Goal: Task Accomplishment & Management: Use online tool/utility

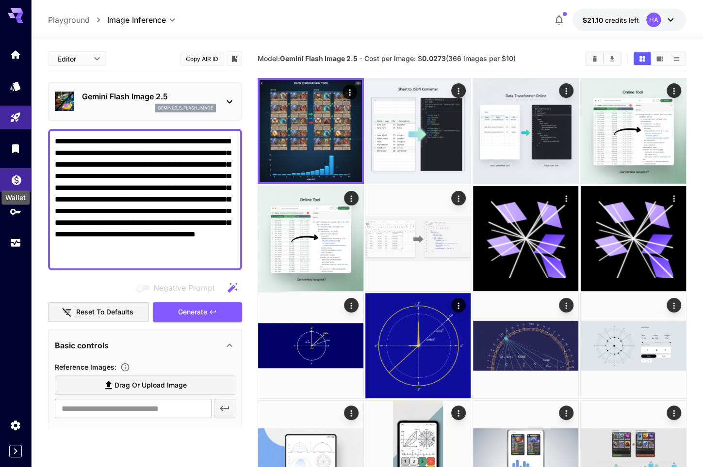
click at [18, 176] on icon "Wallet" at bounding box center [17, 178] width 10 height 10
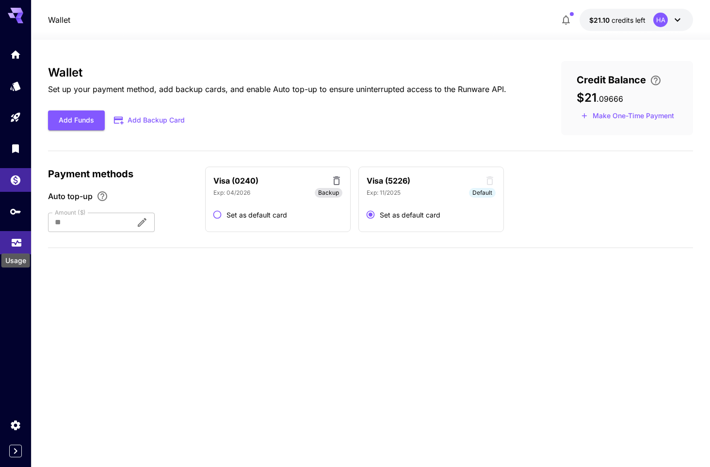
click at [17, 241] on icon "Usage" at bounding box center [17, 242] width 12 height 12
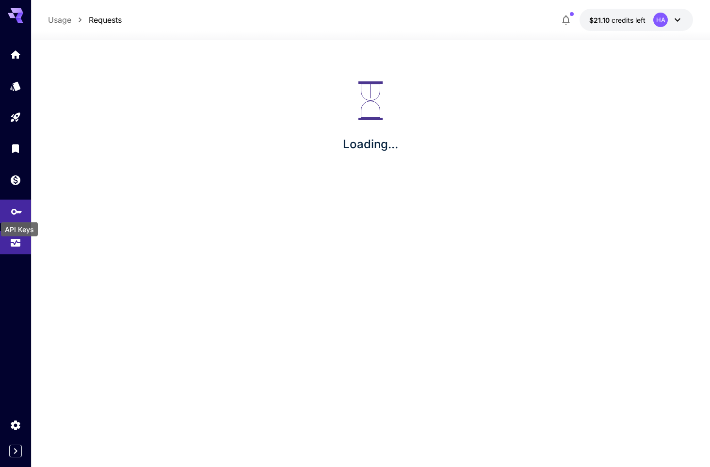
click at [15, 212] on icon "API Keys" at bounding box center [16, 209] width 11 height 6
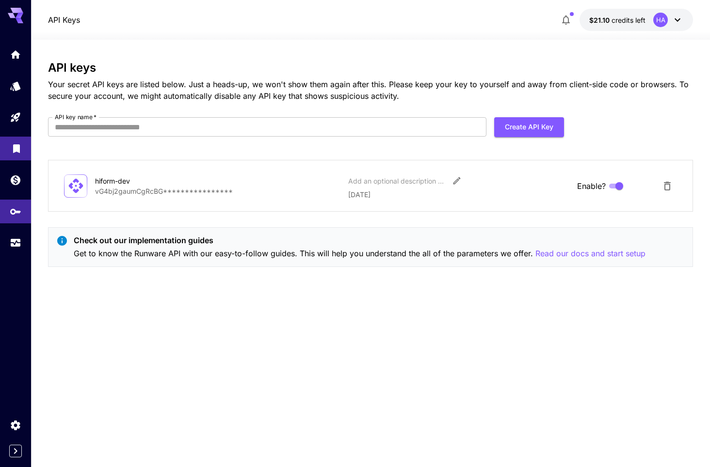
click at [25, 152] on link at bounding box center [15, 149] width 31 height 24
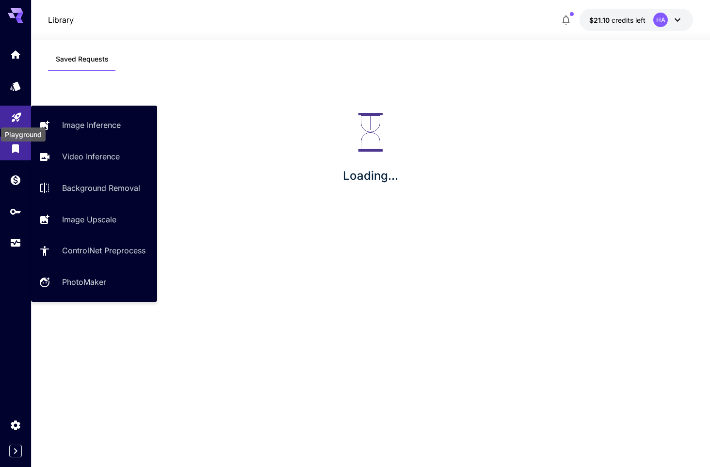
click at [15, 119] on icon "Playground" at bounding box center [17, 116] width 12 height 12
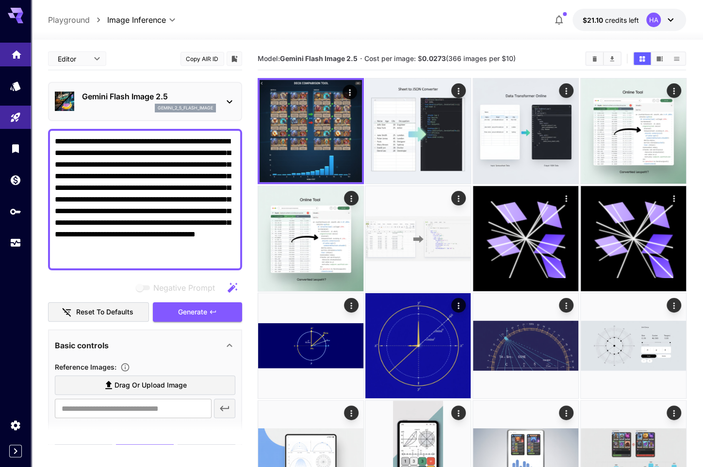
click at [13, 58] on link at bounding box center [15, 55] width 31 height 24
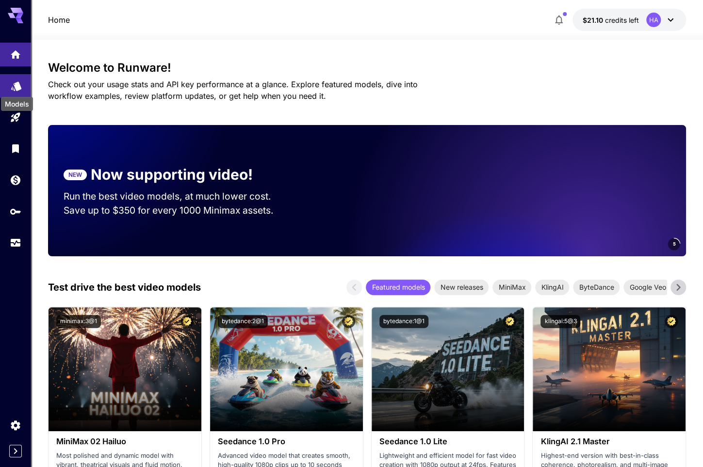
click at [13, 88] on icon "Models" at bounding box center [17, 84] width 12 height 12
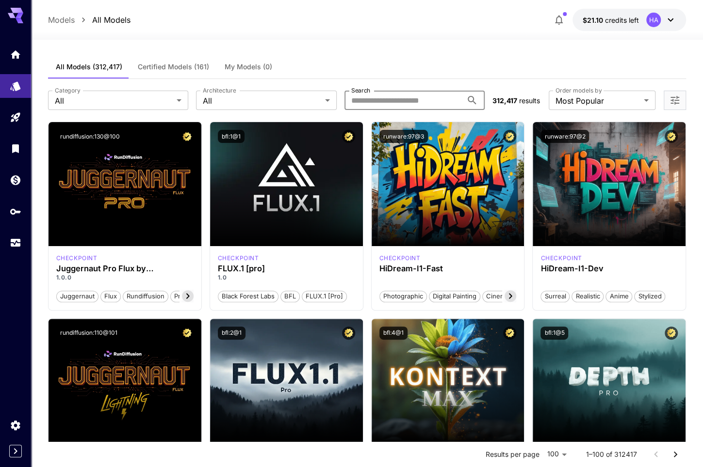
click at [397, 95] on input "Search" at bounding box center [403, 100] width 118 height 19
type input "*****"
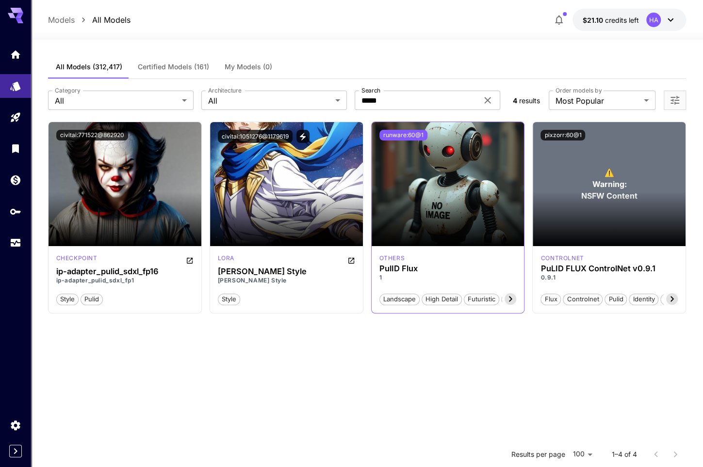
click at [417, 136] on button "runware:60@1" at bounding box center [403, 135] width 48 height 11
click at [426, 181] on img at bounding box center [447, 184] width 153 height 124
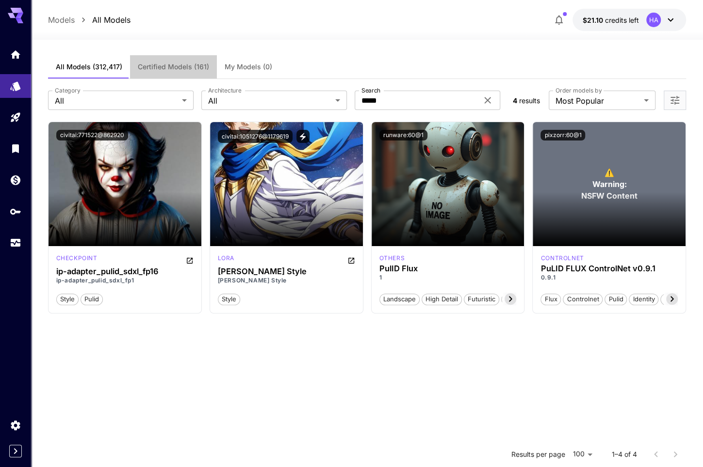
click at [156, 62] on button "Certified Models (161)" at bounding box center [173, 66] width 87 height 23
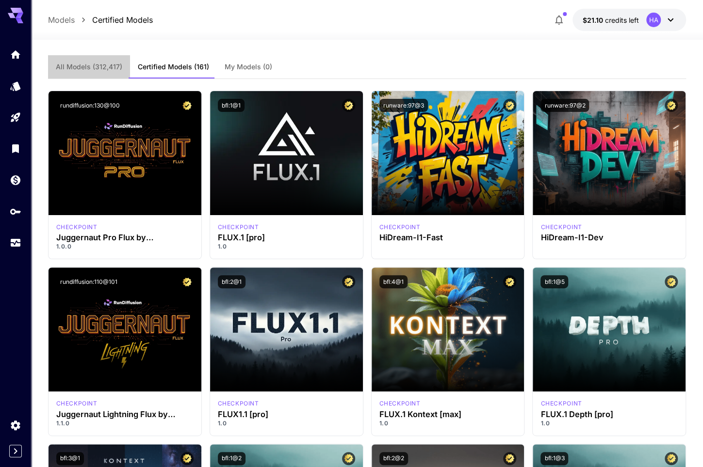
click at [94, 62] on button "All Models (312,417)" at bounding box center [89, 66] width 82 height 23
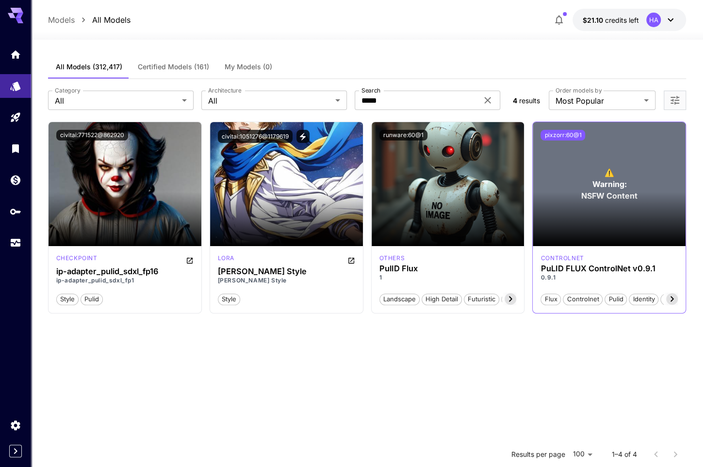
click at [560, 133] on button "pixzorr:60@1" at bounding box center [562, 135] width 45 height 11
click at [617, 194] on section at bounding box center [608, 219] width 153 height 54
click at [671, 304] on icon at bounding box center [672, 299] width 12 height 12
click at [671, 303] on icon at bounding box center [672, 299] width 12 height 12
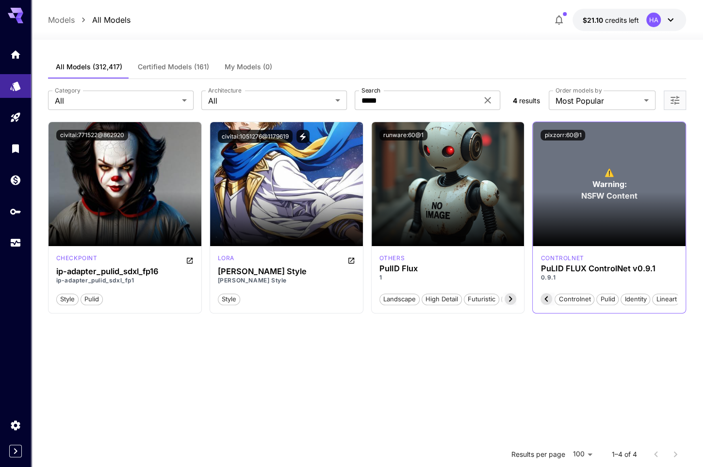
click at [544, 295] on icon at bounding box center [546, 299] width 12 height 12
click at [635, 298] on span "identity" at bounding box center [643, 300] width 29 height 10
click at [638, 298] on span "identity" at bounding box center [643, 300] width 29 height 10
drag, startPoint x: 389, startPoint y: 100, endPoint x: 296, endPoint y: 87, distance: 93.5
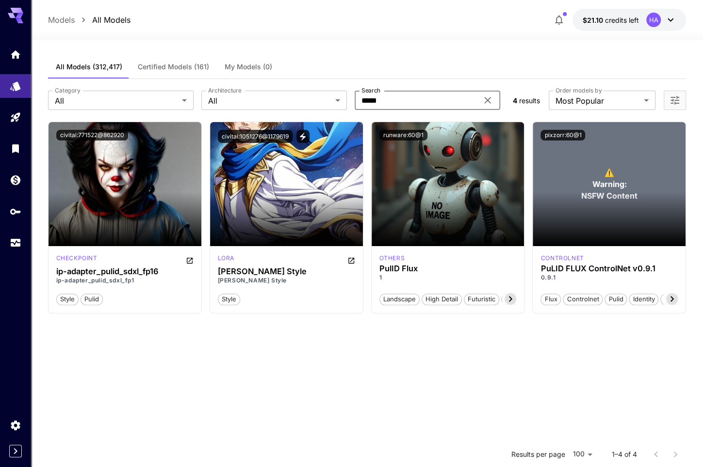
click at [297, 87] on div "**********" at bounding box center [367, 100] width 638 height 43
type input "********"
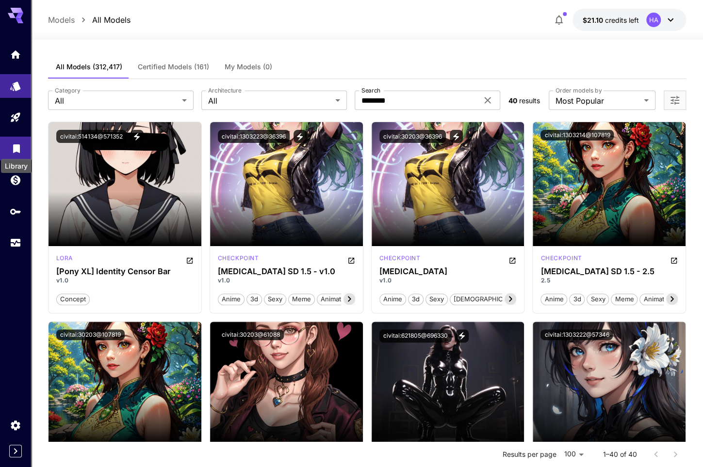
click at [15, 151] on icon "Library" at bounding box center [17, 146] width 12 height 12
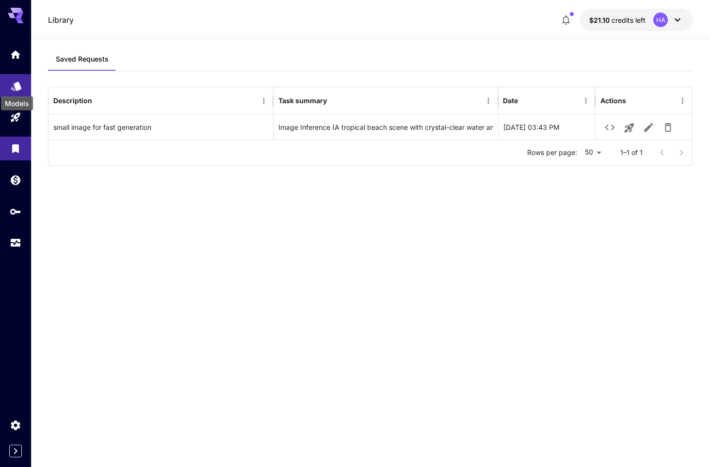
click at [11, 88] on icon "Models" at bounding box center [17, 84] width 12 height 12
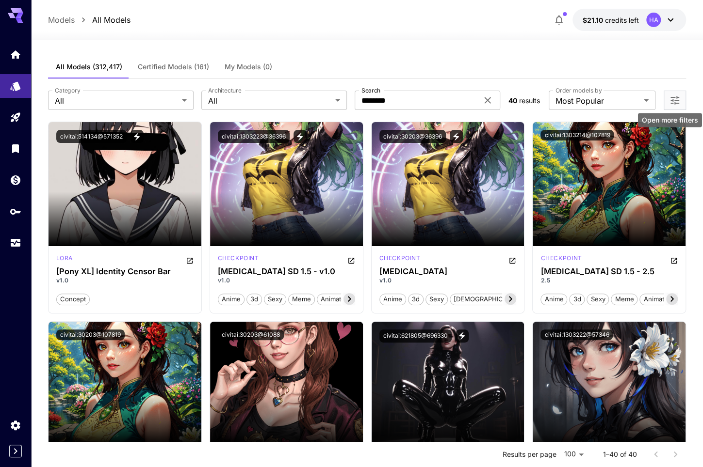
click at [674, 99] on icon "Open more filters" at bounding box center [675, 101] width 12 height 12
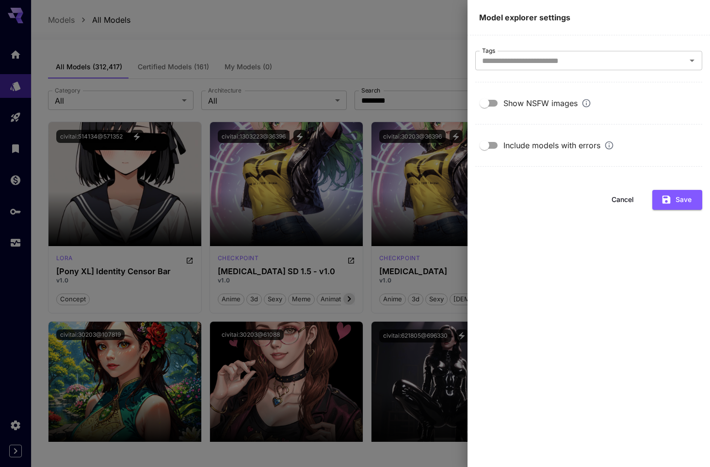
click at [367, 32] on div at bounding box center [355, 233] width 710 height 467
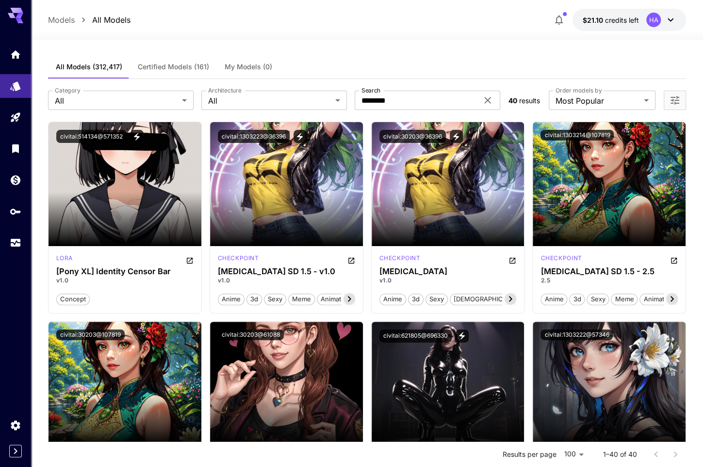
click at [678, 101] on icon "Open more filters" at bounding box center [675, 101] width 12 height 12
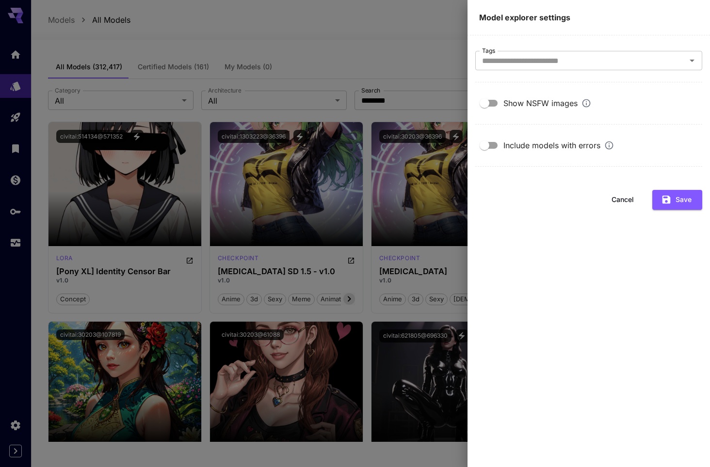
click at [398, 56] on div at bounding box center [355, 233] width 710 height 467
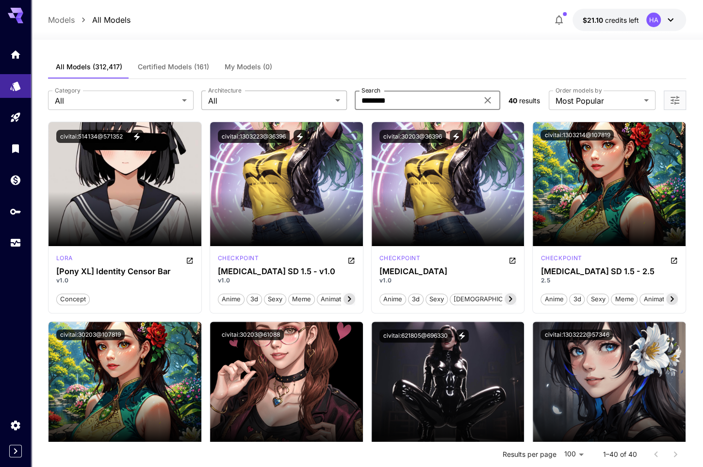
drag, startPoint x: 402, startPoint y: 98, endPoint x: 291, endPoint y: 96, distance: 111.1
click at [293, 96] on div "Category All *** Category Architecture All *** Architecture Search ******** Sea…" at bounding box center [274, 100] width 453 height 19
type input "*********"
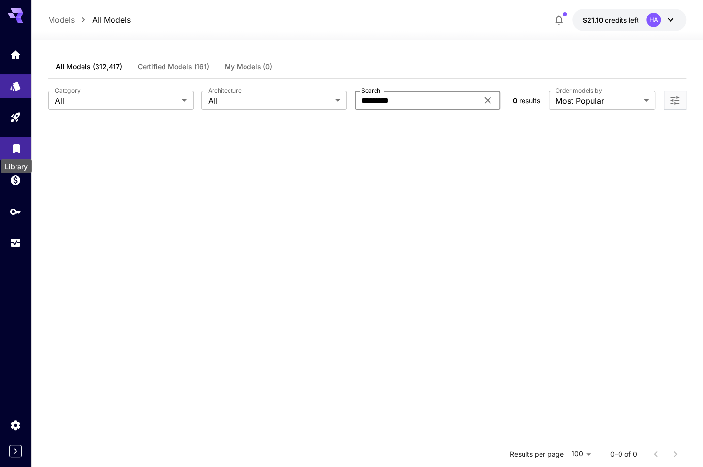
click at [15, 148] on icon "Library" at bounding box center [16, 146] width 7 height 9
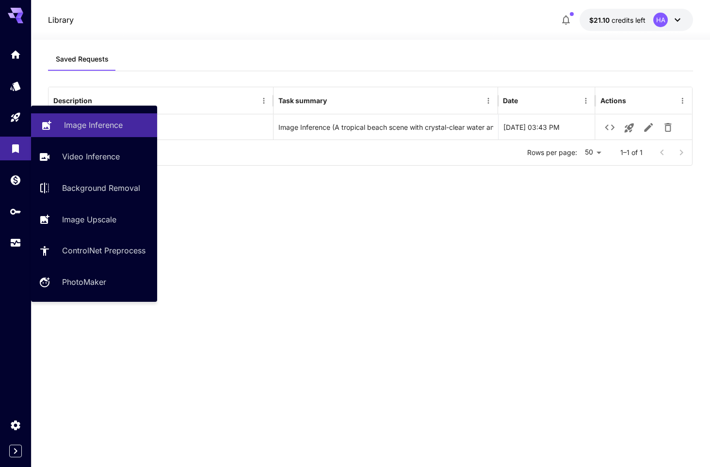
click at [92, 129] on p "Image Inference" at bounding box center [93, 125] width 59 height 12
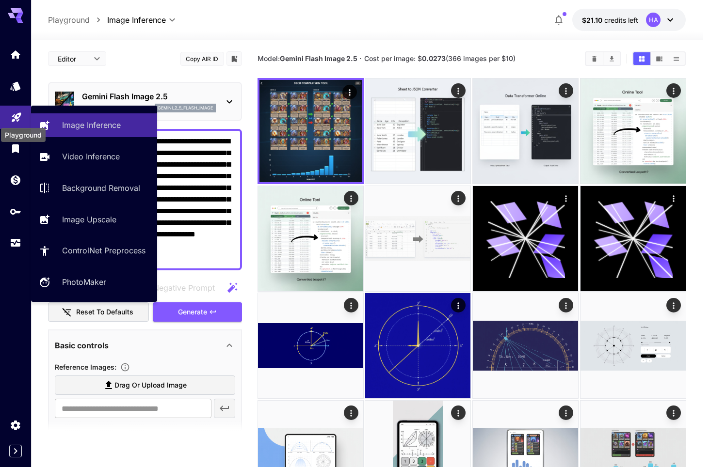
click at [16, 113] on icon "Playground" at bounding box center [16, 114] width 9 height 9
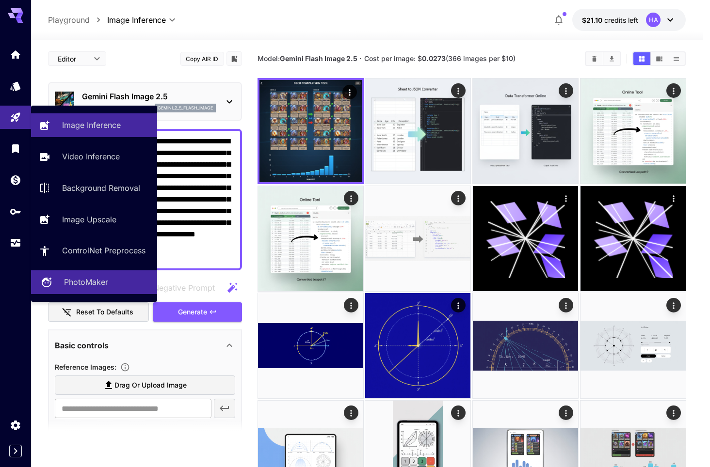
click at [86, 286] on p "PhotoMaker" at bounding box center [86, 282] width 44 height 12
type input "**********"
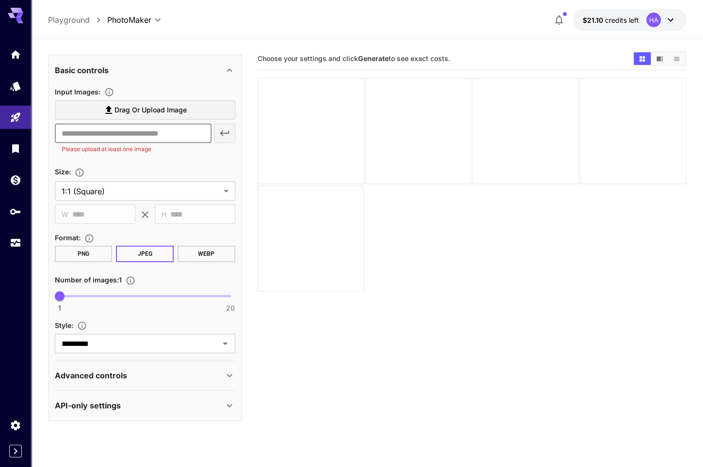
click at [176, 133] on input "text" at bounding box center [133, 133] width 157 height 19
type input "**********"
drag, startPoint x: 185, startPoint y: 135, endPoint x: 247, endPoint y: 132, distance: 62.6
click at [247, 132] on main "**********" at bounding box center [367, 285] width 638 height 475
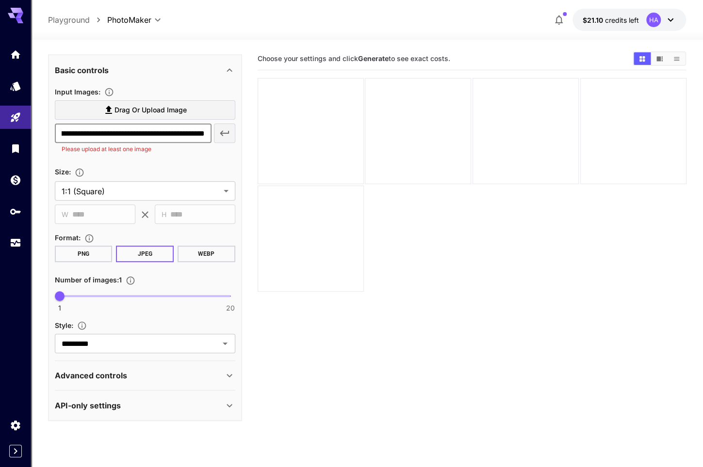
scroll to position [0, 0]
click at [233, 69] on icon at bounding box center [230, 70] width 12 height 12
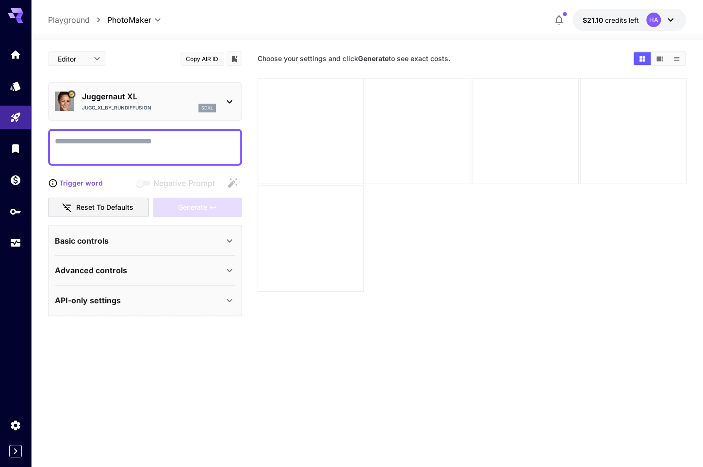
click at [99, 137] on textarea "Negative Prompt" at bounding box center [145, 147] width 180 height 23
paste textarea "**********"
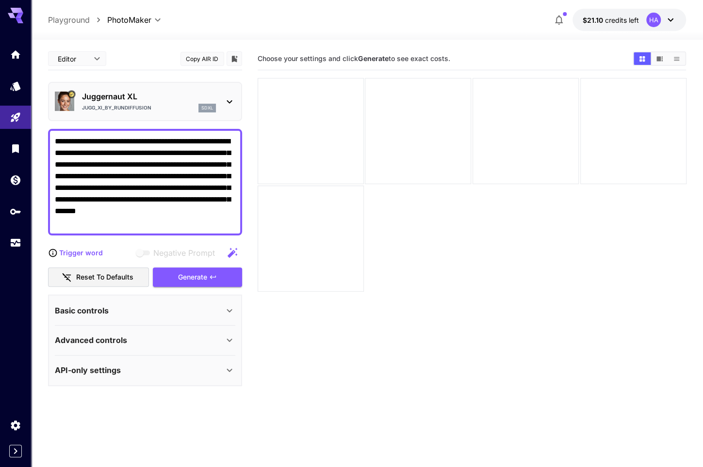
click at [120, 306] on div "Basic controls" at bounding box center [139, 311] width 169 height 12
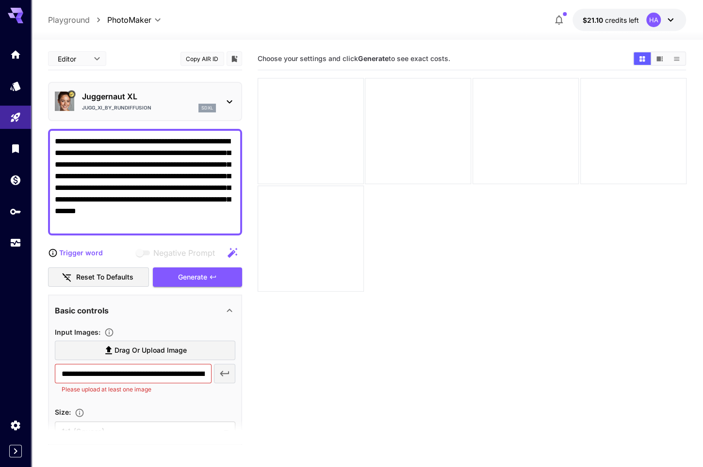
click at [230, 375] on icon "button" at bounding box center [225, 374] width 12 height 12
click at [221, 279] on div "Generate" at bounding box center [197, 278] width 89 height 20
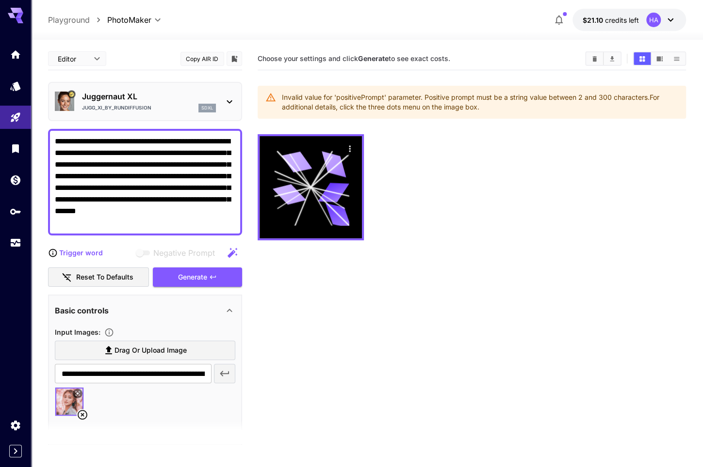
drag, startPoint x: 163, startPoint y: 198, endPoint x: 192, endPoint y: 225, distance: 39.1
click at [192, 225] on textarea "**********" at bounding box center [145, 182] width 180 height 93
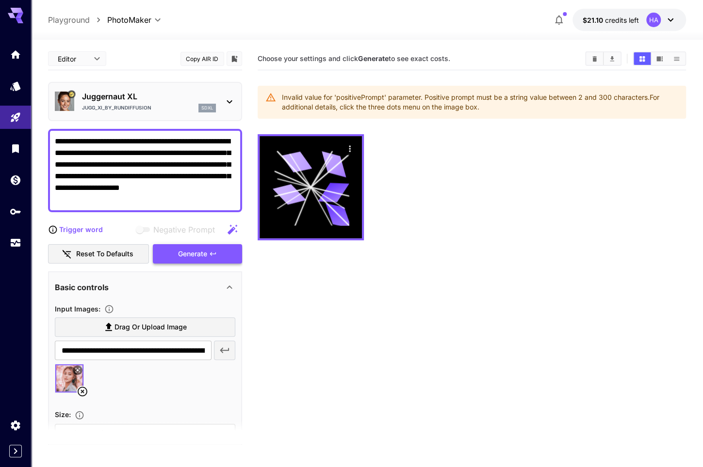
type textarea "**********"
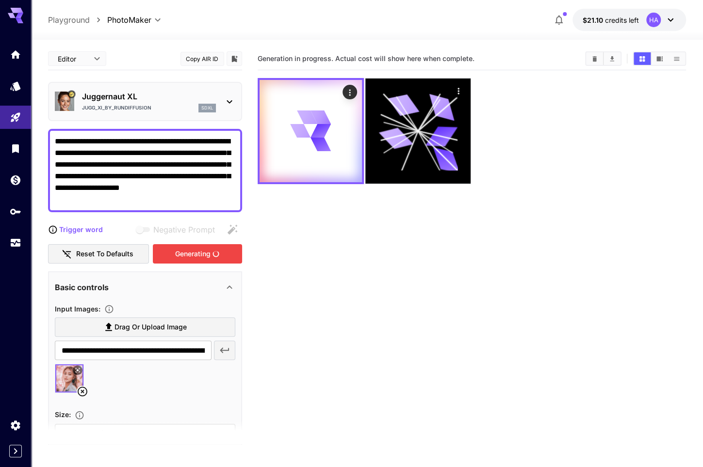
click at [180, 257] on div "Generating" at bounding box center [197, 254] width 89 height 20
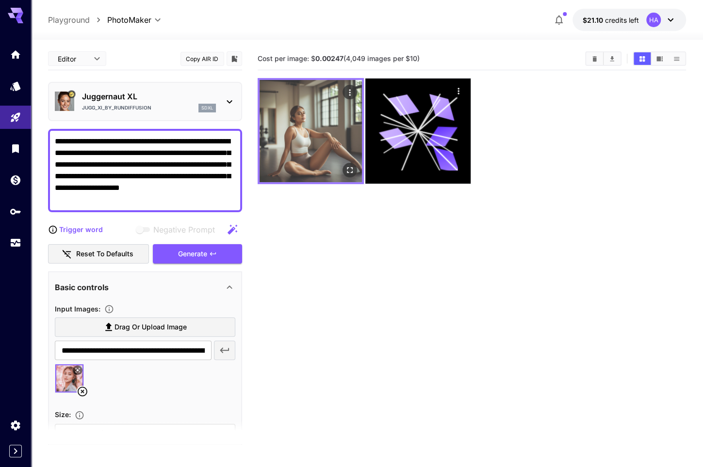
click at [310, 129] on img at bounding box center [310, 131] width 102 height 102
click at [353, 92] on icon "Actions" at bounding box center [349, 93] width 10 height 10
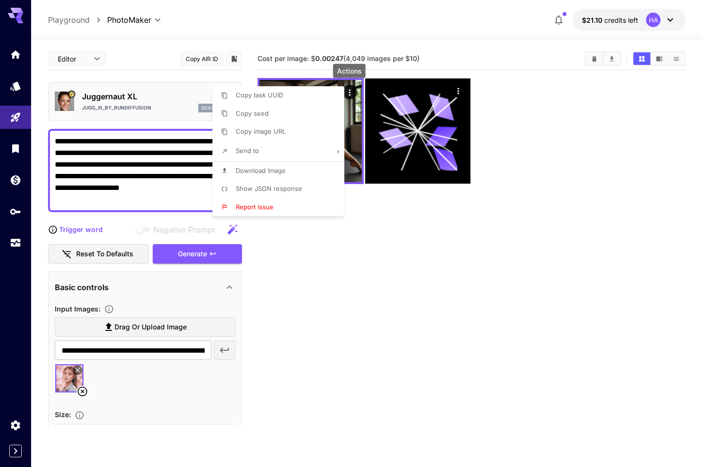
click at [416, 270] on div at bounding box center [355, 233] width 710 height 467
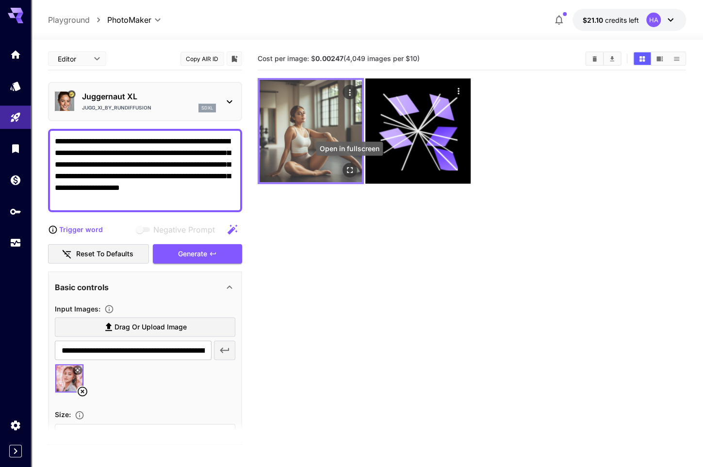
click at [352, 174] on icon "Open in fullscreen" at bounding box center [349, 170] width 10 height 10
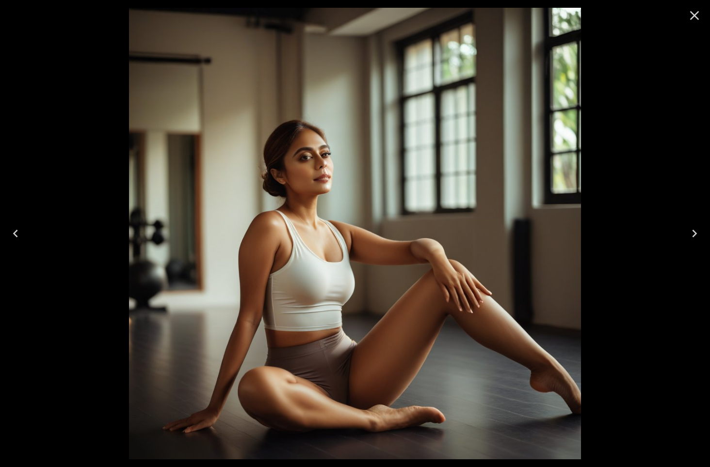
click at [695, 13] on icon "Close" at bounding box center [695, 16] width 16 height 16
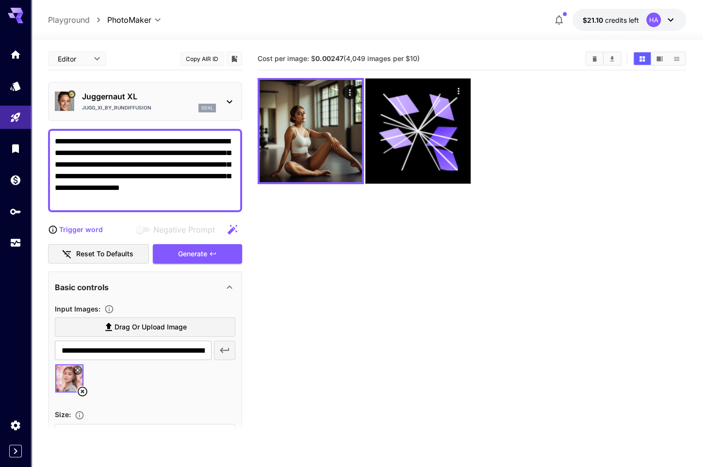
click at [370, 294] on section "Cost per image: $ 0.00247 (4,049 images per $10)" at bounding box center [472, 281] width 429 height 467
click at [129, 98] on p "Juggernaut XL" at bounding box center [149, 97] width 134 height 12
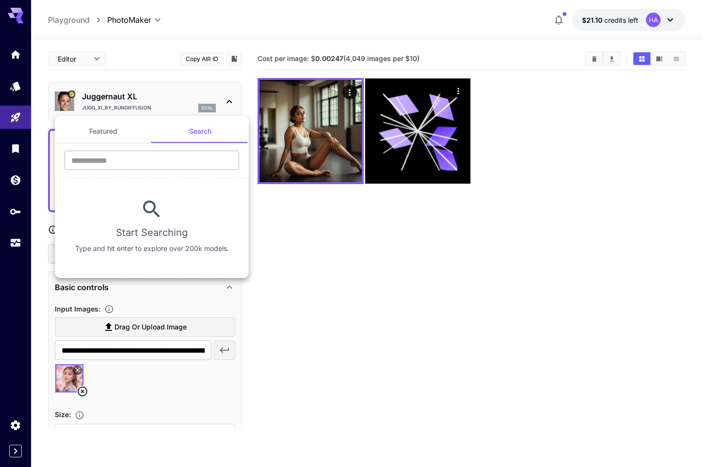
click at [159, 158] on input "text" at bounding box center [151, 160] width 175 height 19
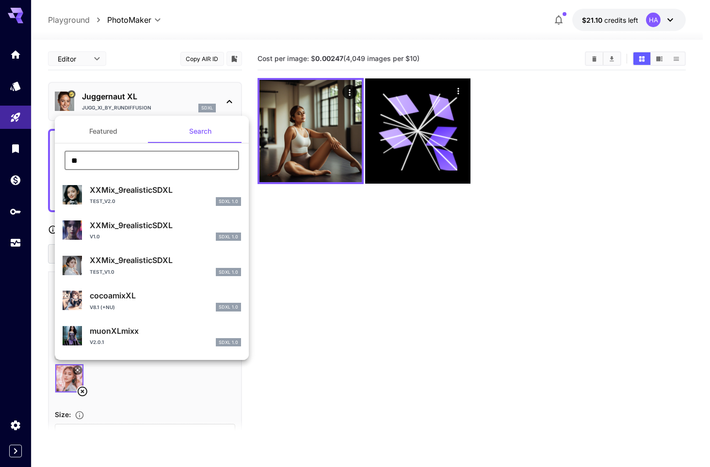
type input "**"
click at [150, 226] on p "XXMix_9realisticSDXL" at bounding box center [165, 226] width 151 height 12
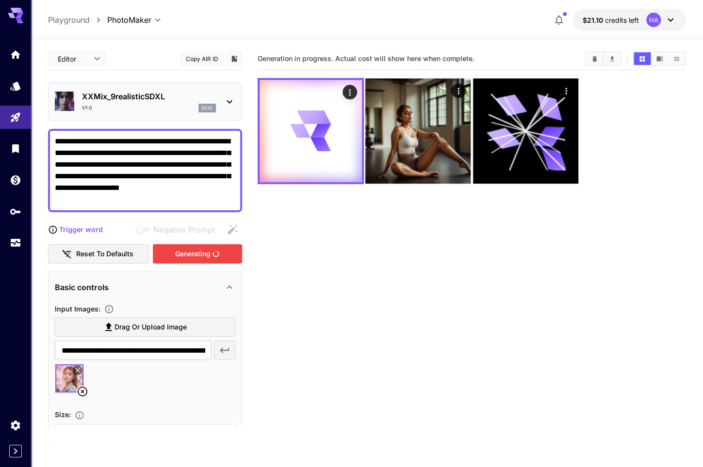
click at [178, 253] on div "Generating" at bounding box center [197, 254] width 89 height 20
click at [340, 233] on section "Generation in progress. Actual cost will show here when complete." at bounding box center [472, 281] width 429 height 467
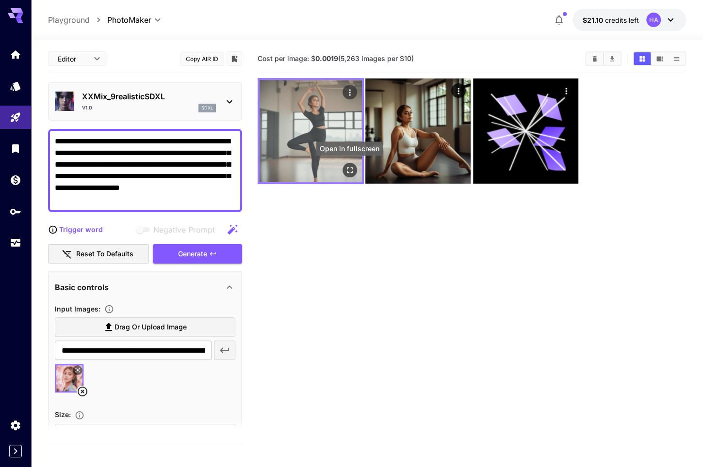
click at [349, 165] on icon "Open in fullscreen" at bounding box center [349, 170] width 10 height 10
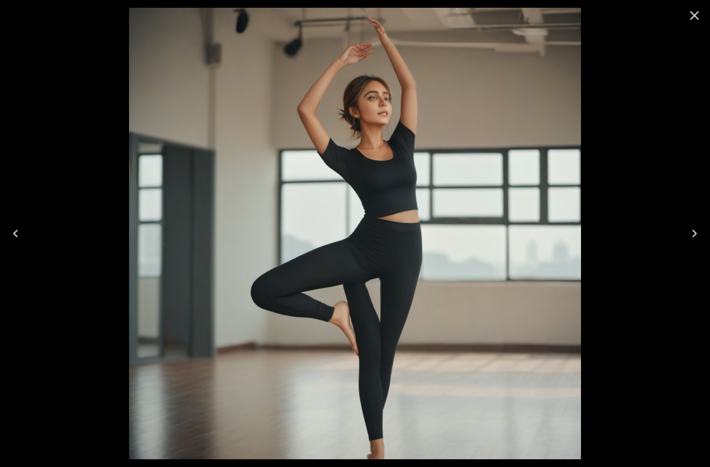
click at [639, 178] on div at bounding box center [355, 233] width 710 height 467
click at [696, 14] on icon "Close" at bounding box center [694, 15] width 9 height 9
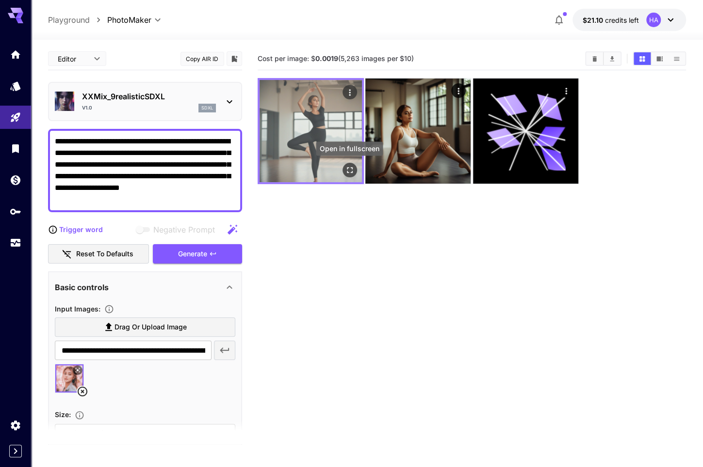
click at [351, 170] on icon "Open in fullscreen" at bounding box center [349, 170] width 10 height 10
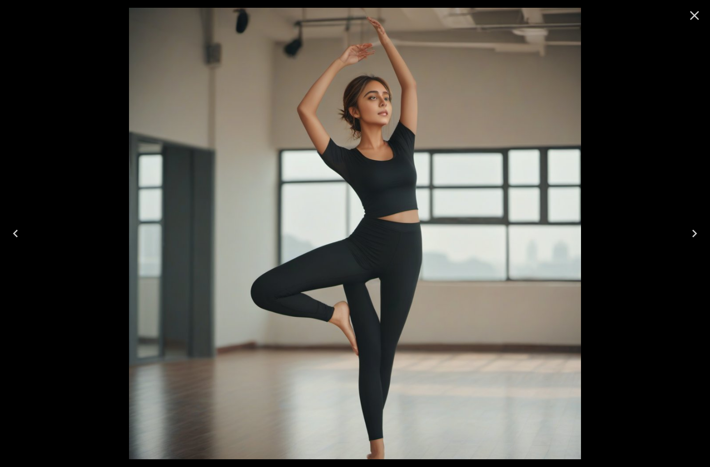
click at [666, 168] on div at bounding box center [355, 233] width 710 height 467
click at [691, 22] on icon "Close" at bounding box center [695, 16] width 16 height 16
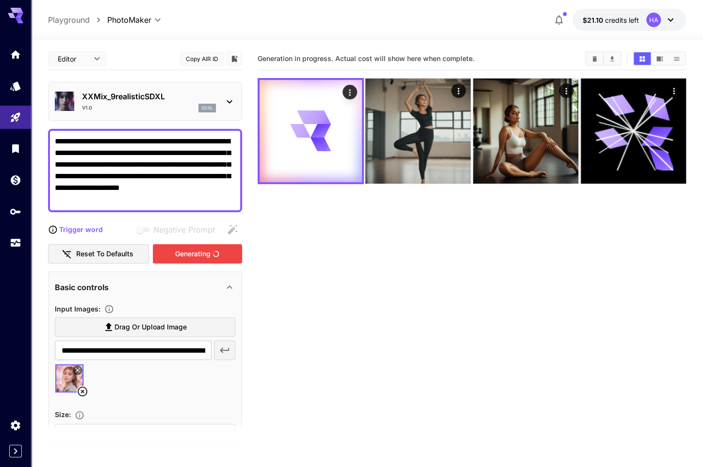
click at [177, 259] on div "Generating" at bounding box center [197, 254] width 89 height 20
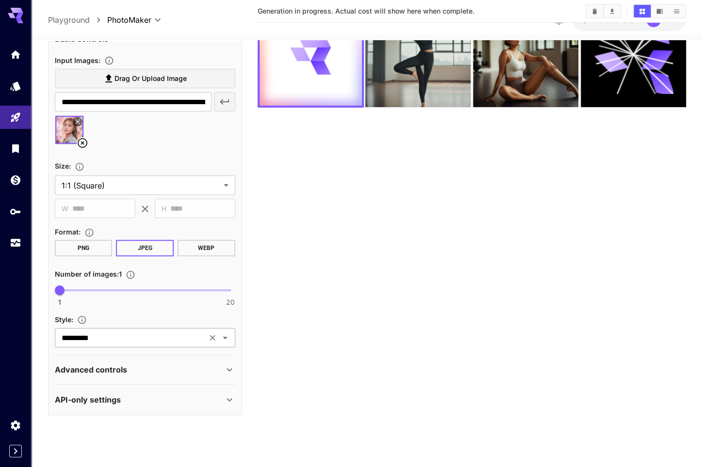
scroll to position [242, 0]
click at [210, 336] on icon "Clear" at bounding box center [213, 338] width 10 height 10
click at [230, 339] on icon "Open" at bounding box center [225, 338] width 12 height 12
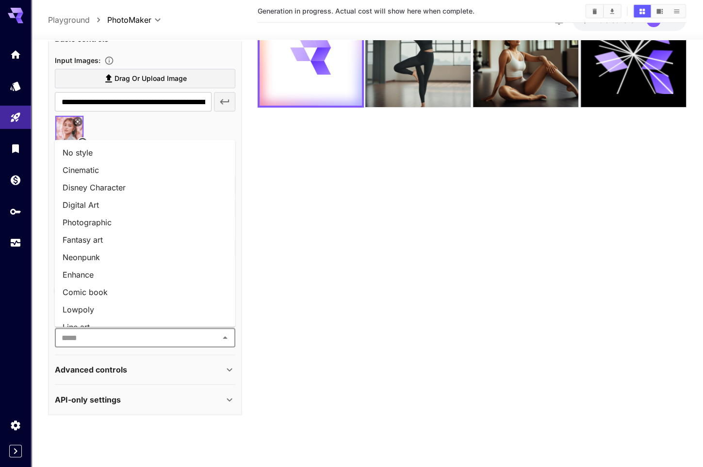
click at [81, 155] on li "No style" at bounding box center [145, 152] width 180 height 17
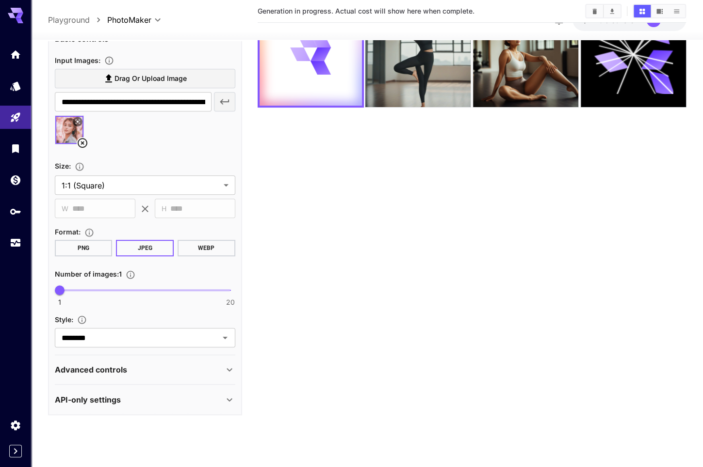
click at [393, 326] on section "Generation in progress. Actual cost will show here when complete." at bounding box center [472, 204] width 429 height 467
click at [211, 398] on div "API-only settings" at bounding box center [139, 400] width 169 height 12
click at [181, 372] on div "Advanced controls" at bounding box center [139, 370] width 169 height 12
click at [178, 343] on input "********" at bounding box center [131, 338] width 146 height 14
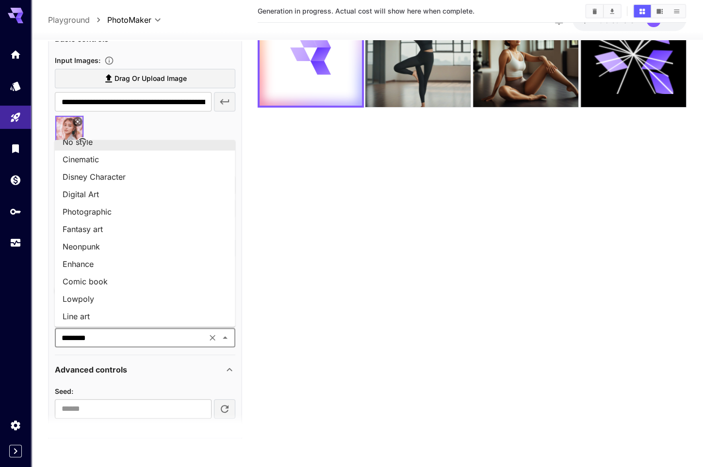
scroll to position [13, 0]
click at [398, 339] on section "Generation in progress. Actual cost will show here when complete." at bounding box center [472, 204] width 429 height 467
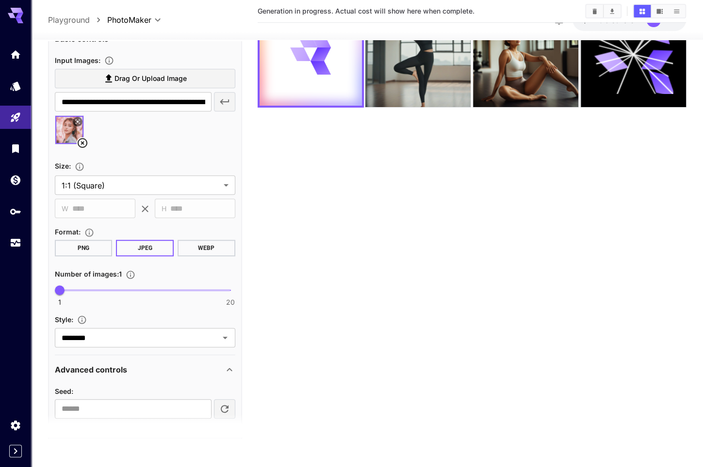
click at [398, 339] on section "Generation in progress. Actual cost will show here when complete." at bounding box center [472, 204] width 429 height 467
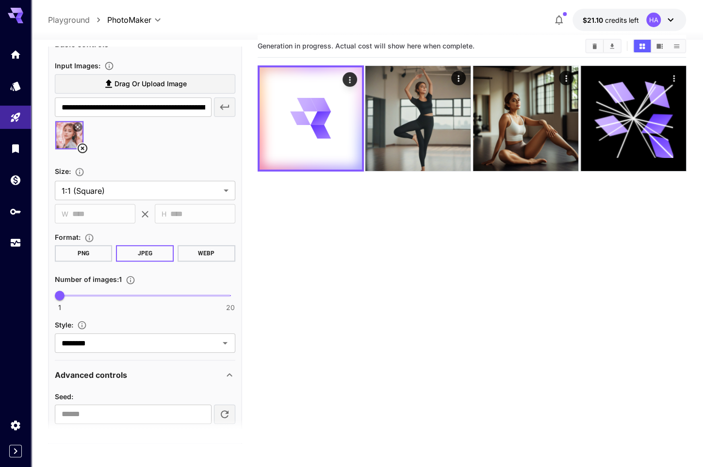
scroll to position [0, 0]
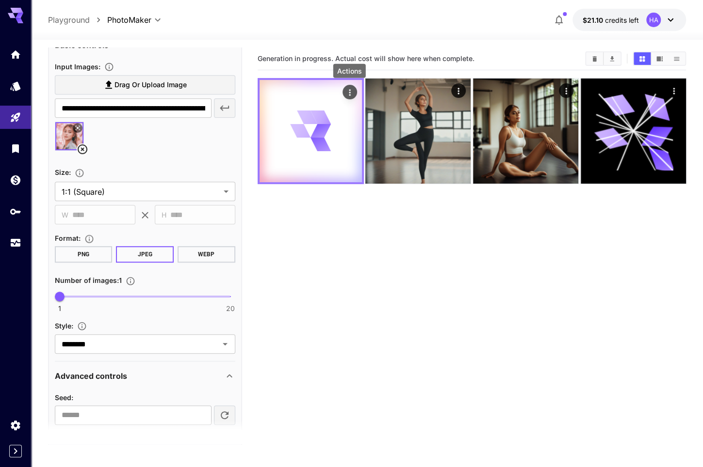
click at [349, 91] on icon "Actions" at bounding box center [349, 92] width 1 height 6
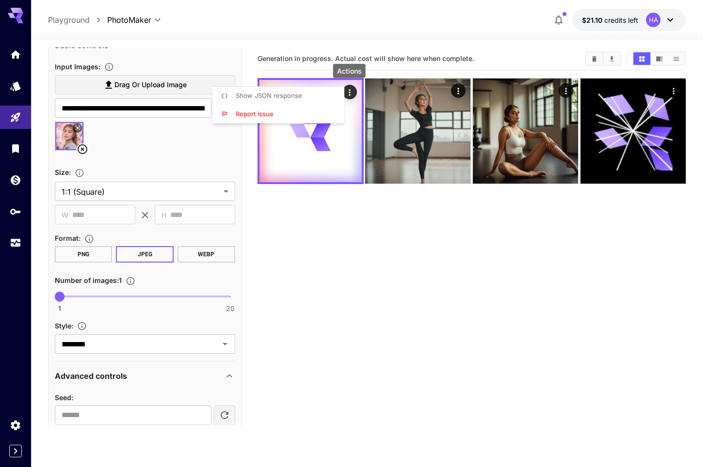
click at [484, 316] on div at bounding box center [355, 233] width 710 height 467
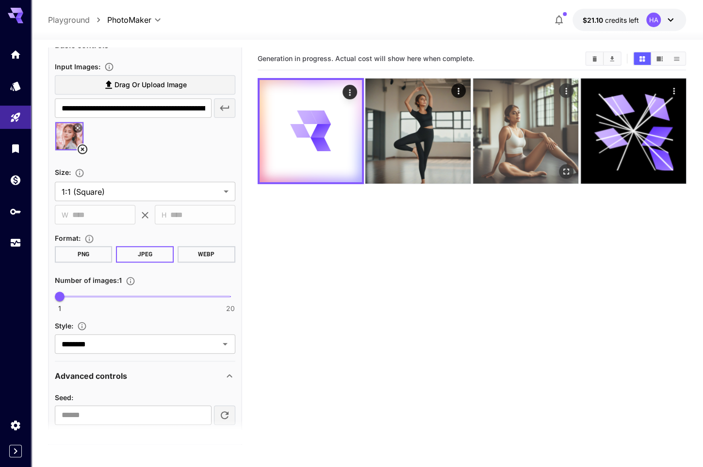
click at [518, 146] on img at bounding box center [525, 131] width 105 height 105
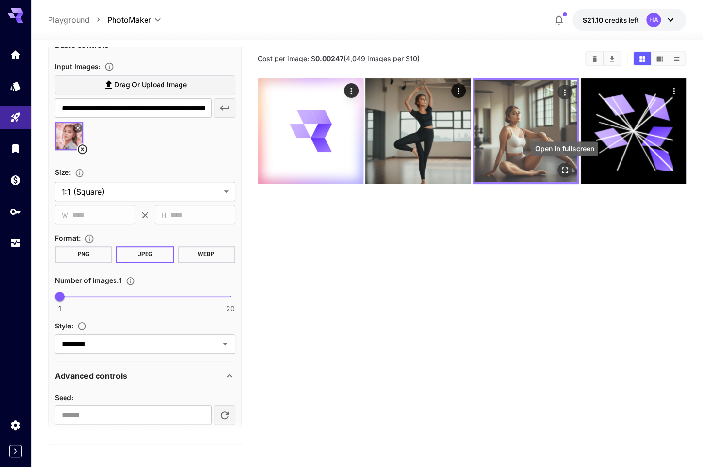
click at [564, 173] on icon "Open in fullscreen" at bounding box center [565, 170] width 10 height 10
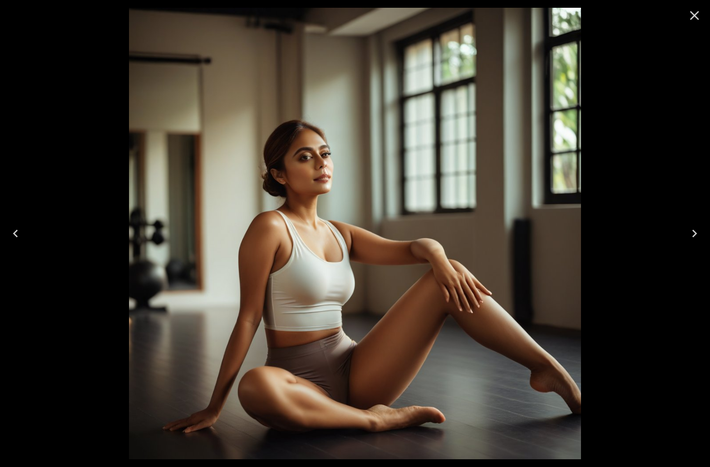
click at [695, 10] on icon "Close" at bounding box center [695, 16] width 16 height 16
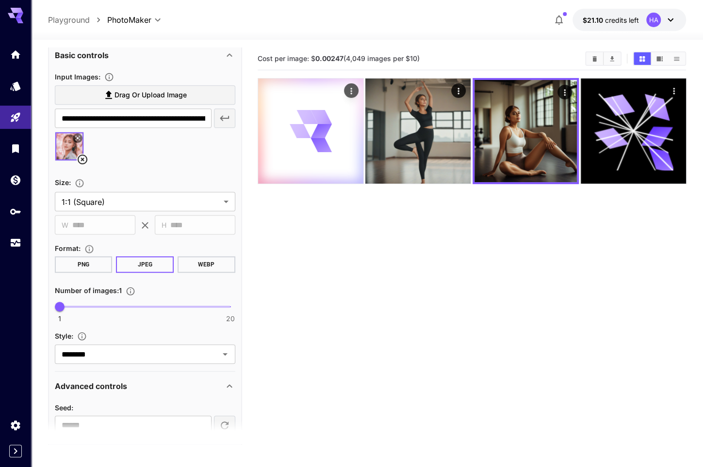
click at [352, 93] on icon "Actions" at bounding box center [351, 91] width 10 height 10
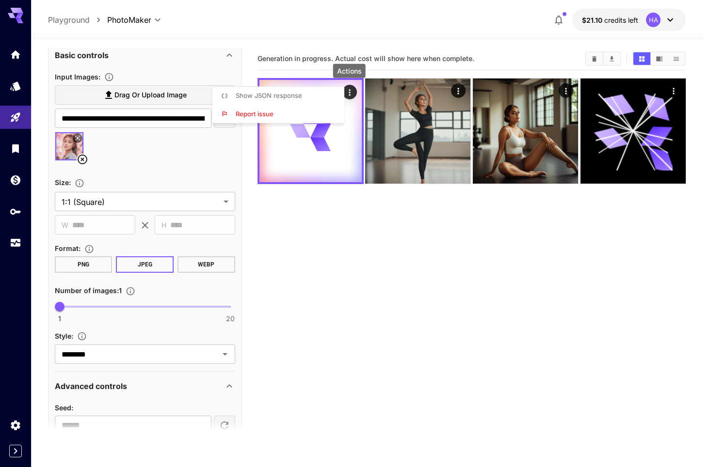
click at [357, 277] on div at bounding box center [355, 233] width 710 height 467
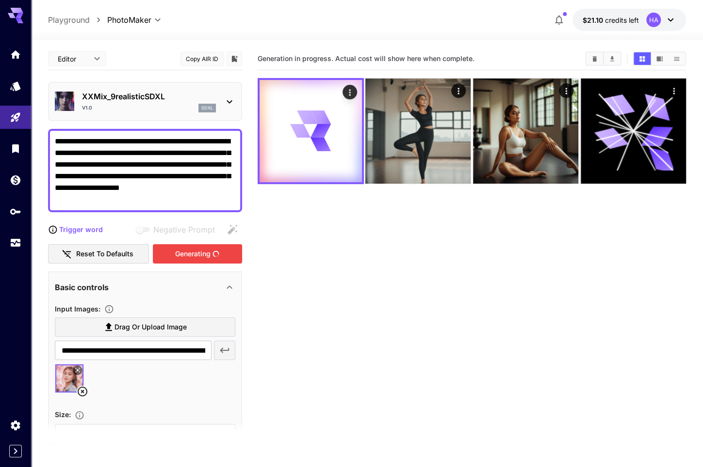
click at [230, 97] on icon at bounding box center [230, 102] width 12 height 12
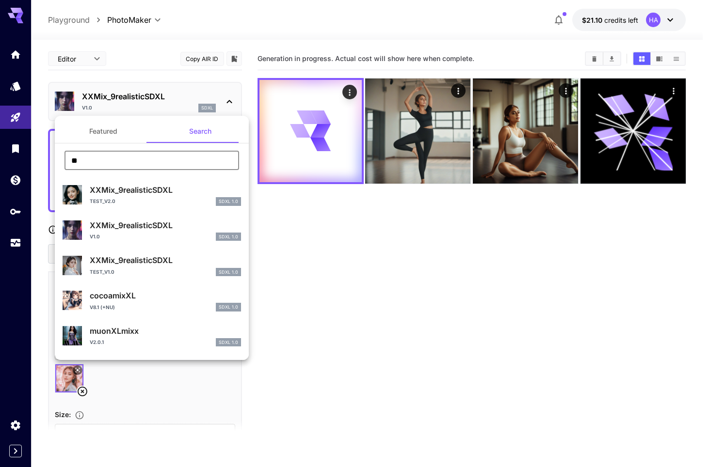
drag, startPoint x: 153, startPoint y: 161, endPoint x: 58, endPoint y: 159, distance: 95.6
click at [58, 159] on div "** ​" at bounding box center [152, 164] width 194 height 27
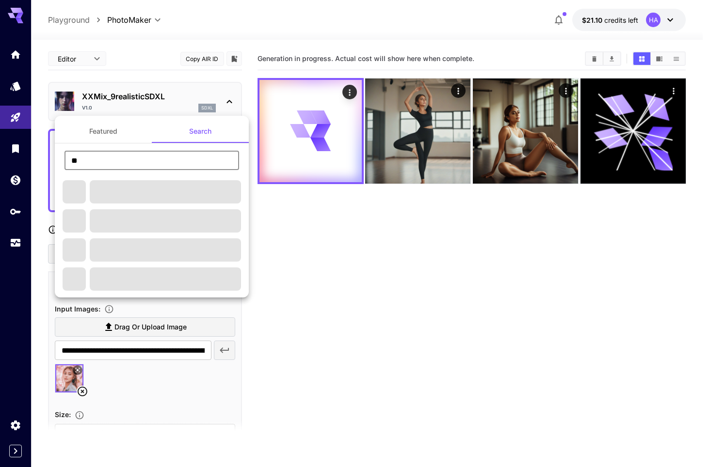
type input "*"
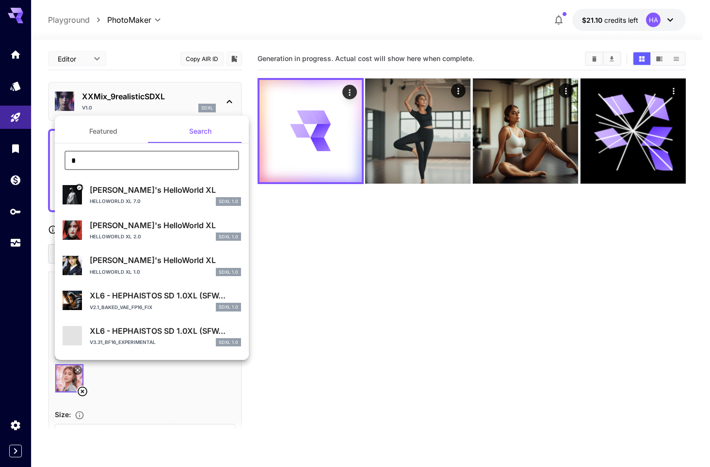
type input "**"
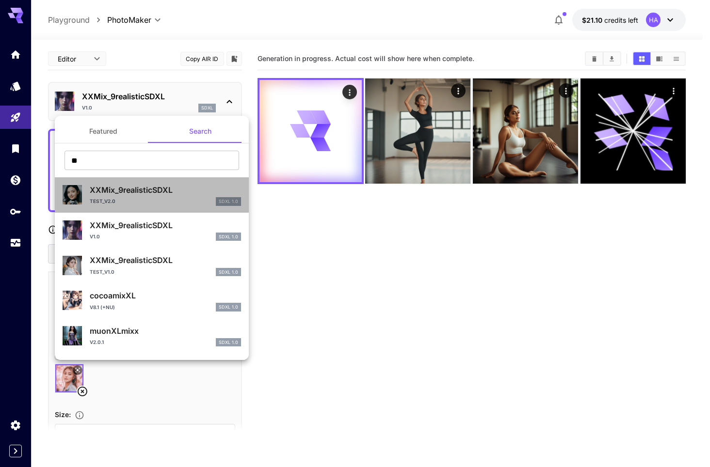
click at [167, 189] on p "XXMix_9realisticSDXL" at bounding box center [165, 190] width 151 height 12
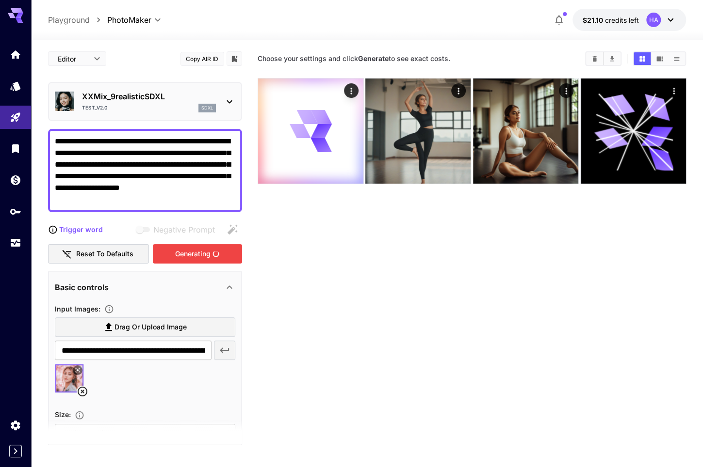
click at [212, 255] on div "Generating" at bounding box center [197, 254] width 89 height 20
click at [177, 249] on div "Generating" at bounding box center [197, 254] width 89 height 20
click at [184, 255] on div "Generating" at bounding box center [197, 254] width 89 height 20
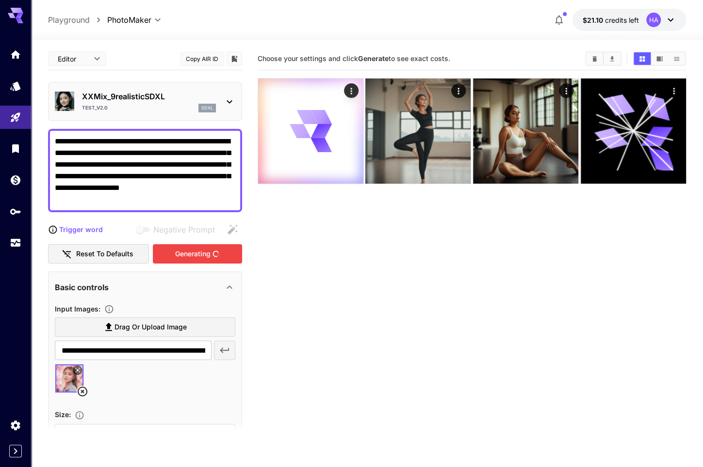
click at [184, 255] on div "Generating" at bounding box center [197, 254] width 89 height 20
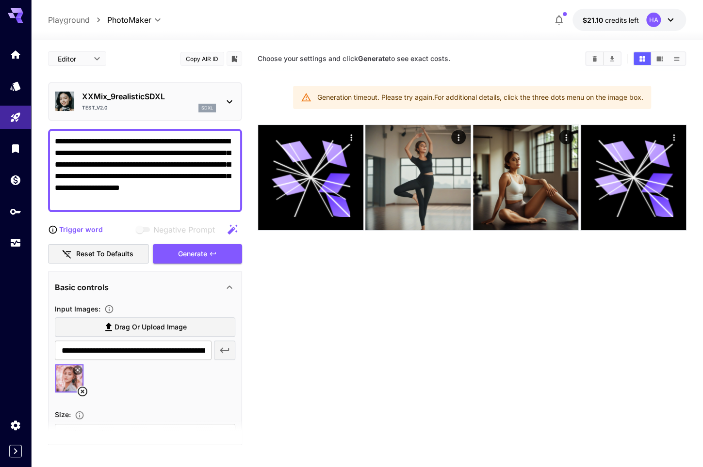
drag, startPoint x: 177, startPoint y: 197, endPoint x: -24, endPoint y: 94, distance: 226.2
click at [0, 94] on html "**********" at bounding box center [351, 272] width 703 height 544
click at [367, 313] on section "Choose your settings and click Generate to see exact costs. Generation timeout.…" at bounding box center [472, 281] width 429 height 467
click at [202, 251] on div "Generate" at bounding box center [197, 254] width 89 height 20
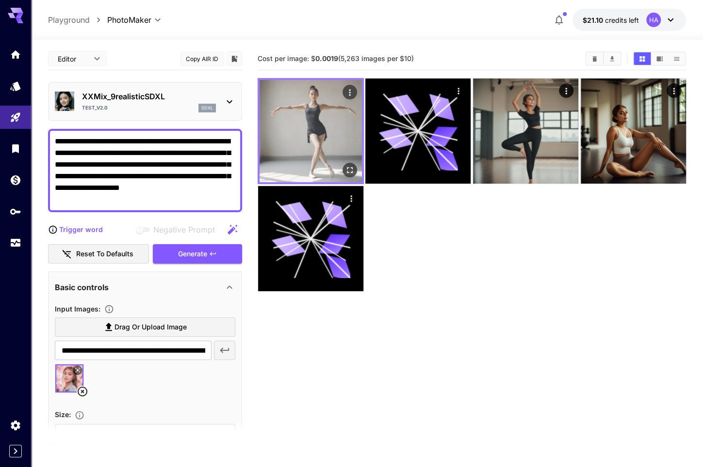
click at [327, 110] on img at bounding box center [310, 131] width 102 height 102
click at [352, 167] on icon "Open in fullscreen" at bounding box center [349, 170] width 6 height 6
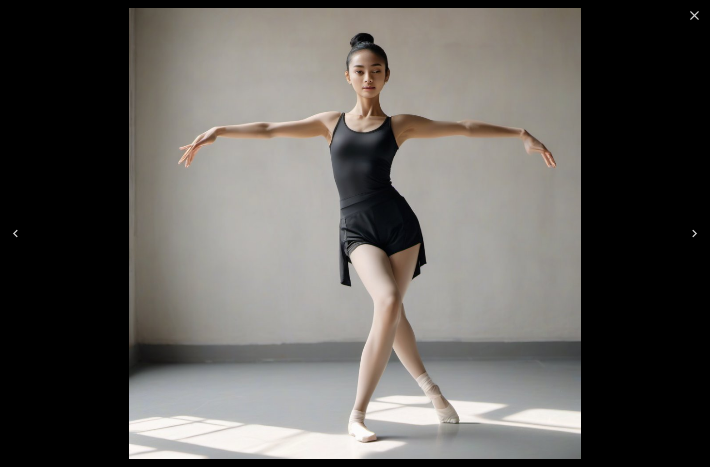
click at [696, 16] on icon "Close" at bounding box center [694, 15] width 9 height 9
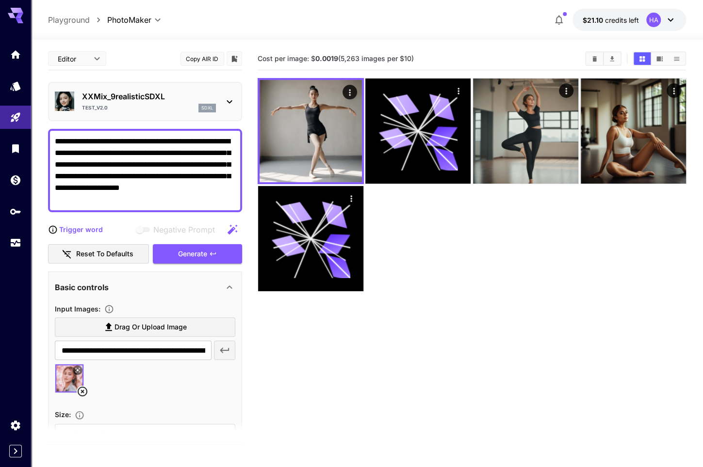
click at [231, 105] on icon at bounding box center [230, 102] width 12 height 12
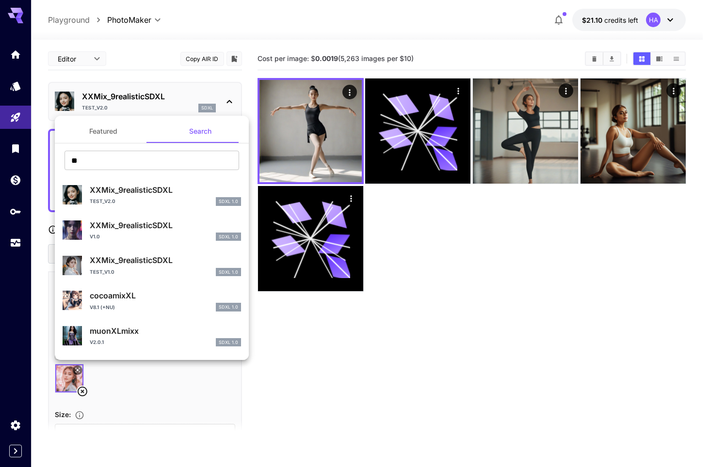
click at [121, 134] on button "Featured" at bounding box center [103, 131] width 97 height 23
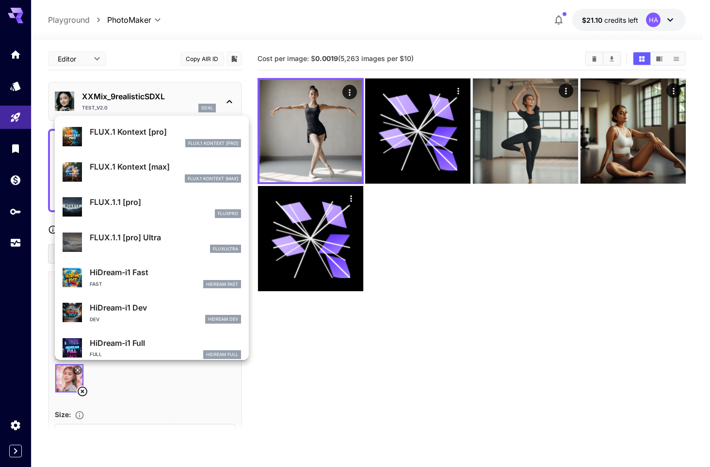
scroll to position [749, 0]
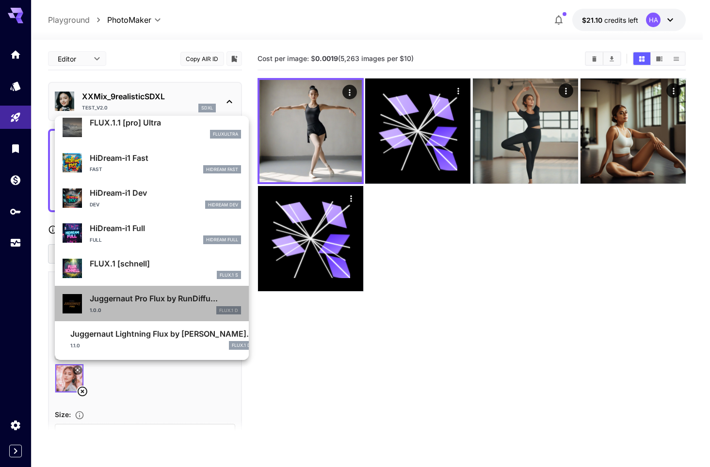
click at [187, 314] on div "1.0.0 FLUX.1 D" at bounding box center [165, 310] width 151 height 9
type input "**"
type input "*"
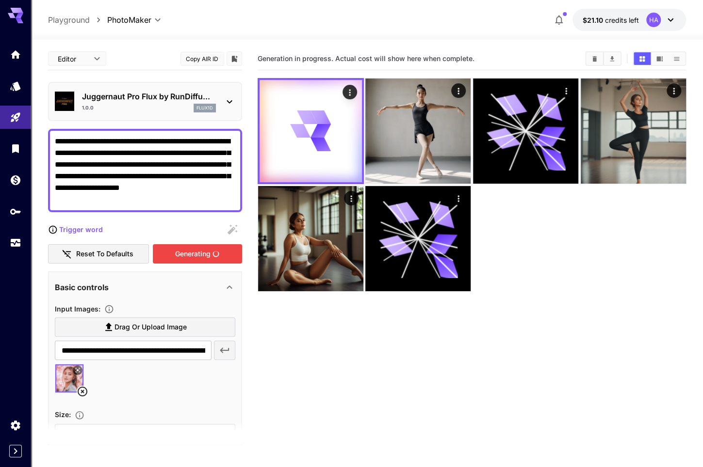
click at [175, 259] on div "Generating" at bounding box center [197, 254] width 89 height 20
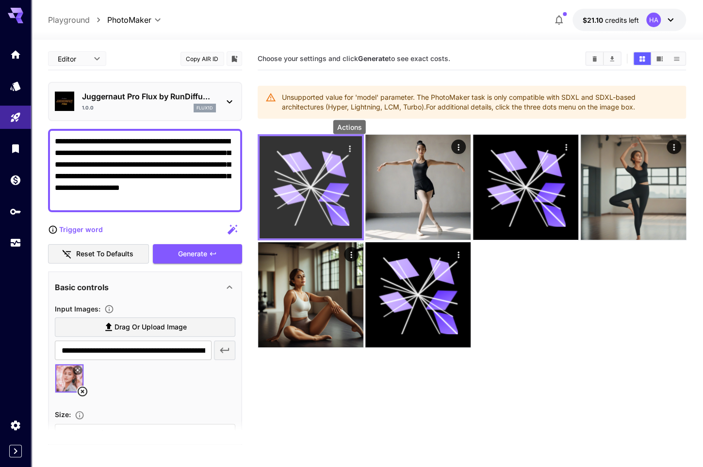
click at [350, 145] on icon "Actions" at bounding box center [349, 149] width 10 height 10
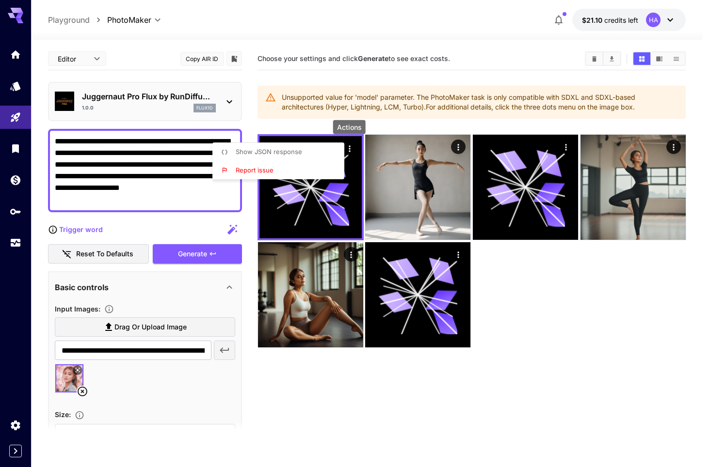
click at [313, 158] on li "Show JSON response" at bounding box center [281, 152] width 138 height 18
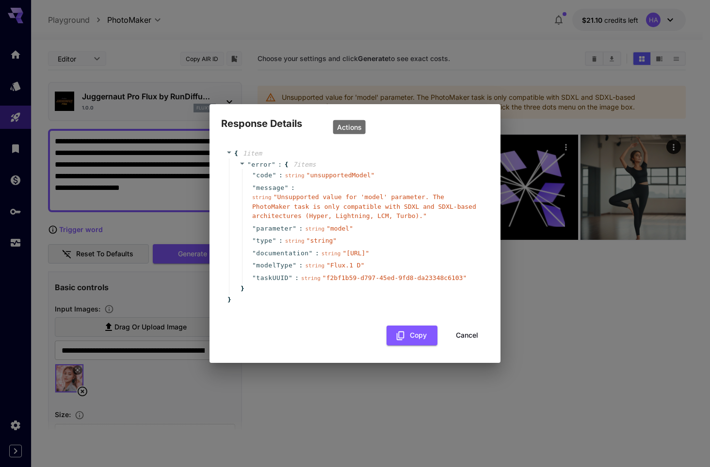
click at [473, 340] on button "Cancel" at bounding box center [467, 336] width 44 height 20
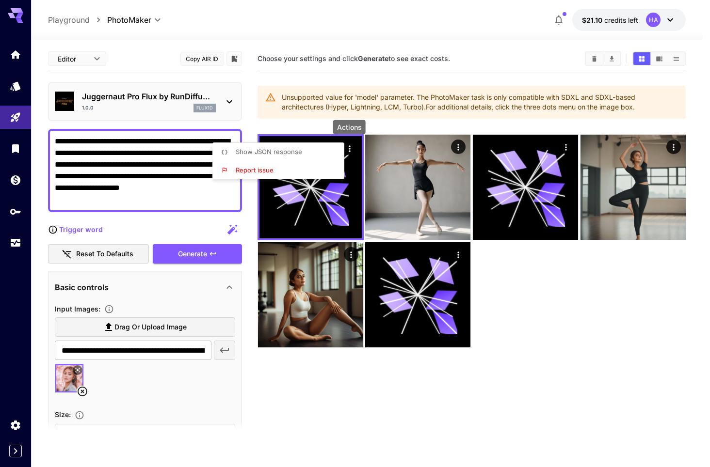
click at [234, 100] on div at bounding box center [355, 233] width 710 height 467
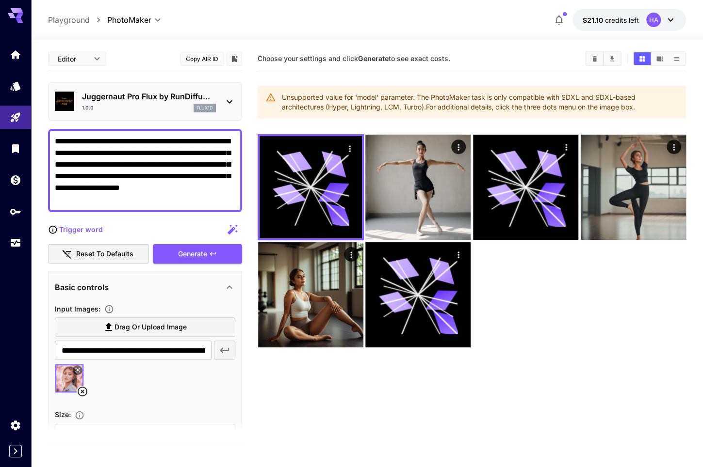
click at [229, 102] on icon at bounding box center [228, 101] width 5 height 3
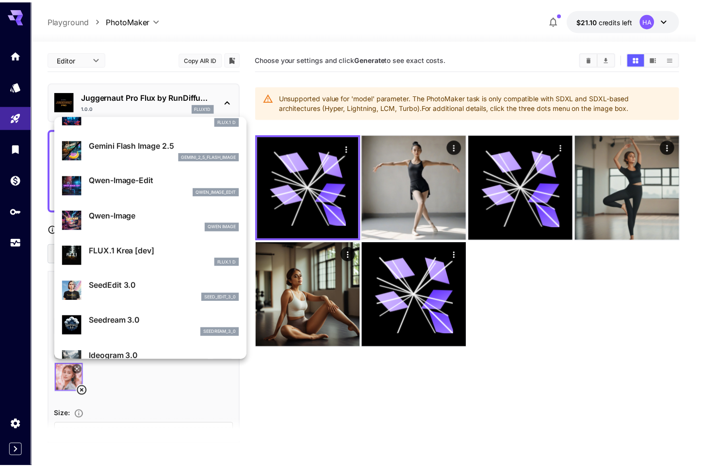
scroll to position [21, 0]
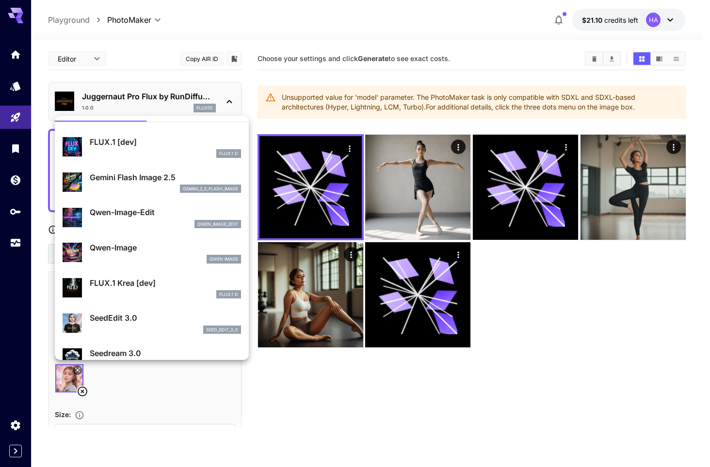
click at [135, 283] on p "FLUX.1 Krea [dev]" at bounding box center [165, 283] width 151 height 12
type input "**"
type input "***"
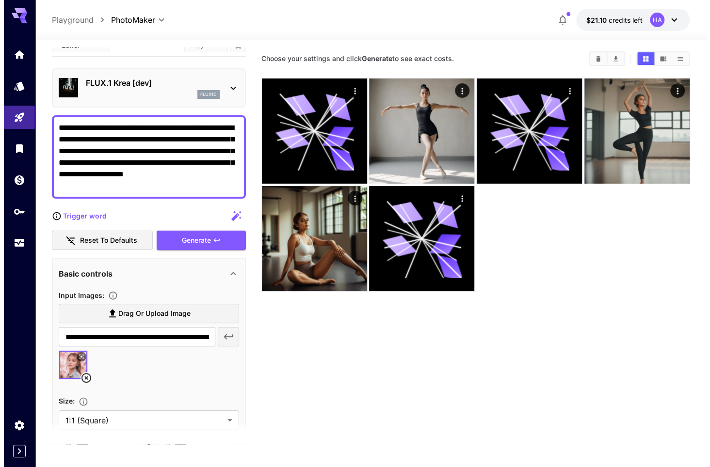
scroll to position [48, 0]
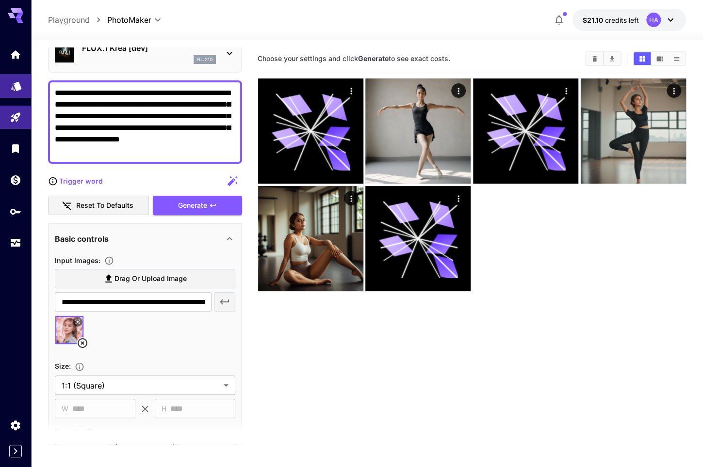
click at [19, 85] on icon "Models" at bounding box center [16, 83] width 10 height 9
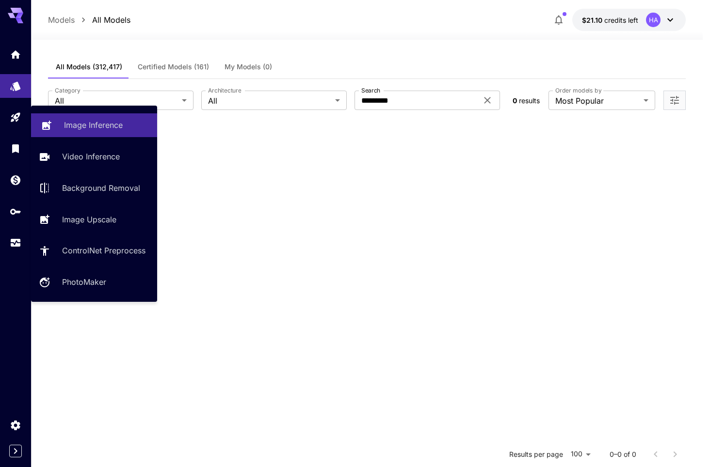
click at [88, 125] on p "Image Inference" at bounding box center [93, 125] width 59 height 12
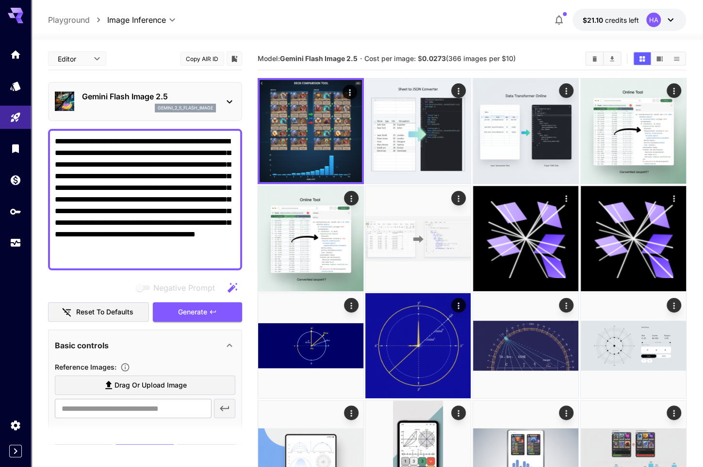
click at [227, 106] on icon at bounding box center [230, 102] width 12 height 12
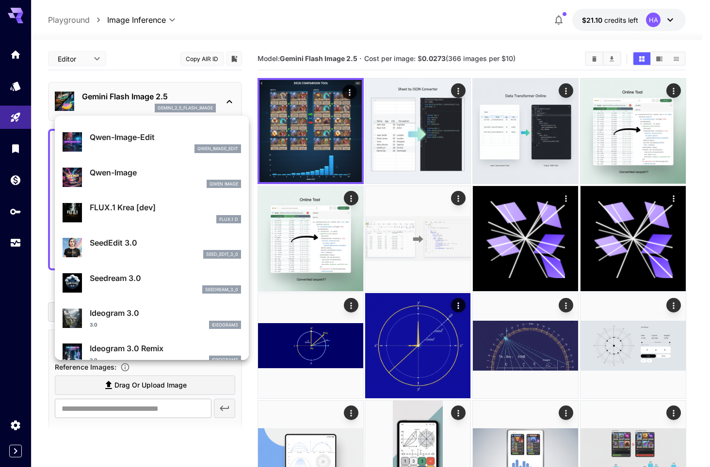
scroll to position [243, 0]
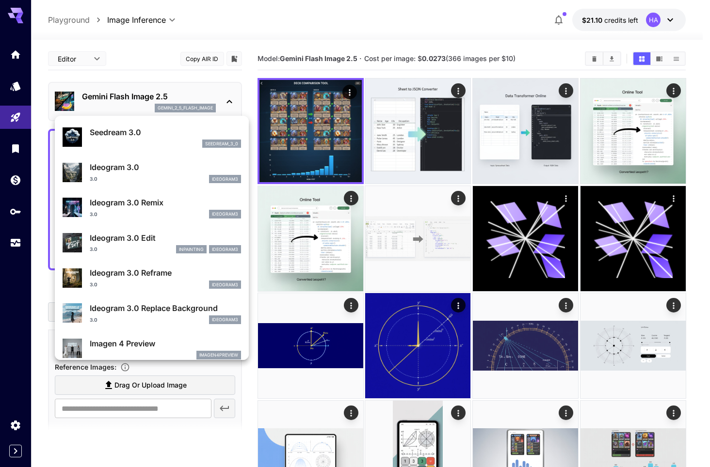
click at [15, 148] on div at bounding box center [355, 233] width 710 height 467
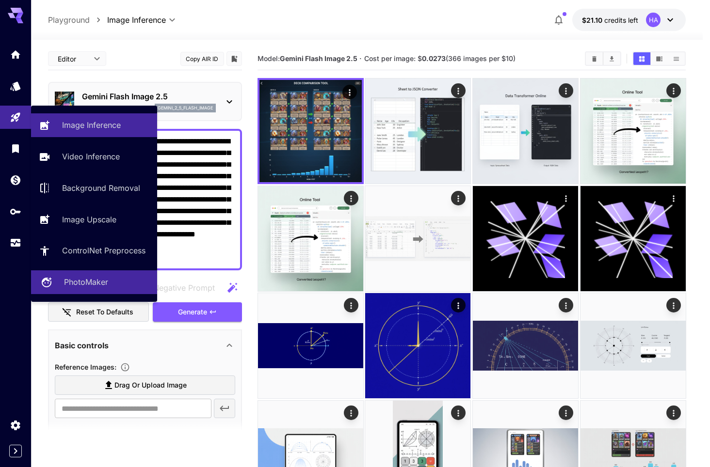
click at [97, 281] on p "PhotoMaker" at bounding box center [86, 282] width 44 height 12
type input "**********"
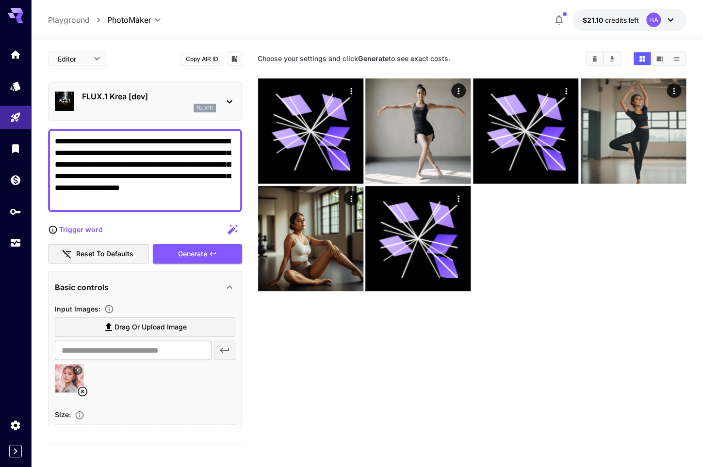
click at [175, 105] on div "flux1d" at bounding box center [149, 108] width 134 height 9
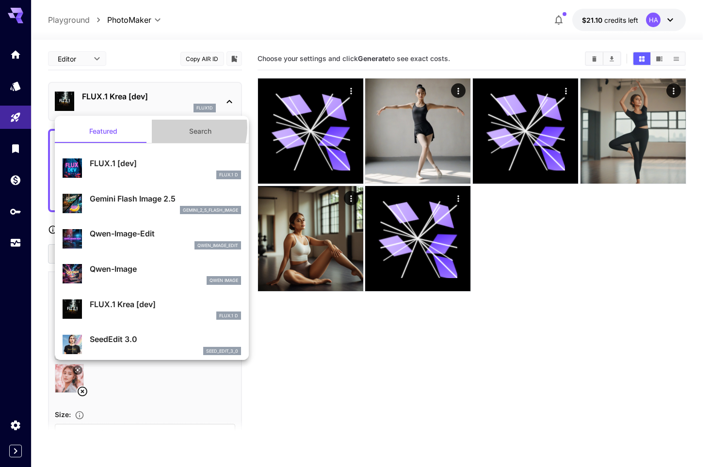
click at [182, 128] on button "Search" at bounding box center [200, 131] width 97 height 23
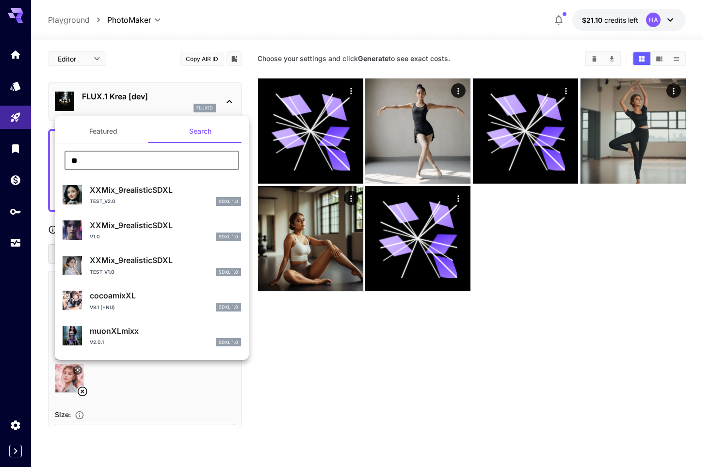
drag, startPoint x: 138, startPoint y: 165, endPoint x: 21, endPoint y: 153, distance: 117.1
click at [21, 153] on div "Featured Search ** ​ XXMix_9realisticSDXL Test_v2.0 SDXL 1.0 XXMix_9realisticSD…" at bounding box center [97, 145] width 194 height 291
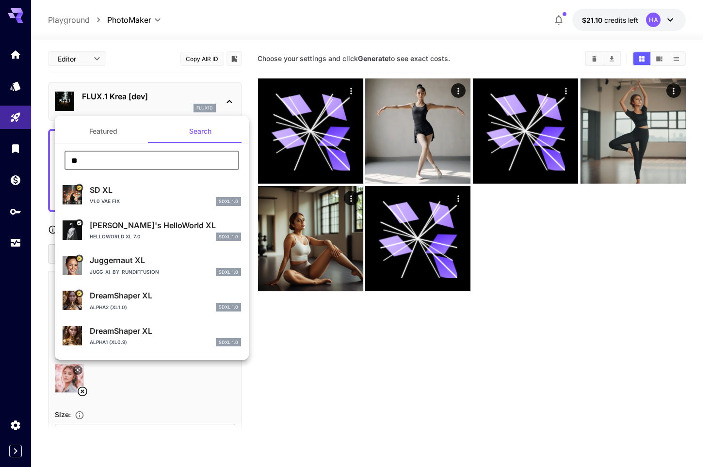
type input "**"
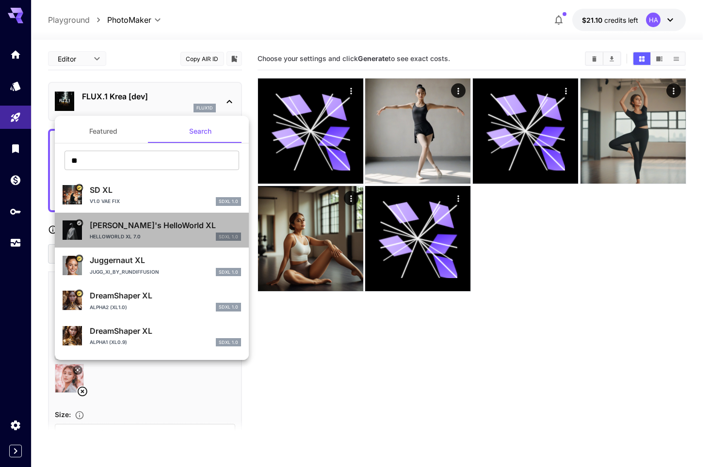
click at [171, 230] on p "[PERSON_NAME]'s HelloWorld XL" at bounding box center [165, 226] width 151 height 12
type input "**"
type input "***"
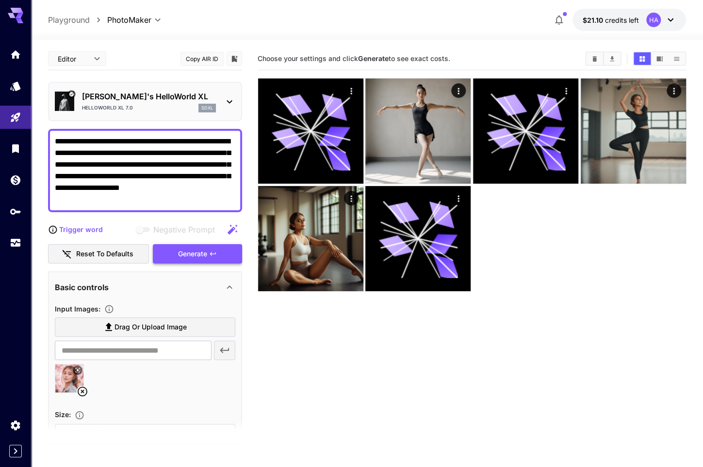
click at [186, 253] on div "Generate" at bounding box center [197, 254] width 89 height 20
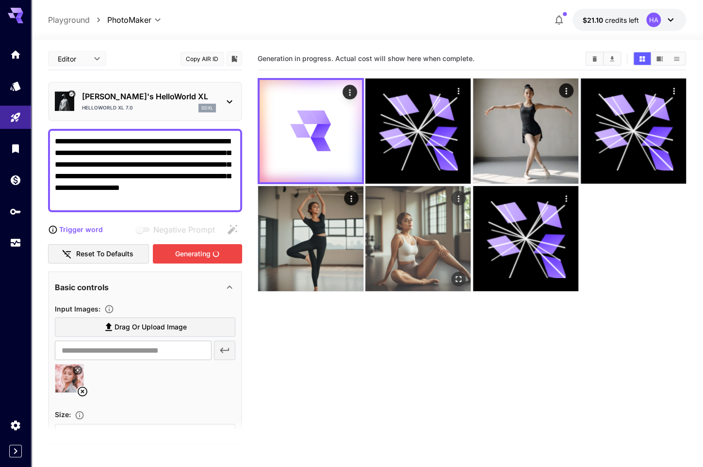
click at [417, 239] on img at bounding box center [417, 238] width 105 height 105
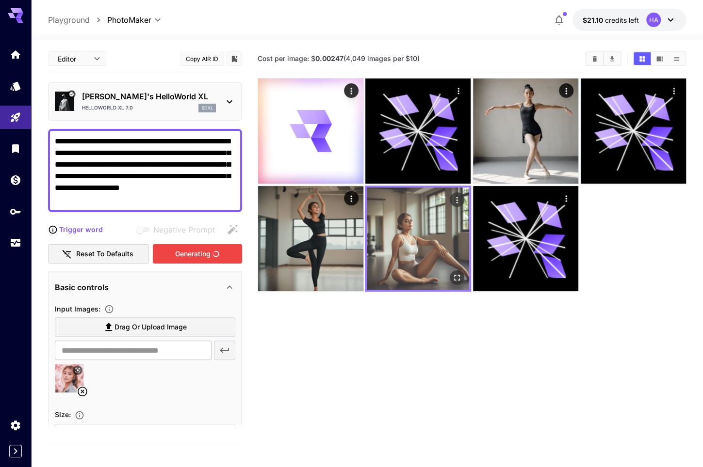
click at [455, 278] on icon "Open in fullscreen" at bounding box center [457, 278] width 10 height 10
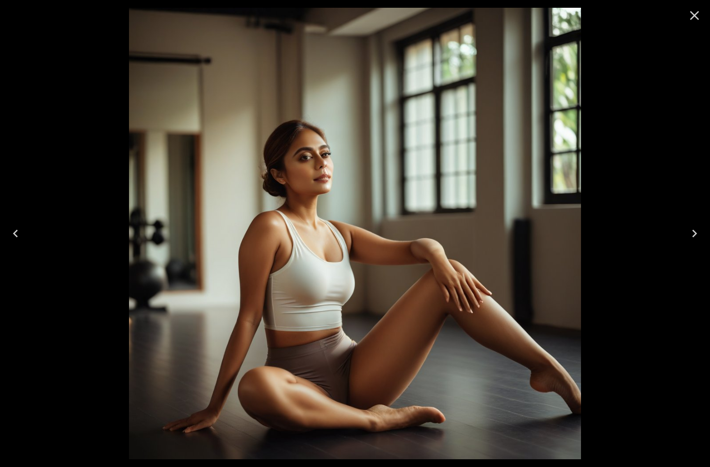
click at [695, 12] on icon "Close" at bounding box center [695, 16] width 16 height 16
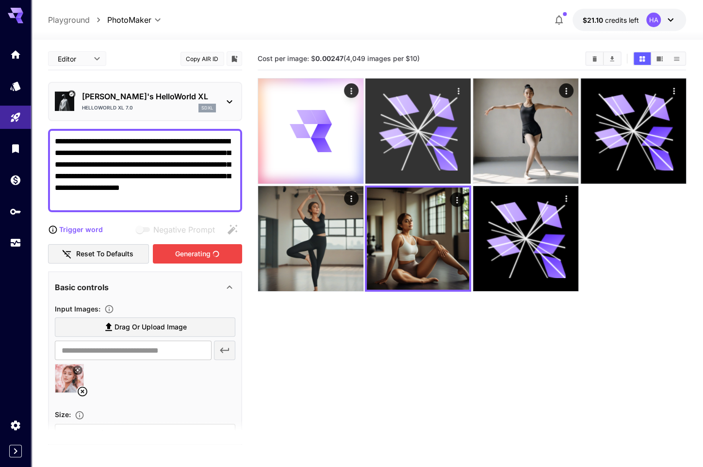
click at [399, 155] on icon at bounding box center [417, 131] width 79 height 79
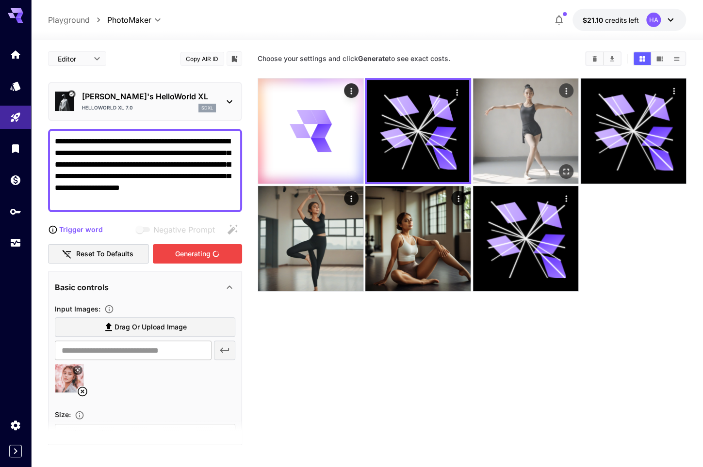
click at [529, 132] on img at bounding box center [525, 131] width 105 height 105
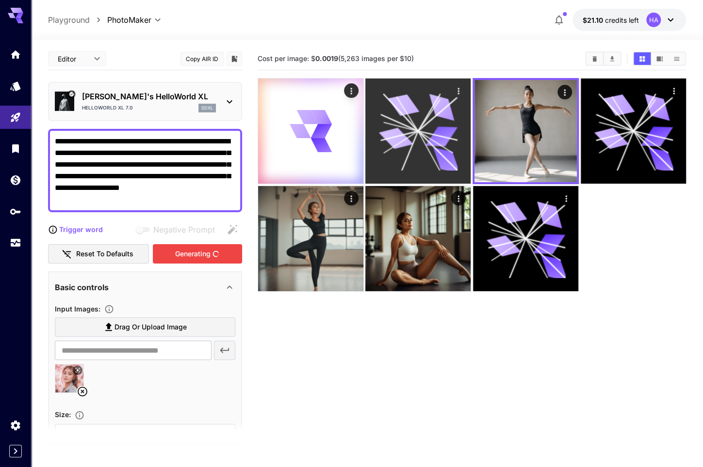
click at [406, 123] on icon at bounding box center [417, 131] width 79 height 79
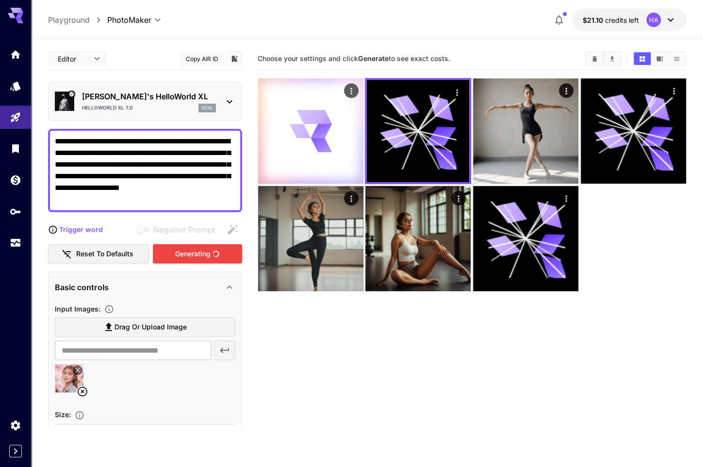
click at [326, 128] on icon at bounding box center [321, 131] width 22 height 15
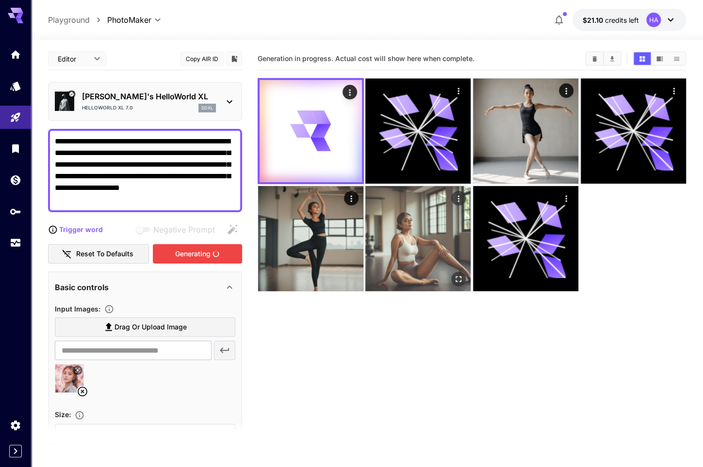
click at [423, 208] on img at bounding box center [417, 238] width 105 height 105
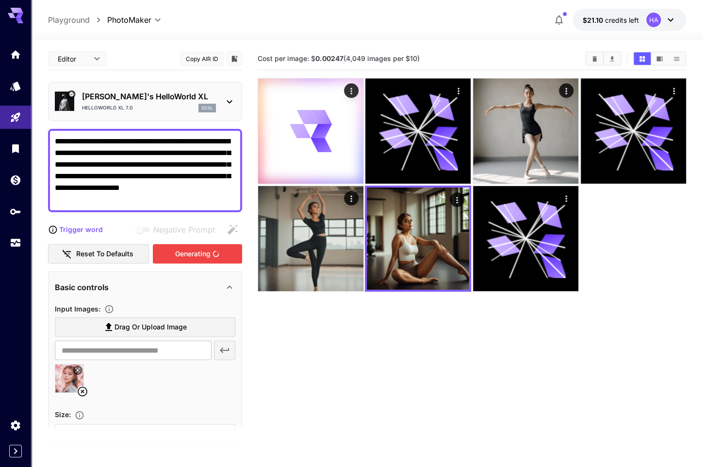
click at [255, 237] on main "**********" at bounding box center [367, 285] width 638 height 475
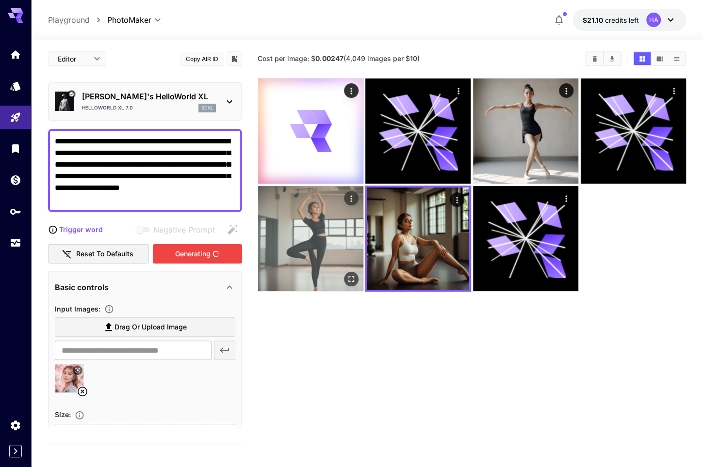
click at [300, 242] on img at bounding box center [310, 238] width 105 height 105
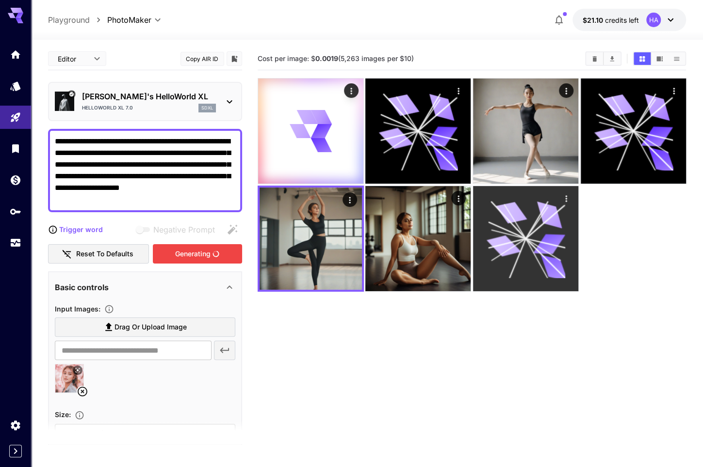
click at [532, 236] on icon at bounding box center [525, 238] width 79 height 79
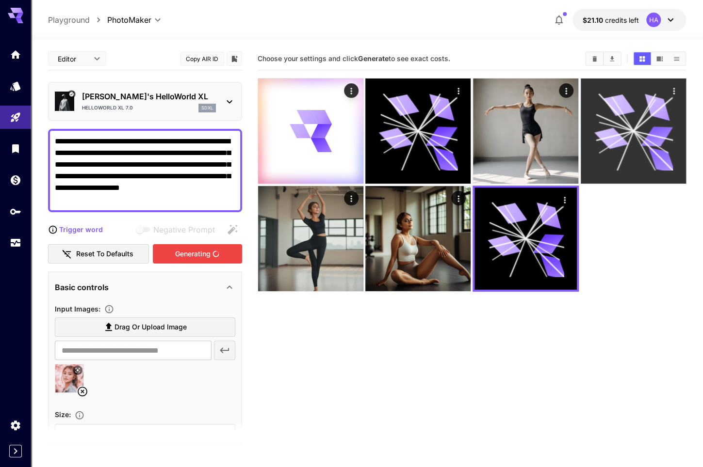
click at [630, 142] on icon at bounding box center [633, 131] width 79 height 79
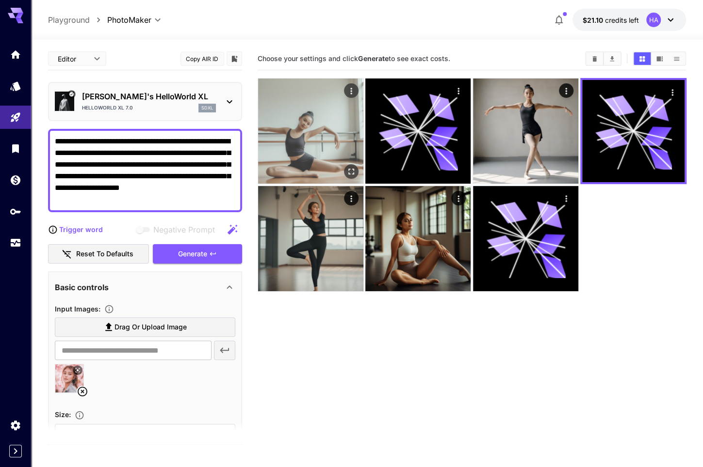
click at [336, 119] on img at bounding box center [310, 131] width 105 height 105
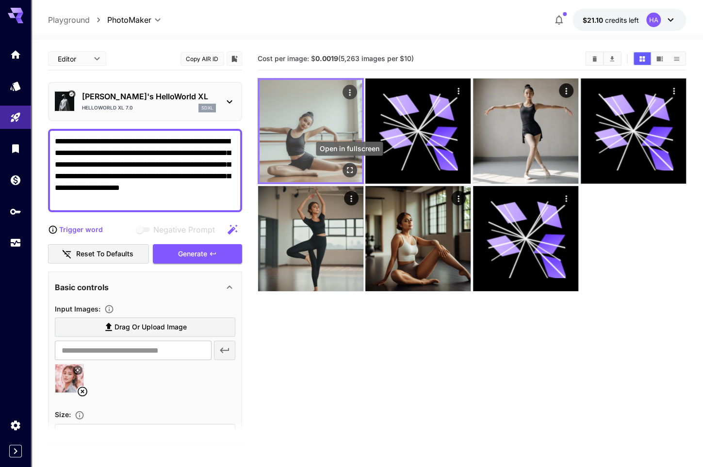
click at [346, 166] on icon "Open in fullscreen" at bounding box center [349, 170] width 10 height 10
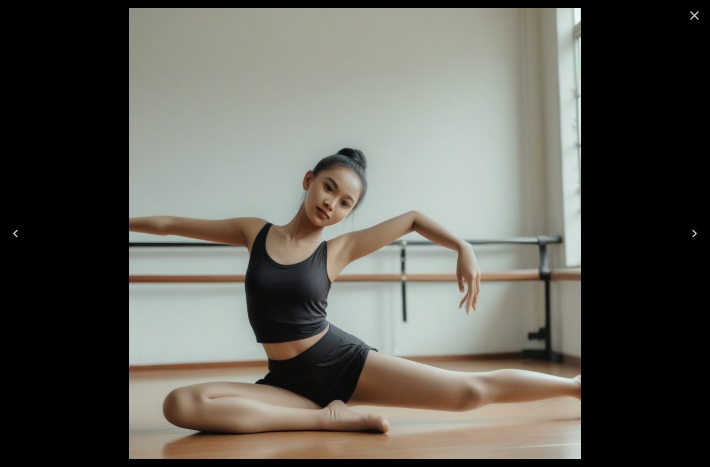
click at [672, 146] on div at bounding box center [355, 233] width 710 height 467
click at [698, 15] on icon "Close" at bounding box center [695, 16] width 16 height 16
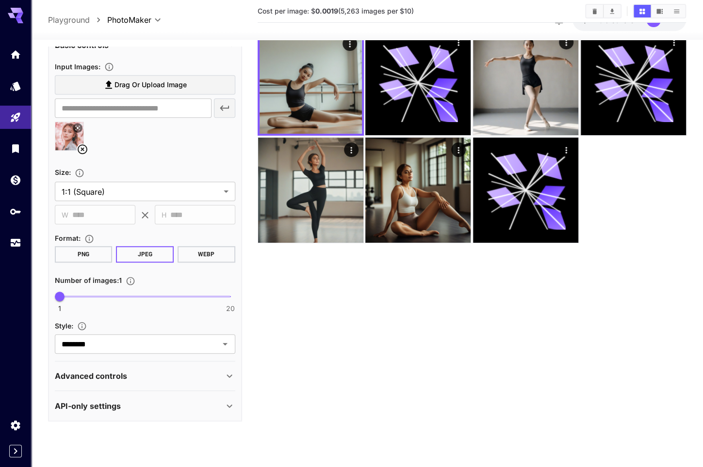
scroll to position [242, 0]
click at [145, 371] on div "Advanced controls" at bounding box center [139, 376] width 169 height 12
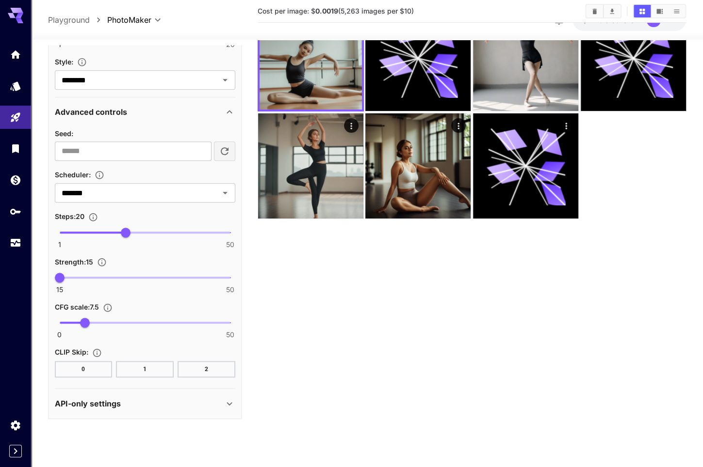
scroll to position [77, 0]
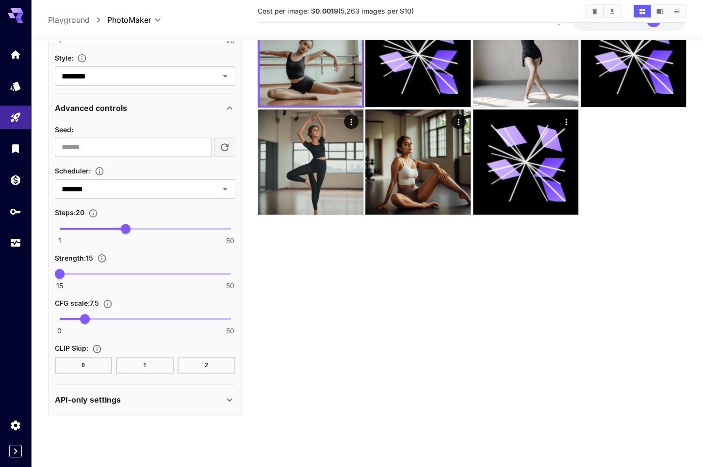
click at [203, 366] on button "2" at bounding box center [206, 365] width 58 height 16
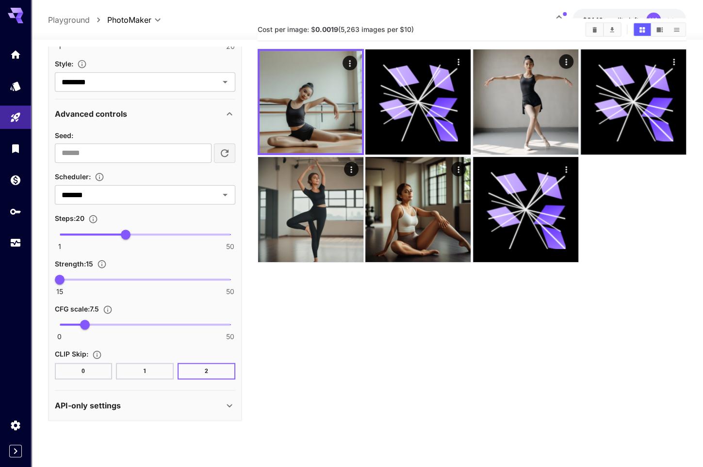
scroll to position [0, 0]
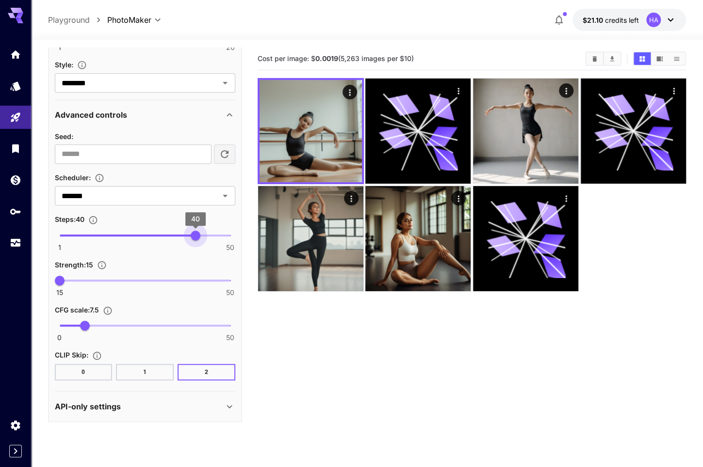
drag, startPoint x: 125, startPoint y: 236, endPoint x: 195, endPoint y: 228, distance: 70.3
click at [195, 231] on span "40" at bounding box center [196, 236] width 10 height 10
click at [217, 193] on button "Clear" at bounding box center [213, 196] width 14 height 14
click at [229, 193] on icon "Open" at bounding box center [225, 196] width 12 height 12
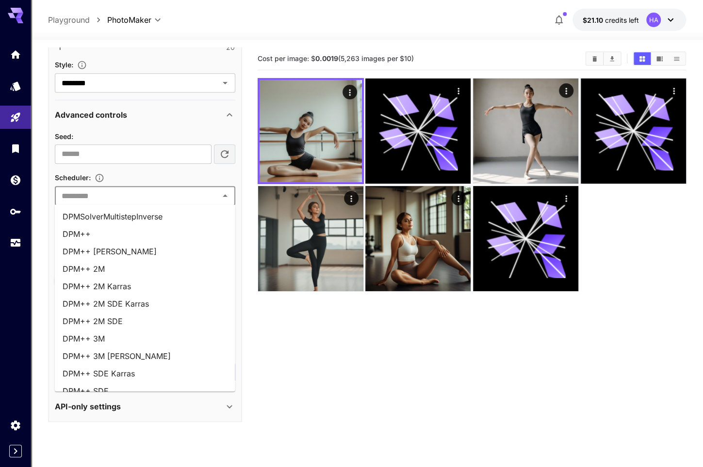
scroll to position [121, 0]
click at [152, 303] on li "DPM++ 2M SDE Karras" at bounding box center [145, 305] width 180 height 17
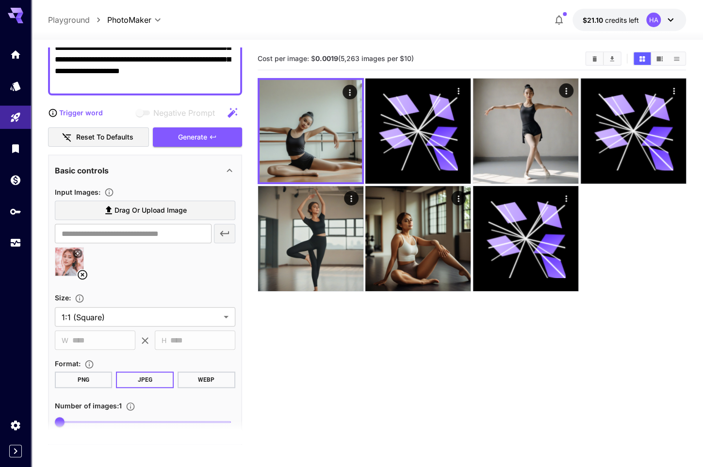
scroll to position [116, 0]
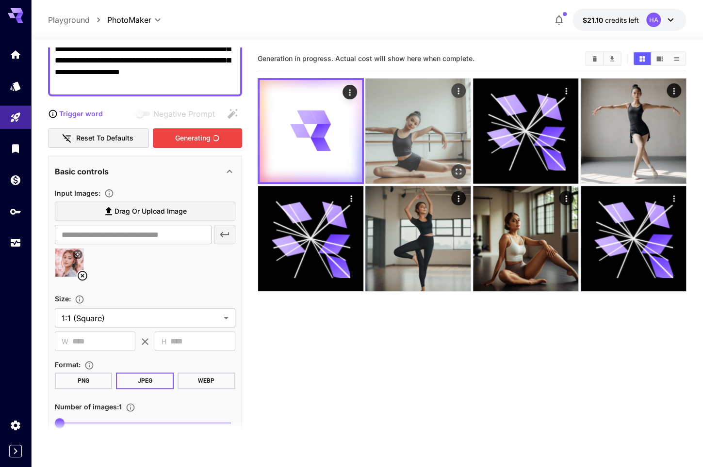
click at [388, 102] on img at bounding box center [417, 131] width 105 height 105
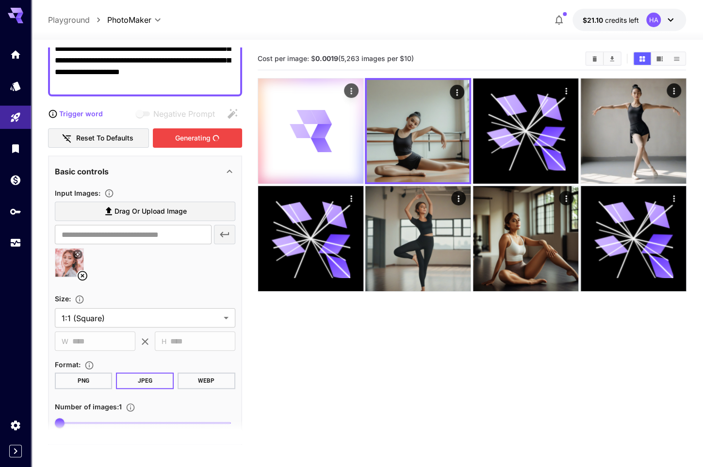
click at [333, 132] on div at bounding box center [310, 131] width 105 height 105
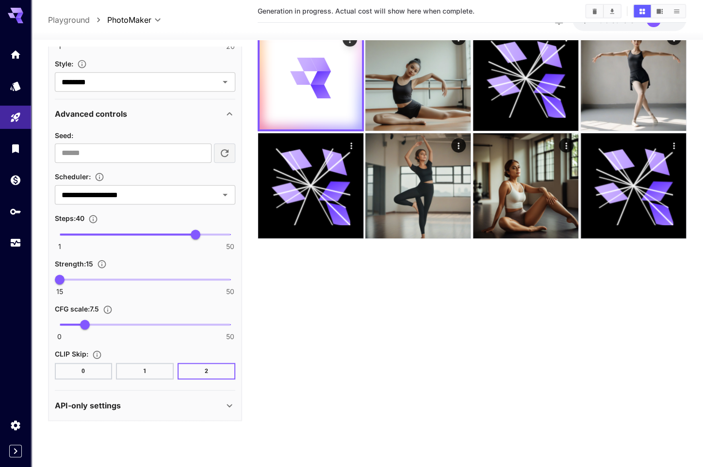
scroll to position [0, 0]
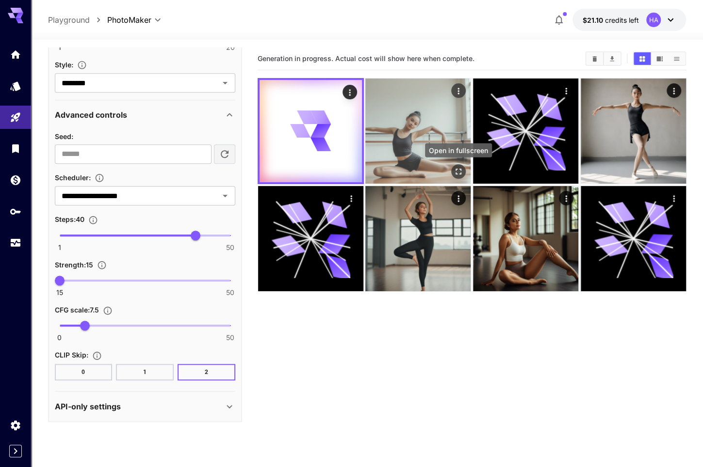
click at [462, 170] on icon "Open in fullscreen" at bounding box center [458, 172] width 10 height 10
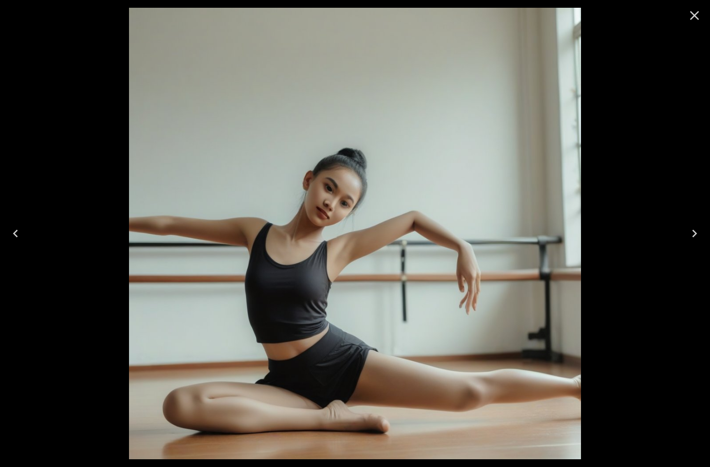
click at [697, 17] on icon "Close" at bounding box center [695, 16] width 16 height 16
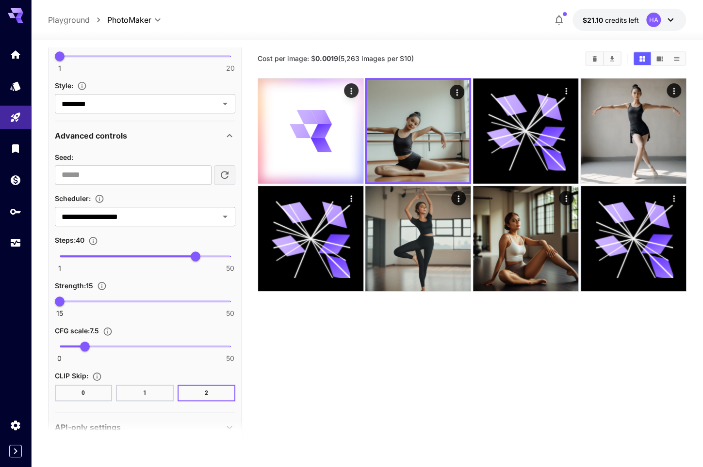
scroll to position [407, 0]
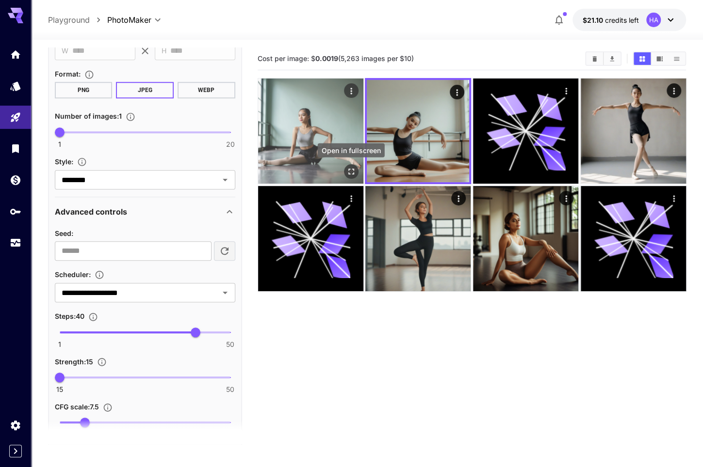
click at [347, 169] on icon "Open in fullscreen" at bounding box center [351, 172] width 10 height 10
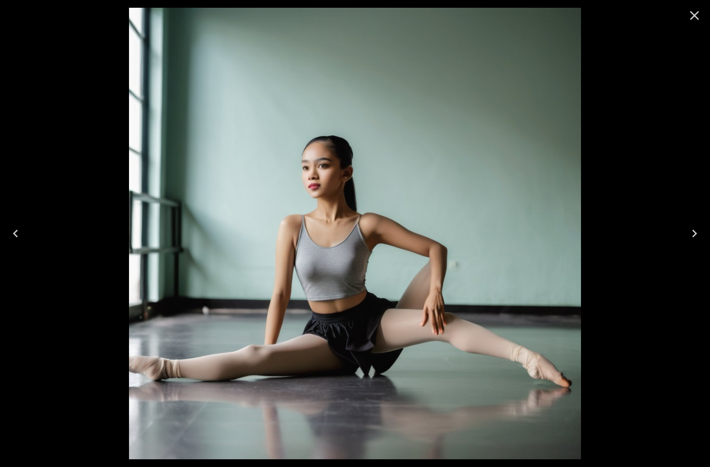
click at [690, 19] on icon "Close" at bounding box center [695, 16] width 16 height 16
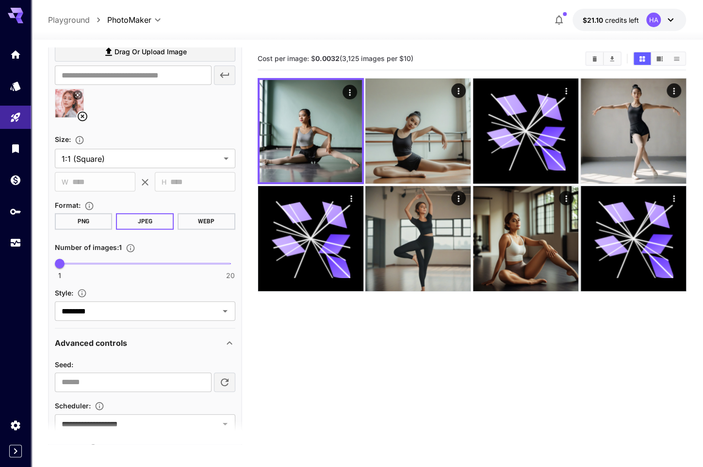
scroll to position [164, 0]
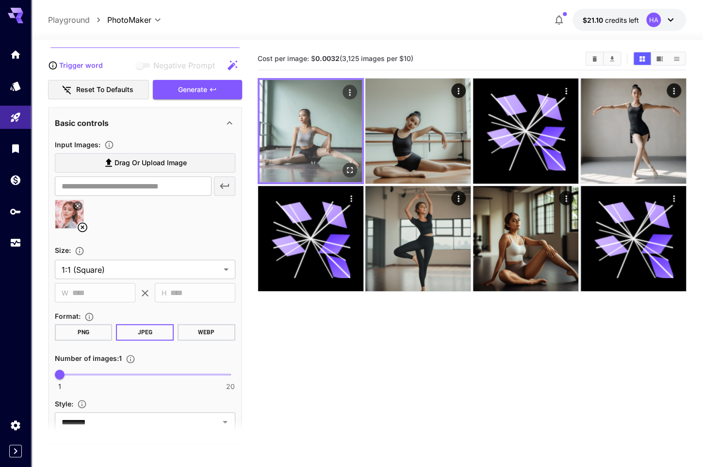
click at [349, 161] on img at bounding box center [310, 131] width 102 height 102
click at [350, 172] on icon "Open in fullscreen" at bounding box center [349, 170] width 10 height 10
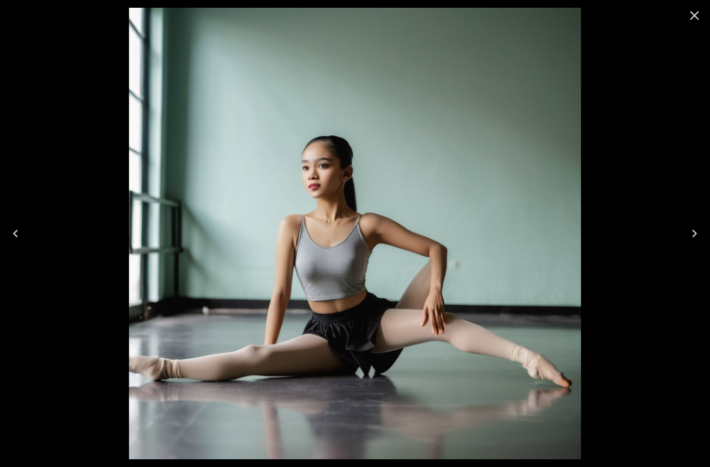
click at [693, 15] on icon "Close" at bounding box center [695, 16] width 16 height 16
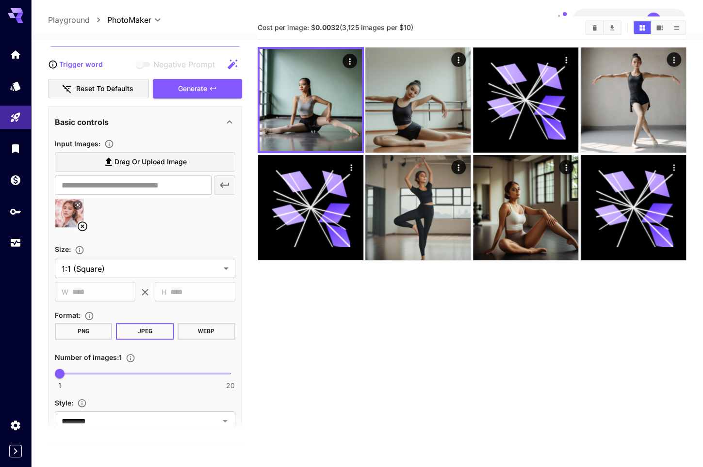
scroll to position [0, 0]
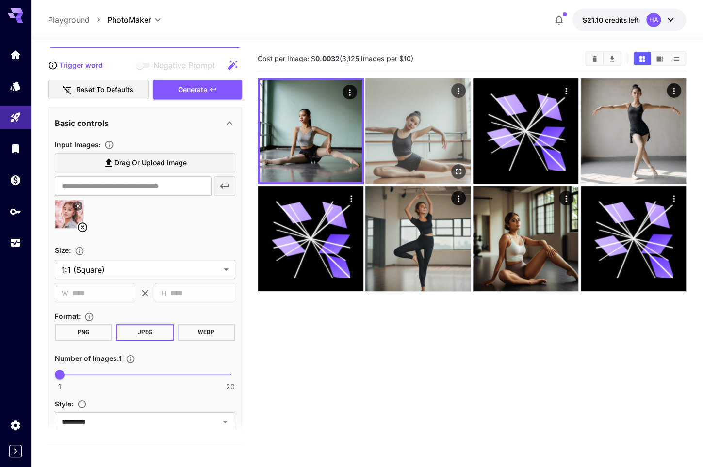
click at [385, 138] on img at bounding box center [417, 131] width 105 height 105
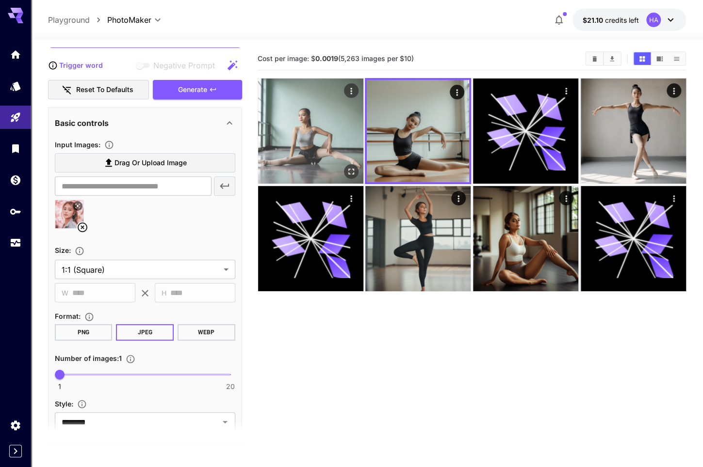
click at [317, 145] on img at bounding box center [310, 131] width 105 height 105
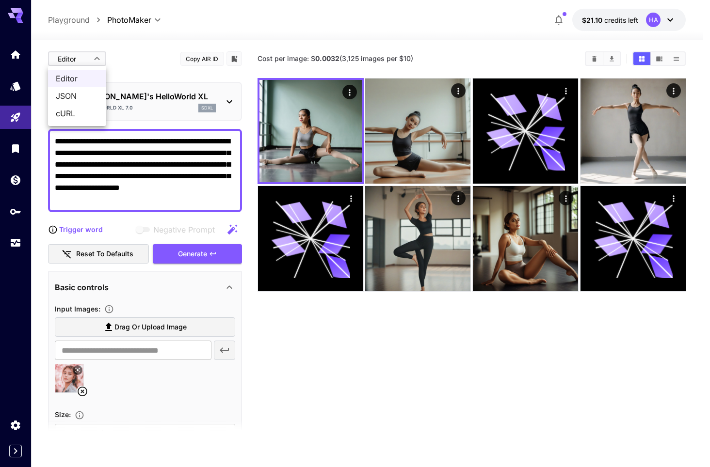
click at [89, 56] on body "**********" at bounding box center [355, 272] width 710 height 544
click at [196, 88] on div at bounding box center [355, 233] width 710 height 467
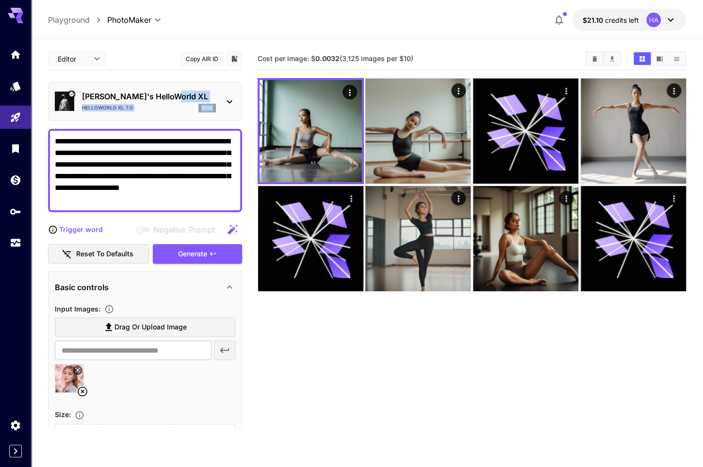
click at [219, 96] on div "LEOSAM's HelloWorld XL HelloWorld XL 7.0 sdxl" at bounding box center [145, 102] width 180 height 30
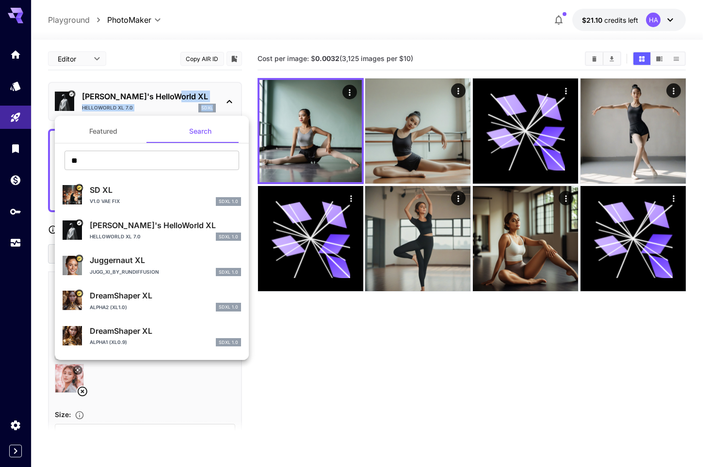
click at [104, 138] on button "Featured" at bounding box center [103, 131] width 97 height 23
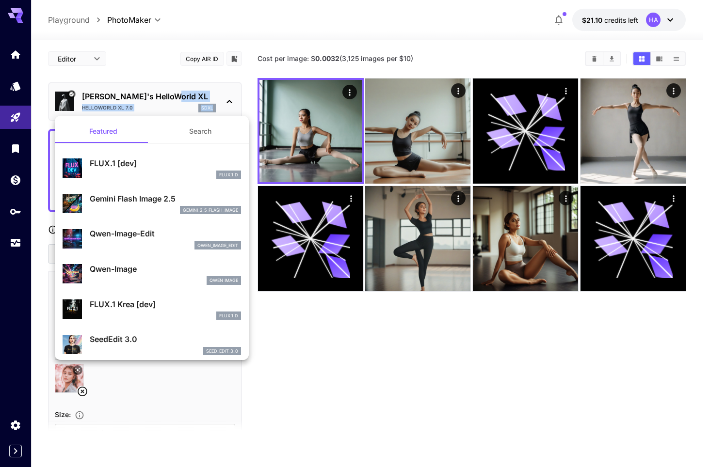
click at [137, 174] on div "FLUX.1 D" at bounding box center [165, 175] width 151 height 9
type input "**"
type input "***"
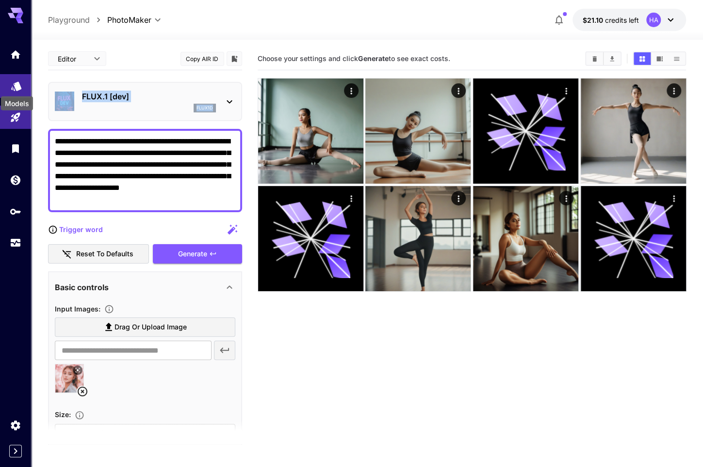
click at [19, 84] on icon "Models" at bounding box center [16, 83] width 10 height 9
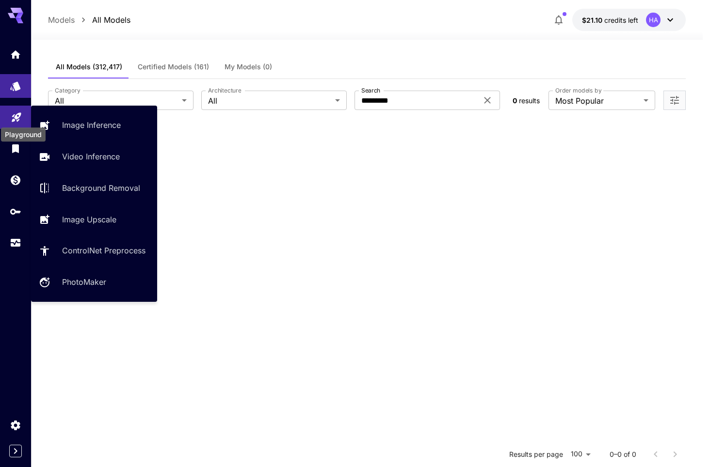
click at [15, 110] on icon "Playground" at bounding box center [17, 115] width 12 height 12
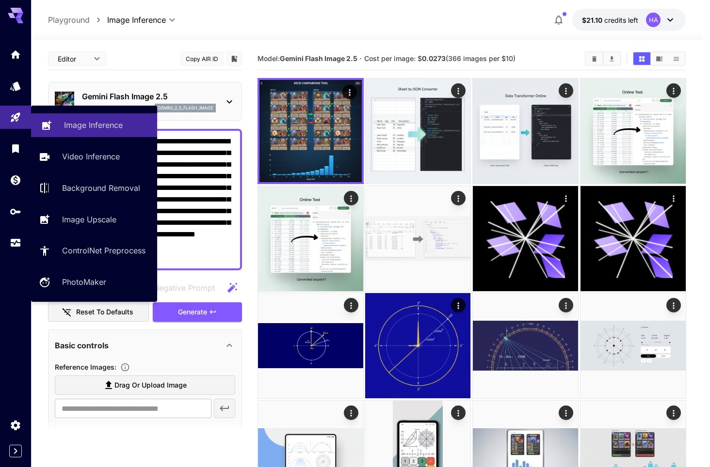
click at [76, 120] on p "Image Inference" at bounding box center [93, 125] width 59 height 12
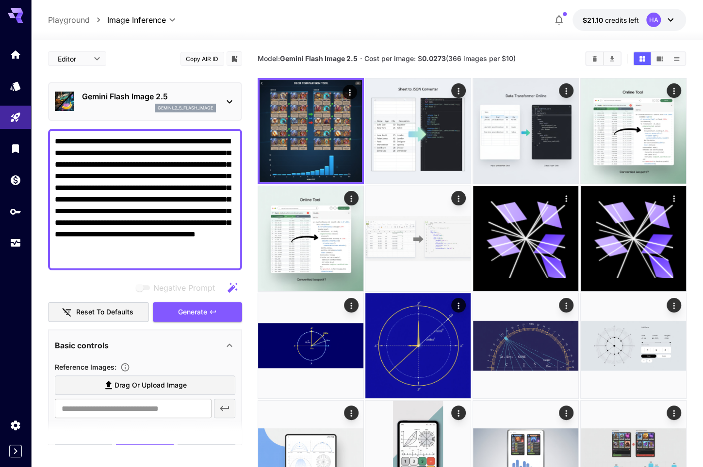
click at [230, 99] on icon at bounding box center [230, 102] width 12 height 12
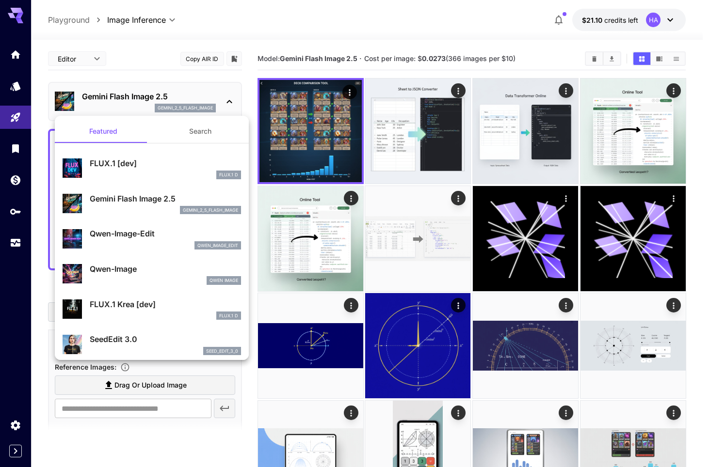
click at [131, 173] on div "FLUX.1 D" at bounding box center [165, 175] width 151 height 9
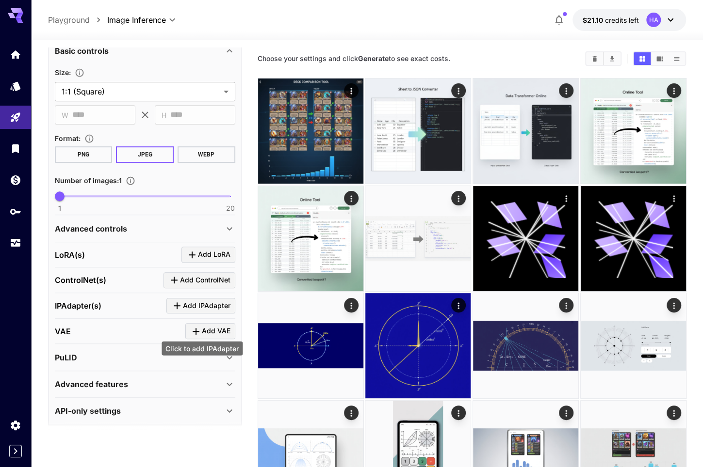
scroll to position [297, 0]
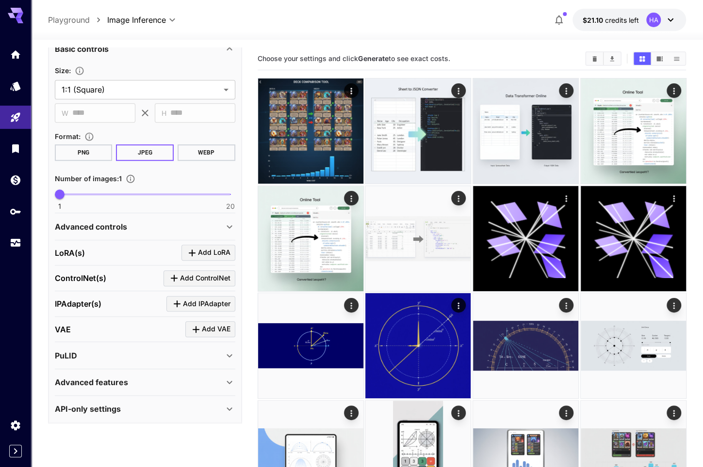
click at [229, 356] on icon at bounding box center [230, 356] width 12 height 12
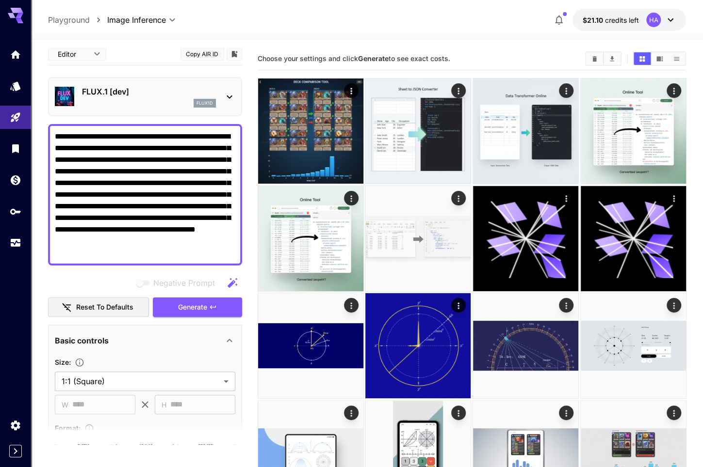
scroll to position [0, 0]
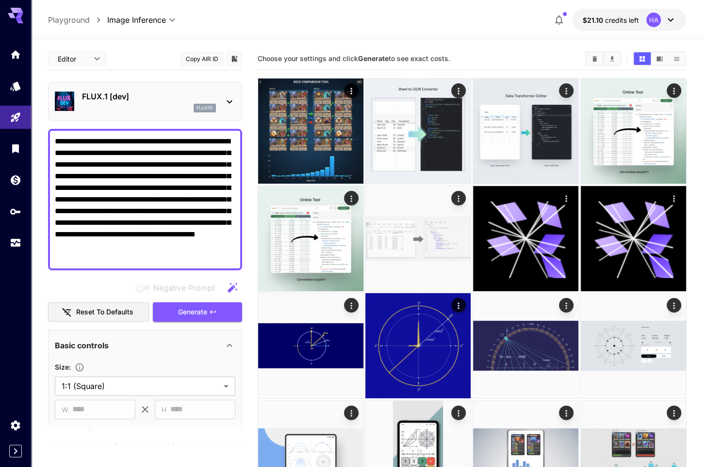
drag, startPoint x: 184, startPoint y: 258, endPoint x: -11, endPoint y: 83, distance: 262.0
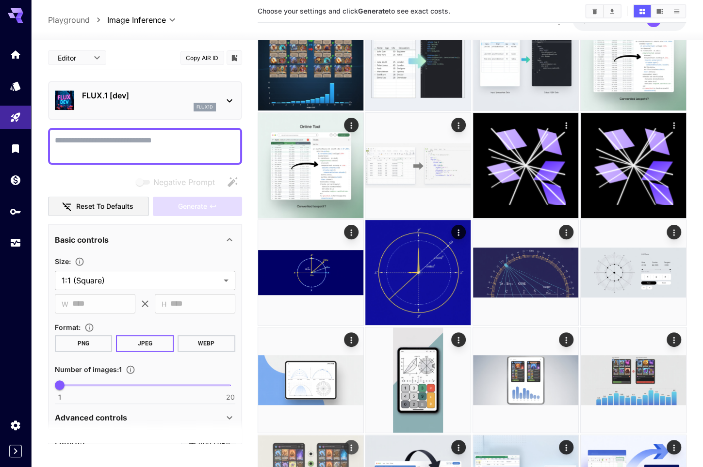
scroll to position [97, 0]
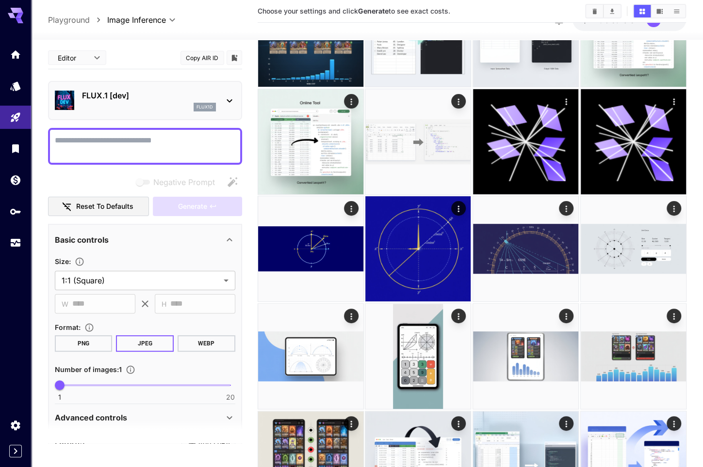
click at [216, 15] on div "**********" at bounding box center [367, 20] width 638 height 22
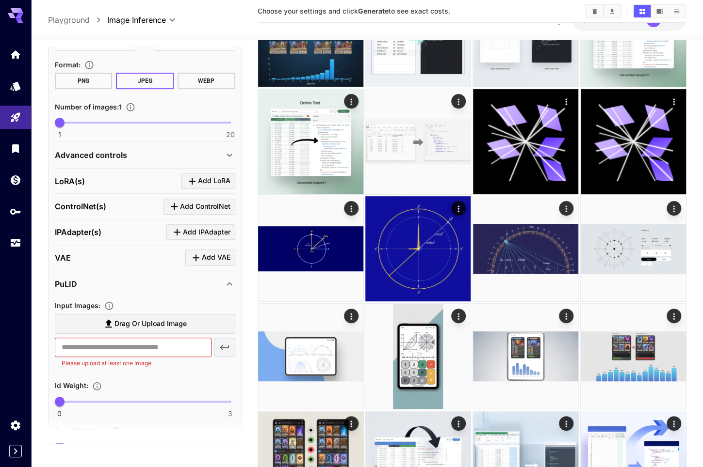
scroll to position [366, 0]
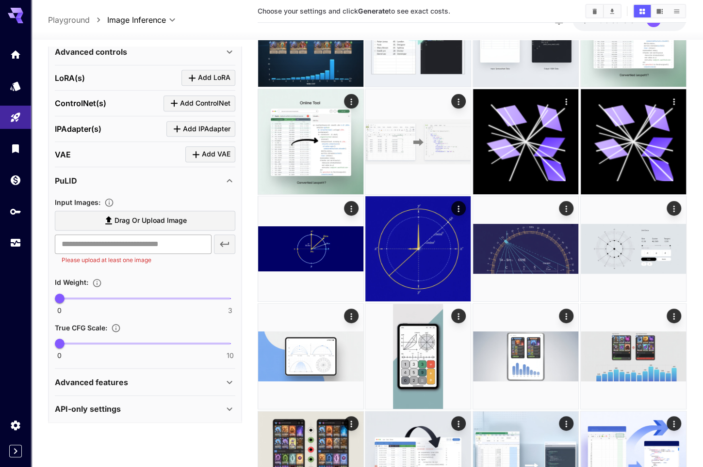
click at [129, 247] on input "text" at bounding box center [133, 244] width 157 height 19
paste input "**********"
type input "**********"
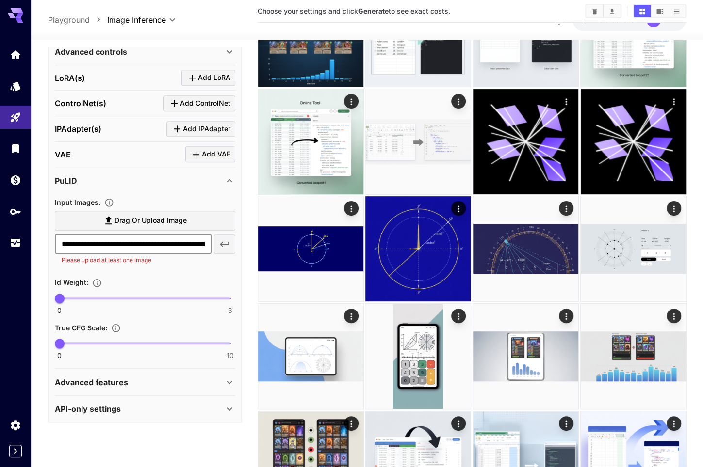
click at [225, 239] on icon "button" at bounding box center [225, 245] width 12 height 12
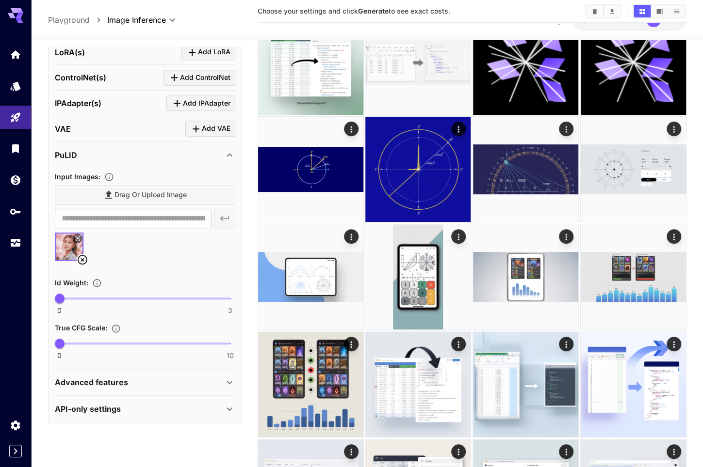
scroll to position [291, 0]
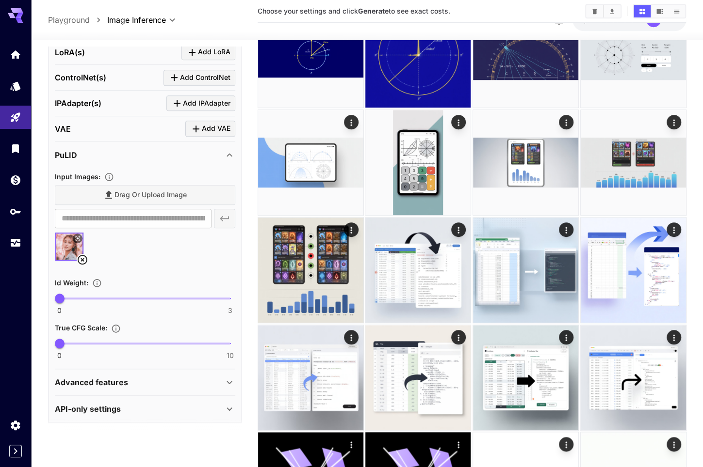
click at [165, 385] on div "Advanced features" at bounding box center [139, 383] width 169 height 12
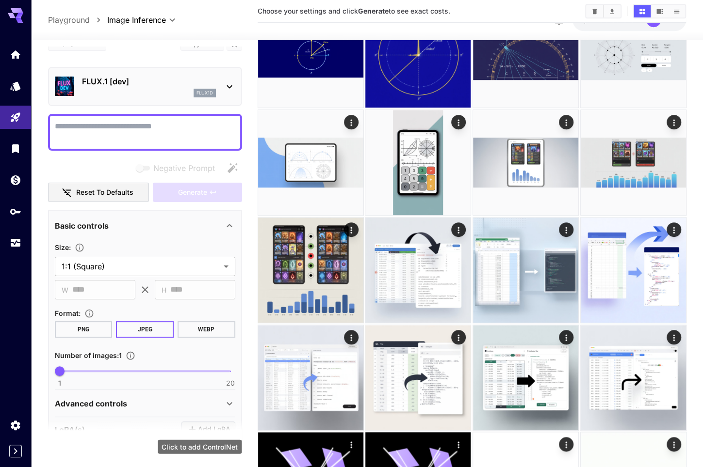
scroll to position [0, 0]
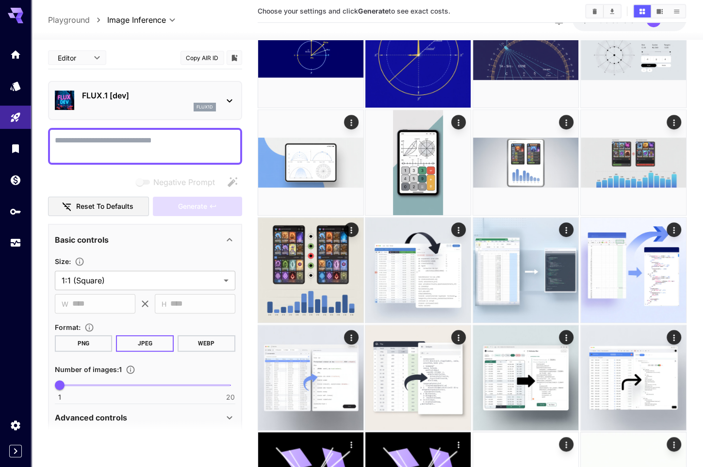
click at [115, 151] on textarea "Negative Prompt" at bounding box center [145, 146] width 180 height 23
paste textarea "**********"
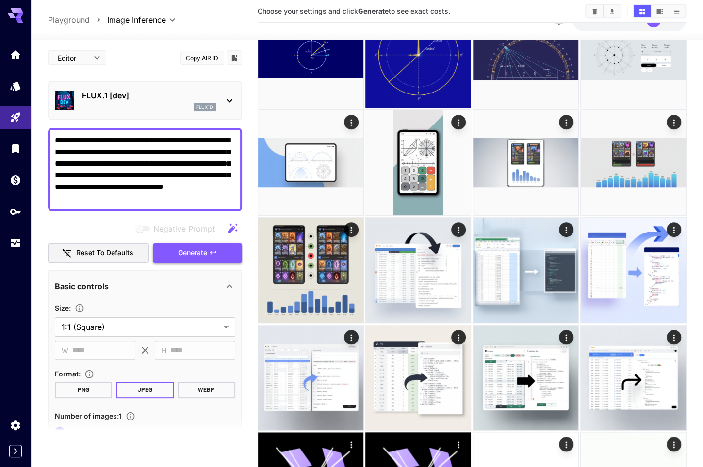
type textarea "**********"
click at [203, 256] on span "Generate" at bounding box center [192, 253] width 29 height 12
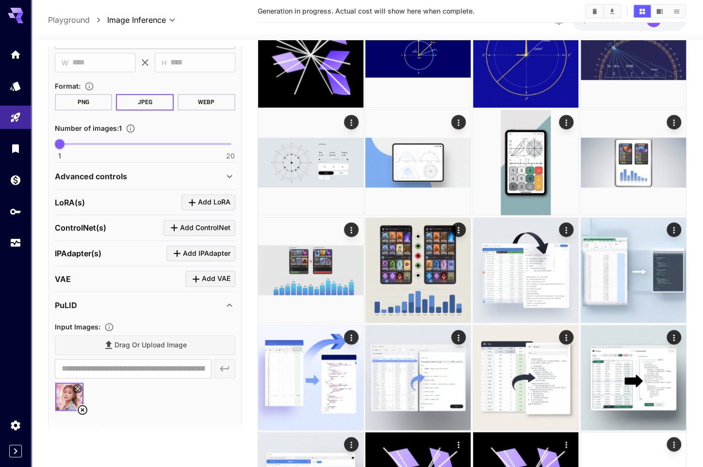
scroll to position [291, 0]
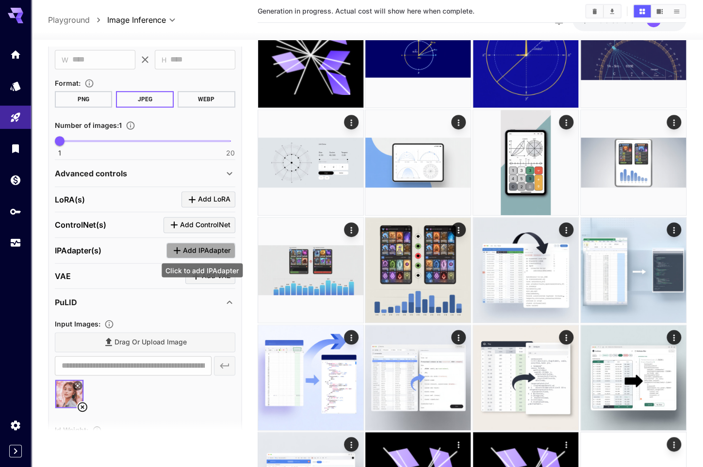
click at [201, 251] on span "Add IPAdapter" at bounding box center [207, 251] width 48 height 12
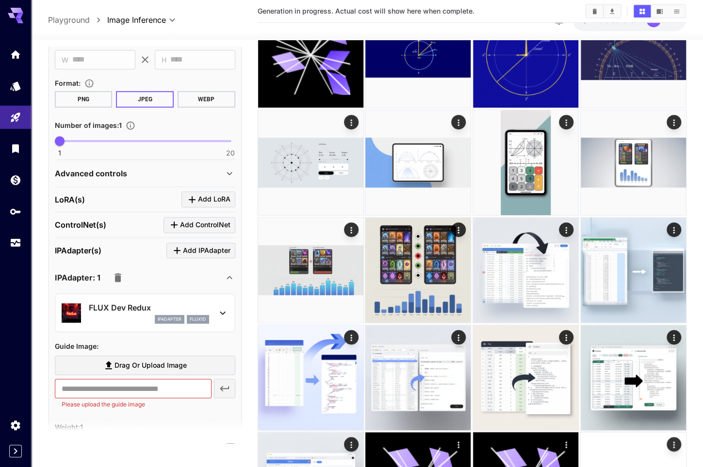
click at [222, 307] on icon at bounding box center [223, 313] width 12 height 12
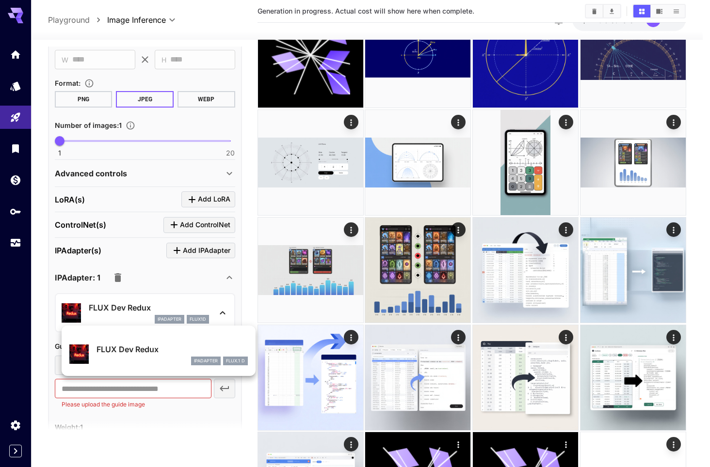
click at [222, 307] on div at bounding box center [355, 233] width 710 height 467
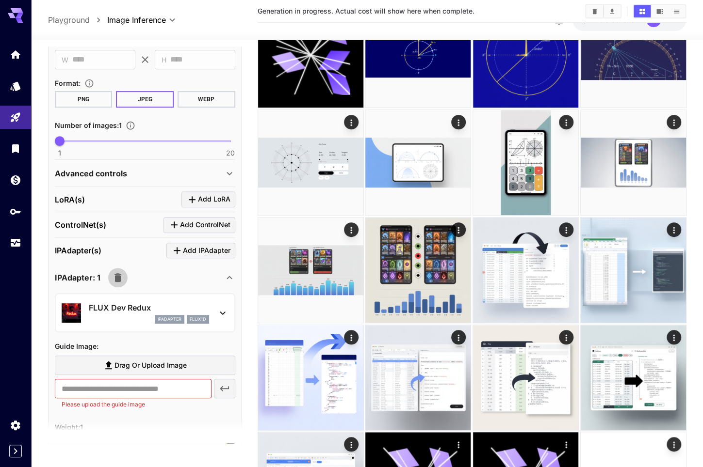
click at [115, 273] on icon "button" at bounding box center [118, 278] width 12 height 12
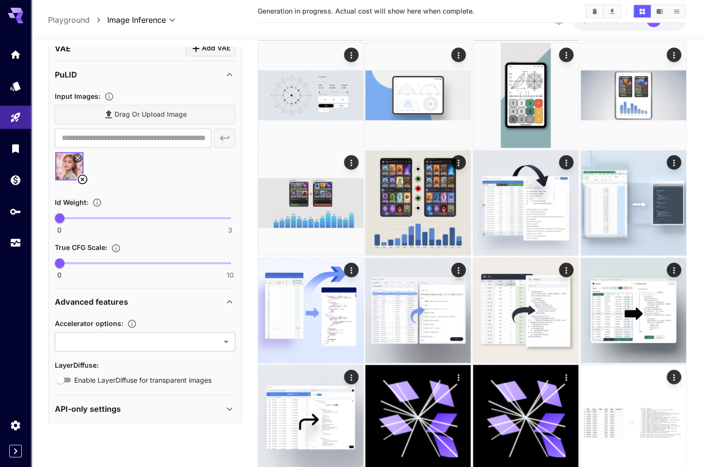
scroll to position [436, 0]
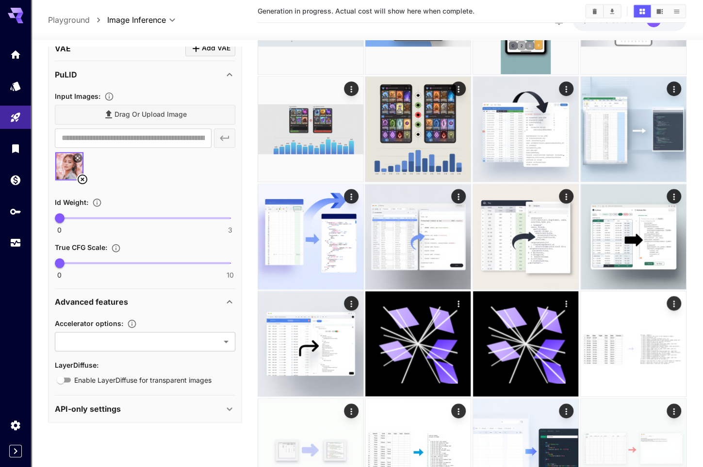
drag, startPoint x: 100, startPoint y: 385, endPoint x: 94, endPoint y: 386, distance: 6.3
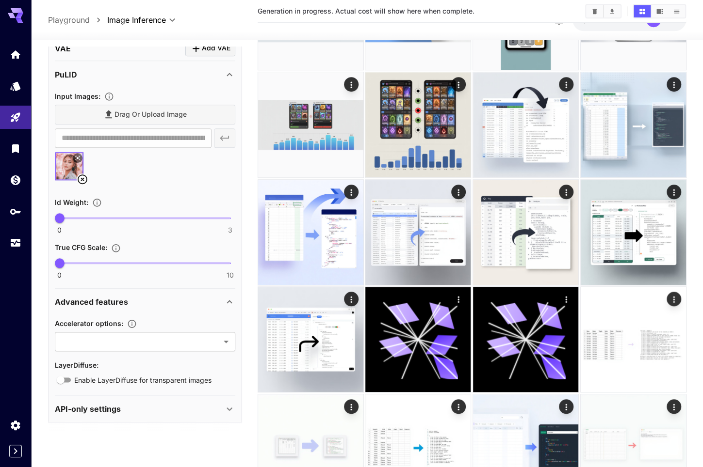
drag, startPoint x: 94, startPoint y: 386, endPoint x: 80, endPoint y: 441, distance: 57.0
click at [80, 441] on section at bounding box center [145, 431] width 194 height 24
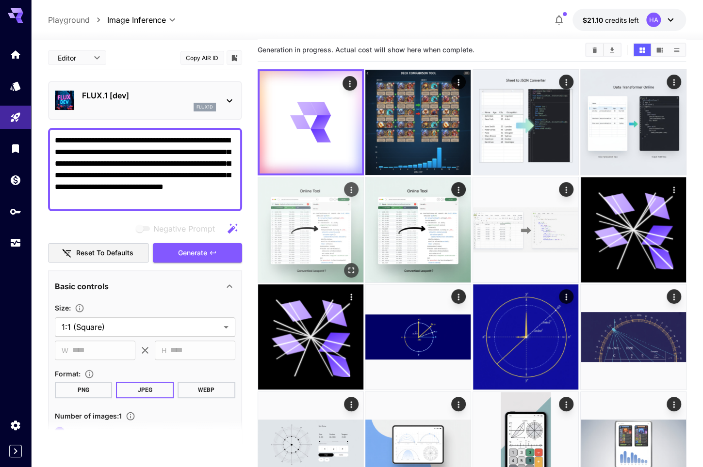
scroll to position [0, 0]
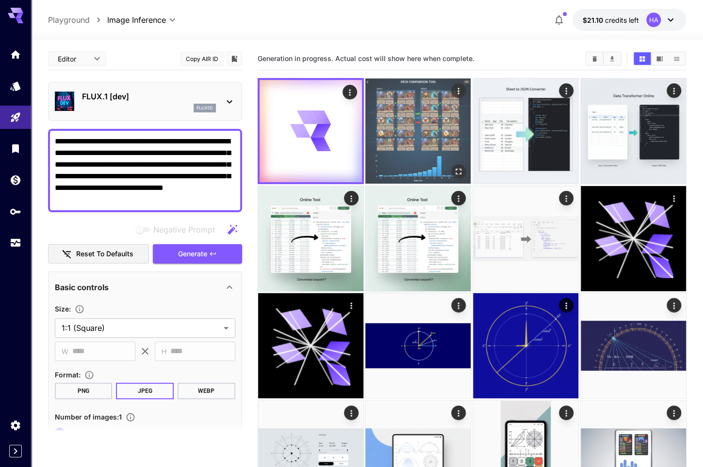
click at [425, 112] on img at bounding box center [417, 131] width 105 height 105
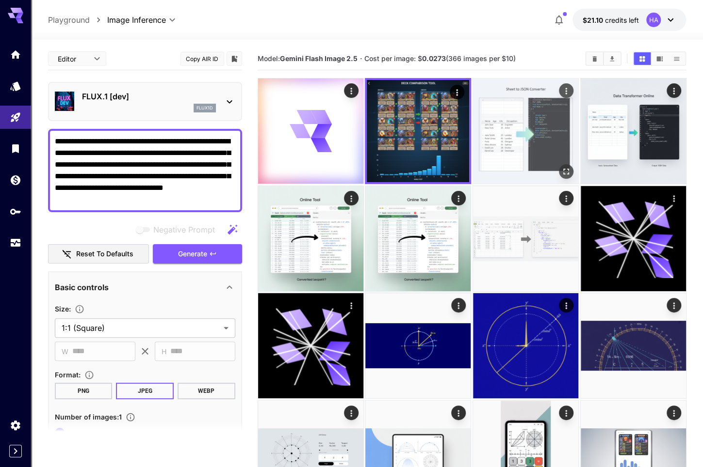
click at [564, 155] on img at bounding box center [525, 131] width 105 height 105
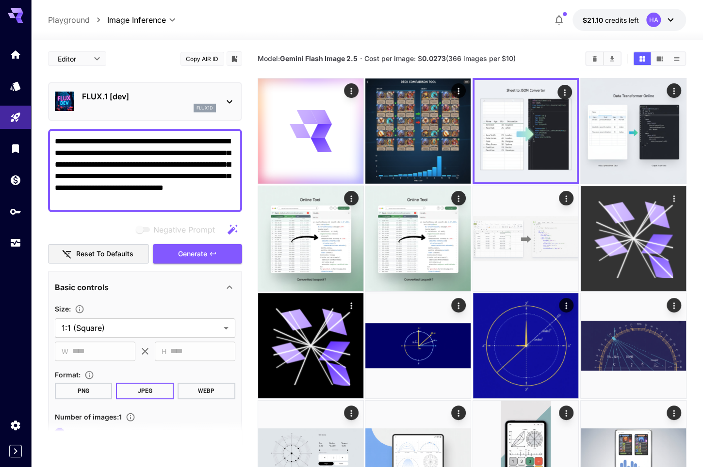
click at [654, 259] on icon at bounding box center [653, 259] width 40 height 40
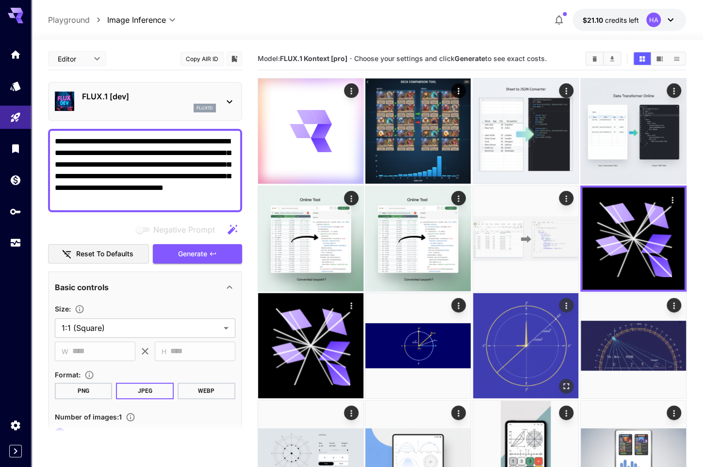
click at [516, 340] on img at bounding box center [525, 345] width 105 height 105
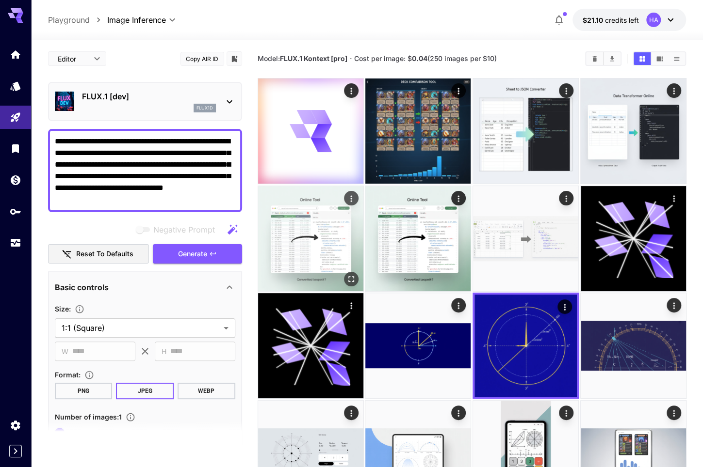
click at [309, 232] on img at bounding box center [310, 238] width 105 height 105
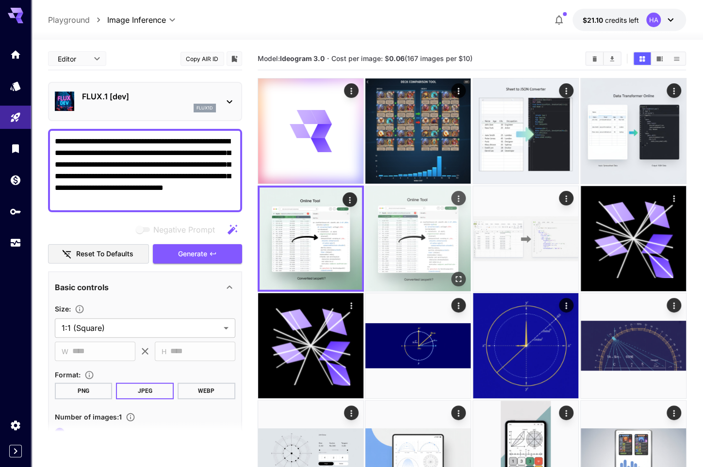
click at [409, 248] on img at bounding box center [417, 238] width 105 height 105
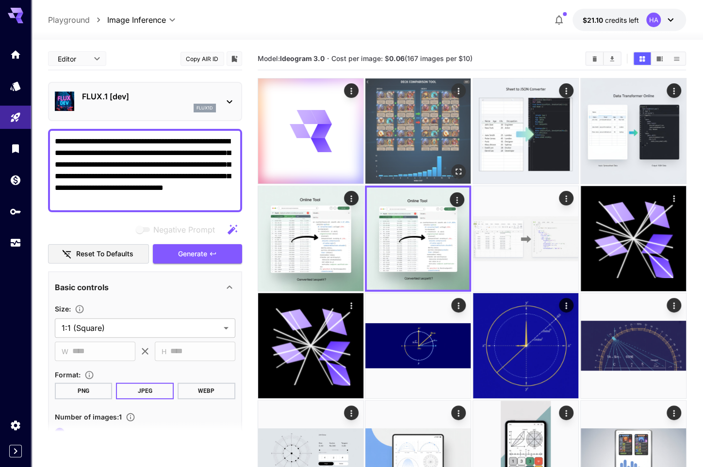
click at [437, 117] on img at bounding box center [417, 131] width 105 height 105
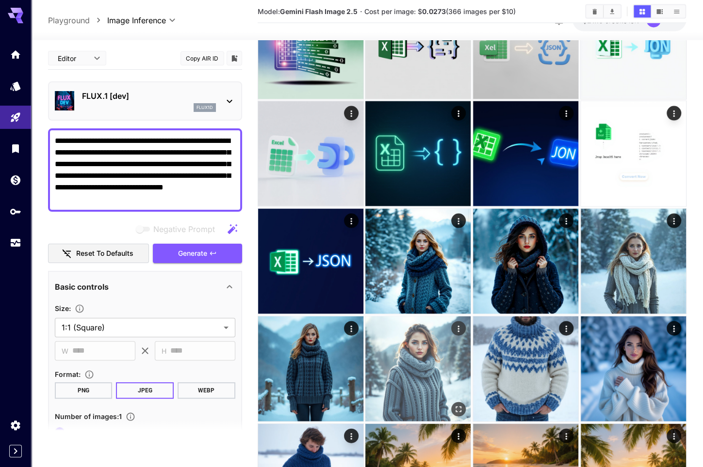
scroll to position [824, 0]
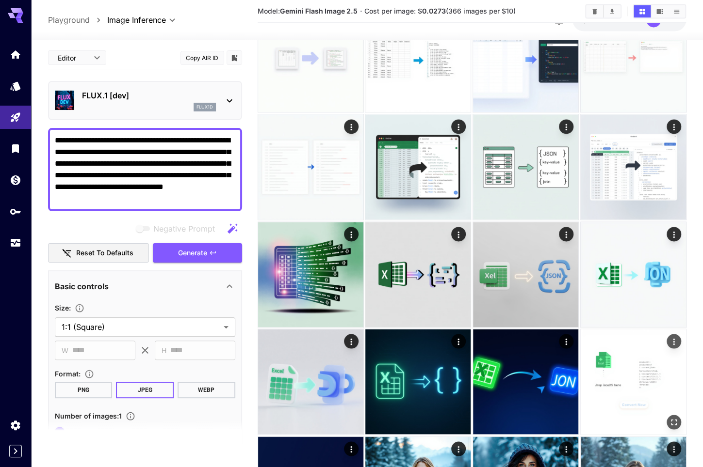
click at [619, 389] on img at bounding box center [632, 381] width 105 height 105
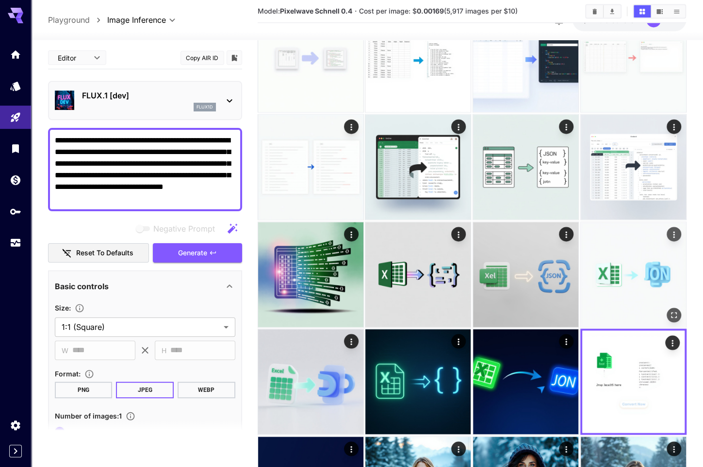
click at [641, 284] on img at bounding box center [632, 274] width 105 height 105
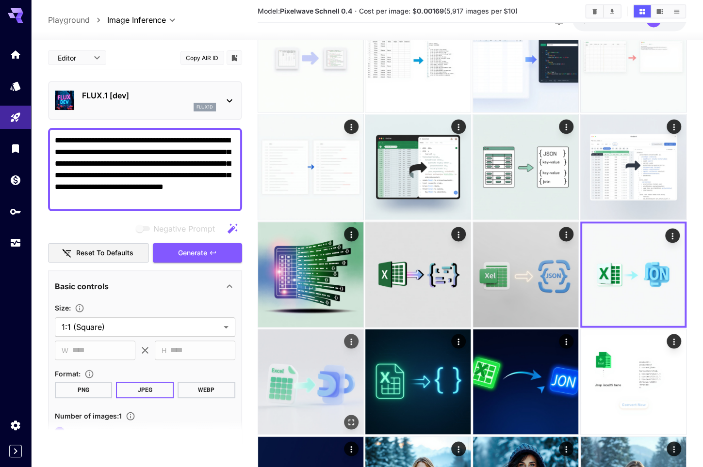
click at [295, 391] on img at bounding box center [310, 381] width 105 height 105
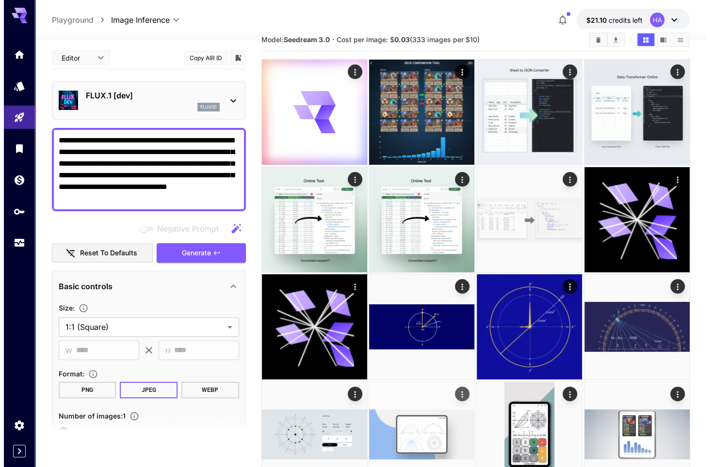
scroll to position [0, 0]
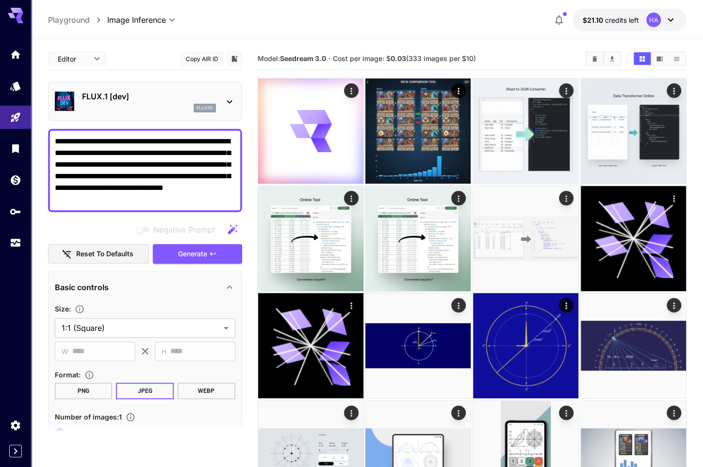
click at [230, 98] on icon at bounding box center [230, 102] width 12 height 12
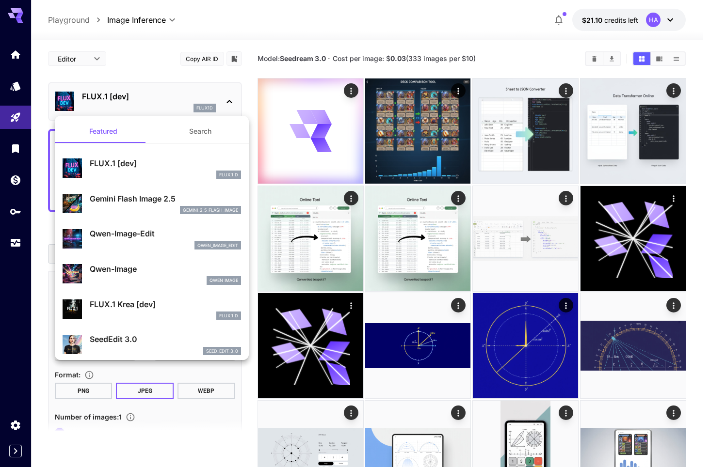
click at [271, 27] on div at bounding box center [355, 233] width 710 height 467
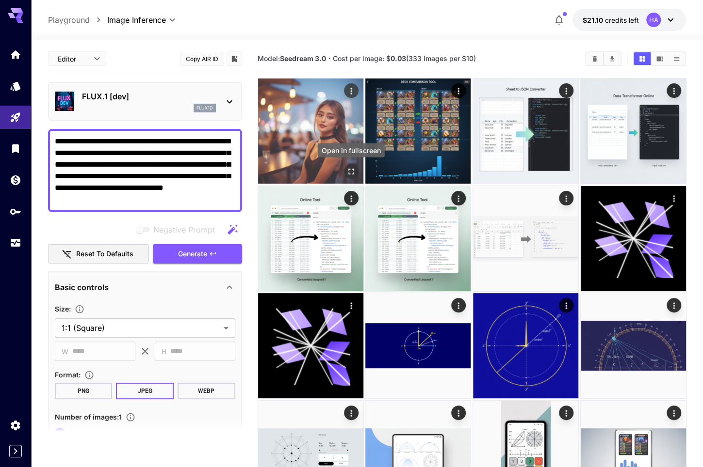
click at [352, 168] on icon "Open in fullscreen" at bounding box center [351, 172] width 10 height 10
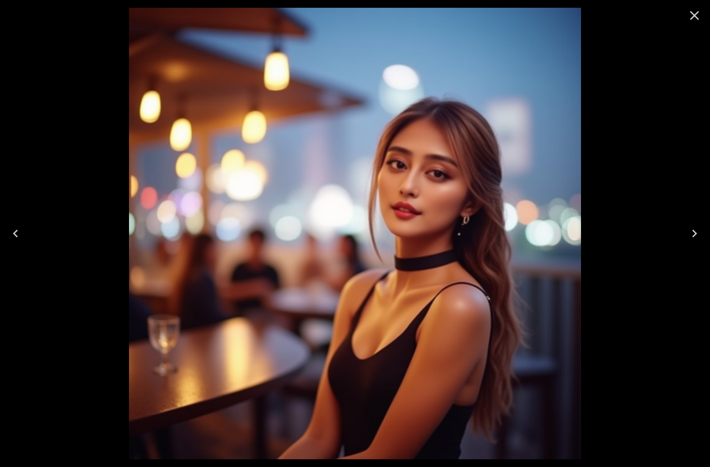
click at [692, 15] on icon "Close" at bounding box center [695, 16] width 16 height 16
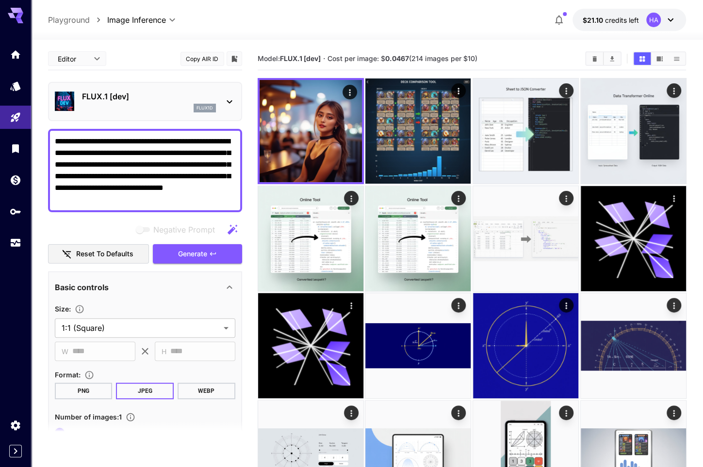
drag, startPoint x: 140, startPoint y: 199, endPoint x: 16, endPoint y: 132, distance: 140.0
click at [227, 103] on icon at bounding box center [230, 102] width 12 height 12
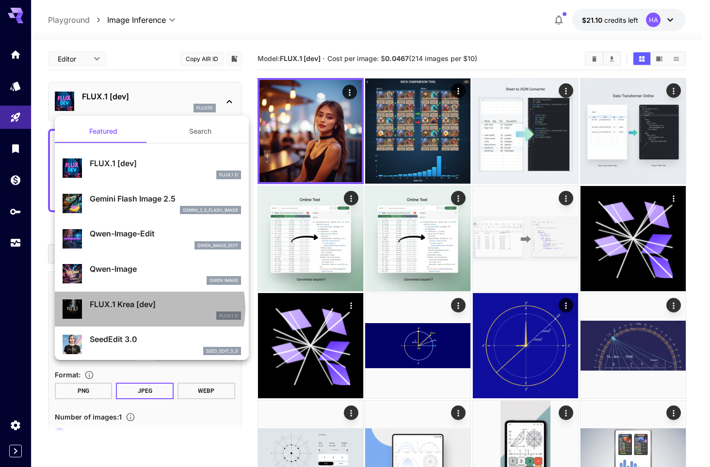
click at [149, 308] on p "FLUX.1 Krea [dev]" at bounding box center [165, 305] width 151 height 12
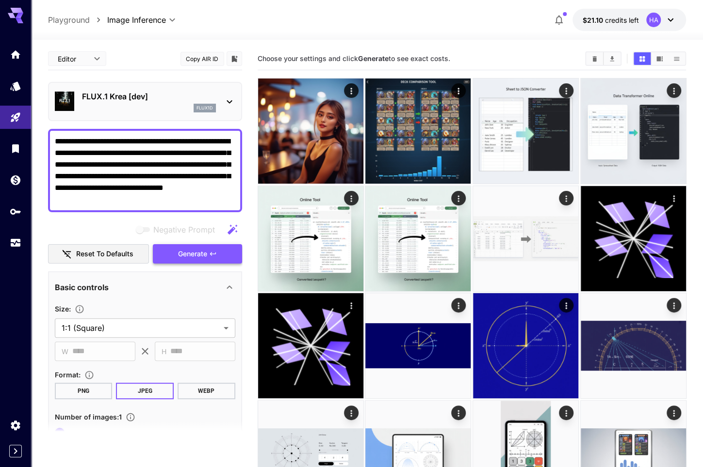
click at [186, 251] on span "Generate" at bounding box center [192, 254] width 29 height 12
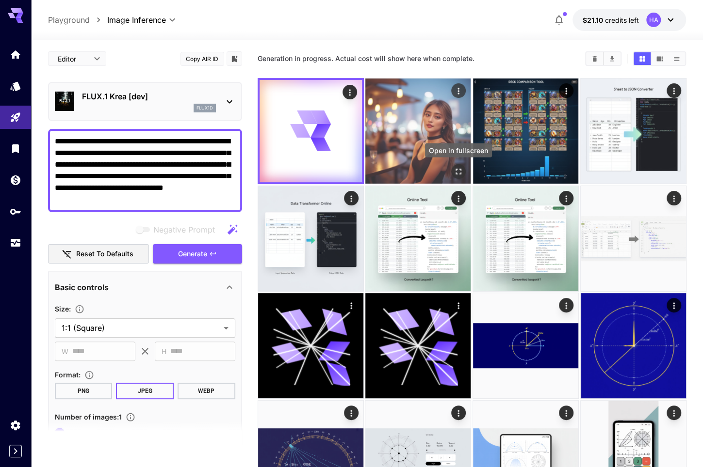
click at [459, 170] on icon "Open in fullscreen" at bounding box center [458, 172] width 10 height 10
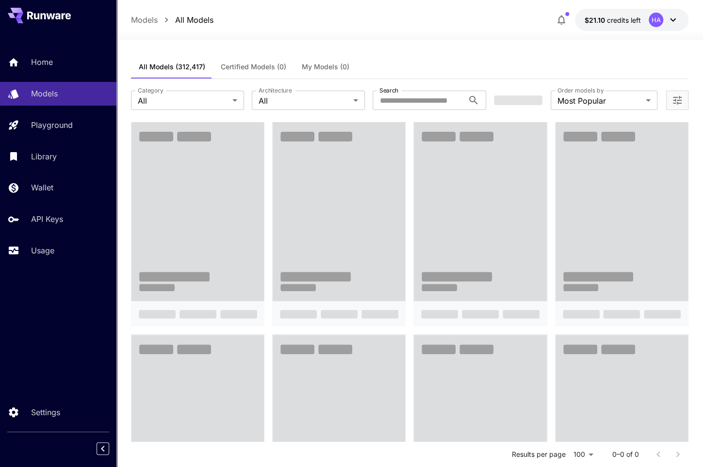
click at [308, 65] on span "My Models (0)" at bounding box center [326, 67] width 48 height 9
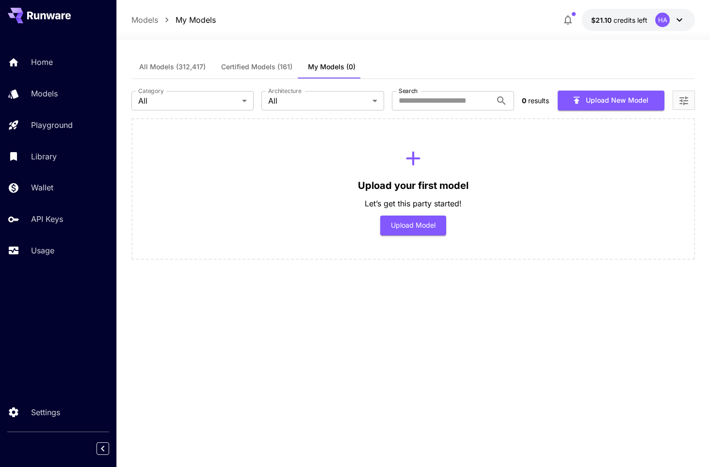
click at [177, 73] on button "All Models (312,417)" at bounding box center [172, 66] width 82 height 23
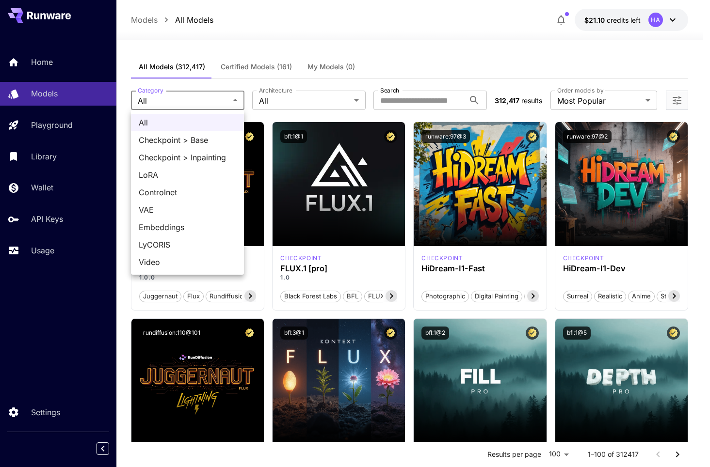
click at [373, 93] on div at bounding box center [355, 233] width 710 height 467
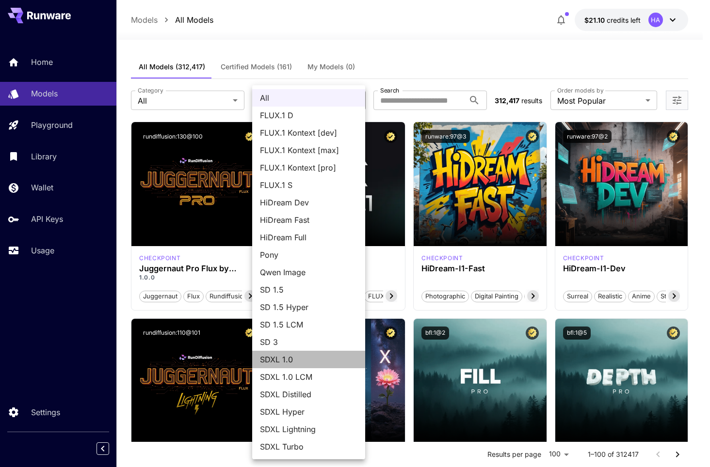
click at [281, 358] on span "SDXL 1.0" at bounding box center [308, 360] width 97 height 12
type input "****"
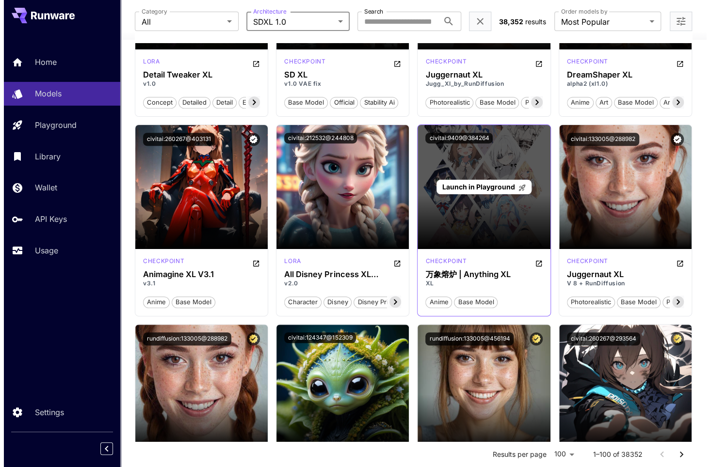
scroll to position [194, 0]
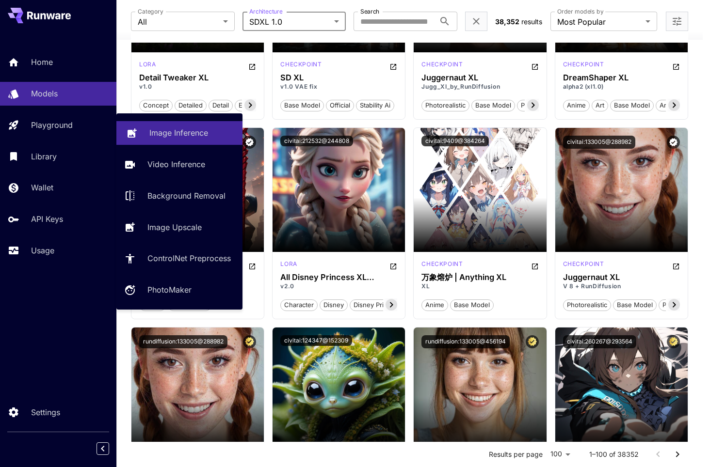
click at [164, 127] on link "Image Inference" at bounding box center [179, 133] width 126 height 24
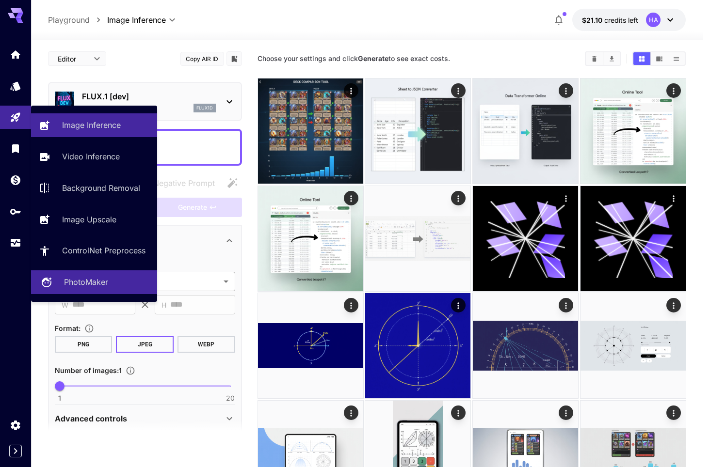
click at [90, 284] on p "PhotoMaker" at bounding box center [86, 282] width 44 height 12
type input "**********"
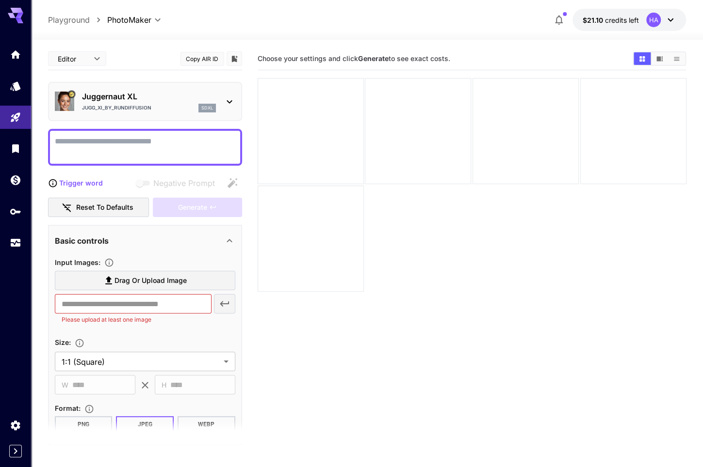
click at [230, 97] on icon at bounding box center [230, 102] width 12 height 12
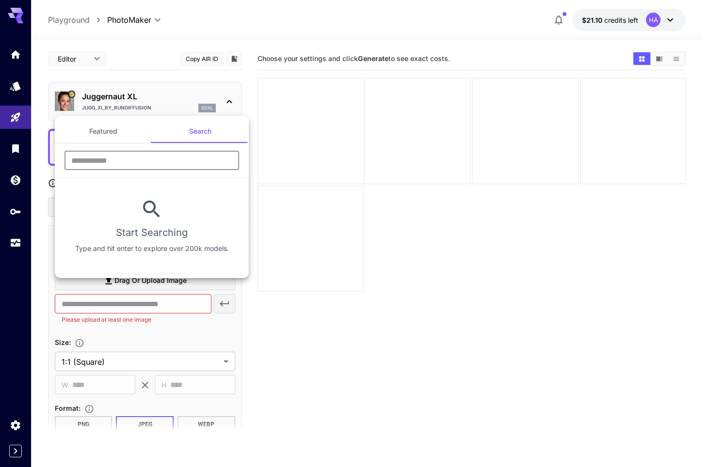
click at [145, 156] on input "text" at bounding box center [151, 160] width 175 height 19
type input "*"
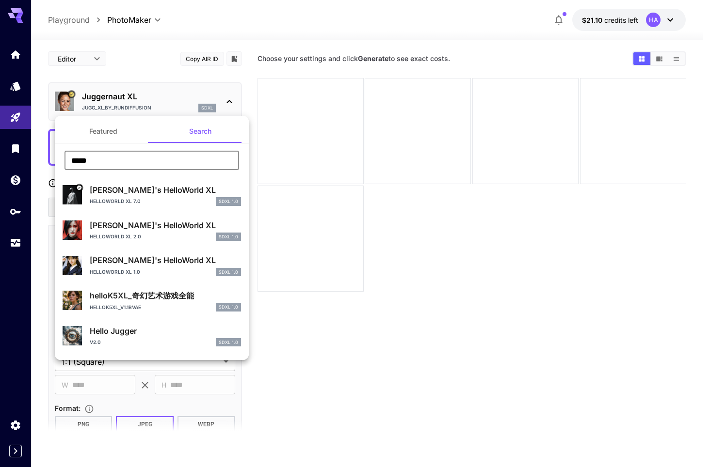
type input "*****"
click at [387, 187] on div at bounding box center [355, 233] width 710 height 467
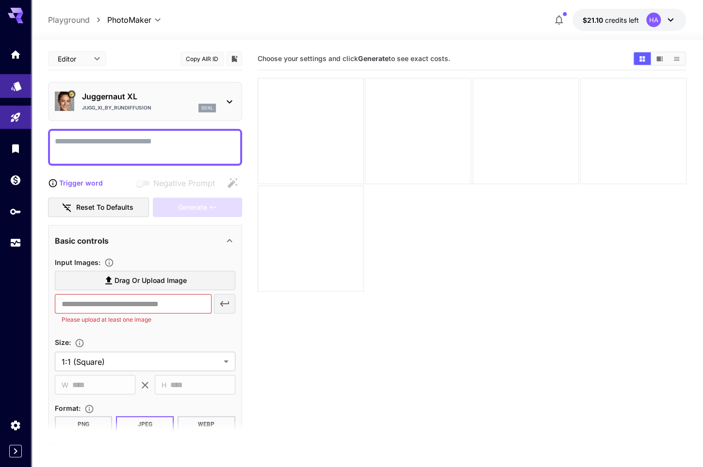
click at [18, 93] on link at bounding box center [15, 86] width 31 height 24
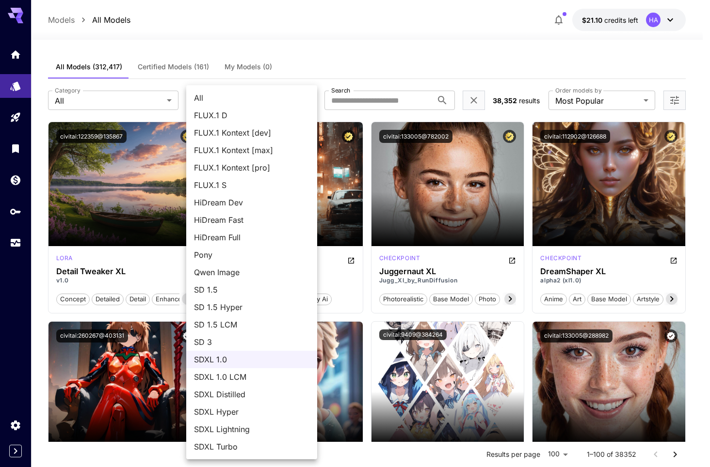
click at [270, 99] on span "All" at bounding box center [251, 98] width 115 height 12
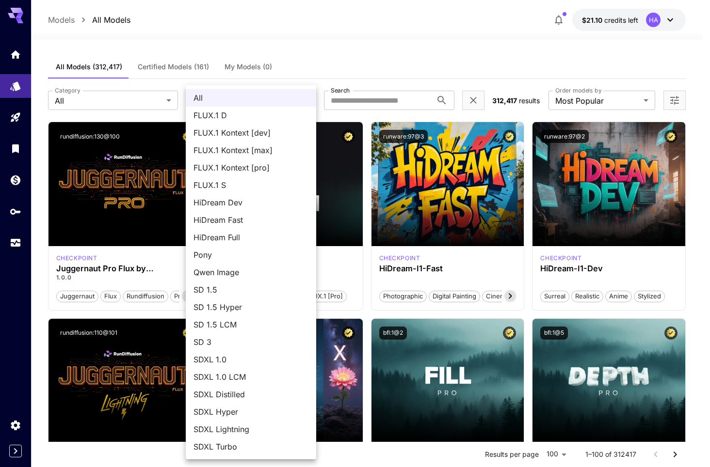
click at [234, 361] on span "SDXL 1.0" at bounding box center [250, 360] width 115 height 12
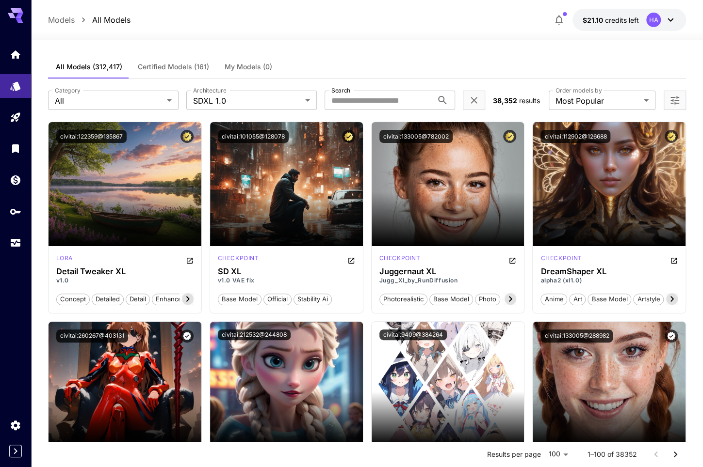
click at [342, 34] on div at bounding box center [367, 34] width 672 height 12
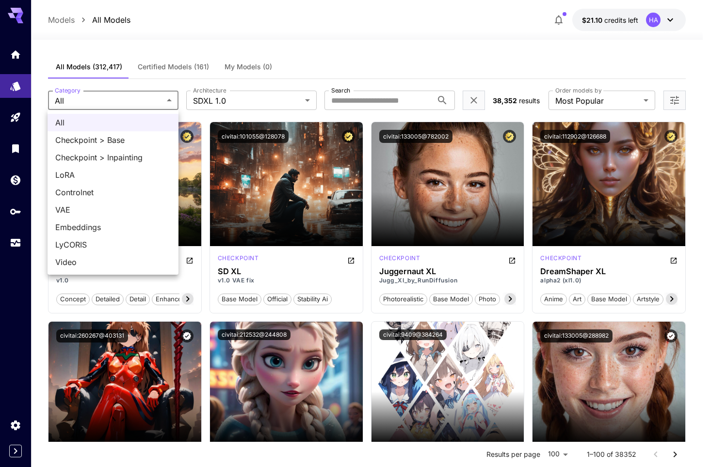
click at [209, 111] on div at bounding box center [355, 233] width 710 height 467
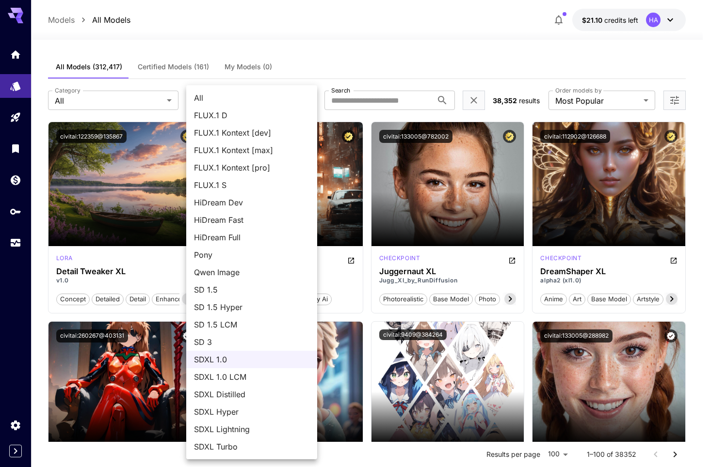
click at [96, 106] on div at bounding box center [355, 233] width 710 height 467
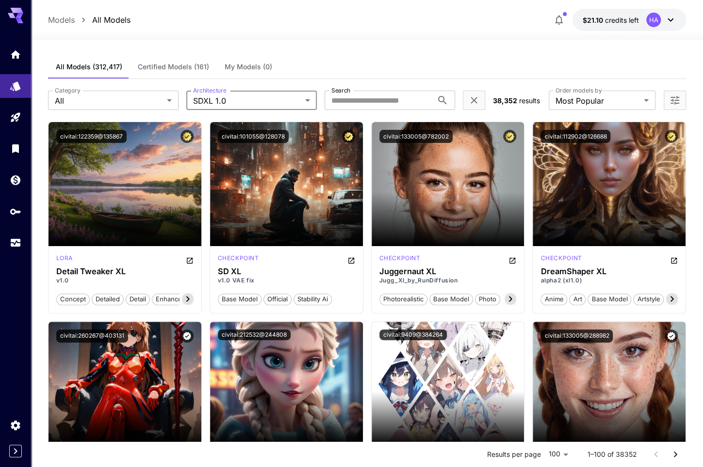
click at [106, 100] on div "All FLUX.1 D FLUX.1 Kontext [dev] FLUX.1 Kontext [max] FLUX.1 Kontext [pro] FLU…" at bounding box center [351, 233] width 703 height 467
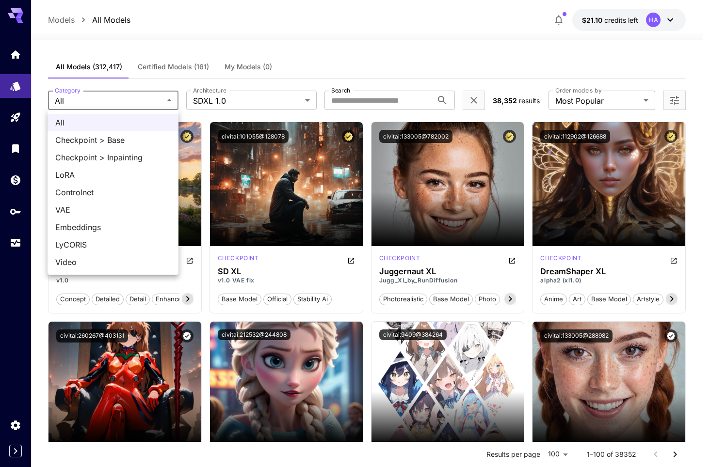
click at [346, 70] on div at bounding box center [355, 233] width 710 height 467
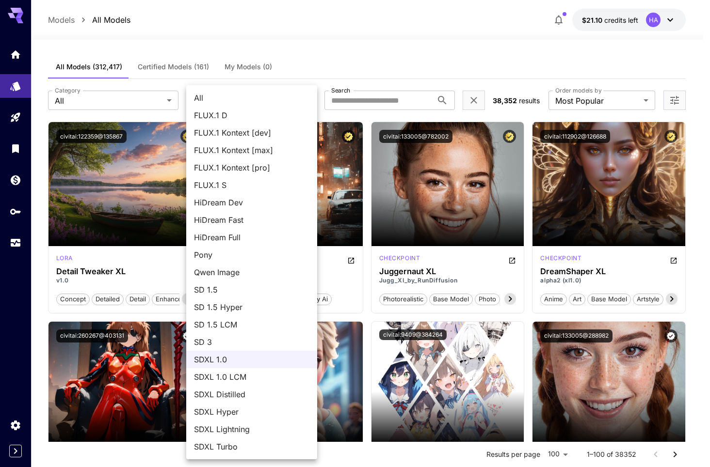
click at [267, 97] on span "All" at bounding box center [251, 98] width 115 height 12
type input "***"
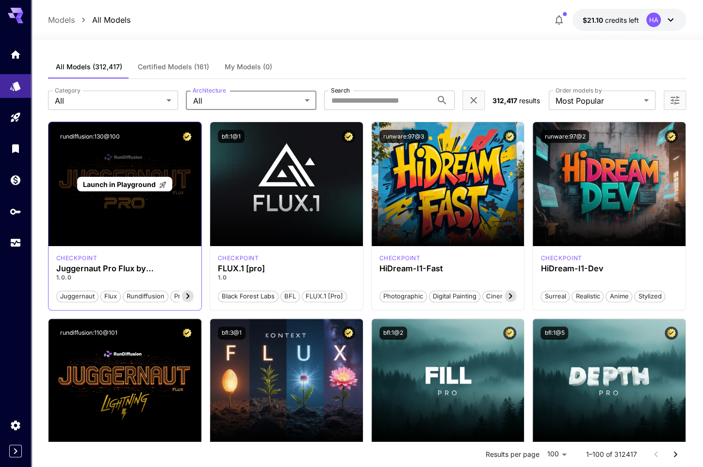
click at [116, 188] on p "Launch in Playground" at bounding box center [125, 184] width 84 height 10
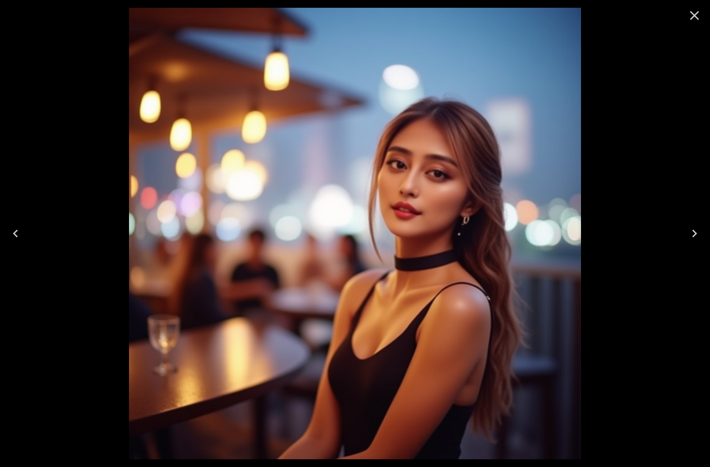
click at [694, 19] on icon "Close" at bounding box center [695, 16] width 16 height 16
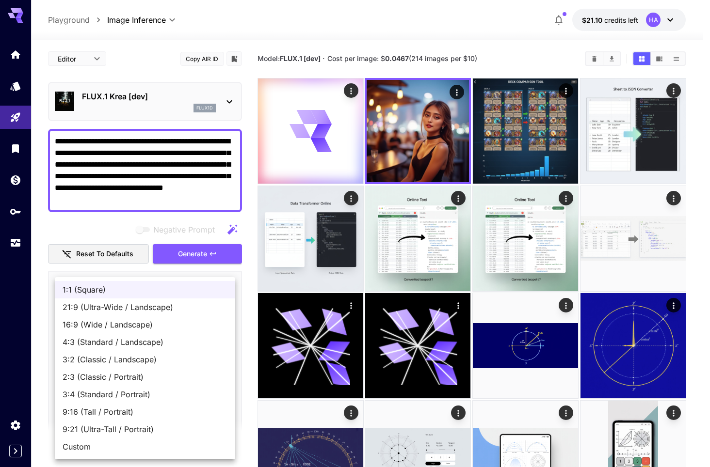
click at [256, 345] on div at bounding box center [355, 233] width 710 height 467
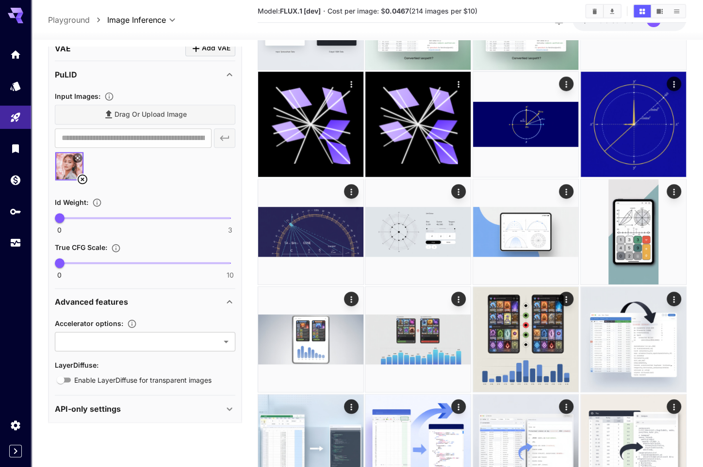
scroll to position [242, 0]
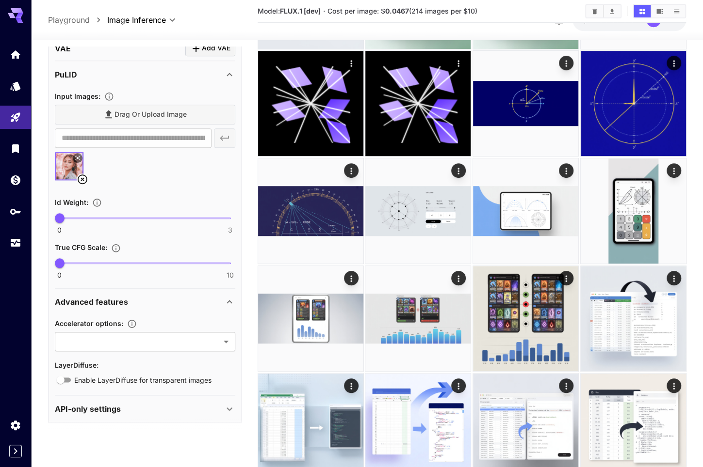
click at [168, 409] on div "API-only settings" at bounding box center [139, 409] width 169 height 12
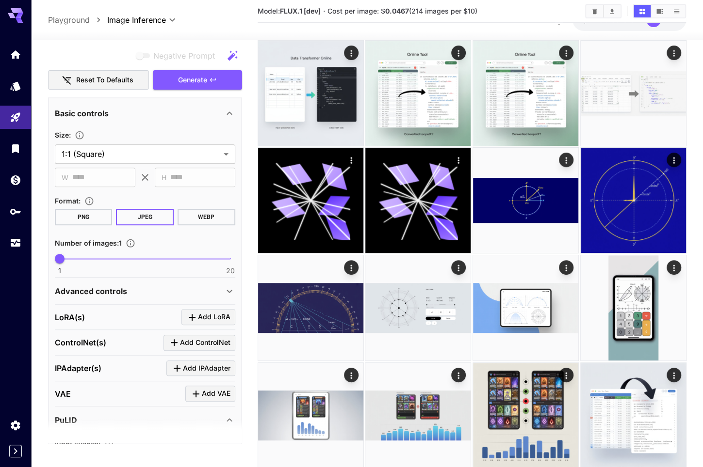
scroll to position [150, 0]
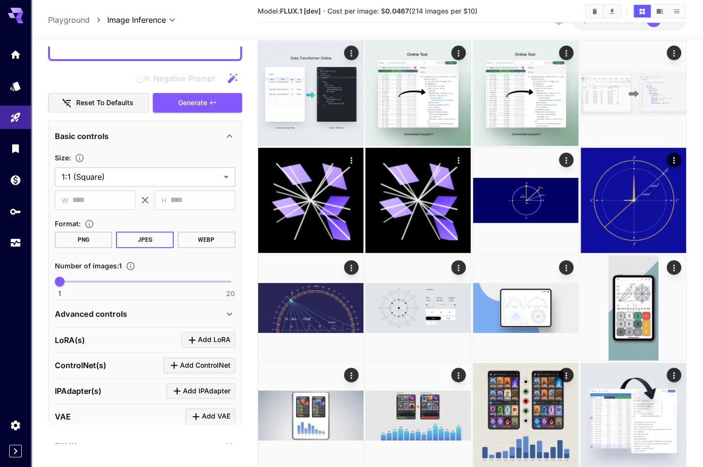
click at [221, 313] on div "Advanced controls" at bounding box center [139, 314] width 169 height 12
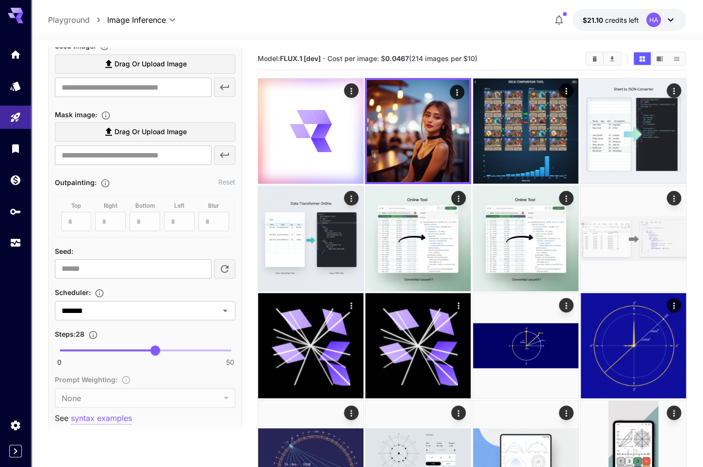
scroll to position [538, 0]
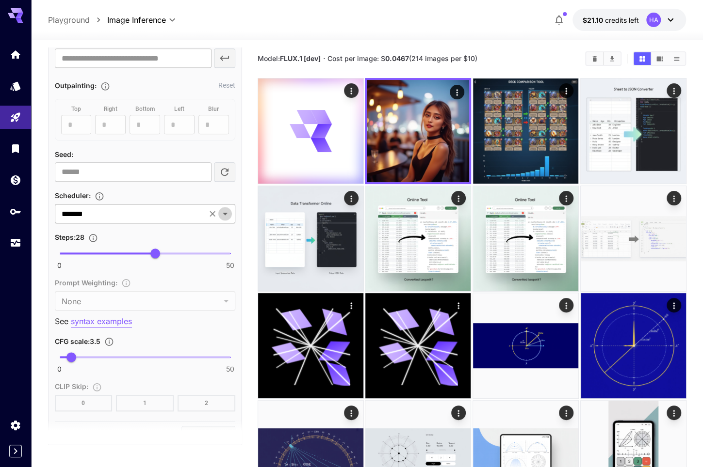
click at [226, 211] on icon "Open" at bounding box center [225, 214] width 12 height 12
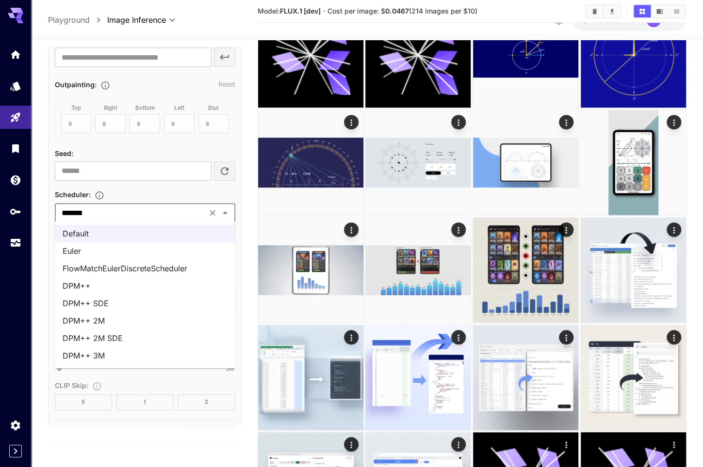
scroll to position [388, 0]
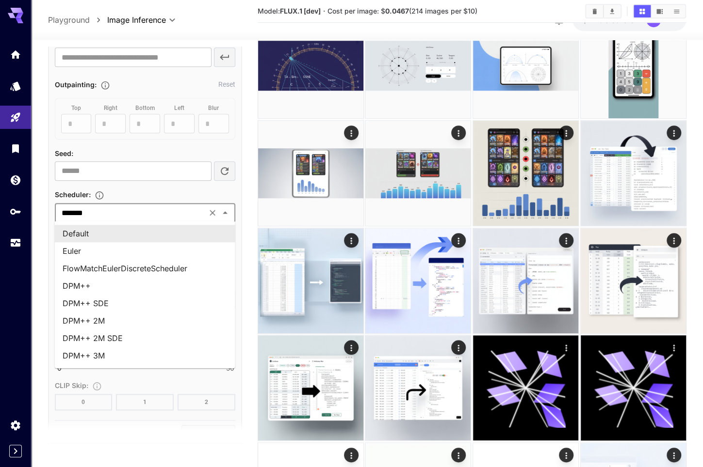
click at [242, 187] on div "**********" at bounding box center [145, 390] width 194 height 1317
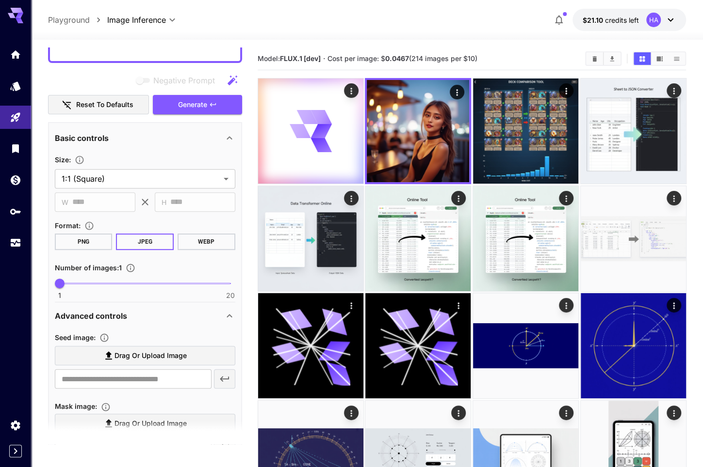
scroll to position [0, 0]
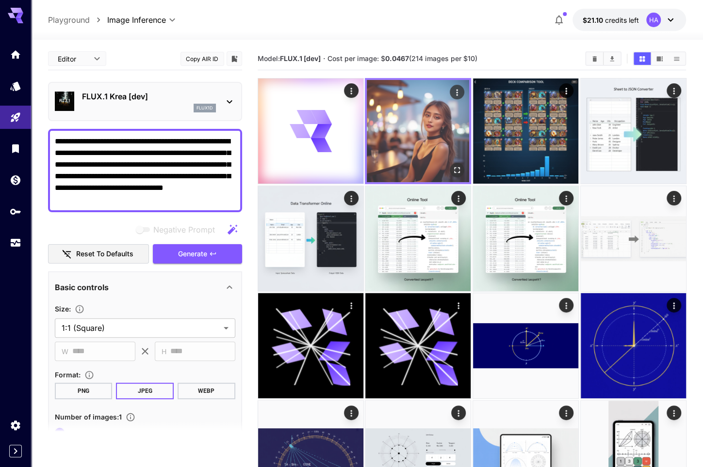
click at [408, 132] on img at bounding box center [418, 131] width 102 height 102
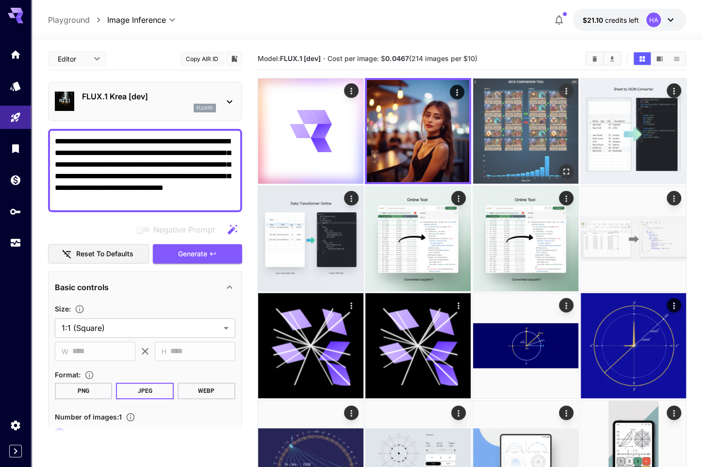
click at [537, 142] on img at bounding box center [525, 131] width 105 height 105
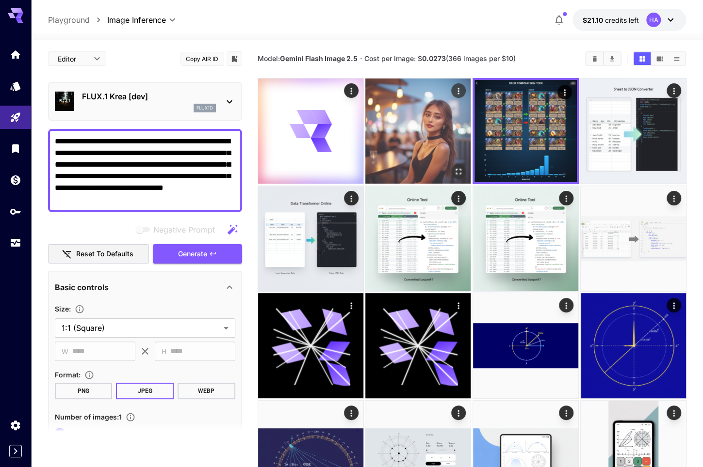
click at [401, 140] on img at bounding box center [417, 131] width 105 height 105
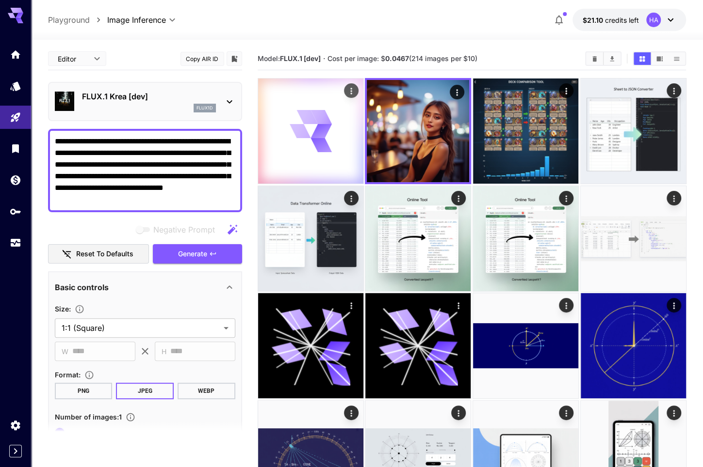
click at [344, 130] on div at bounding box center [310, 131] width 105 height 105
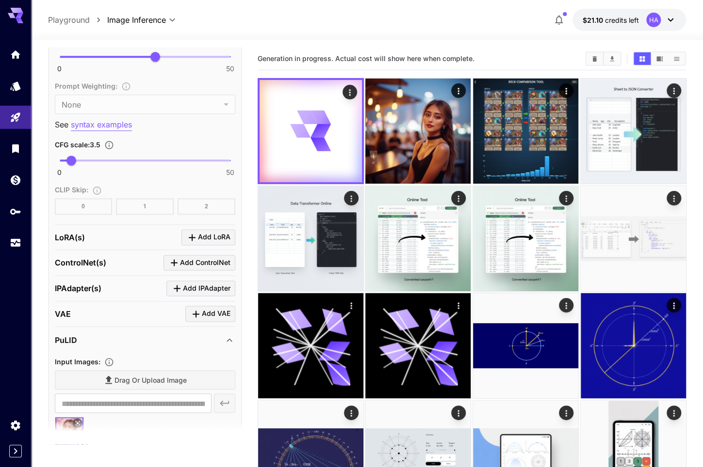
scroll to position [727, 0]
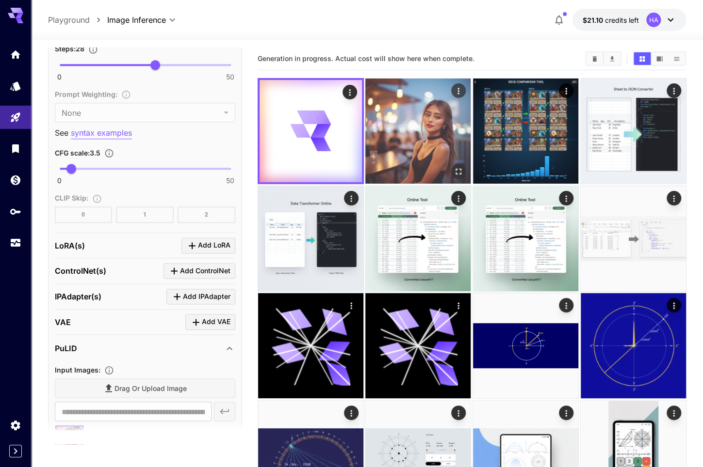
click at [427, 105] on img at bounding box center [417, 131] width 105 height 105
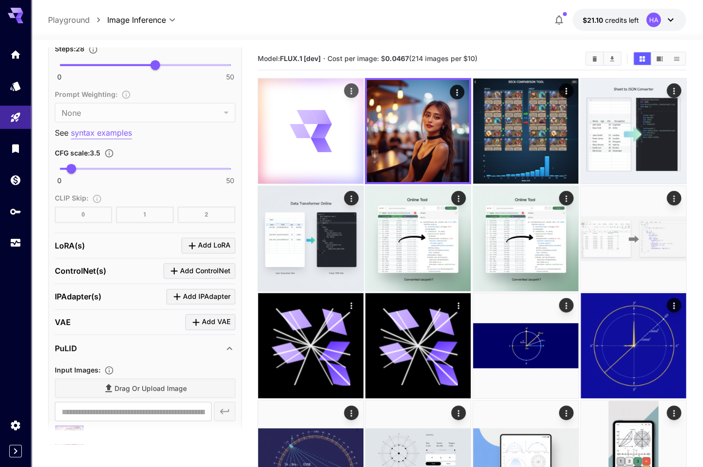
click at [325, 129] on icon at bounding box center [321, 131] width 20 height 24
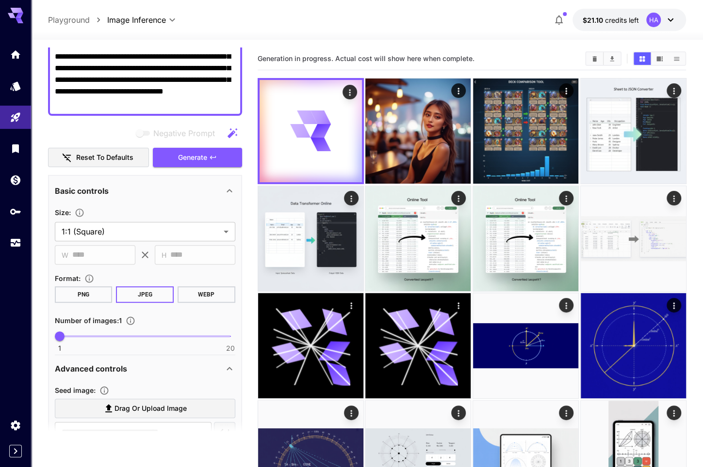
scroll to position [0, 0]
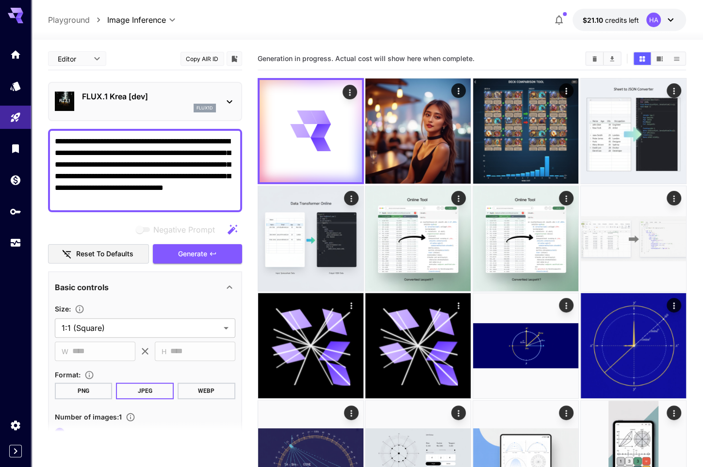
click at [232, 102] on icon at bounding box center [230, 102] width 12 height 12
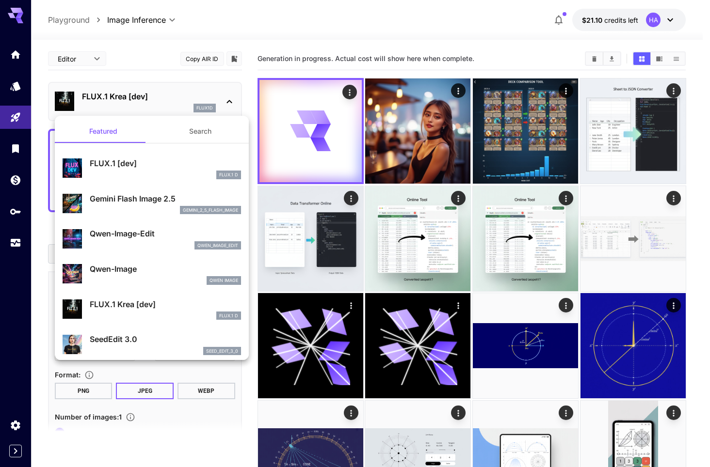
click at [145, 276] on div "Qwen Image" at bounding box center [165, 280] width 151 height 9
type input "**"
type input "***"
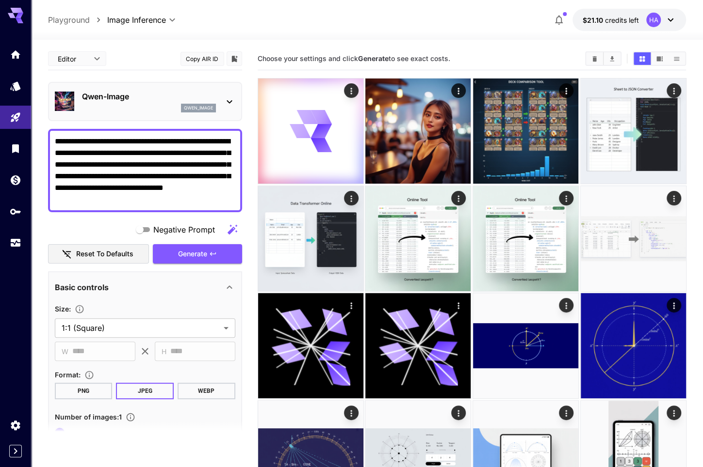
click at [229, 99] on icon at bounding box center [230, 102] width 12 height 12
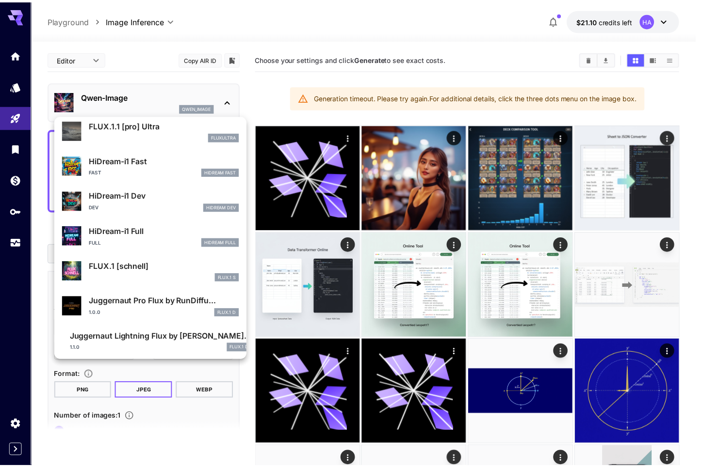
scroll to position [749, 0]
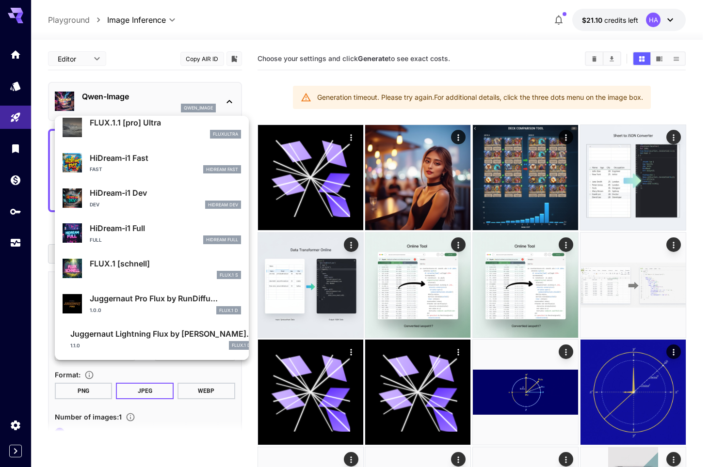
click at [171, 337] on p "Juggernaut Lightning Flux by Ru..." at bounding box center [161, 334] width 183 height 12
type input "*"
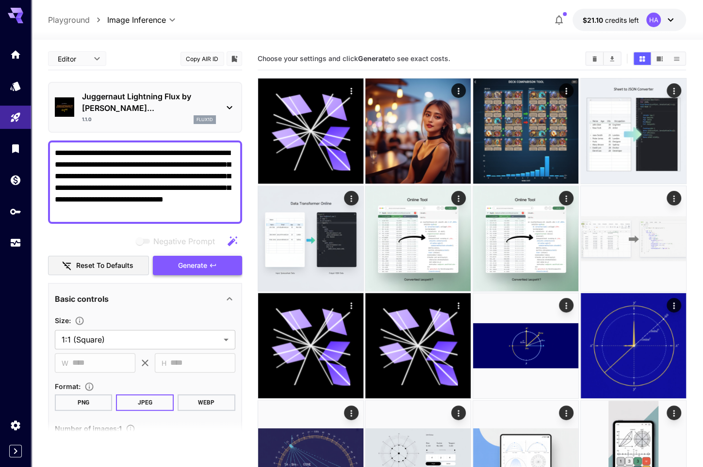
click at [178, 260] on span "Generate" at bounding box center [192, 266] width 29 height 12
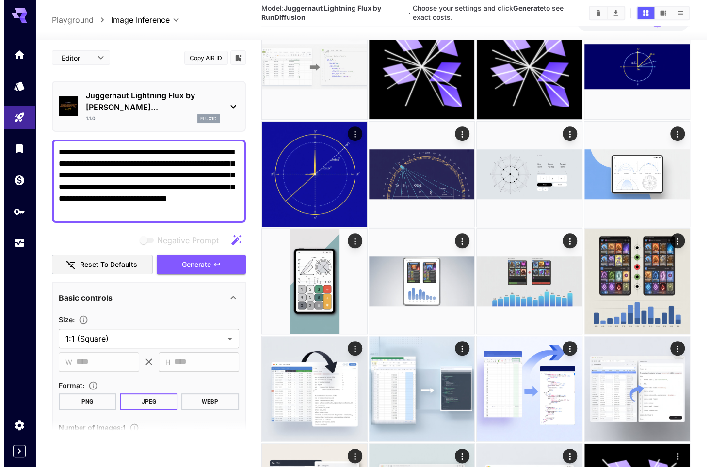
scroll to position [145, 0]
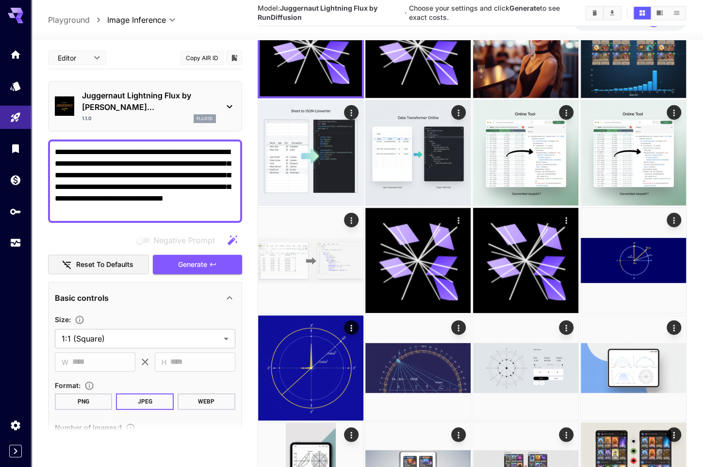
click at [224, 101] on icon at bounding box center [230, 107] width 12 height 12
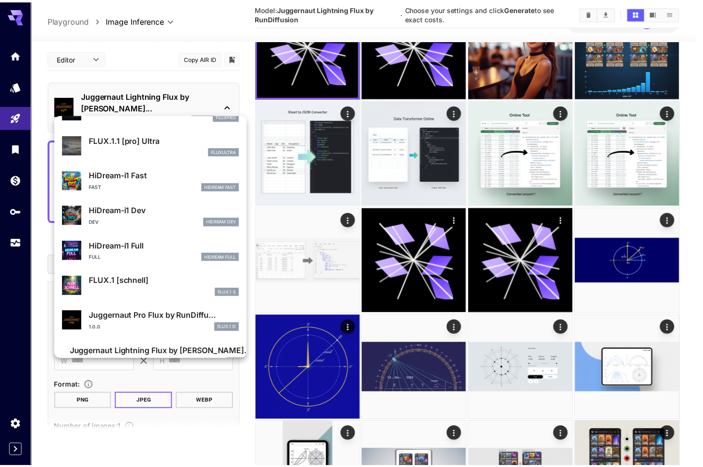
scroll to position [749, 0]
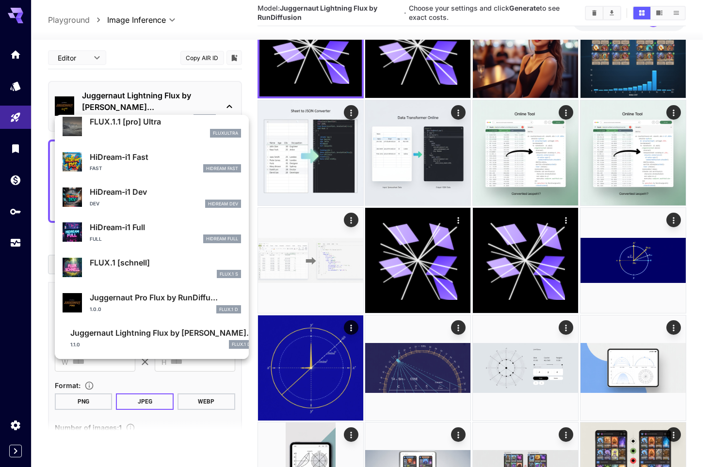
click at [176, 307] on div "1.0.0 FLUX.1 D" at bounding box center [165, 310] width 151 height 9
type input "**"
type input "*"
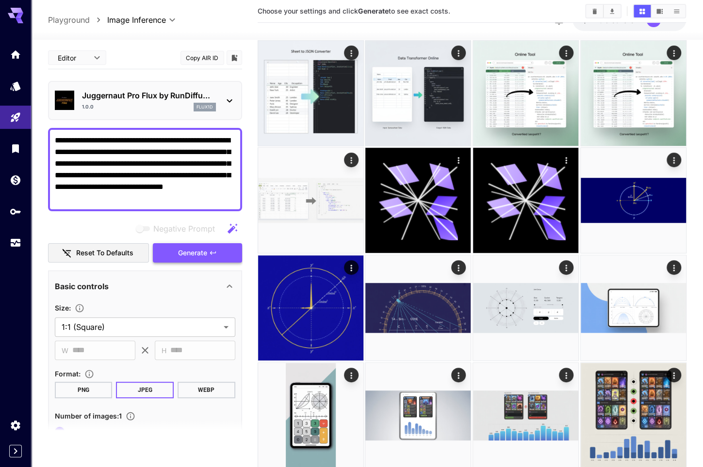
click at [182, 254] on span "Generate" at bounding box center [192, 253] width 29 height 12
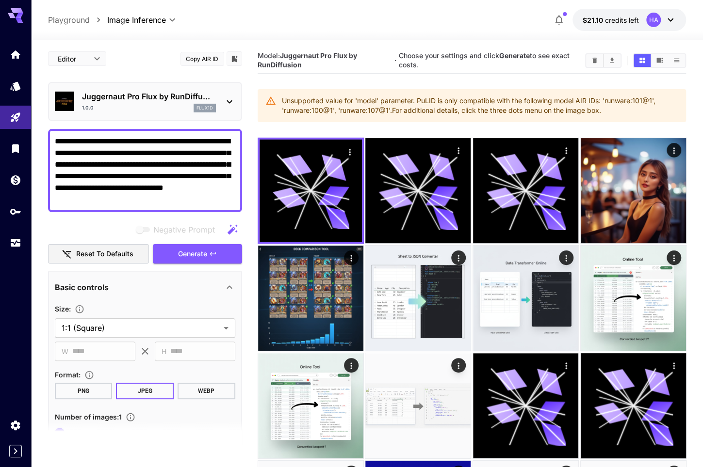
click at [229, 97] on icon at bounding box center [230, 102] width 12 height 12
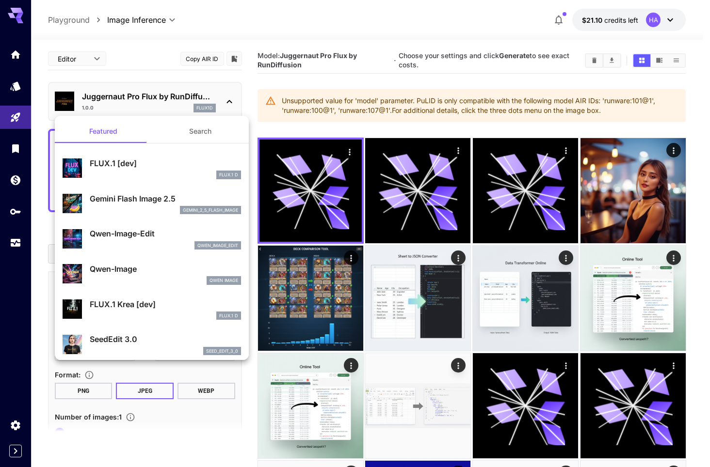
click at [633, 199] on div at bounding box center [355, 233] width 710 height 467
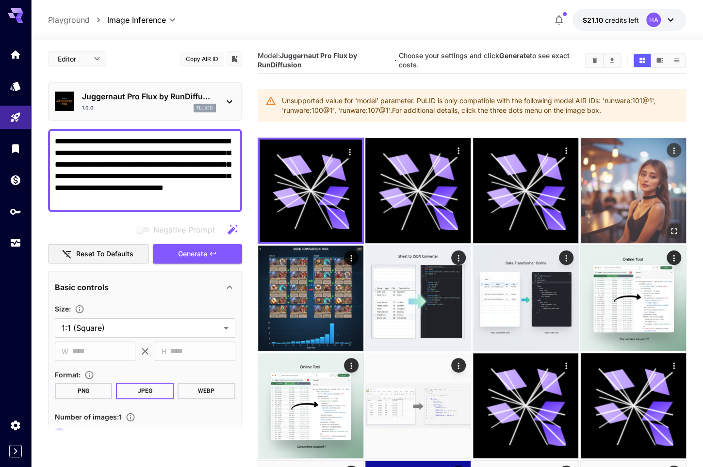
click at [627, 195] on img at bounding box center [632, 190] width 105 height 105
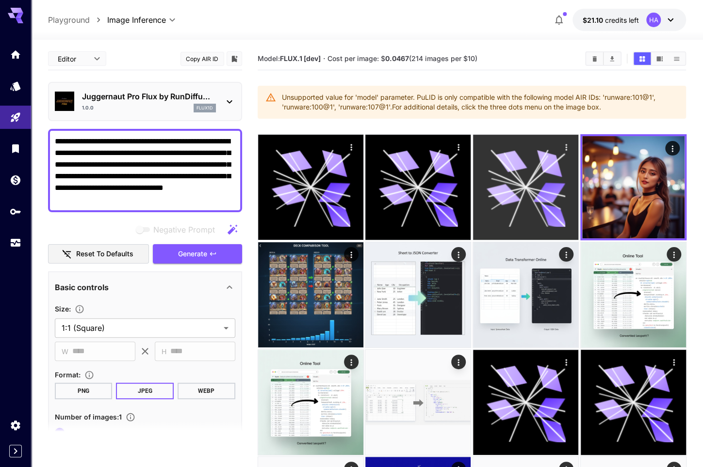
click at [516, 189] on icon at bounding box center [506, 191] width 37 height 9
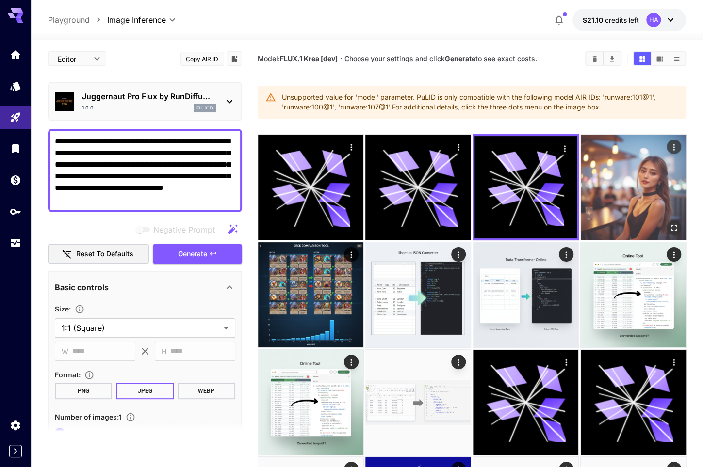
click at [638, 196] on img at bounding box center [632, 187] width 105 height 105
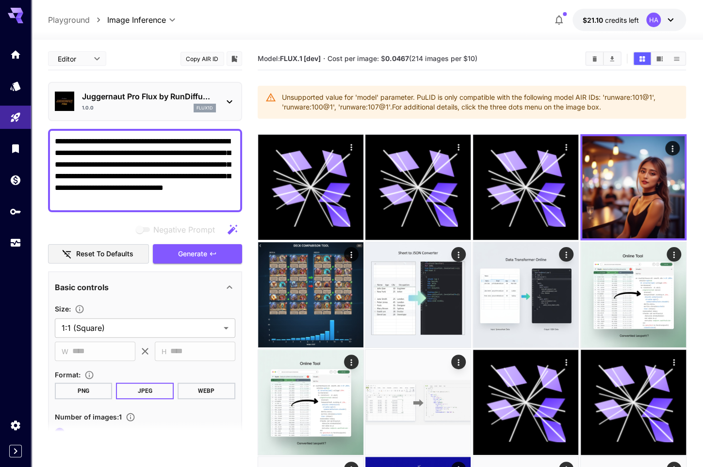
click at [236, 99] on div "Juggernaut Pro Flux by RunDiffu... 1.0.0 flux1d" at bounding box center [145, 101] width 194 height 39
click at [229, 103] on icon at bounding box center [230, 102] width 12 height 12
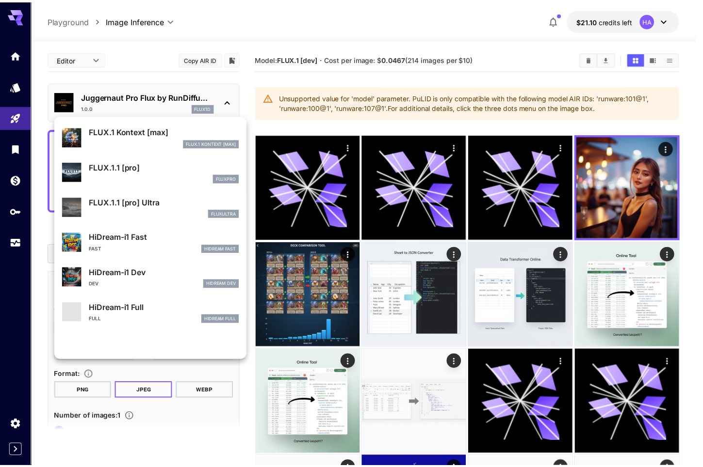
scroll to position [681, 0]
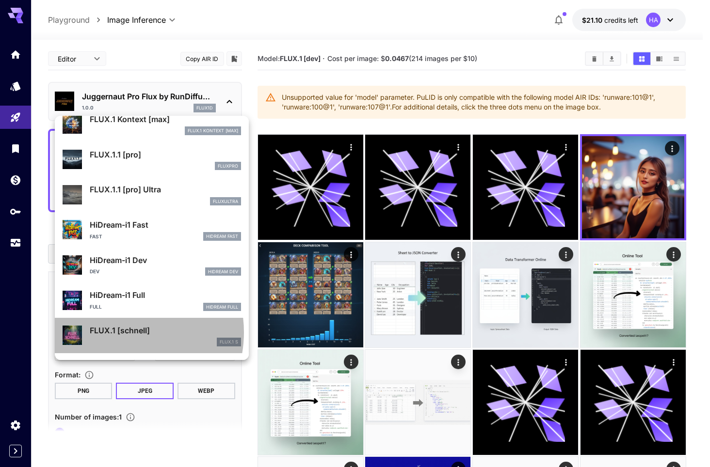
click at [119, 333] on p "FLUX.1 [schnell]" at bounding box center [165, 331] width 151 height 12
type input "*"
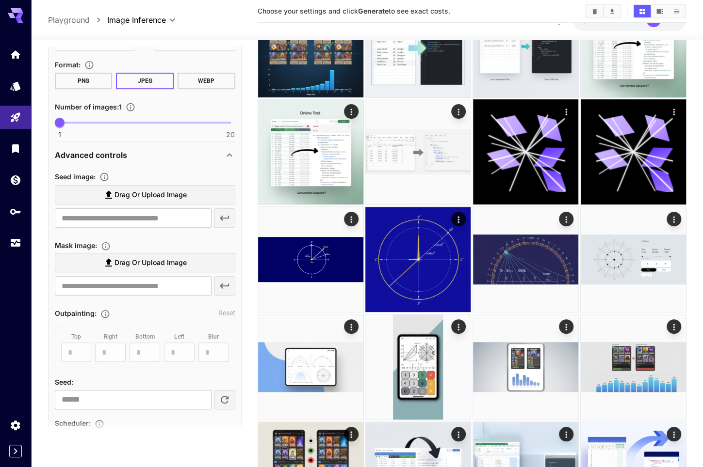
scroll to position [298, 0]
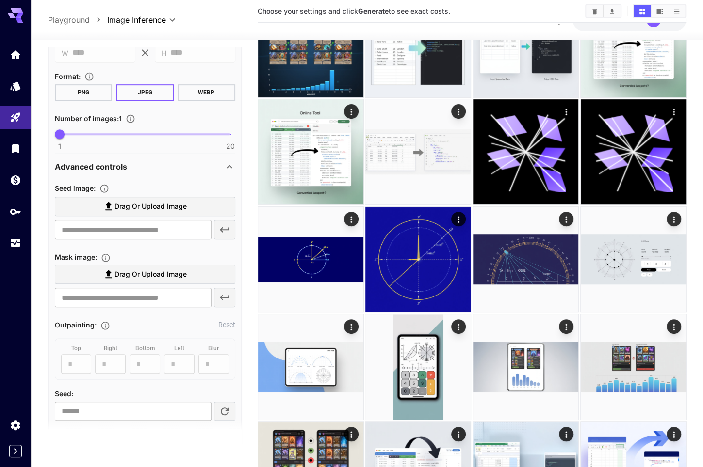
click at [162, 164] on div "Advanced controls" at bounding box center [139, 167] width 169 height 12
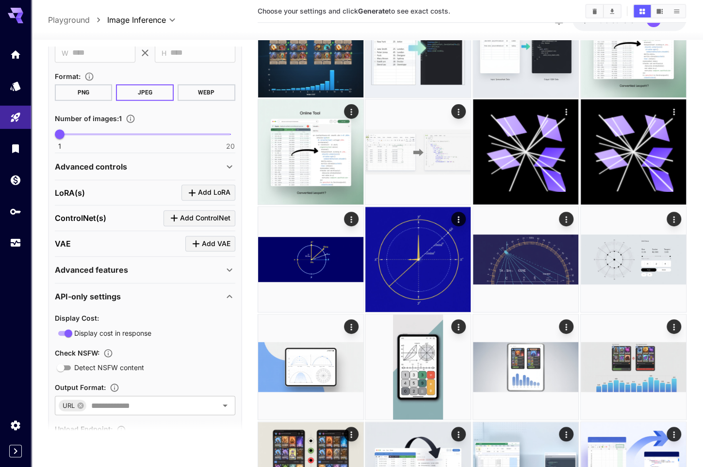
click at [122, 270] on p "Advanced features" at bounding box center [91, 270] width 73 height 12
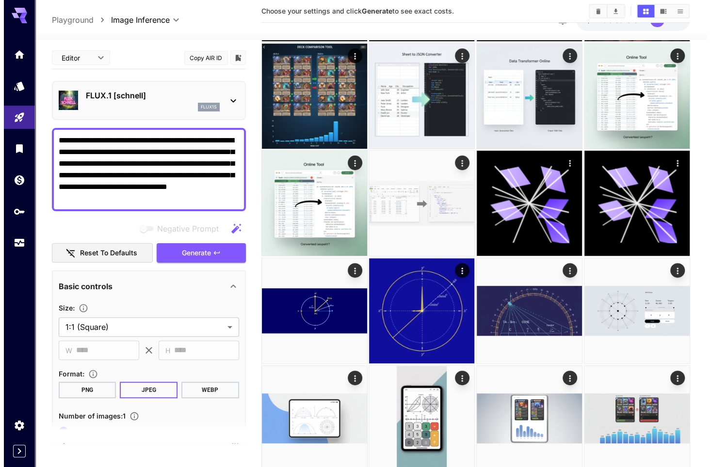
scroll to position [0, 0]
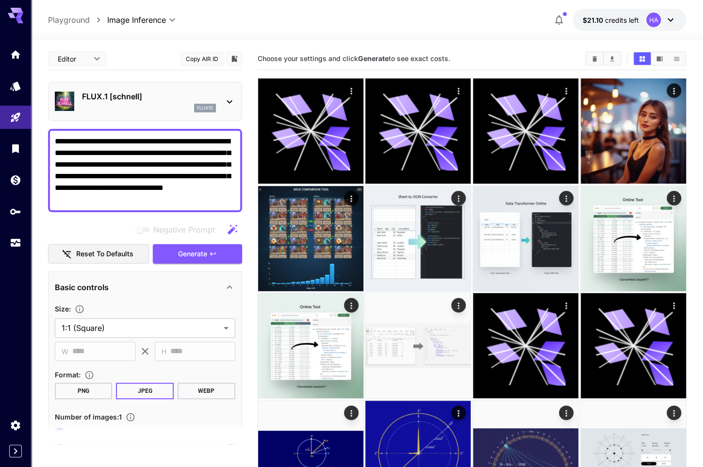
click at [122, 89] on div "FLUX.1 [schnell] flux1s" at bounding box center [145, 102] width 180 height 30
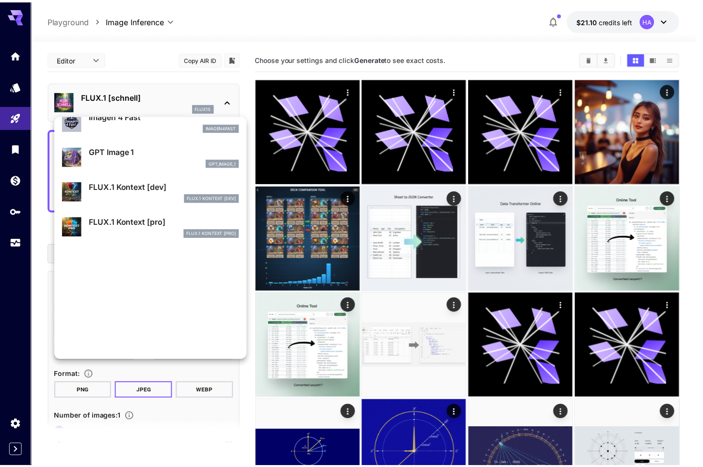
scroll to position [585, 0]
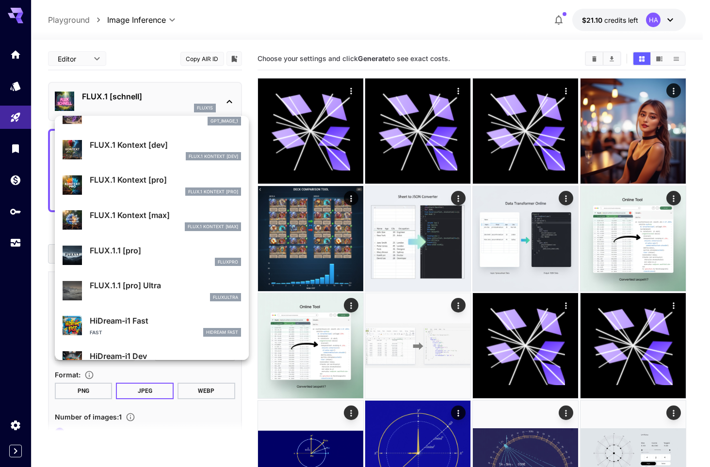
click at [147, 319] on p "HiDream-i1 Fast" at bounding box center [165, 321] width 151 height 12
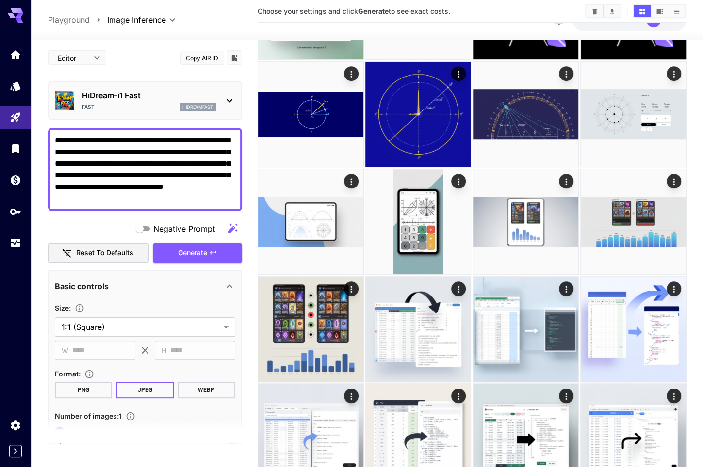
click at [128, 68] on div "Editor **** ​ Copy AIR ID" at bounding box center [145, 58] width 194 height 23
click at [119, 110] on div "Fast hidreamfast" at bounding box center [149, 107] width 134 height 9
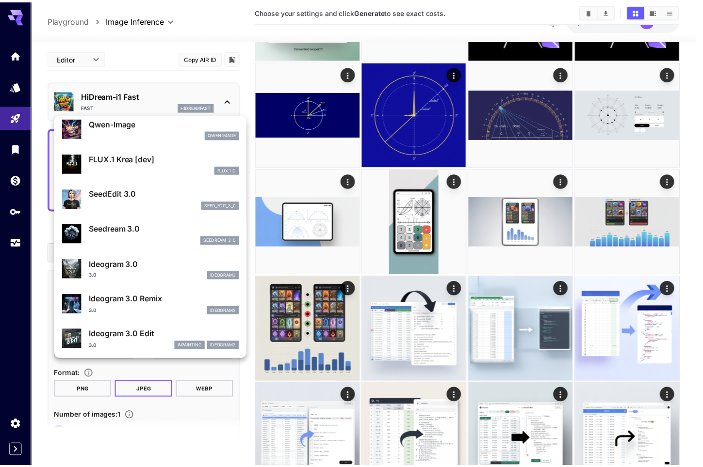
scroll to position [194, 0]
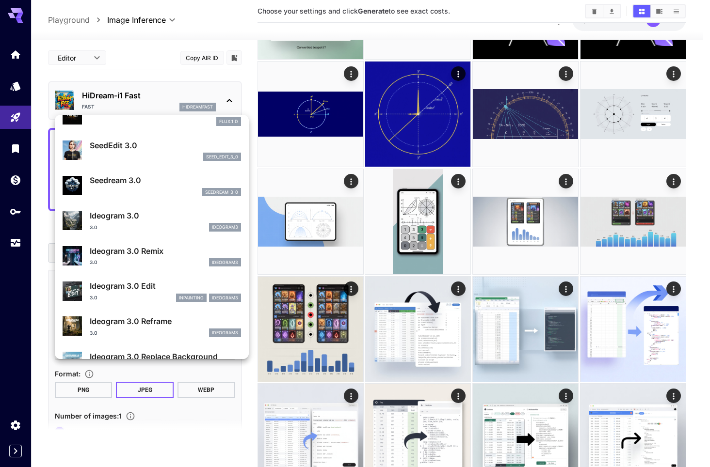
click at [144, 76] on div at bounding box center [355, 233] width 710 height 467
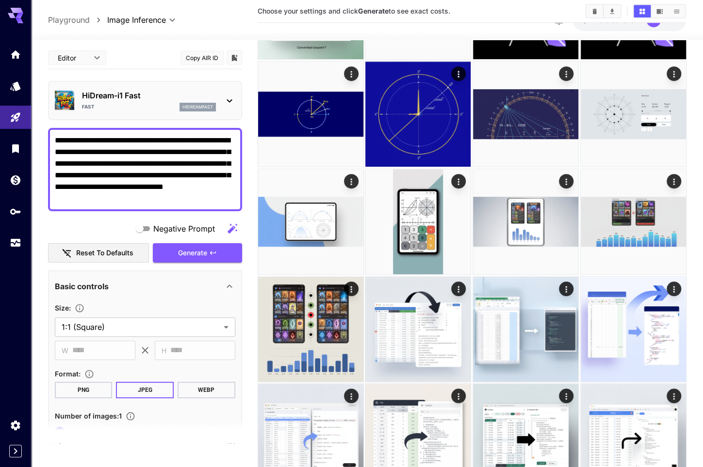
click at [148, 199] on textarea "**********" at bounding box center [145, 170] width 180 height 70
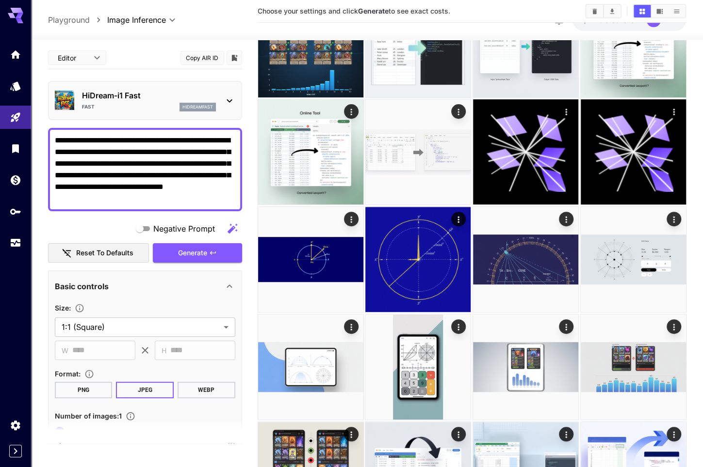
click at [221, 106] on div "HiDream-i1 Fast Fast hidreamfast" at bounding box center [145, 101] width 180 height 30
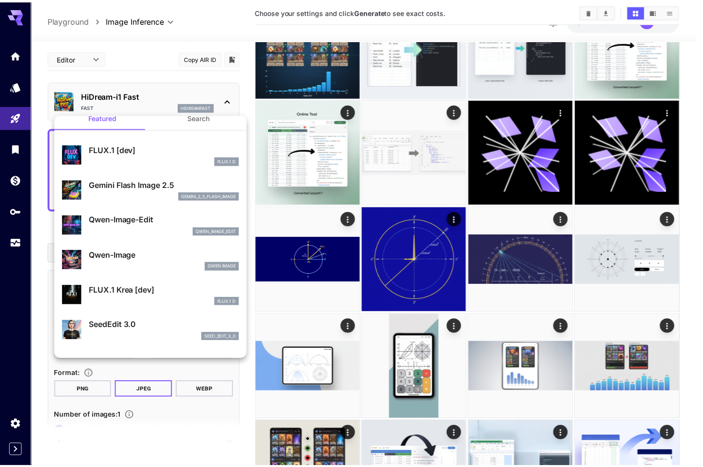
scroll to position [0, 0]
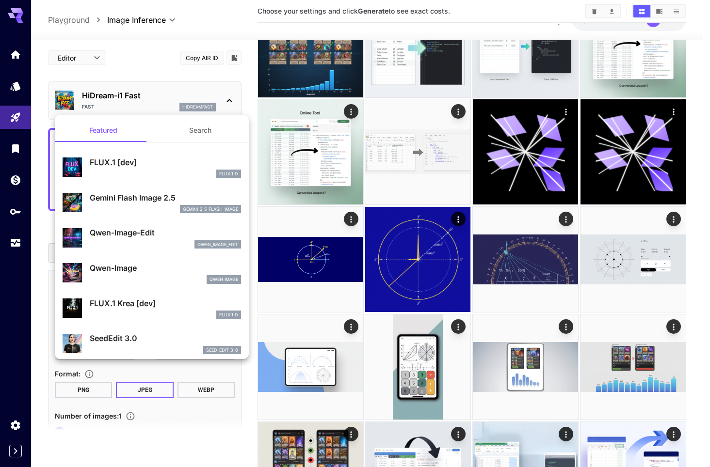
click at [693, 117] on div at bounding box center [355, 233] width 710 height 467
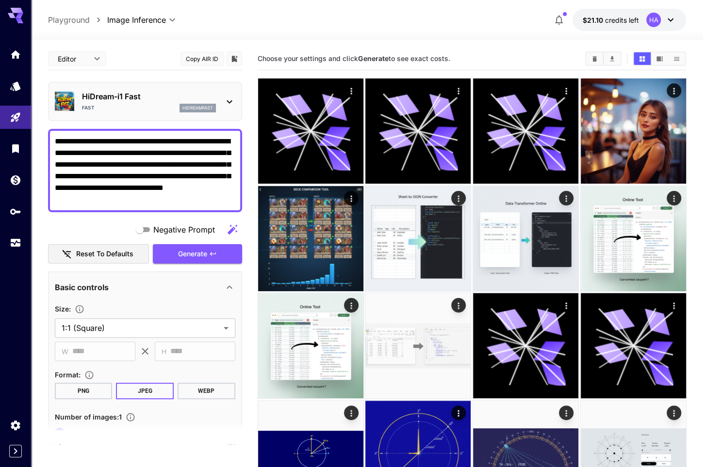
click at [151, 94] on p "HiDream-i1 Fast" at bounding box center [149, 97] width 134 height 12
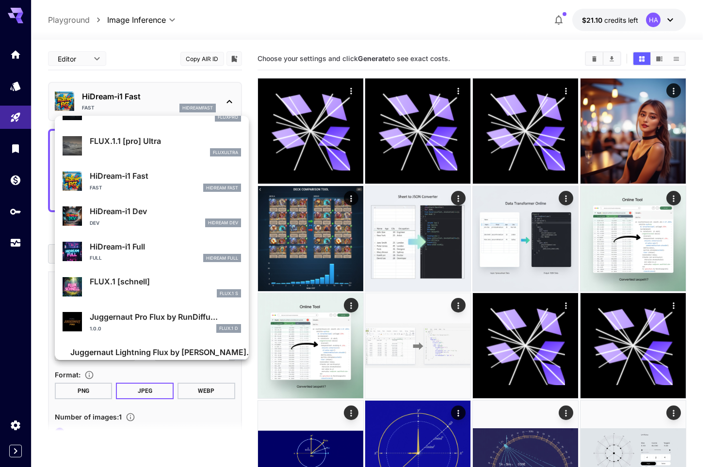
scroll to position [749, 0]
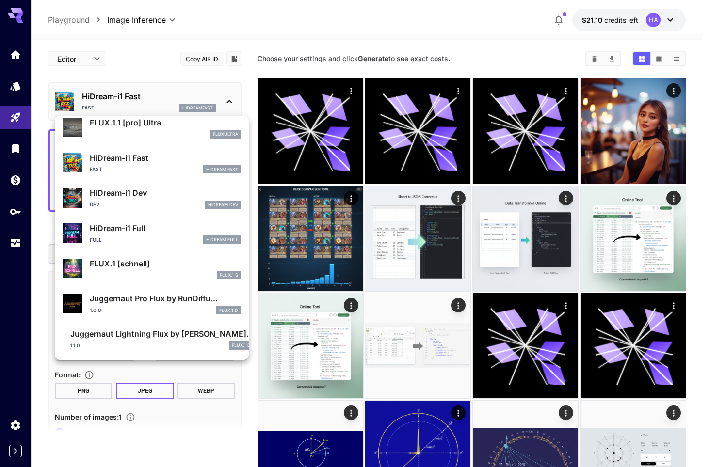
click at [227, 97] on div at bounding box center [355, 233] width 710 height 467
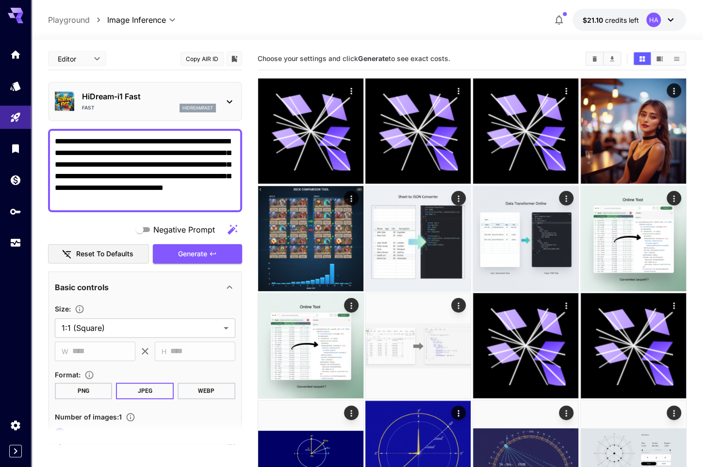
click at [228, 103] on icon at bounding box center [230, 102] width 12 height 12
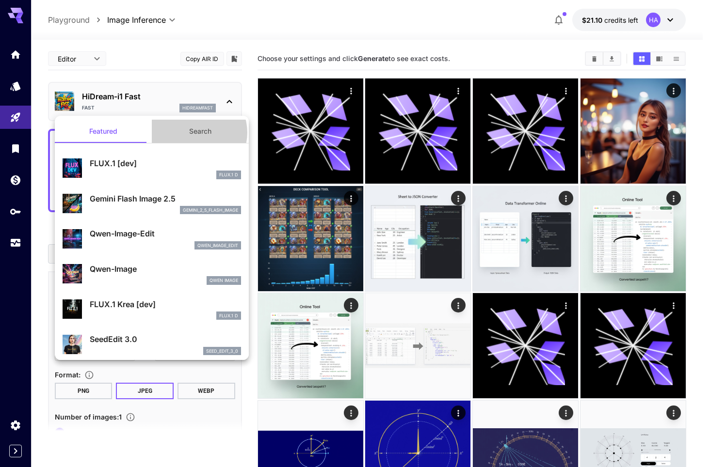
click at [192, 132] on button "Search" at bounding box center [200, 131] width 97 height 23
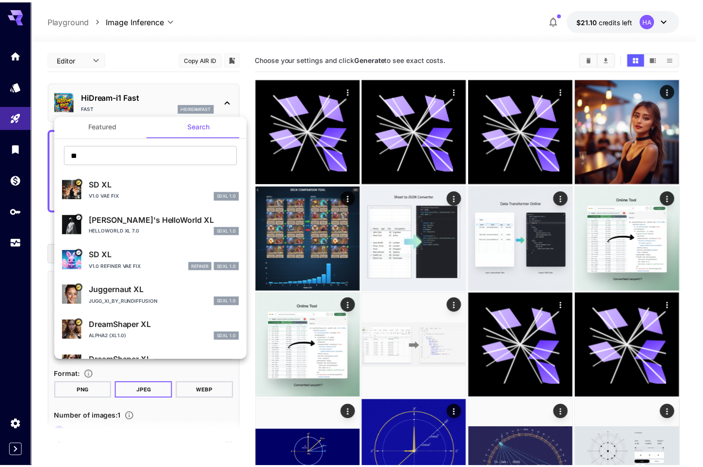
scroll to position [0, 0]
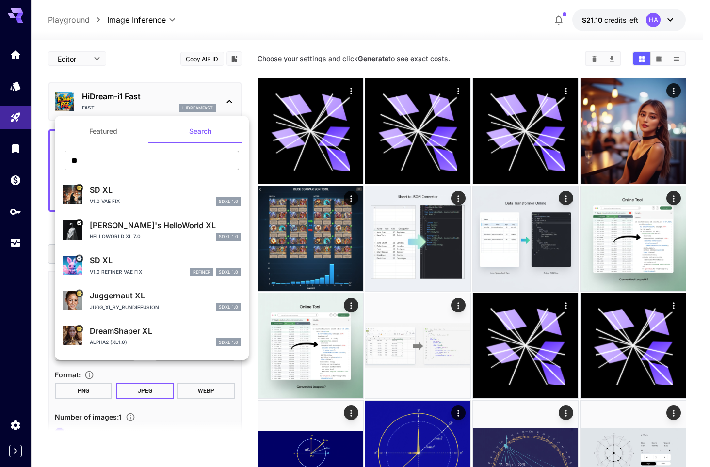
click at [143, 237] on div "HelloWorld XL 7.0 SDXL 1.0" at bounding box center [165, 237] width 151 height 9
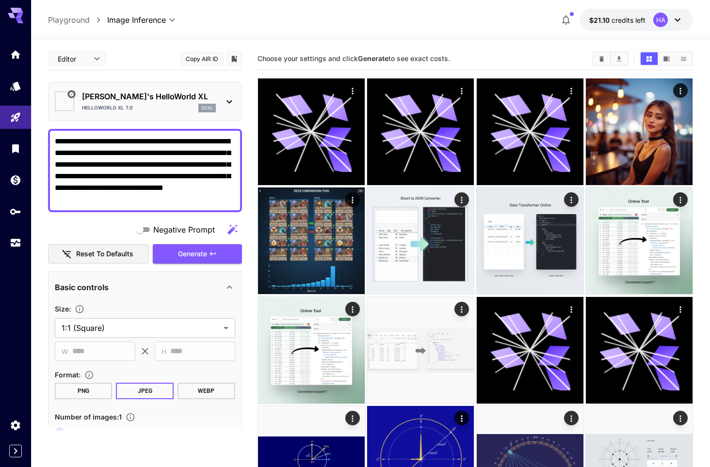
type input "**"
type input "***"
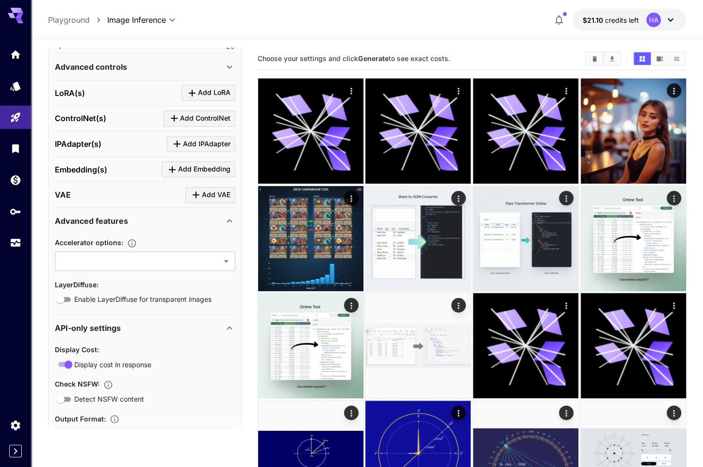
scroll to position [385, 0]
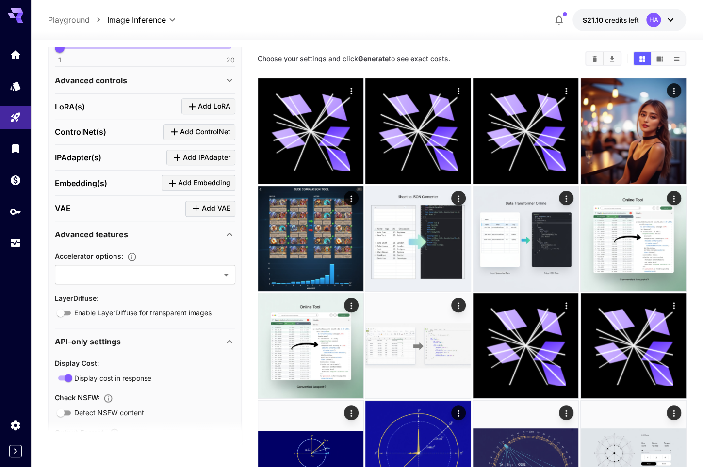
click at [130, 158] on div "IPAdapter(s) Add IPAdapter" at bounding box center [145, 158] width 180 height 16
click at [205, 158] on span "Add IPAdapter" at bounding box center [207, 158] width 48 height 12
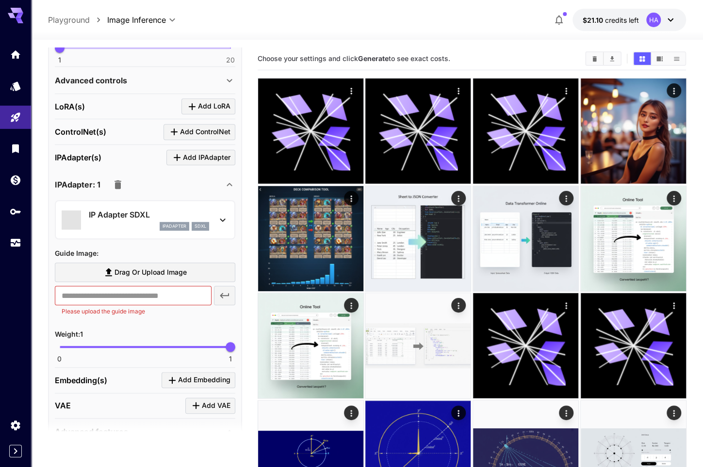
click at [224, 219] on icon at bounding box center [222, 220] width 5 height 3
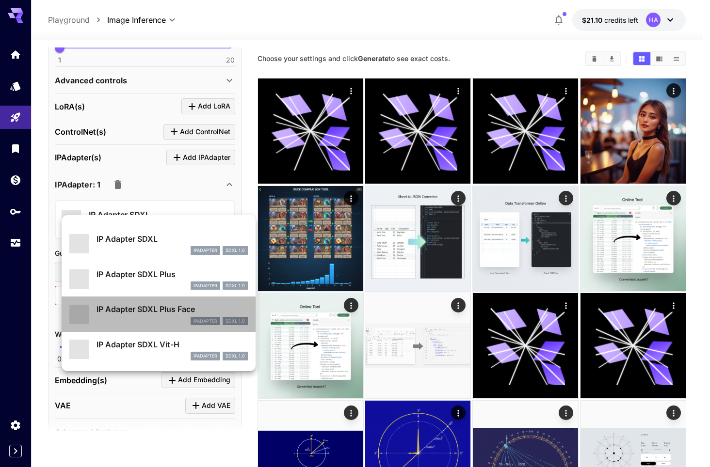
click at [136, 307] on p "IP Adapter SDXL Plus Face" at bounding box center [172, 310] width 151 height 12
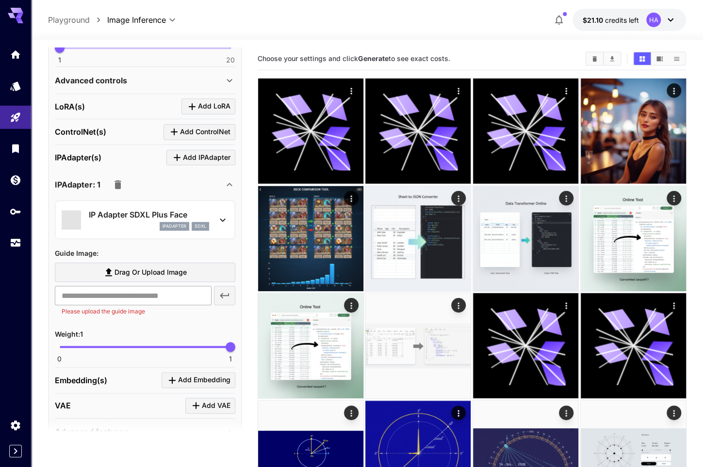
click at [171, 292] on input "text" at bounding box center [133, 295] width 157 height 19
type input "**********"
click at [224, 290] on icon "button" at bounding box center [225, 296] width 12 height 12
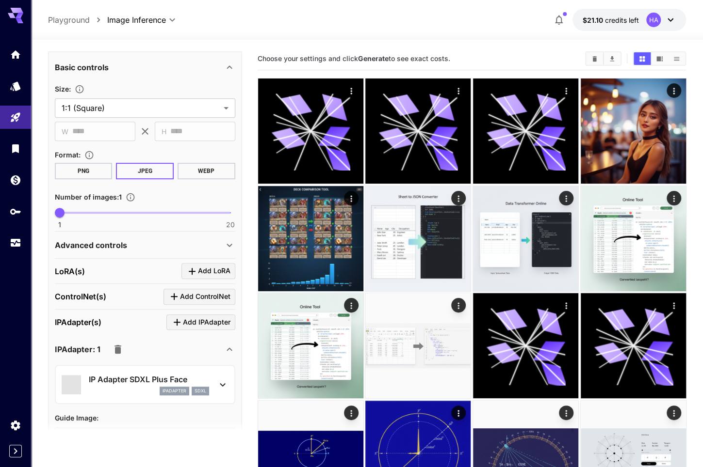
scroll to position [26, 0]
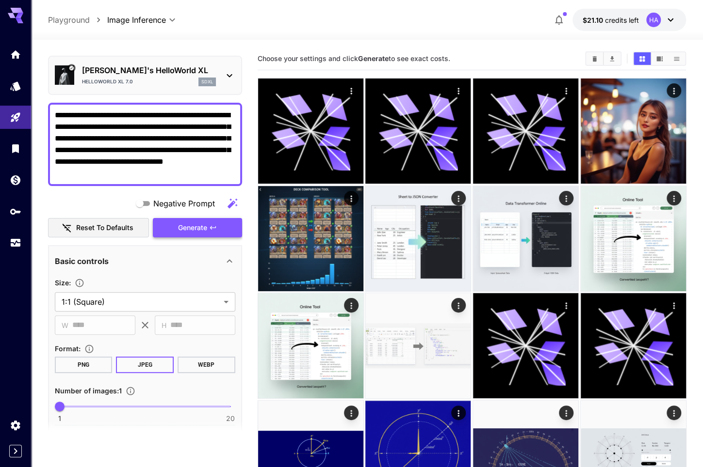
click at [194, 228] on span "Generate" at bounding box center [192, 228] width 29 height 12
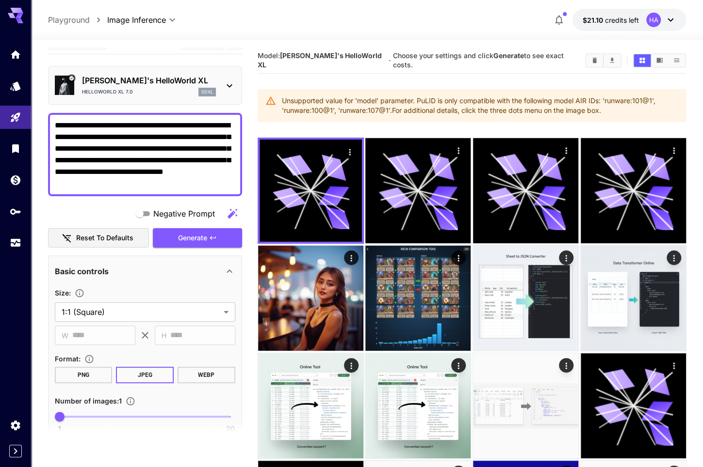
scroll to position [0, 0]
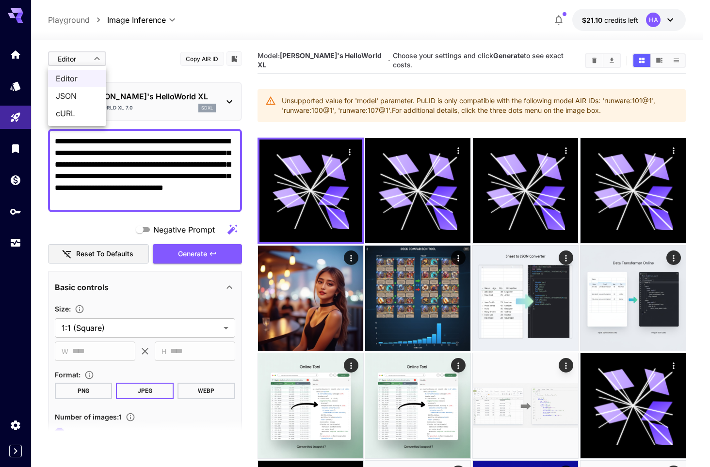
click at [75, 99] on span "JSON" at bounding box center [77, 96] width 43 height 12
type input "****"
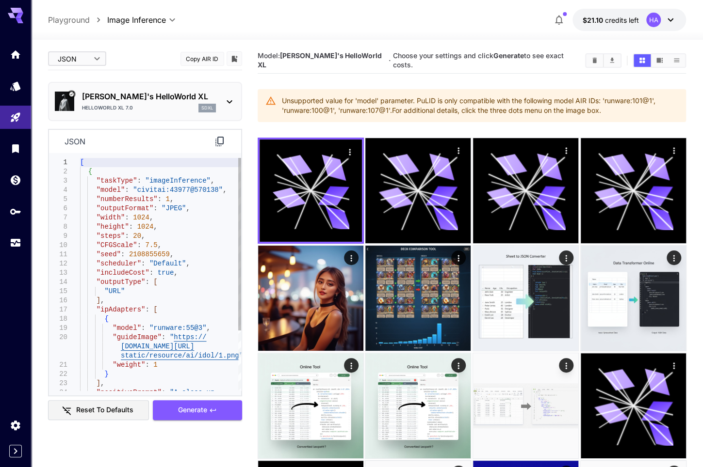
click at [238, 355] on div at bounding box center [239, 274] width 3 height 233
type textarea "**********"
click at [173, 296] on div ""steps" : 20 , "CFGScale" : 7.5 , "seed" : 2108855659 , "scheduler" : "Default"…" at bounding box center [160, 314] width 161 height 313
click at [193, 409] on span "Generate" at bounding box center [192, 410] width 29 height 12
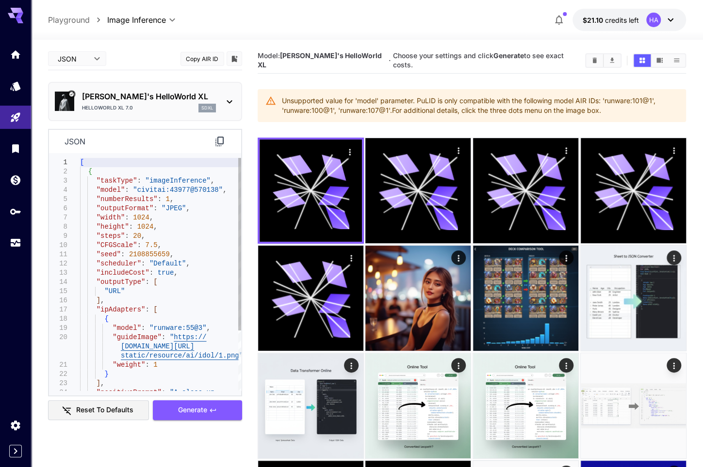
type textarea "**********"
click at [210, 279] on div "[ { "taskType" : "imageInference" , "model" : "civitai:43977@570138" , "numberR…" at bounding box center [160, 314] width 161 height 313
type textarea "*"
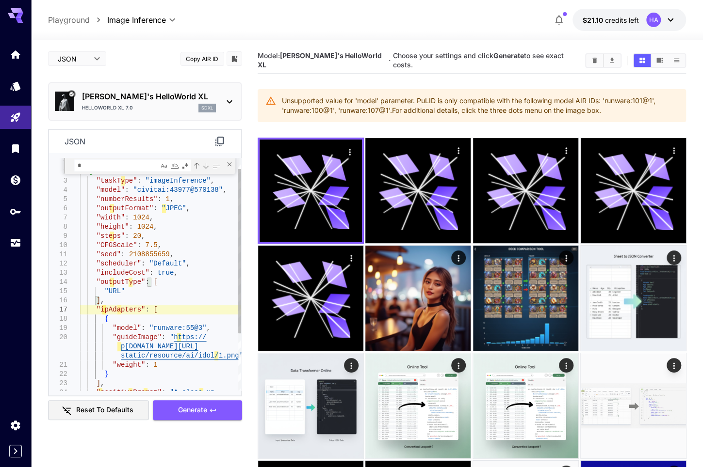
type textarea "**********"
type textarea "*****"
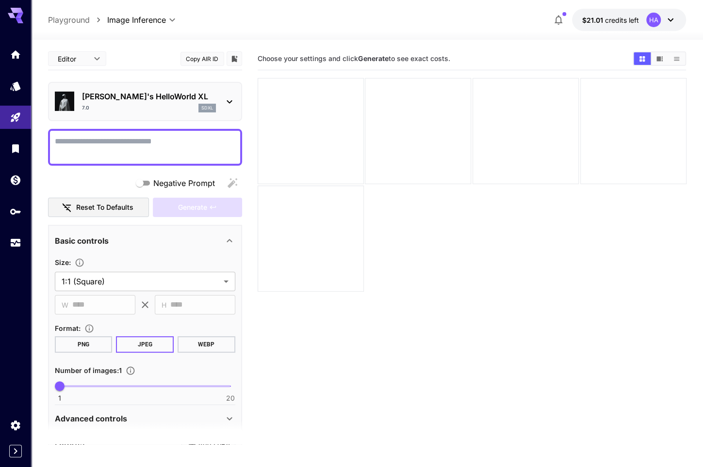
click at [158, 145] on textarea "Negative Prompt" at bounding box center [145, 147] width 180 height 23
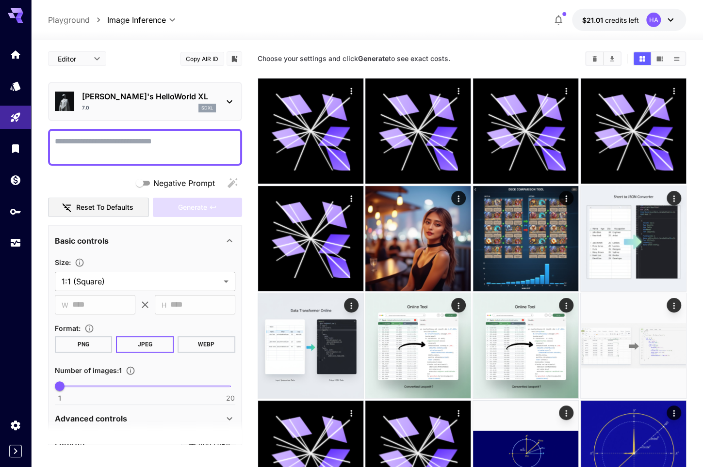
click at [248, 14] on div "**********" at bounding box center [367, 20] width 638 height 22
click at [92, 140] on textarea "Negative Prompt" at bounding box center [145, 147] width 180 height 23
paste textarea "**********"
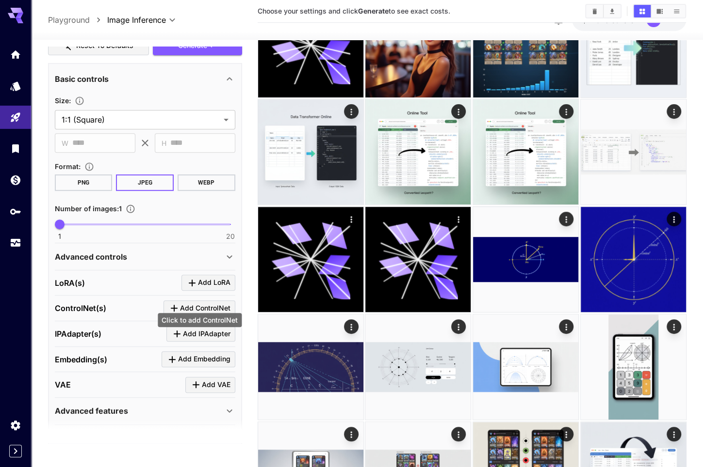
scroll to position [237, 0]
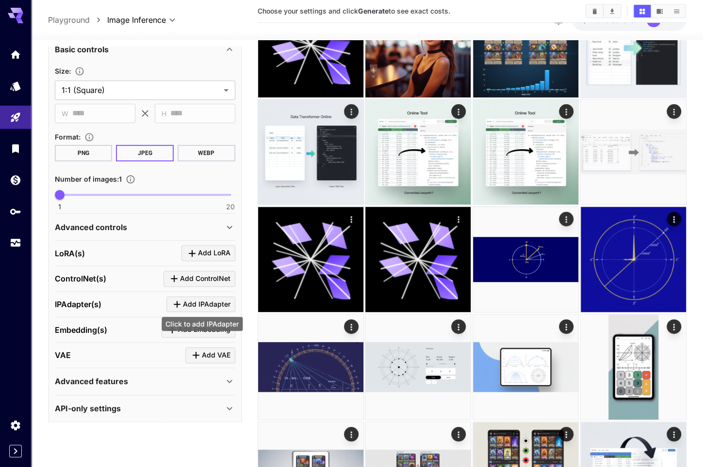
type textarea "**********"
click at [206, 299] on span "Add IPAdapter" at bounding box center [207, 305] width 48 height 12
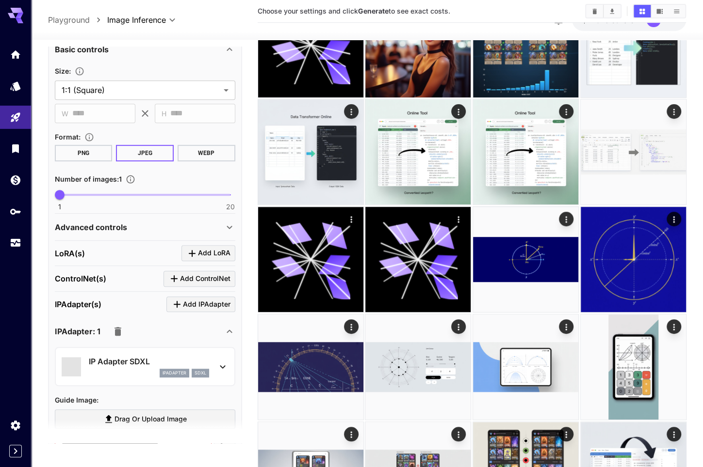
click at [218, 365] on icon at bounding box center [223, 367] width 12 height 12
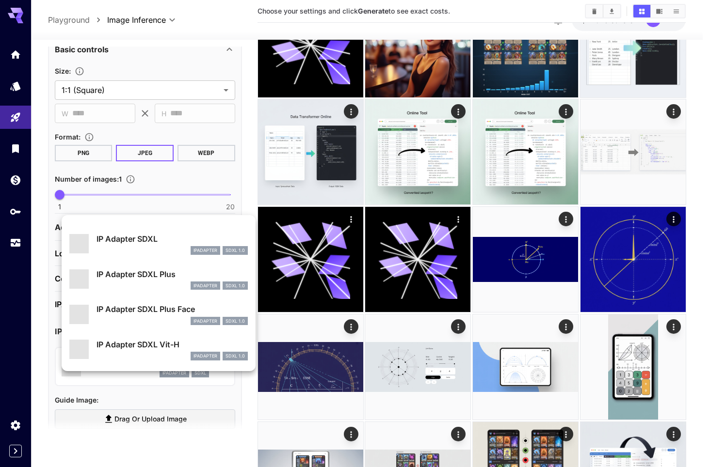
click at [173, 309] on p "IP Adapter SDXL Plus Face" at bounding box center [172, 310] width 151 height 12
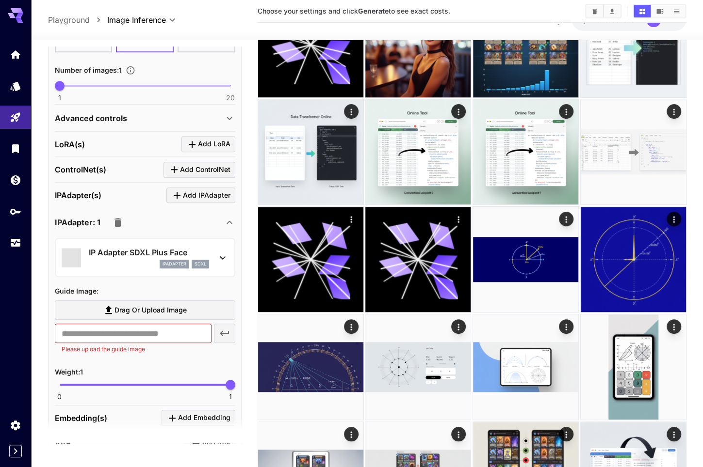
scroll to position [383, 0]
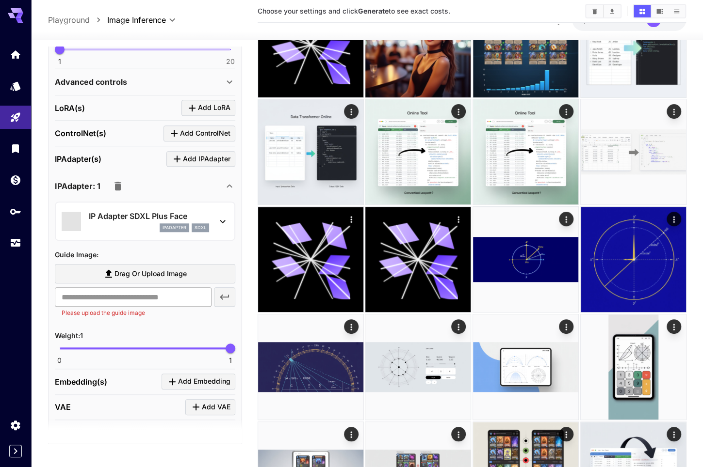
click at [146, 297] on input "text" at bounding box center [133, 297] width 157 height 19
paste input "**********"
type input "**********"
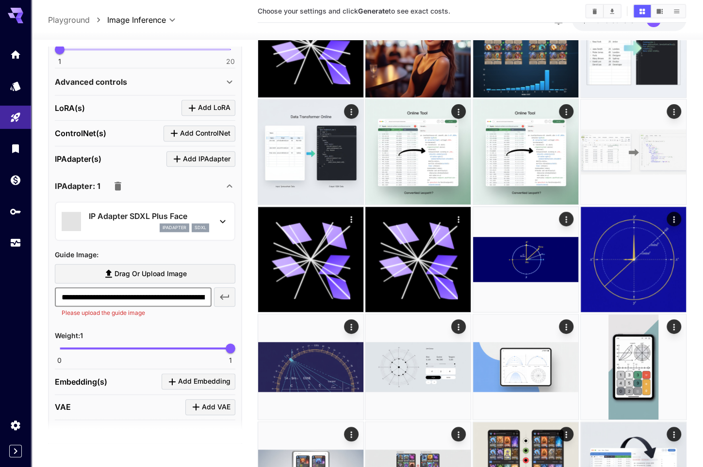
click at [228, 295] on icon "button" at bounding box center [224, 297] width 9 height 5
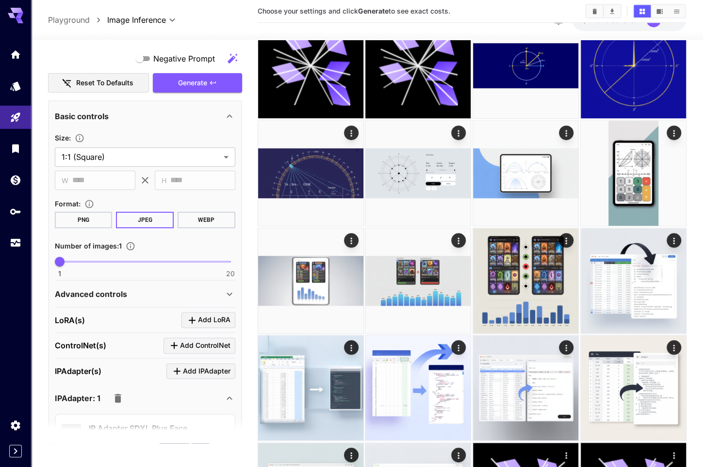
scroll to position [169, 0]
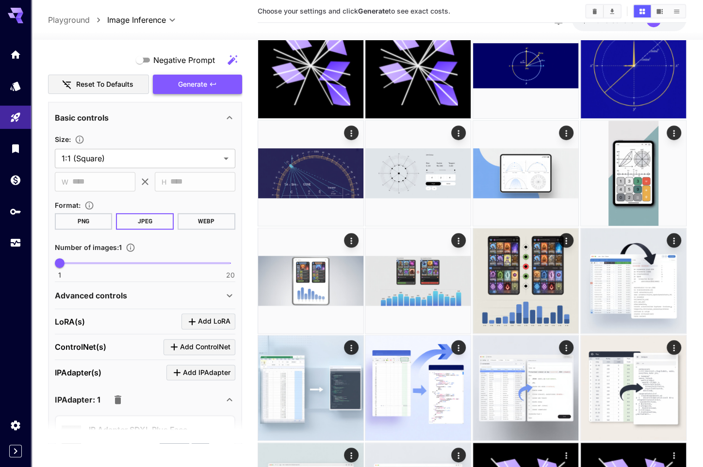
click at [188, 84] on span "Generate" at bounding box center [192, 85] width 29 height 12
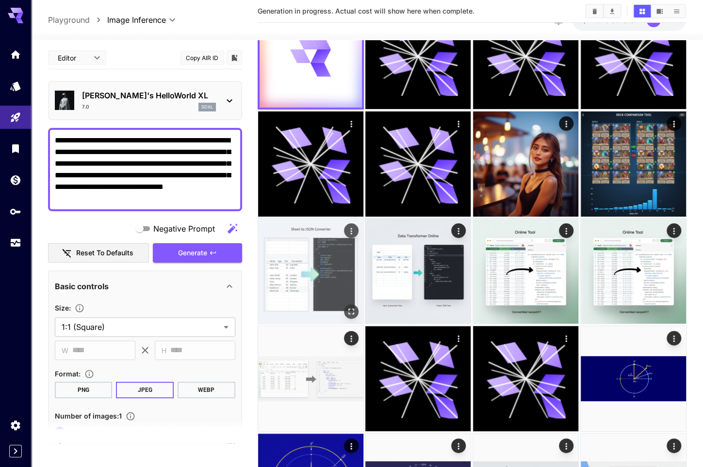
scroll to position [0, 0]
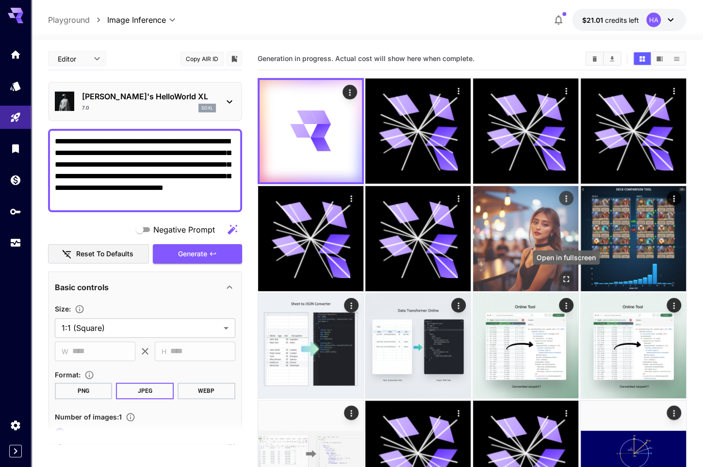
click at [568, 278] on icon "Open in fullscreen" at bounding box center [566, 279] width 10 height 10
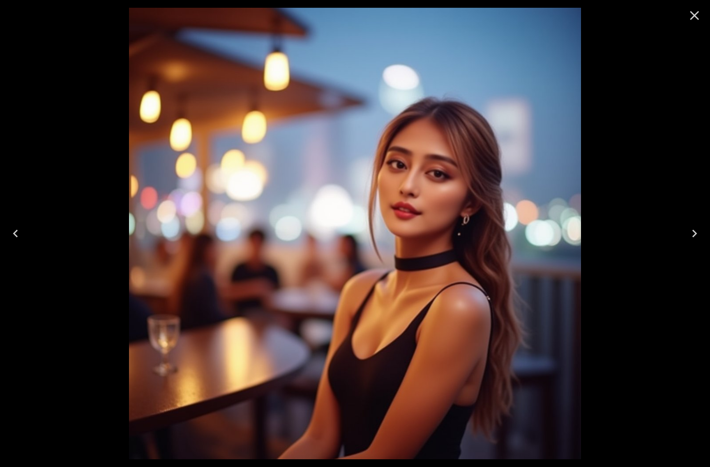
click at [698, 17] on icon "Close" at bounding box center [695, 16] width 16 height 16
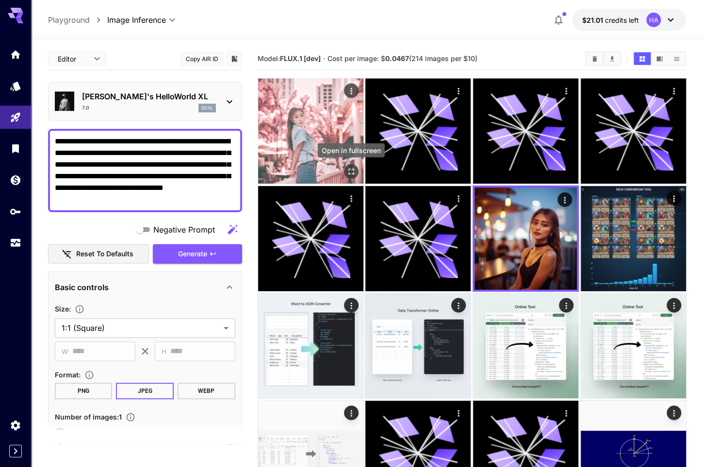
click at [349, 170] on icon "Open in fullscreen" at bounding box center [351, 172] width 10 height 10
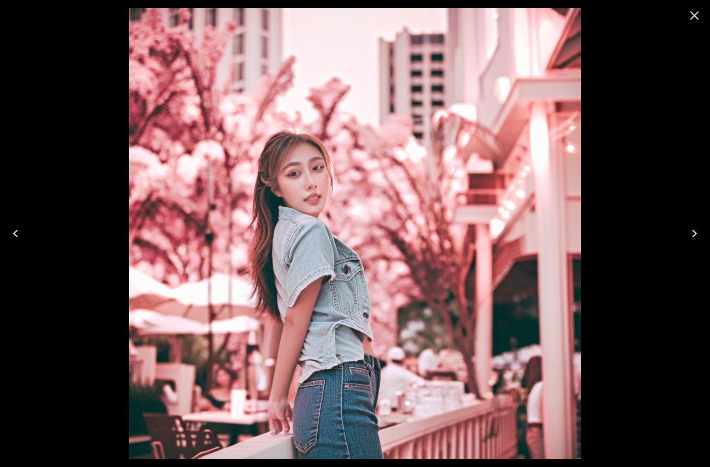
click at [692, 19] on icon "Close" at bounding box center [694, 15] width 9 height 9
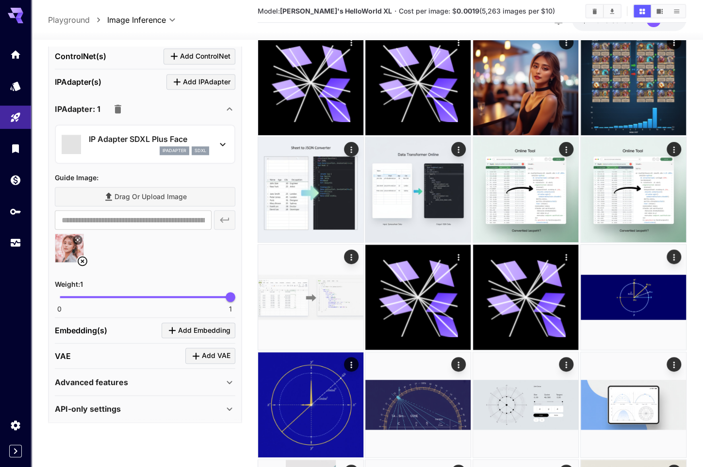
scroll to position [194, 0]
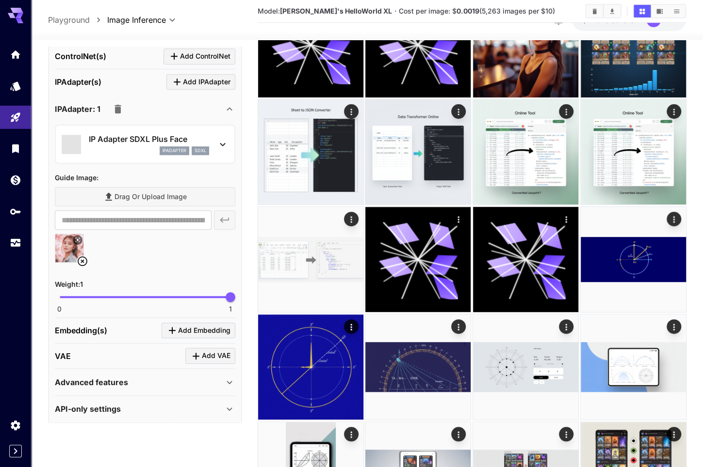
click at [198, 329] on span "Add Embedding" at bounding box center [204, 331] width 52 height 12
click at [153, 394] on div "Select model" at bounding box center [137, 389] width 151 height 23
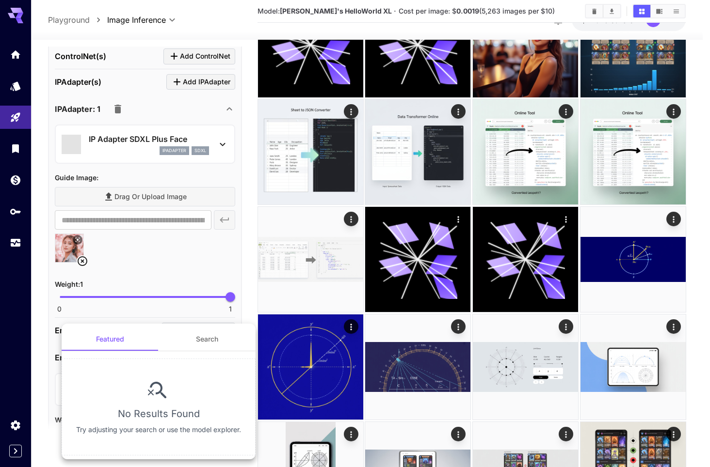
click at [188, 312] on div at bounding box center [355, 233] width 710 height 467
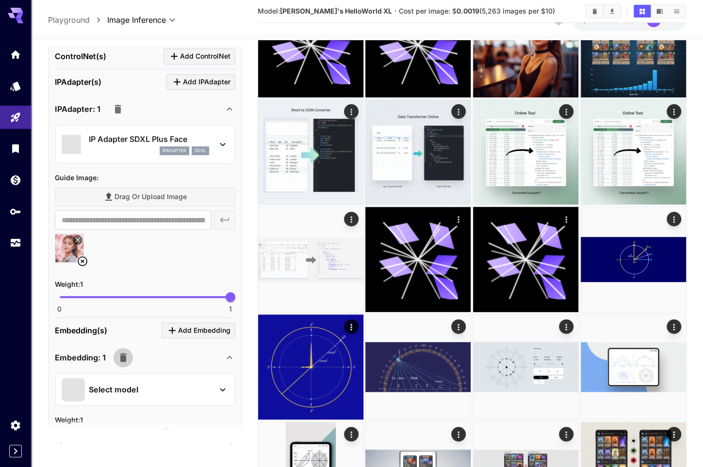
click at [123, 355] on icon "button" at bounding box center [123, 358] width 7 height 9
click at [181, 386] on div "Advanced features" at bounding box center [145, 382] width 180 height 23
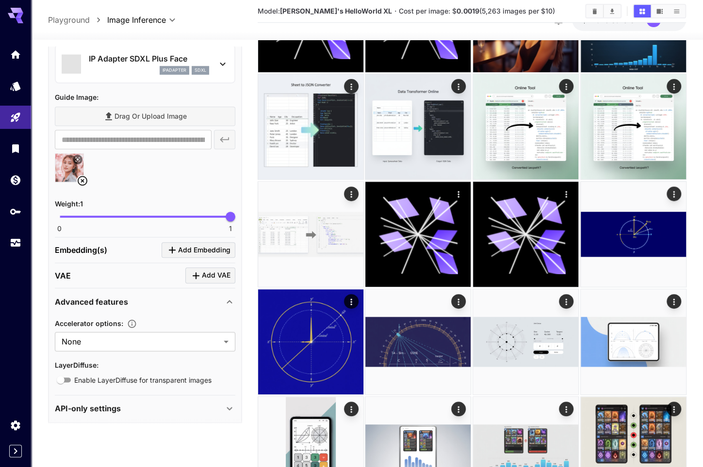
scroll to position [339, 0]
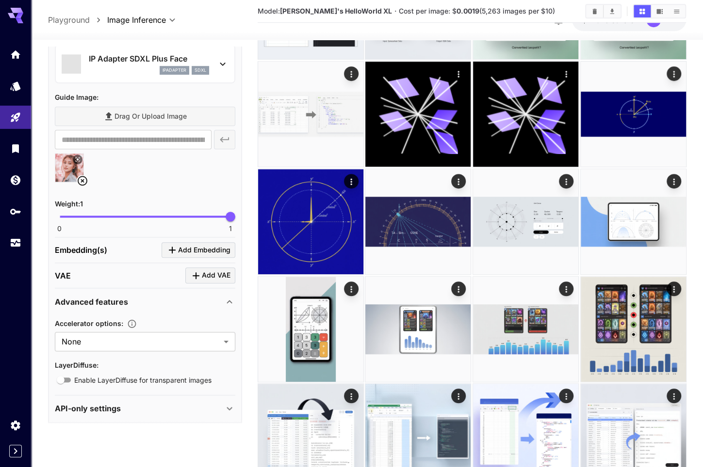
click at [221, 303] on div "Advanced features" at bounding box center [139, 302] width 169 height 12
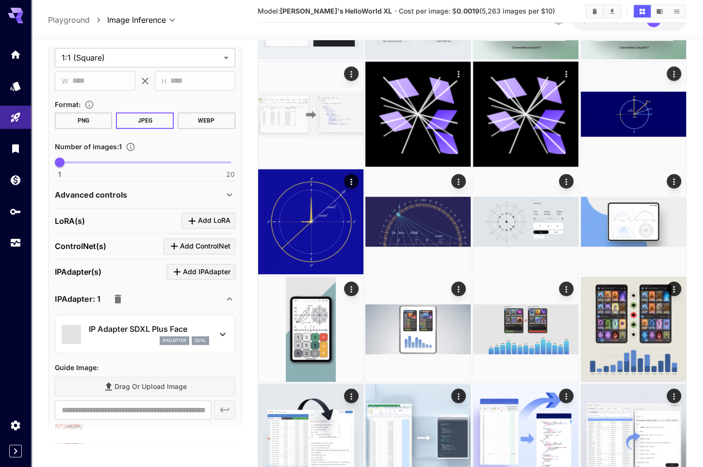
scroll to position [266, 0]
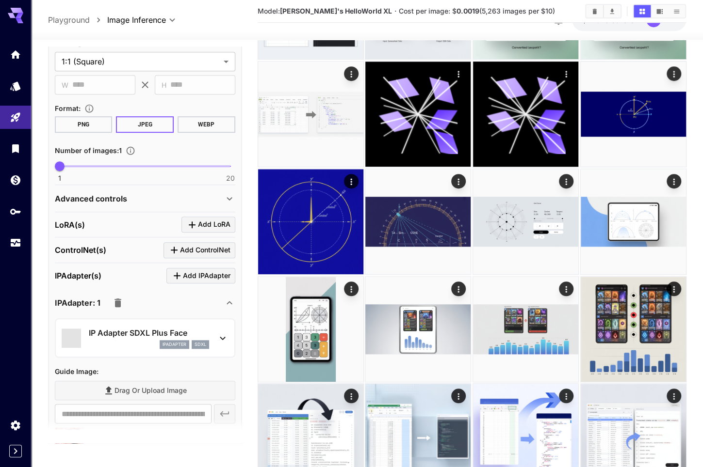
click at [227, 338] on icon at bounding box center [223, 339] width 12 height 12
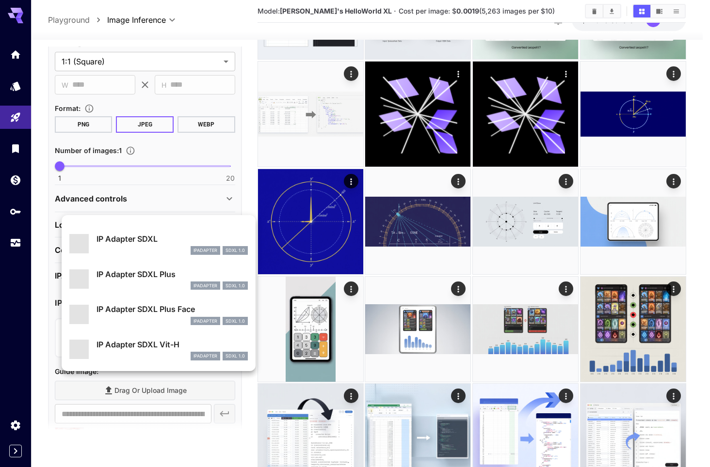
click at [39, 321] on div at bounding box center [355, 233] width 710 height 467
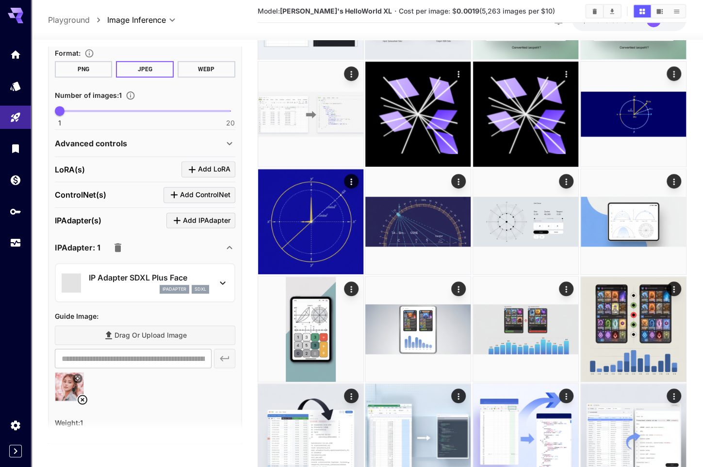
scroll to position [314, 0]
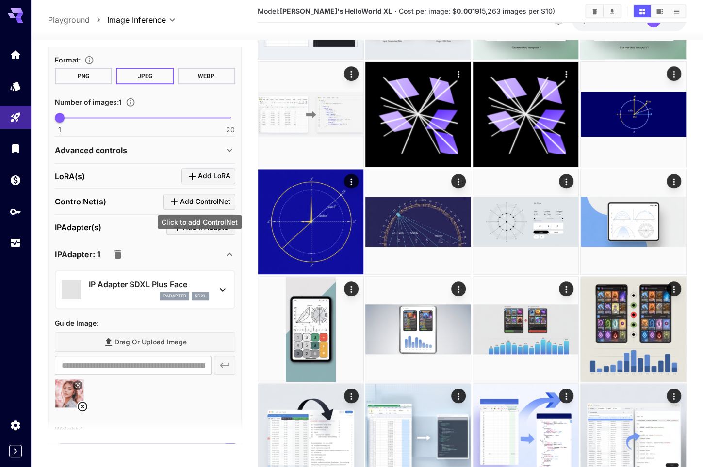
click at [190, 207] on button "Add ControlNet" at bounding box center [199, 202] width 72 height 16
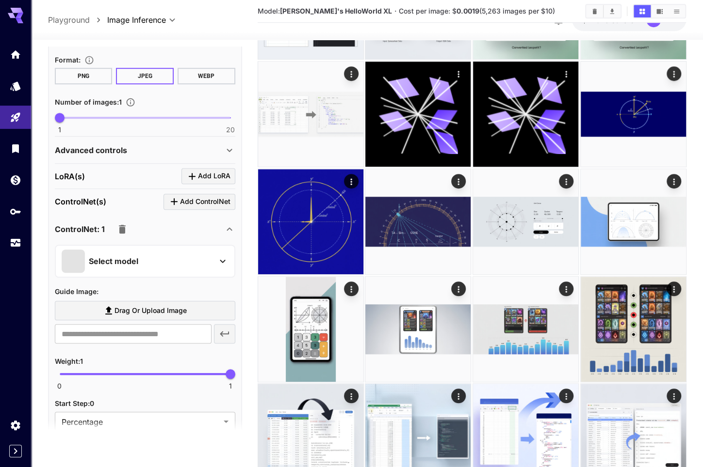
click at [214, 258] on button "Select model" at bounding box center [145, 261] width 167 height 23
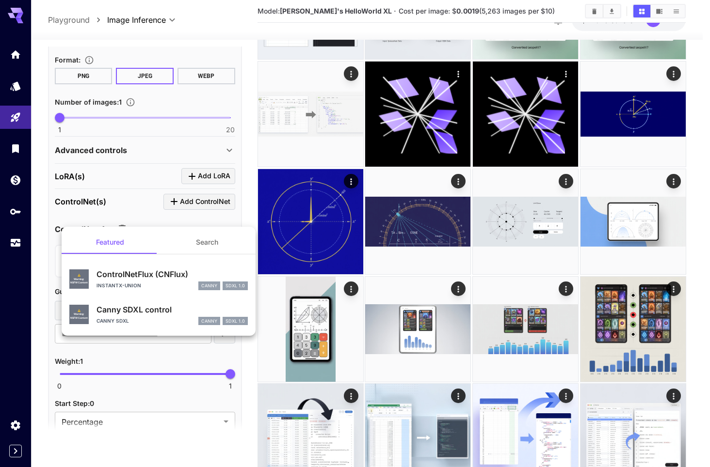
click at [36, 245] on div at bounding box center [355, 233] width 710 height 467
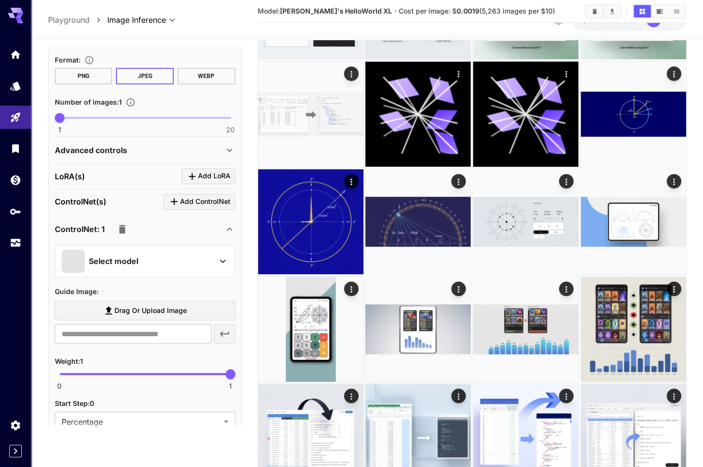
click at [116, 230] on icon "button" at bounding box center [122, 230] width 12 height 12
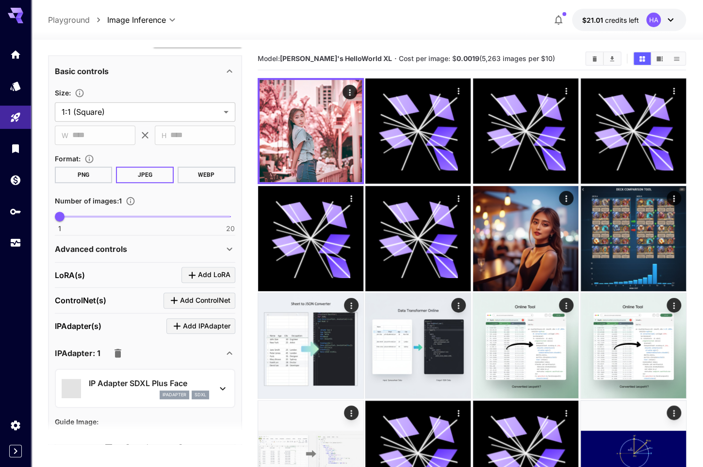
scroll to position [217, 0]
click at [171, 245] on div "Advanced controls" at bounding box center [139, 248] width 169 height 12
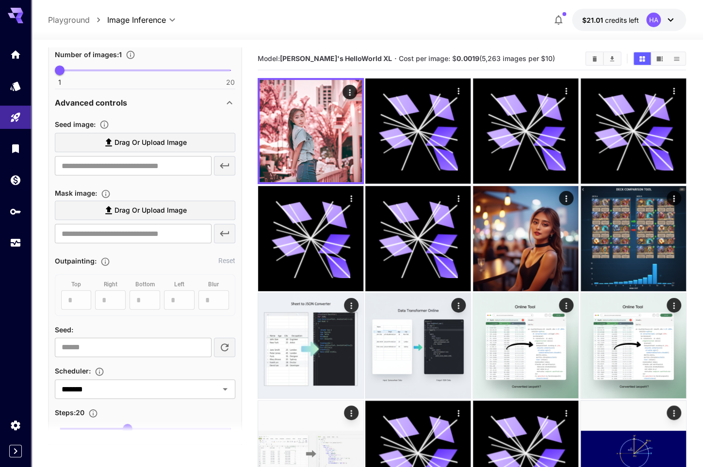
scroll to position [508, 0]
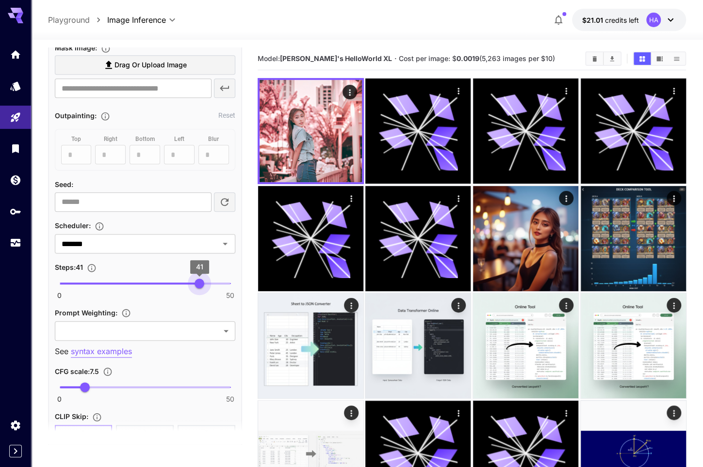
type input "**"
drag, startPoint x: 133, startPoint y: 287, endPoint x: 197, endPoint y: 280, distance: 63.9
click at [197, 280] on span "40" at bounding box center [196, 284] width 10 height 10
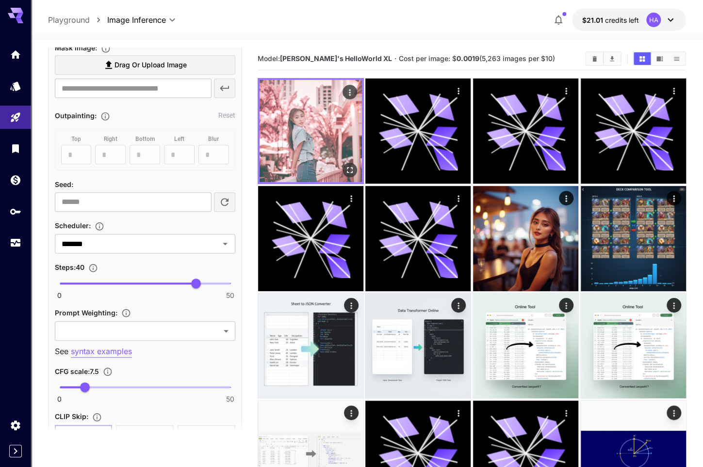
click at [334, 133] on img at bounding box center [310, 131] width 102 height 102
click at [340, 167] on img at bounding box center [310, 131] width 102 height 102
click at [350, 173] on icon "Open in fullscreen" at bounding box center [349, 170] width 10 height 10
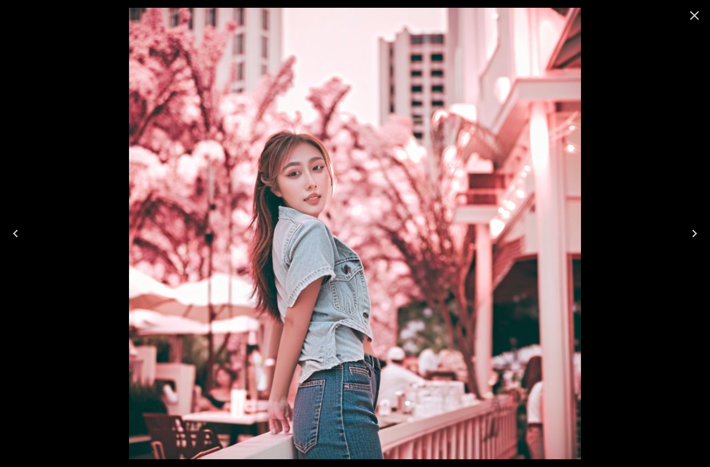
click at [694, 12] on icon "Close" at bounding box center [695, 16] width 16 height 16
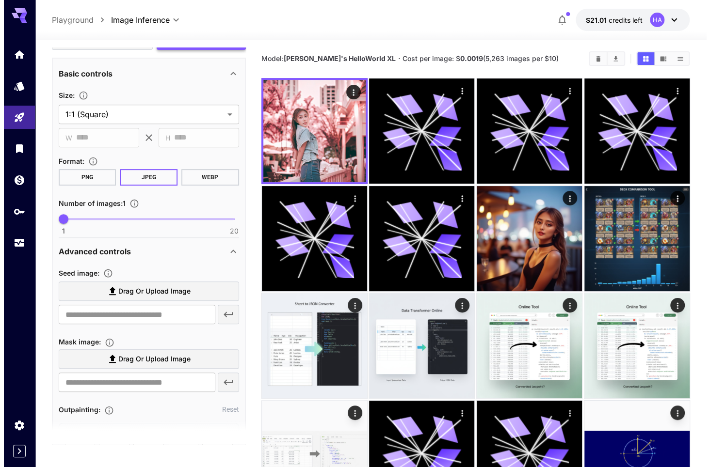
scroll to position [23, 0]
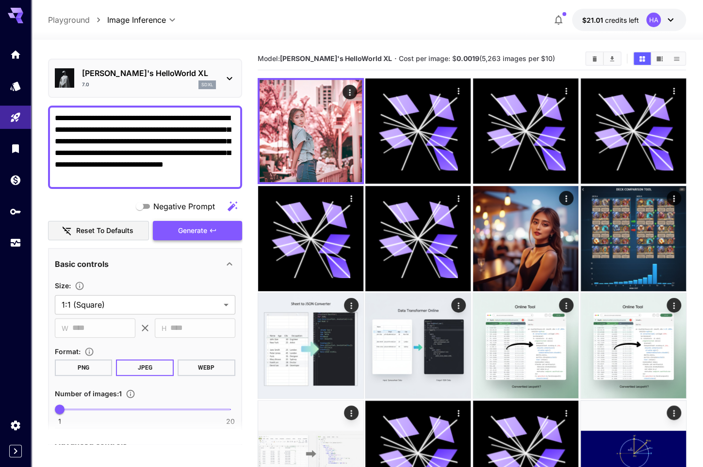
click at [203, 234] on span "Generate" at bounding box center [192, 231] width 29 height 12
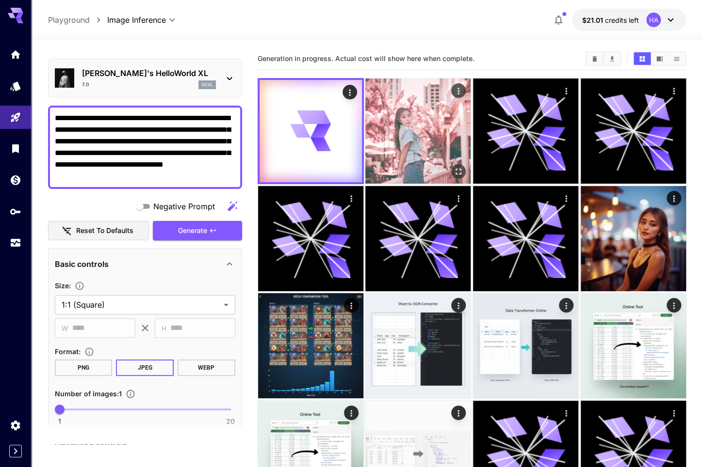
click at [414, 127] on img at bounding box center [417, 131] width 105 height 105
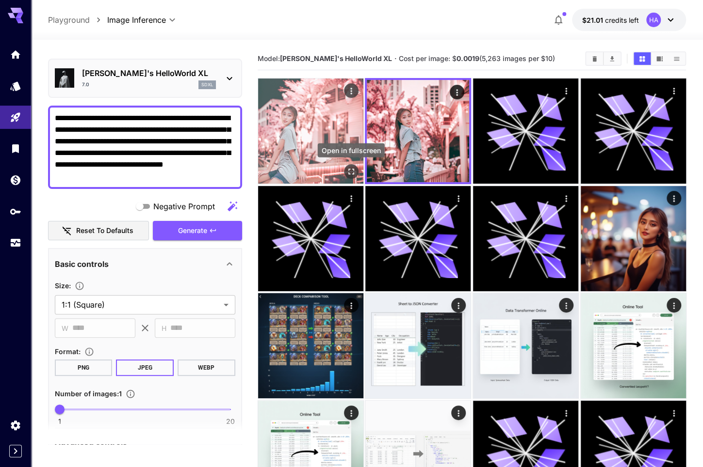
click at [350, 171] on icon "Open in fullscreen" at bounding box center [351, 172] width 10 height 10
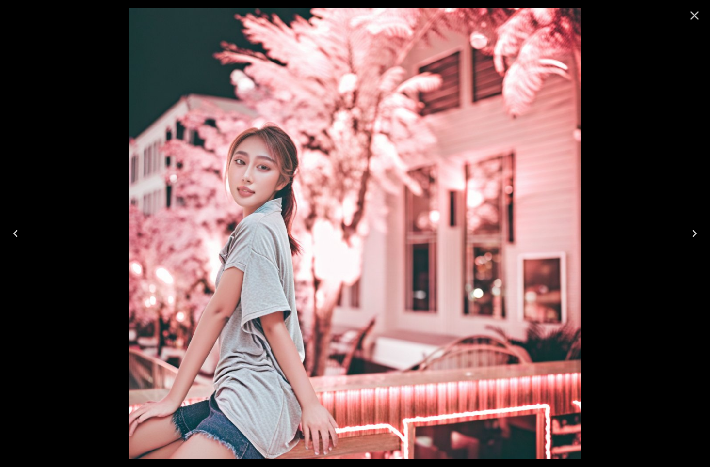
click at [621, 186] on div at bounding box center [355, 233] width 710 height 467
click at [696, 12] on icon "Close" at bounding box center [695, 16] width 16 height 16
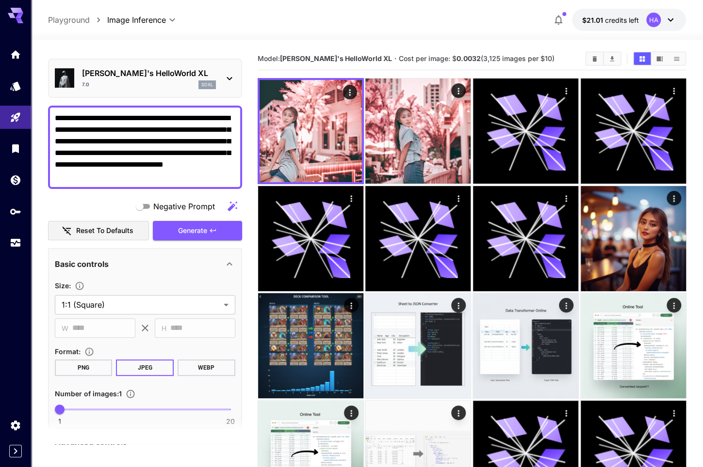
click at [121, 86] on div "7.0 sdxl" at bounding box center [149, 85] width 134 height 9
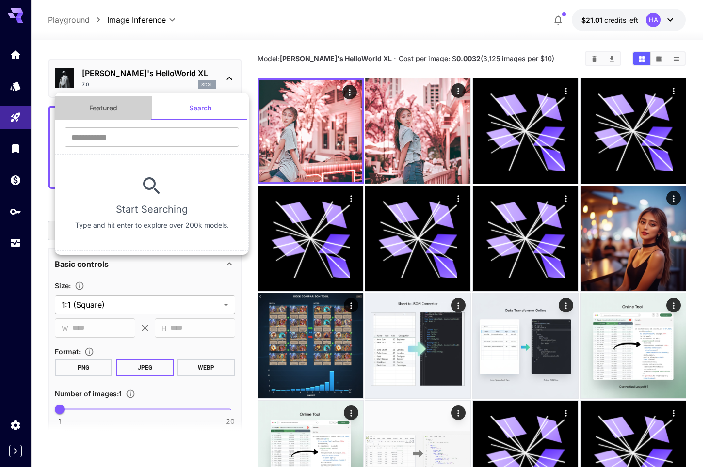
click at [118, 114] on button "Featured" at bounding box center [103, 108] width 97 height 23
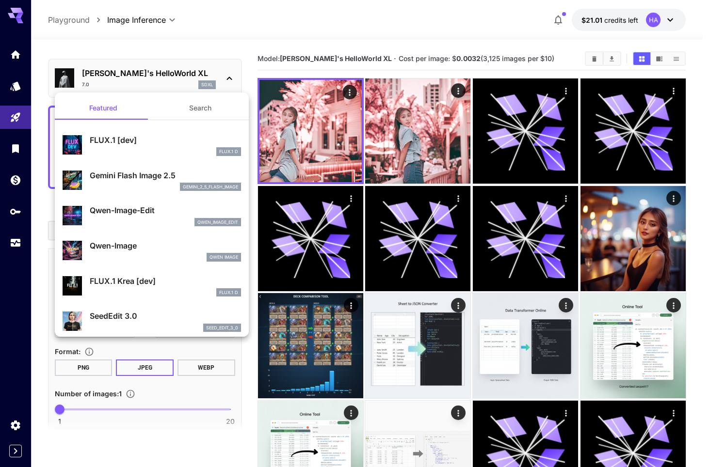
click at [592, 248] on div at bounding box center [355, 233] width 710 height 467
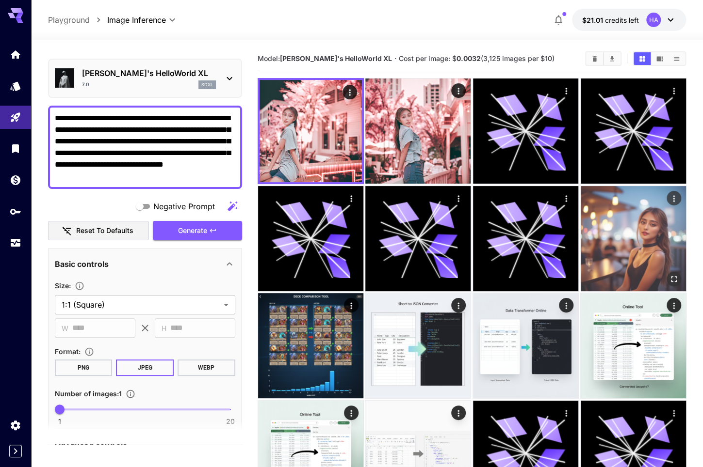
click at [641, 247] on img at bounding box center [632, 238] width 105 height 105
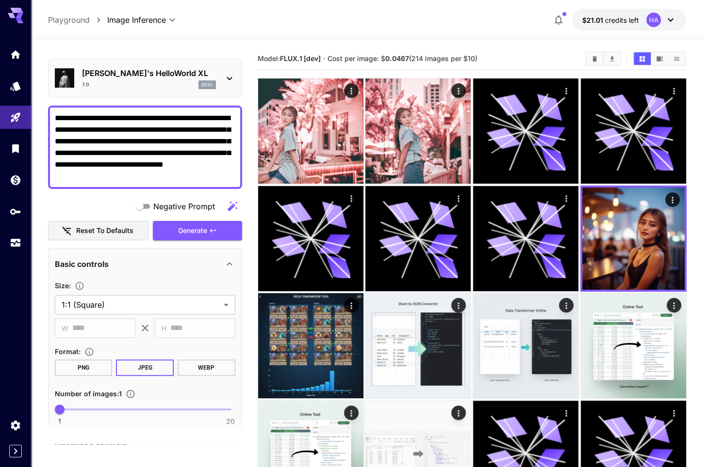
click at [171, 88] on div "7.0 sdxl" at bounding box center [149, 85] width 134 height 9
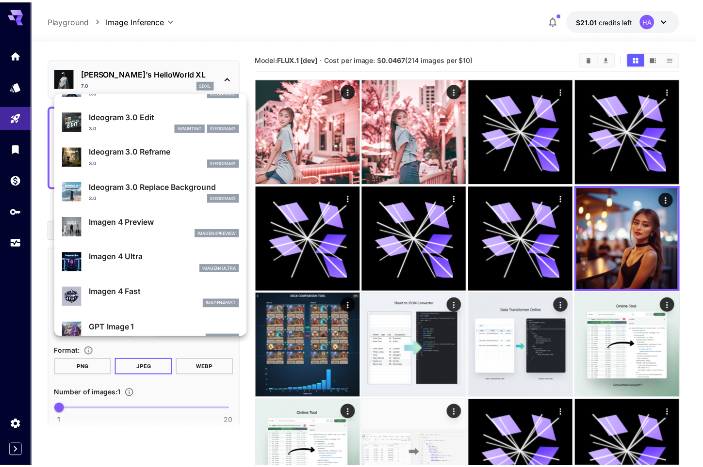
scroll to position [340, 0]
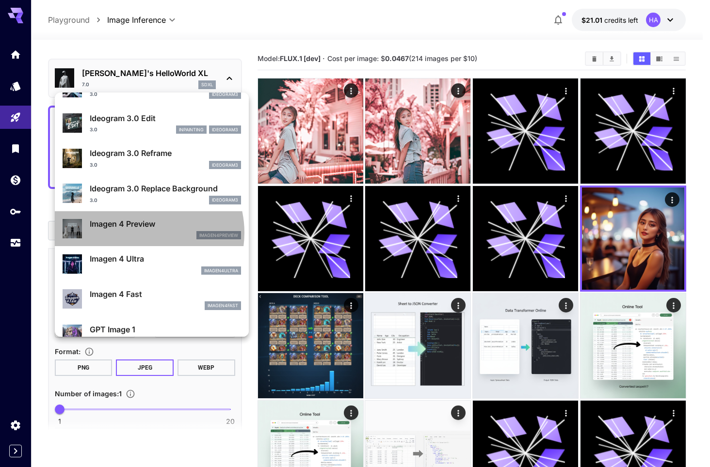
click at [143, 232] on div "imagen4preview" at bounding box center [165, 235] width 151 height 9
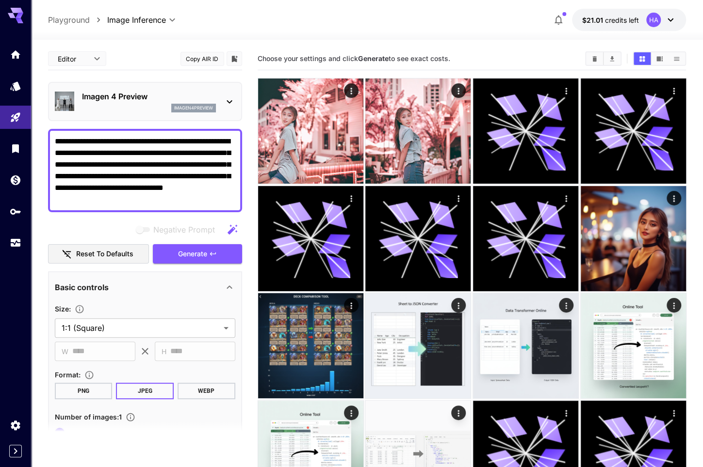
click at [210, 109] on p "imagen4preview" at bounding box center [193, 108] width 39 height 7
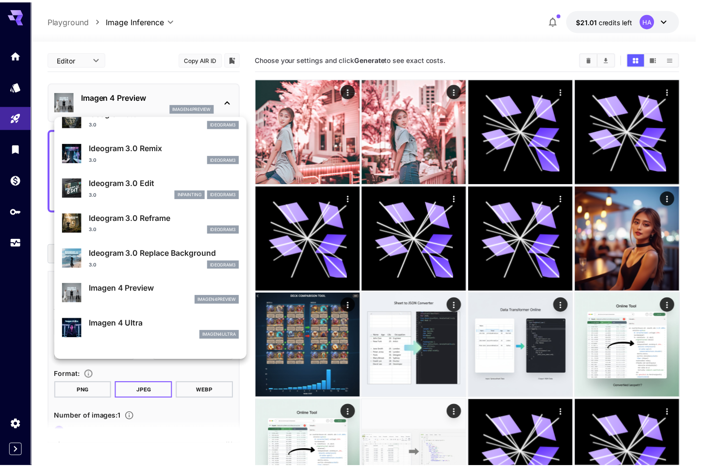
scroll to position [410, 0]
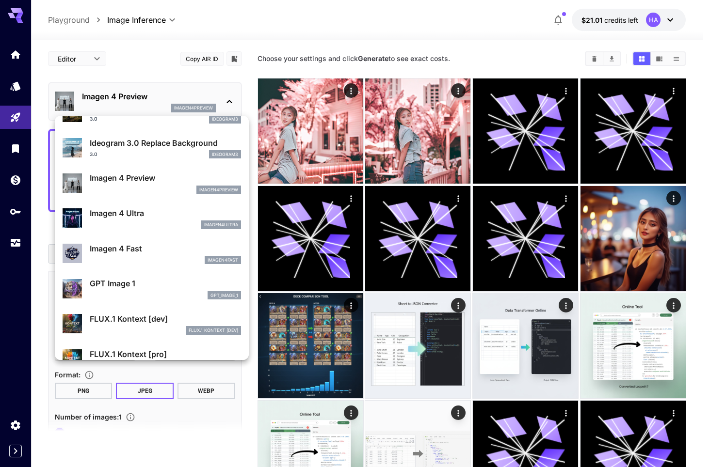
click at [145, 216] on p "Imagen 4 Ultra" at bounding box center [165, 214] width 151 height 12
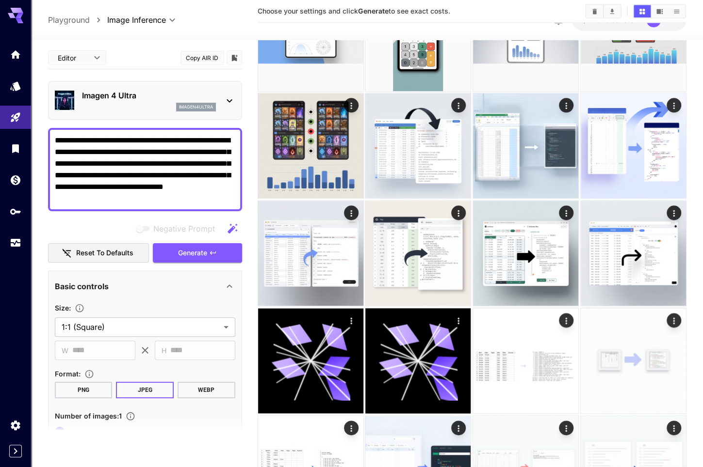
click at [219, 104] on div "Imagen 4 Ultra imagen4ultra" at bounding box center [145, 101] width 180 height 30
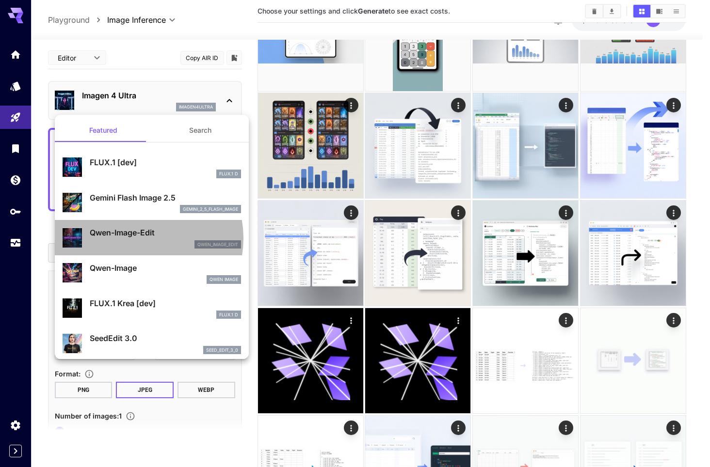
click at [141, 238] on p "Qwen-Image-Edit" at bounding box center [165, 233] width 151 height 12
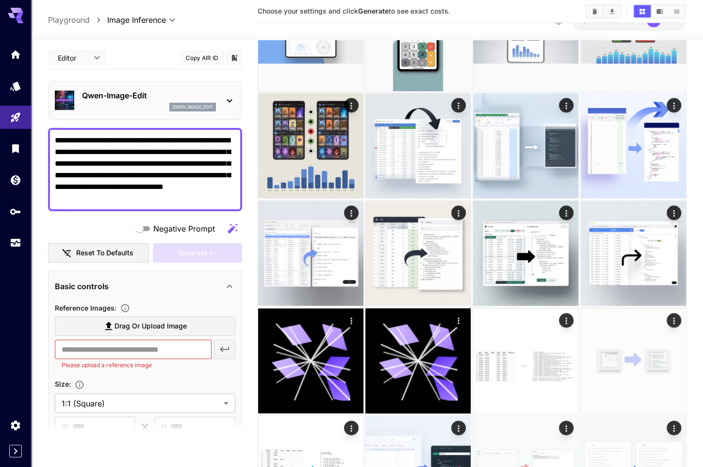
click at [221, 384] on div "Size :" at bounding box center [145, 384] width 180 height 12
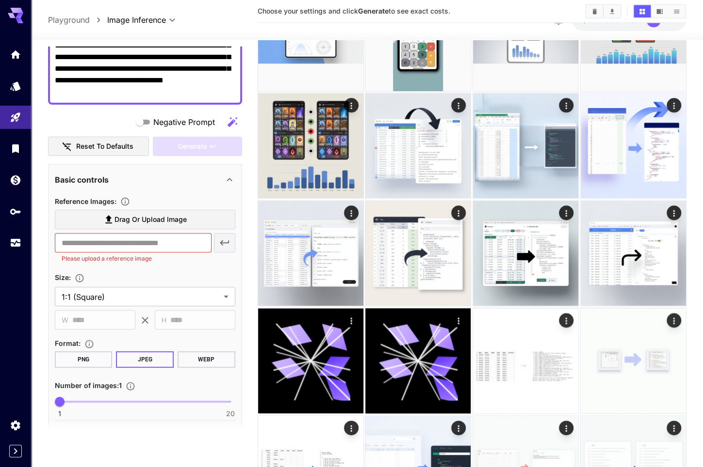
scroll to position [80, 0]
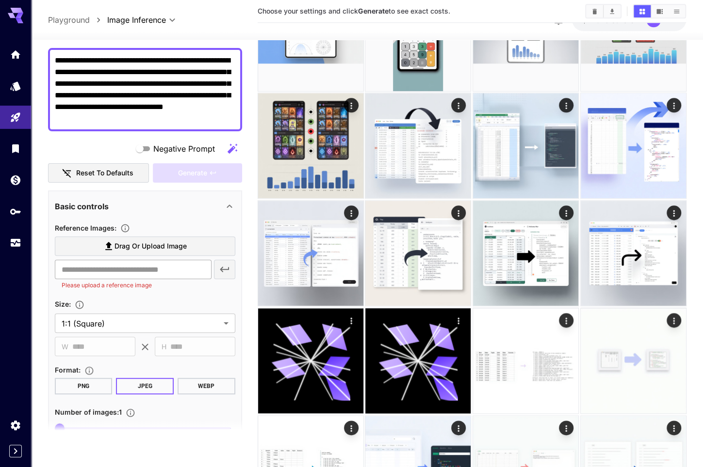
click at [102, 260] on input "text" at bounding box center [133, 269] width 157 height 19
paste input "**********"
type input "**********"
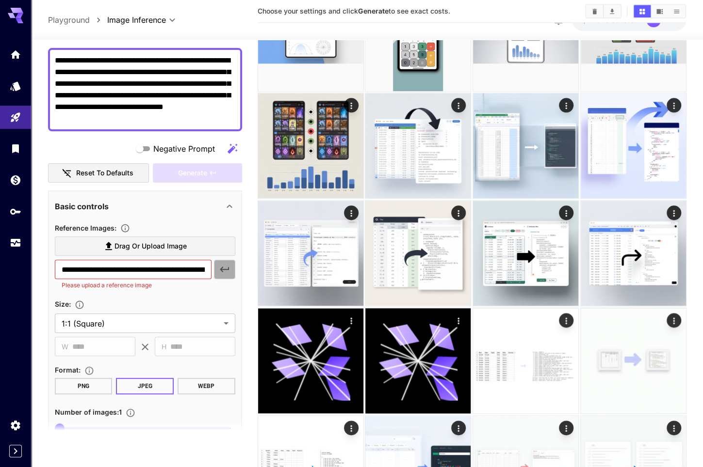
click at [220, 271] on icon "button" at bounding box center [225, 270] width 12 height 12
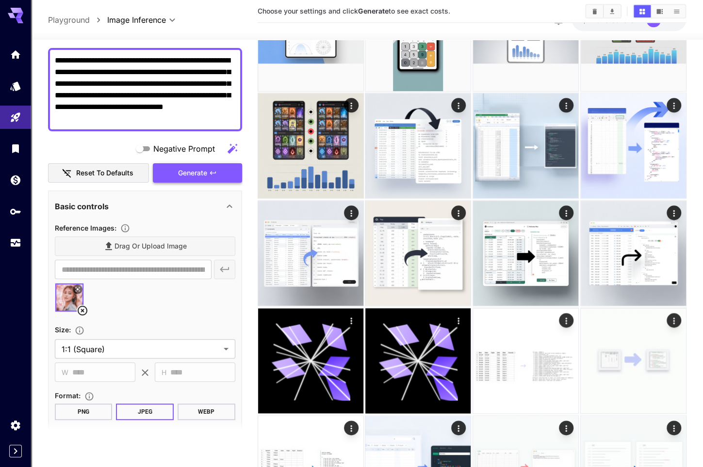
click at [209, 176] on button "Generate" at bounding box center [197, 173] width 89 height 20
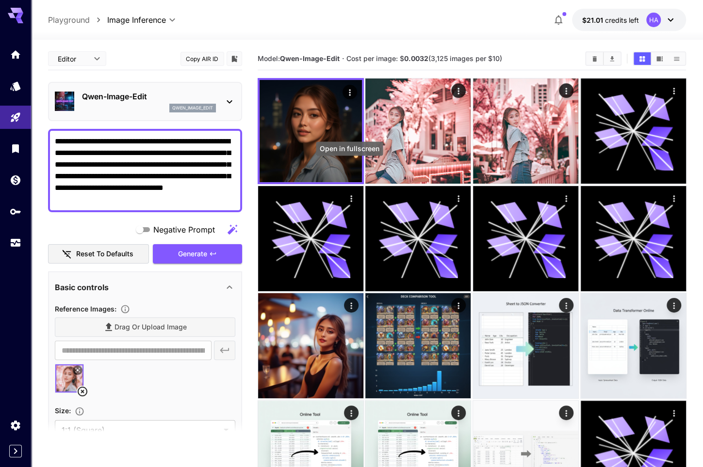
click at [322, 146] on div "Open in fullscreen" at bounding box center [349, 149] width 67 height 14
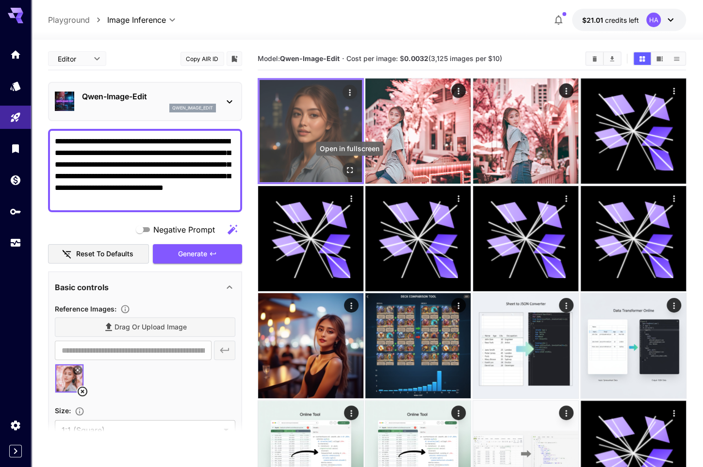
click at [346, 170] on icon "Open in fullscreen" at bounding box center [349, 170] width 10 height 10
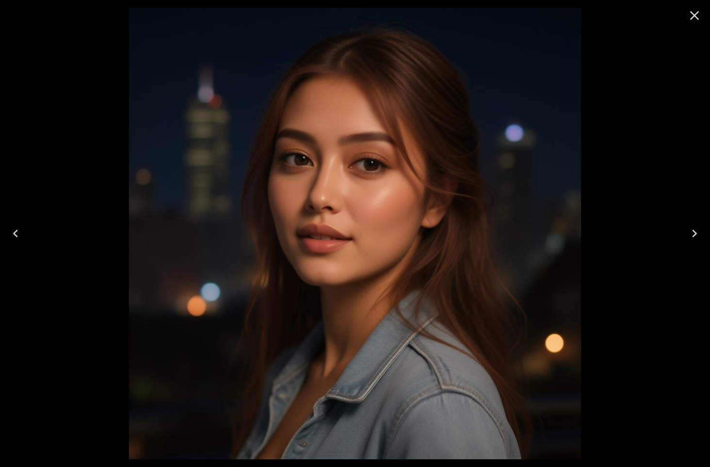
click at [693, 22] on icon "Close" at bounding box center [695, 16] width 16 height 16
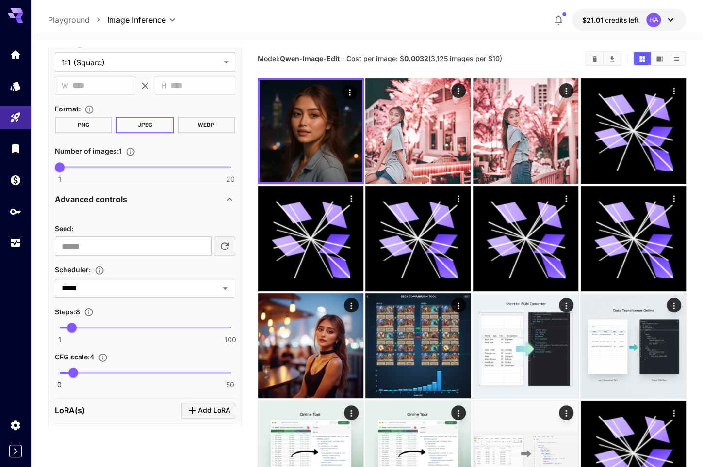
scroll to position [397, 0]
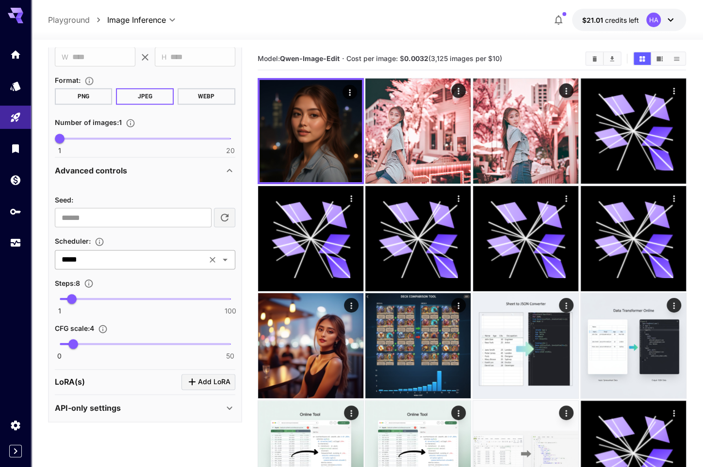
click at [227, 261] on icon "Open" at bounding box center [225, 260] width 12 height 12
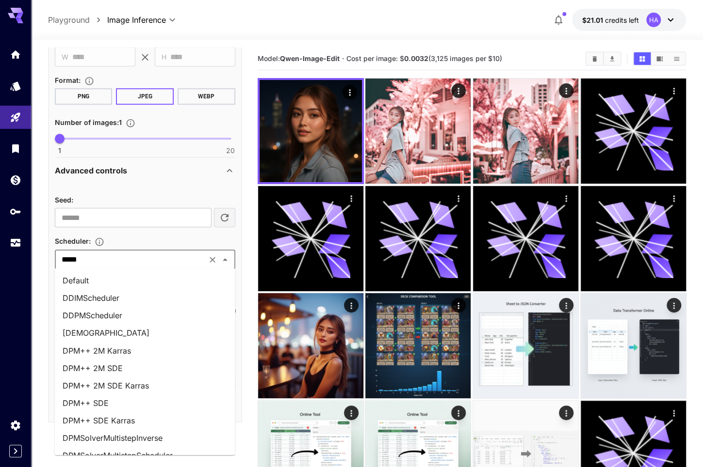
scroll to position [323, 0]
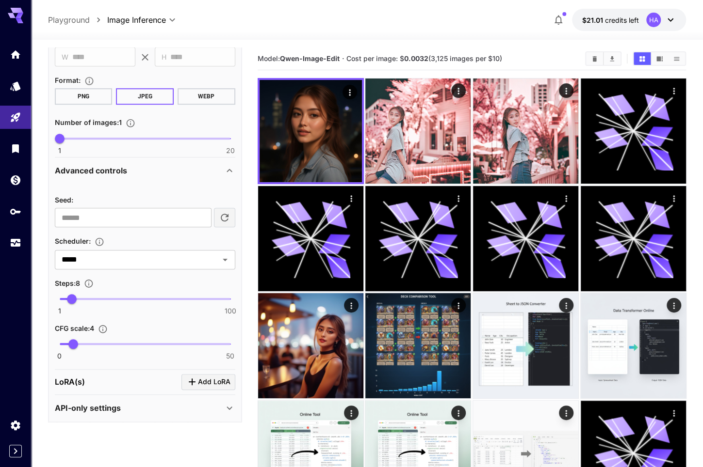
type input "**"
drag, startPoint x: 76, startPoint y: 298, endPoint x: 92, endPoint y: 293, distance: 17.2
click at [92, 294] on span "20" at bounding box center [92, 299] width 10 height 10
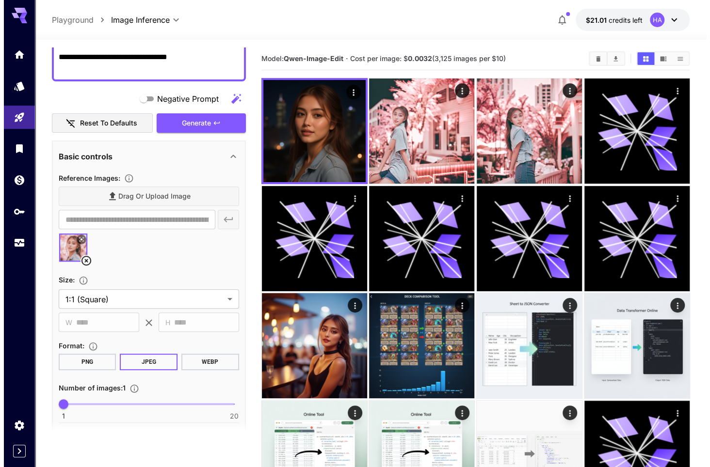
scroll to position [0, 0]
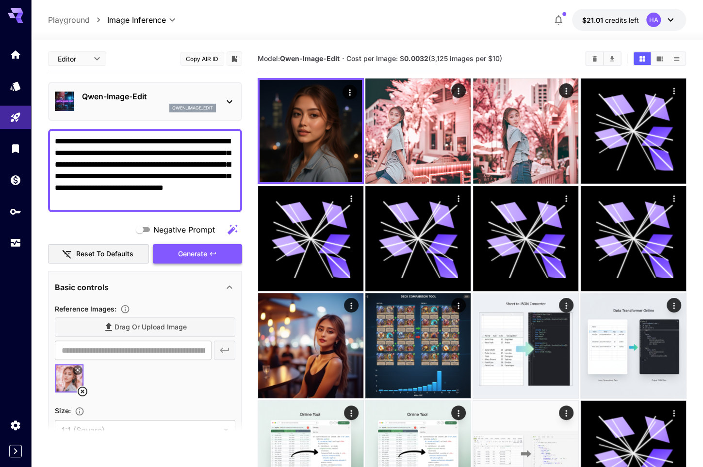
click at [172, 257] on button "Generate" at bounding box center [197, 254] width 89 height 20
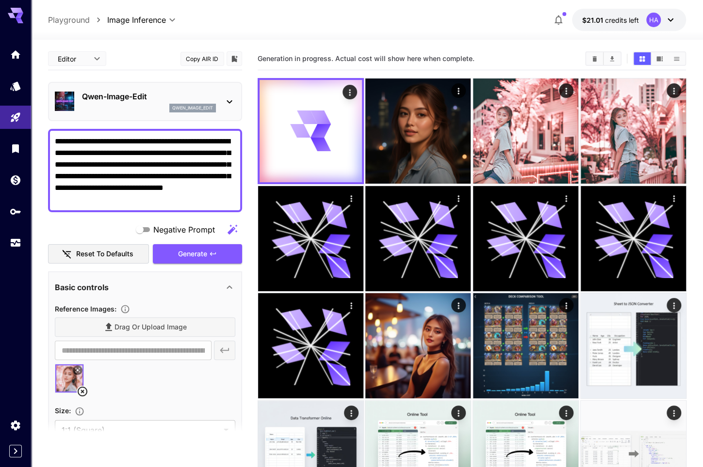
click at [221, 102] on div "Qwen-Image-Edit qwen_image_edit" at bounding box center [145, 102] width 180 height 30
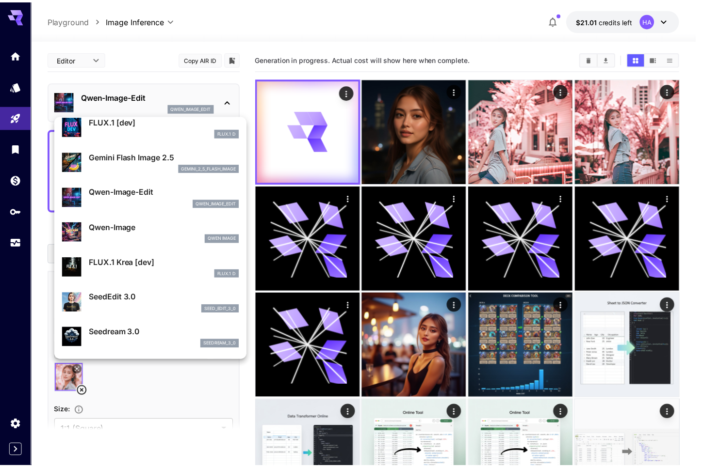
scroll to position [48, 0]
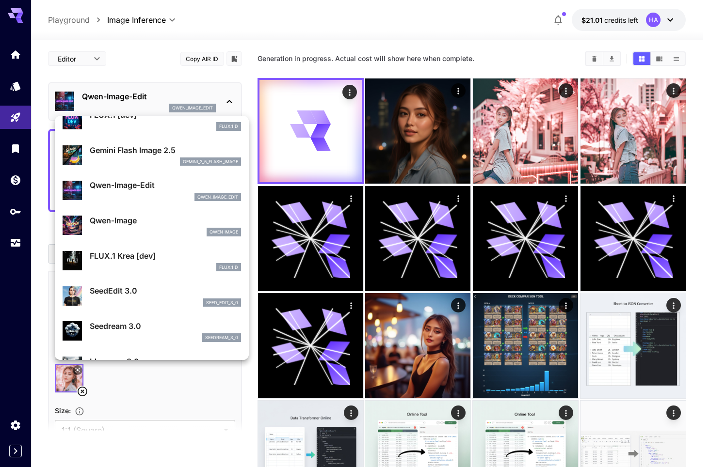
click at [265, 30] on div at bounding box center [355, 233] width 710 height 467
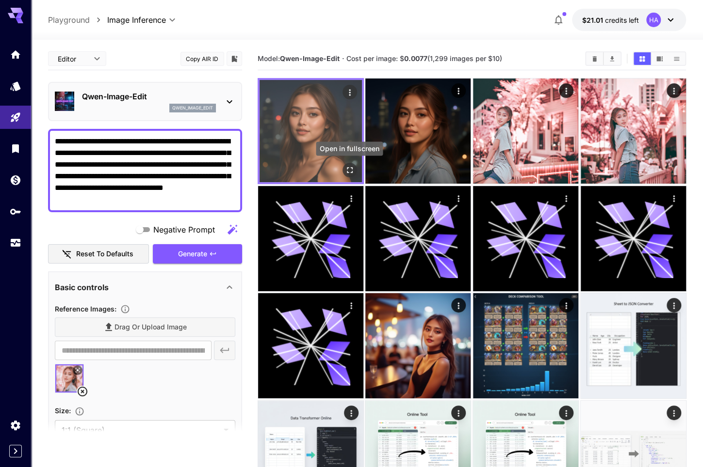
click at [344, 165] on icon "Open in fullscreen" at bounding box center [349, 170] width 10 height 10
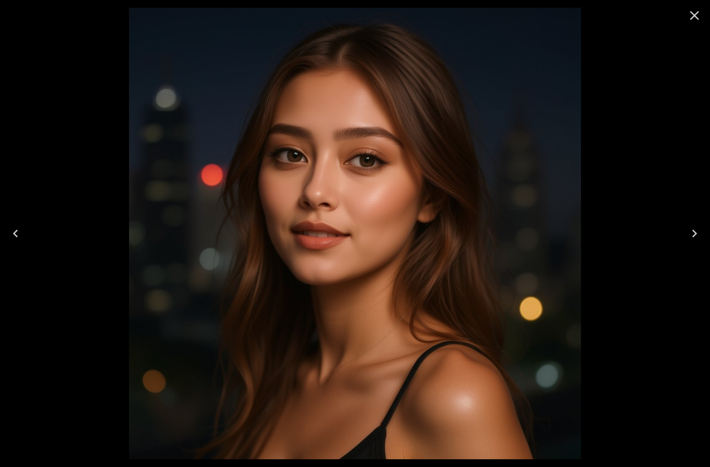
click at [694, 233] on icon "Next" at bounding box center [694, 234] width 5 height 8
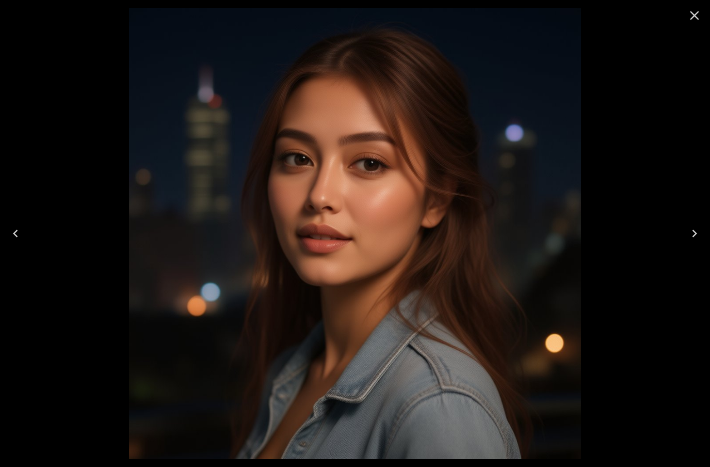
click at [25, 230] on button "Previous" at bounding box center [15, 233] width 31 height 39
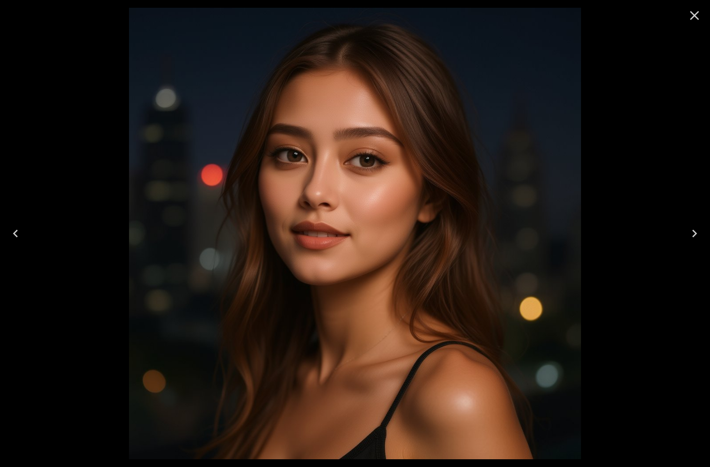
click at [685, 16] on button "Close" at bounding box center [694, 15] width 23 height 23
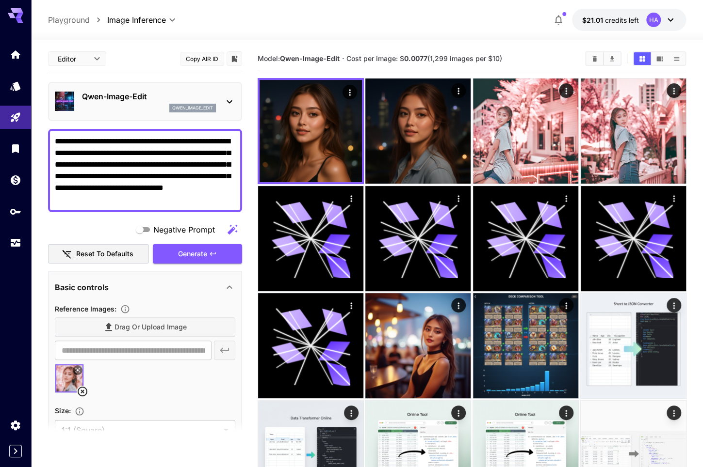
drag, startPoint x: 145, startPoint y: 198, endPoint x: -6, endPoint y: 106, distance: 177.2
paste textarea
click at [195, 253] on span "Generate" at bounding box center [192, 254] width 29 height 12
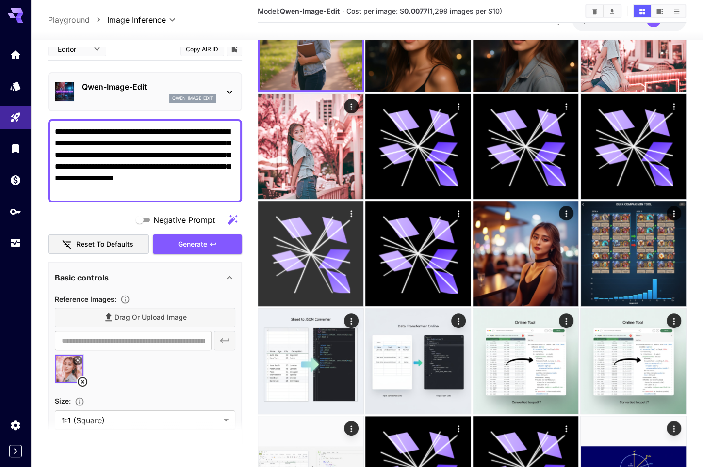
scroll to position [0, 0]
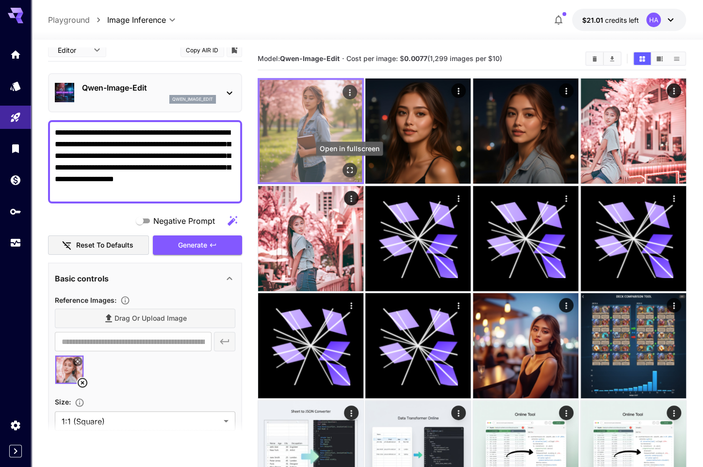
click at [352, 166] on icon "Open in fullscreen" at bounding box center [349, 170] width 10 height 10
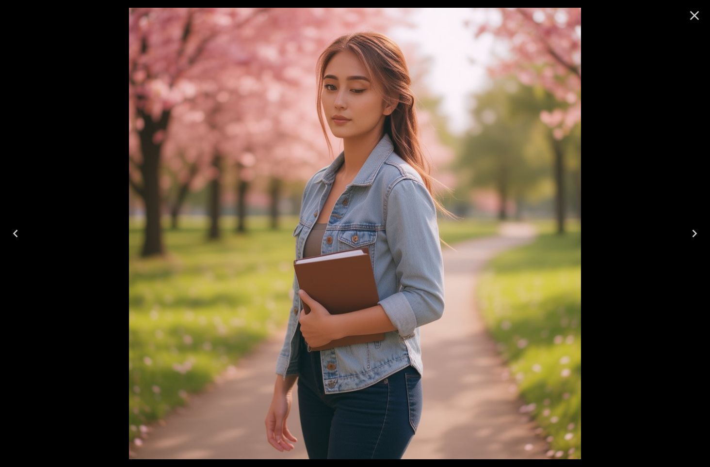
click at [688, 14] on icon "Close" at bounding box center [695, 16] width 16 height 16
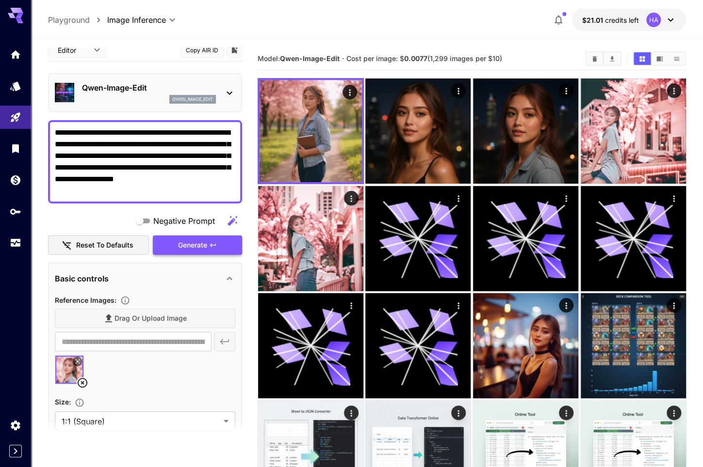
click at [206, 241] on span "Generate" at bounding box center [192, 246] width 29 height 12
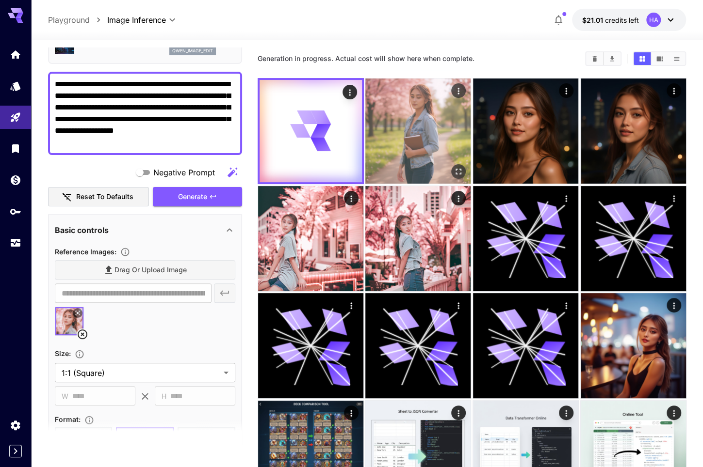
click at [411, 107] on img at bounding box center [417, 131] width 105 height 105
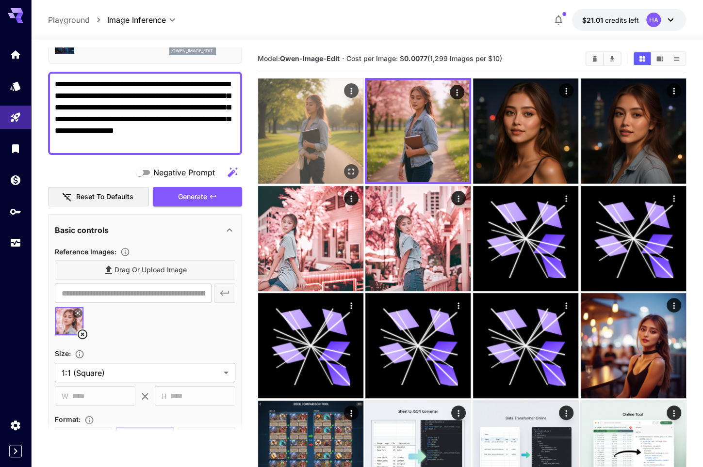
click at [350, 170] on icon "Open in fullscreen" at bounding box center [351, 172] width 10 height 10
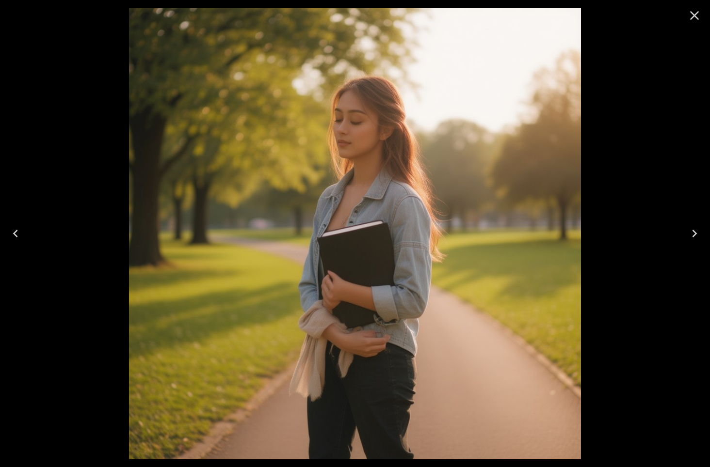
click at [692, 20] on icon "Close" at bounding box center [695, 16] width 16 height 16
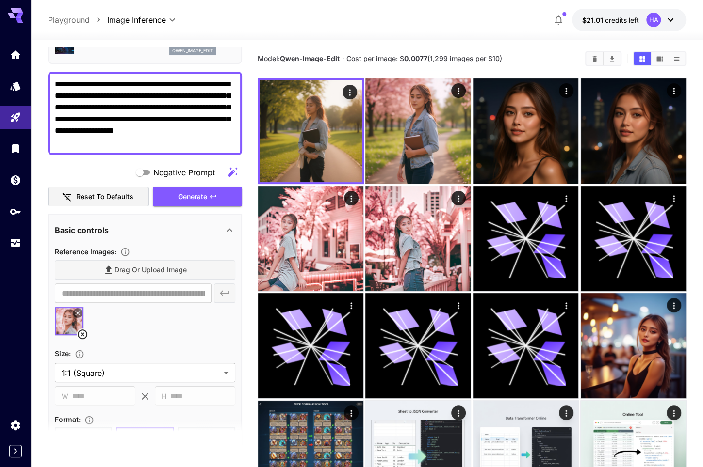
click at [308, 18] on div "**********" at bounding box center [367, 20] width 638 height 22
drag, startPoint x: 98, startPoint y: 141, endPoint x: -12, endPoint y: 53, distance: 141.1
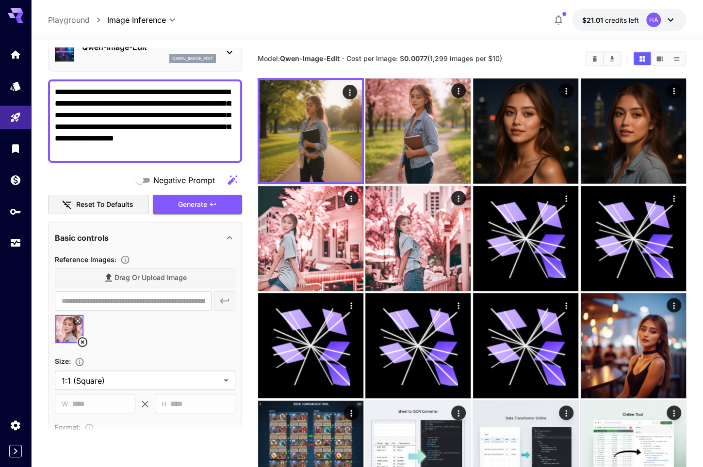
paste textarea "**********"
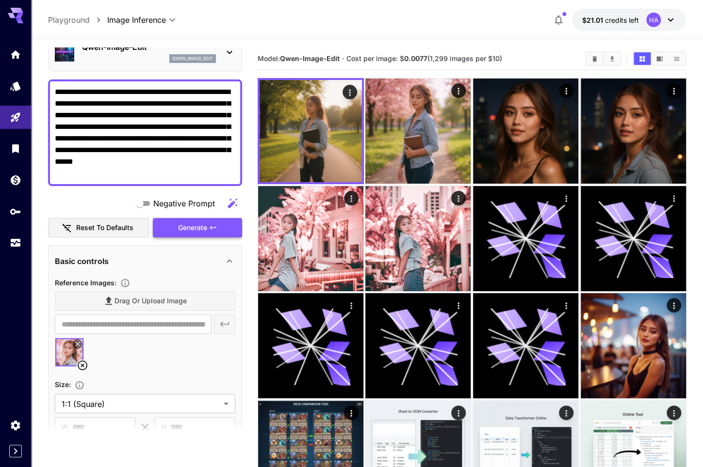
type textarea "**********"
click at [203, 233] on span "Generate" at bounding box center [192, 228] width 29 height 12
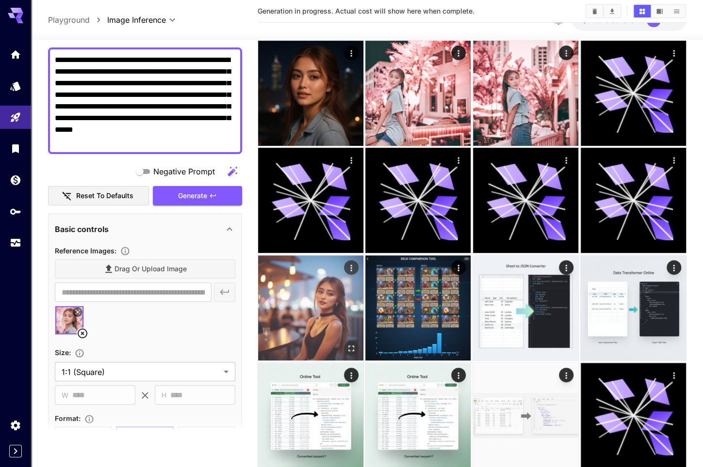
scroll to position [0, 0]
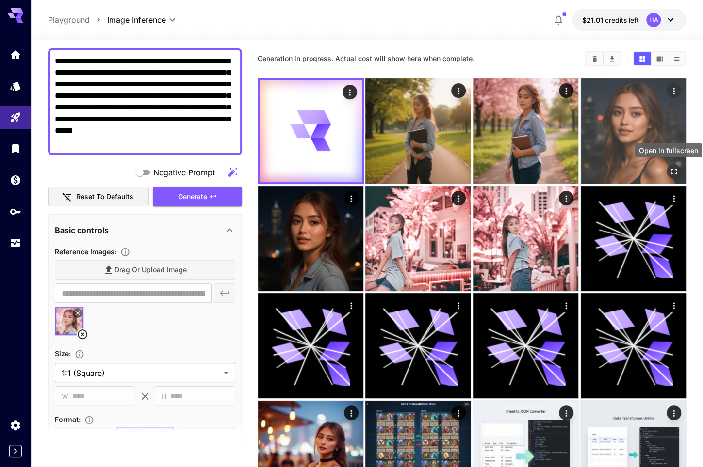
click at [672, 169] on icon "Open in fullscreen" at bounding box center [674, 172] width 6 height 6
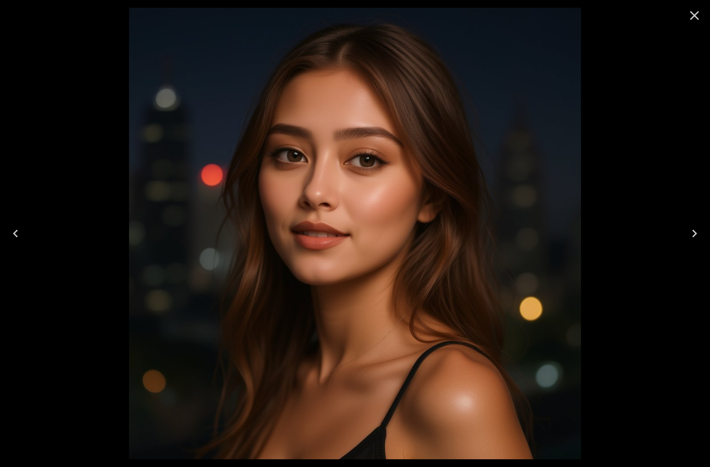
click at [696, 16] on icon "Close" at bounding box center [695, 16] width 16 height 16
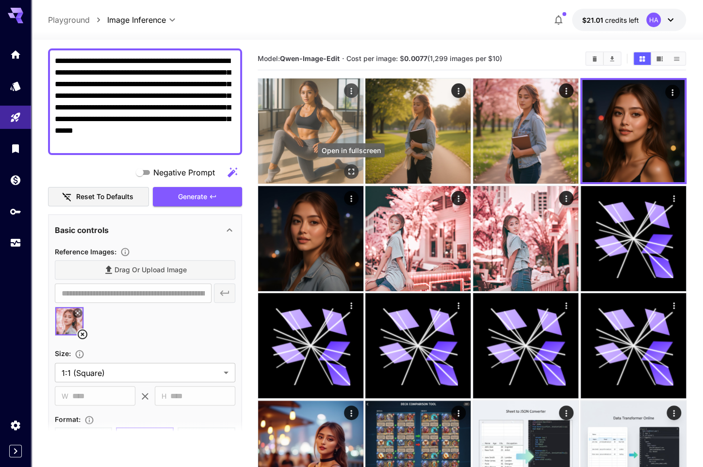
click at [352, 172] on icon "Open in fullscreen" at bounding box center [351, 172] width 10 height 10
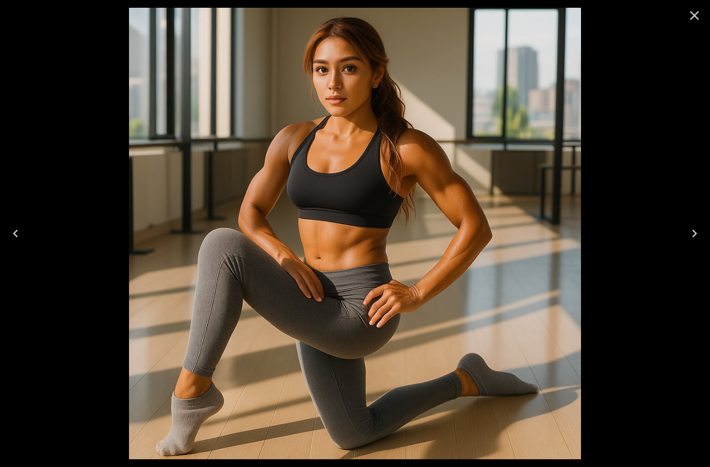
click at [698, 16] on icon "Close" at bounding box center [695, 16] width 16 height 16
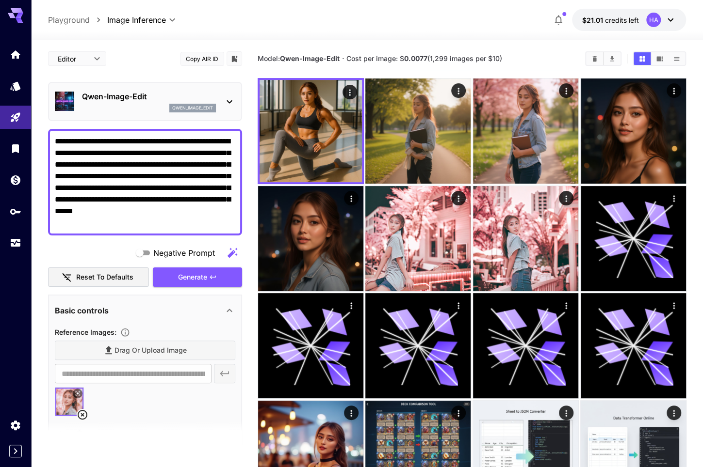
click at [233, 100] on icon at bounding box center [230, 102] width 12 height 12
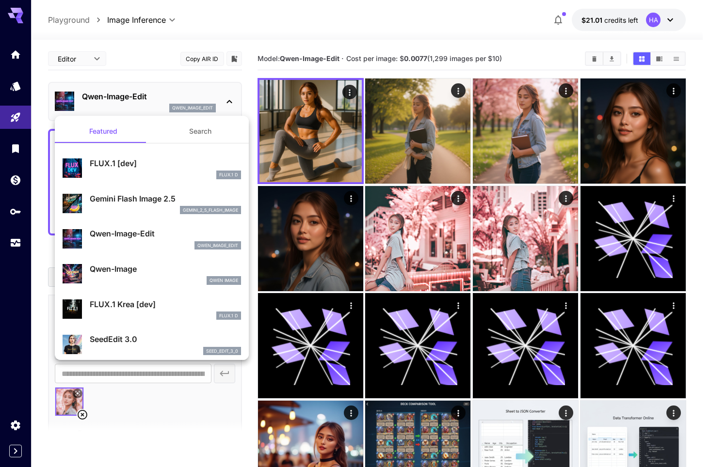
click at [143, 341] on p "SeedEdit 3.0" at bounding box center [165, 340] width 151 height 12
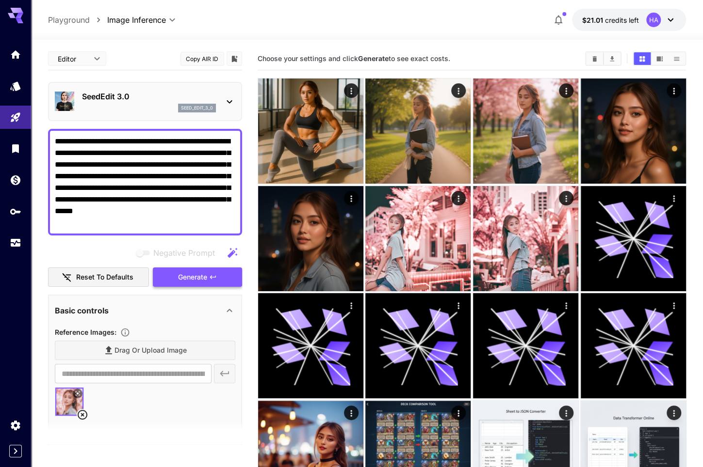
click at [186, 279] on span "Generate" at bounding box center [192, 278] width 29 height 12
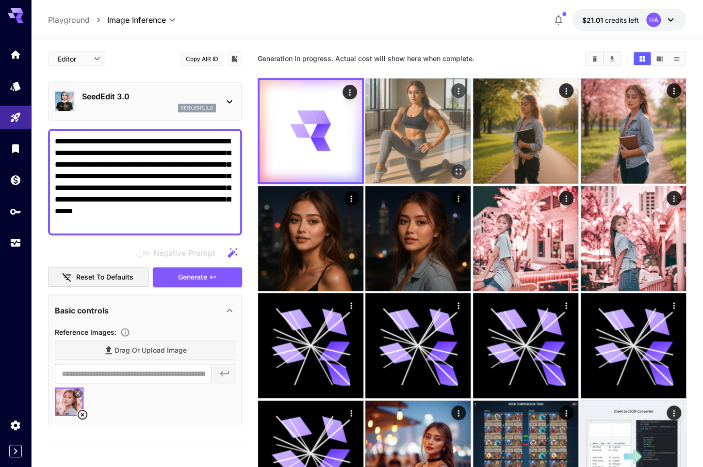
click at [430, 129] on img at bounding box center [417, 131] width 105 height 105
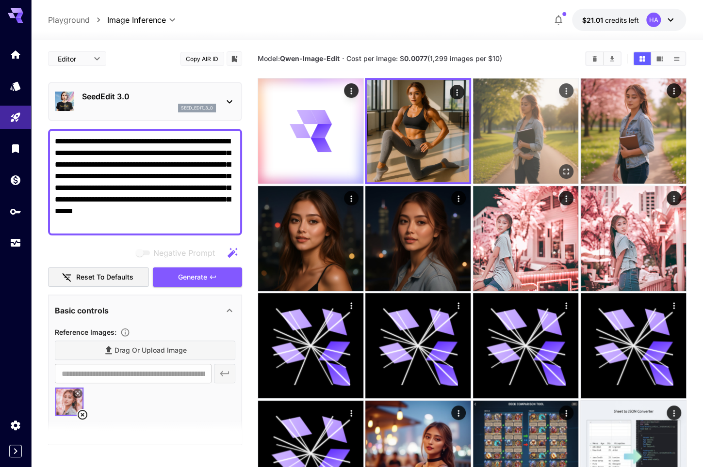
click at [507, 123] on img at bounding box center [525, 131] width 105 height 105
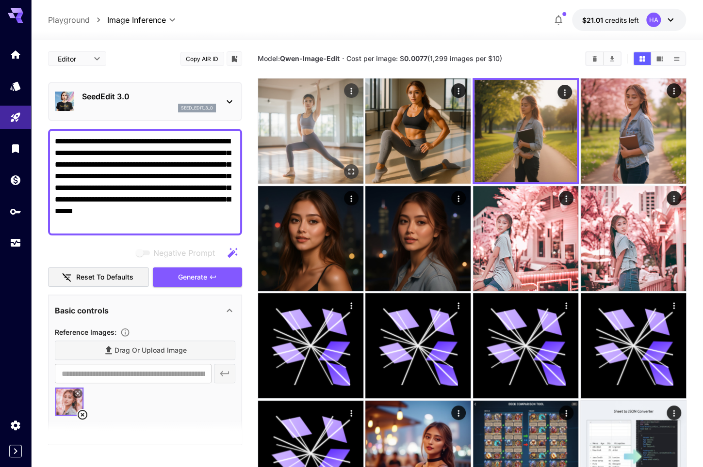
click at [338, 138] on img at bounding box center [310, 131] width 105 height 105
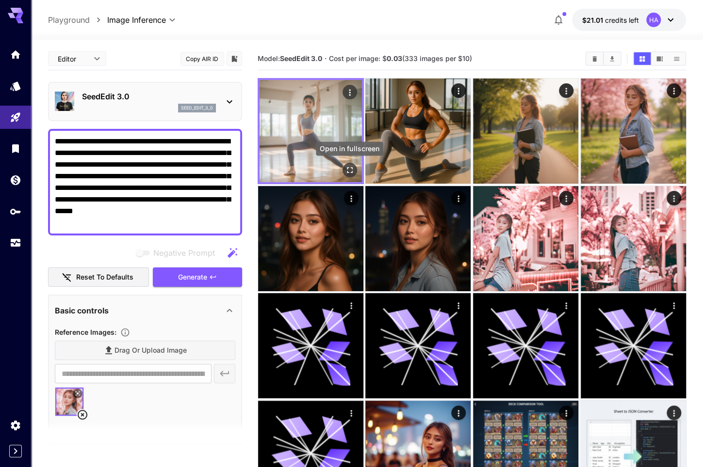
click at [347, 173] on icon "Open in fullscreen" at bounding box center [349, 170] width 10 height 10
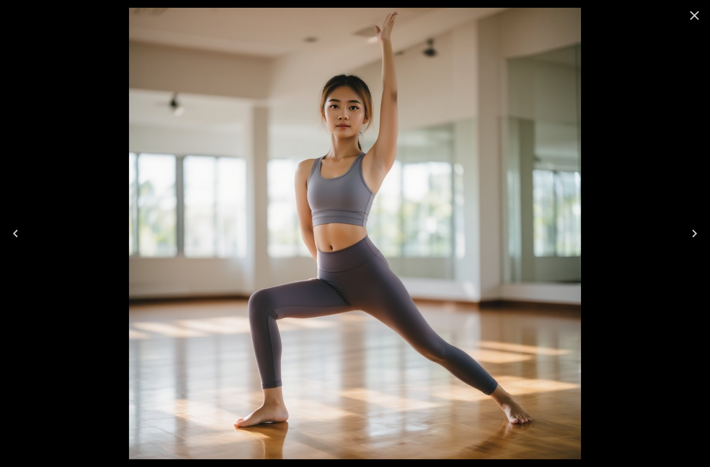
click at [698, 16] on icon "Close" at bounding box center [695, 16] width 16 height 16
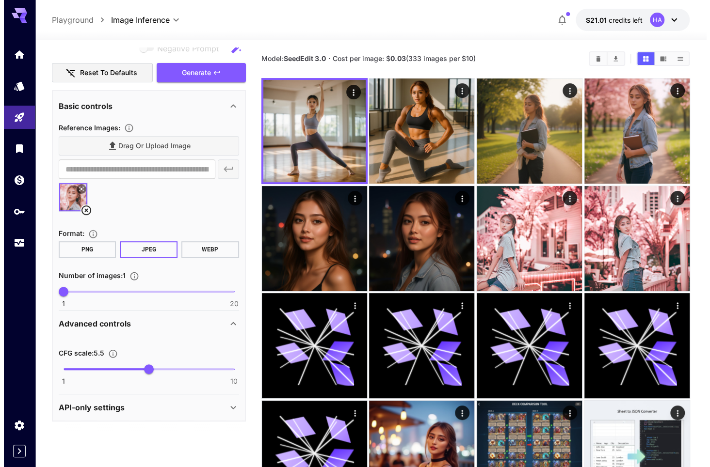
scroll to position [11, 0]
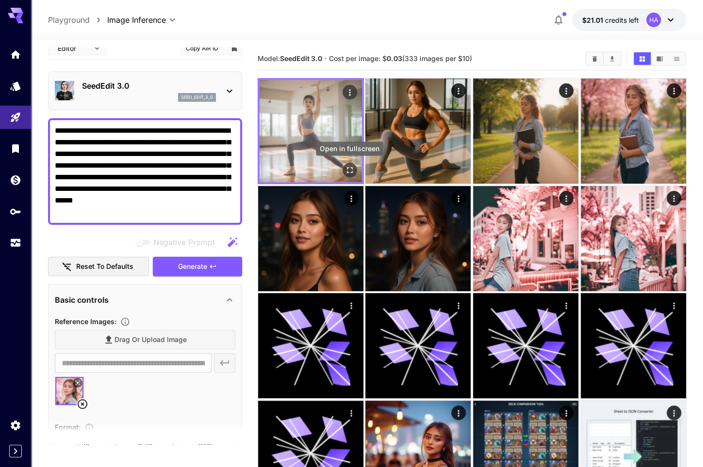
click at [350, 169] on icon "Open in fullscreen" at bounding box center [349, 170] width 10 height 10
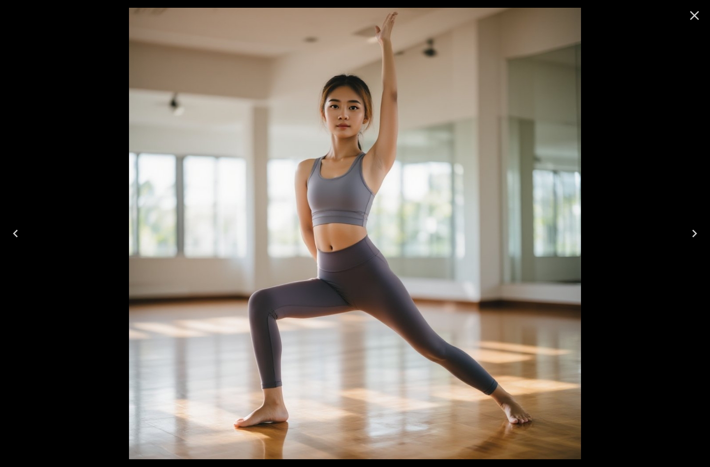
click at [694, 16] on icon "Close" at bounding box center [694, 15] width 9 height 9
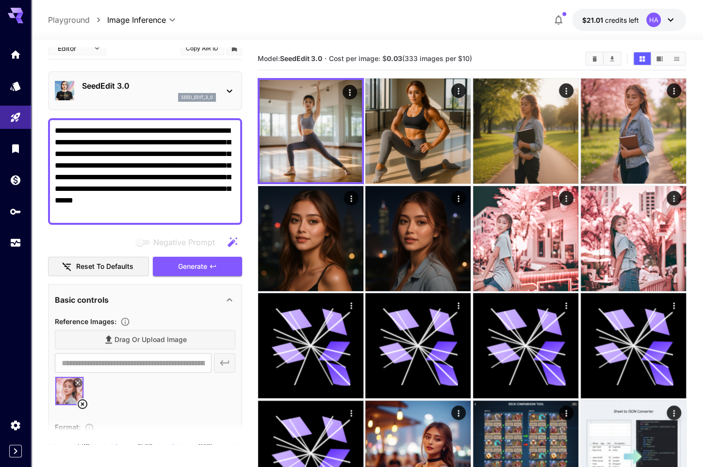
click at [216, 94] on div "SeedEdit 3.0 seed_edit_3_0" at bounding box center [145, 91] width 180 height 30
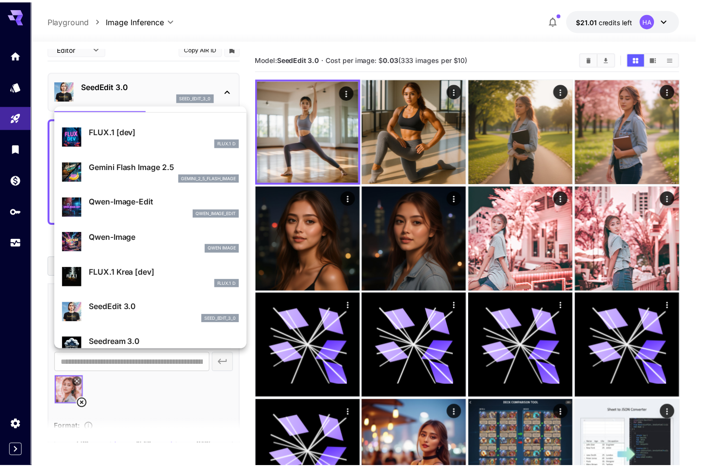
scroll to position [0, 0]
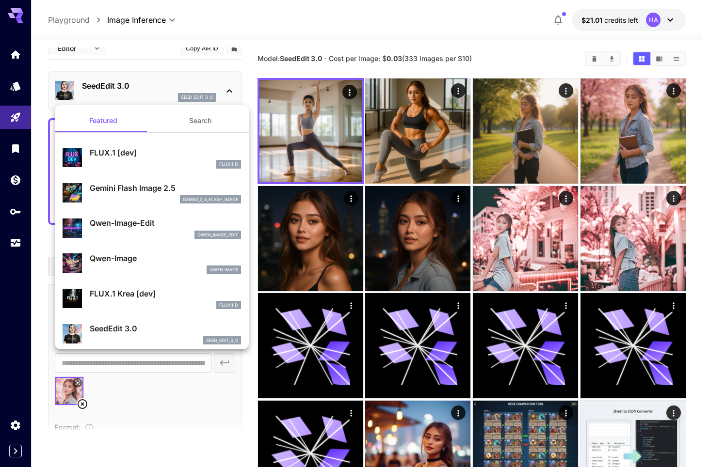
click at [122, 258] on p "Qwen-Image" at bounding box center [165, 259] width 151 height 12
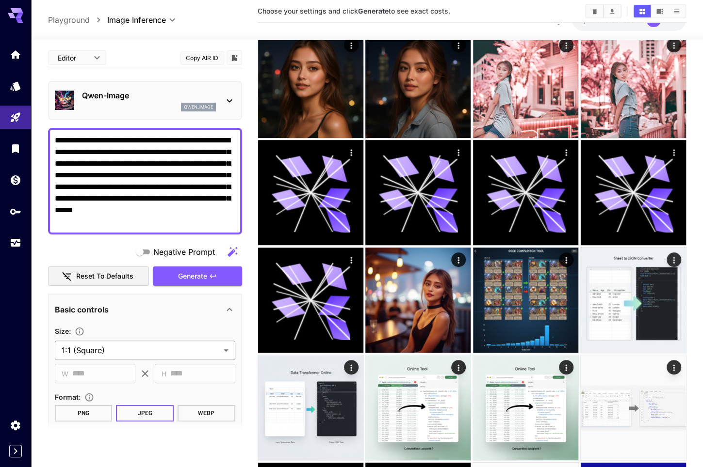
scroll to position [48, 0]
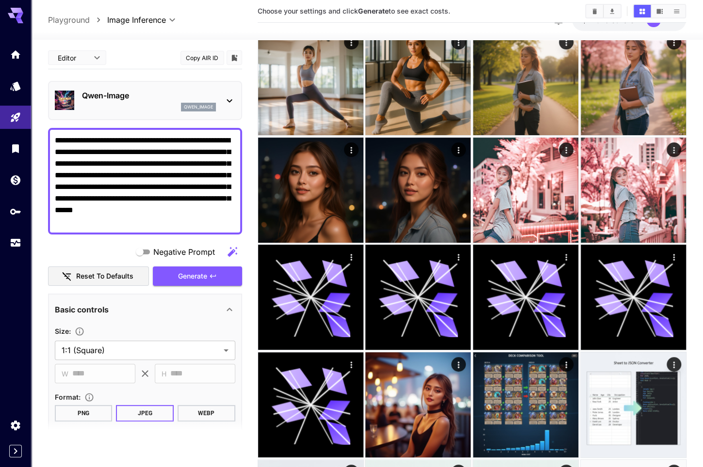
click at [217, 97] on div "Qwen-Image qwen_image" at bounding box center [145, 101] width 180 height 30
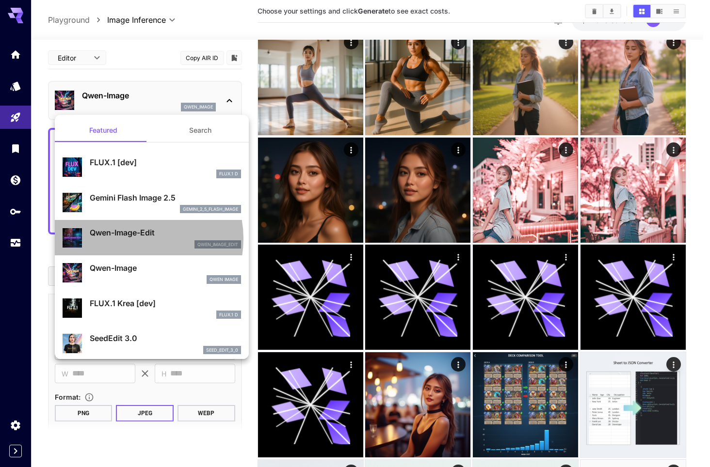
click at [135, 239] on div "Qwen-Image-Edit qwen_image_edit" at bounding box center [165, 238] width 151 height 22
type input "*"
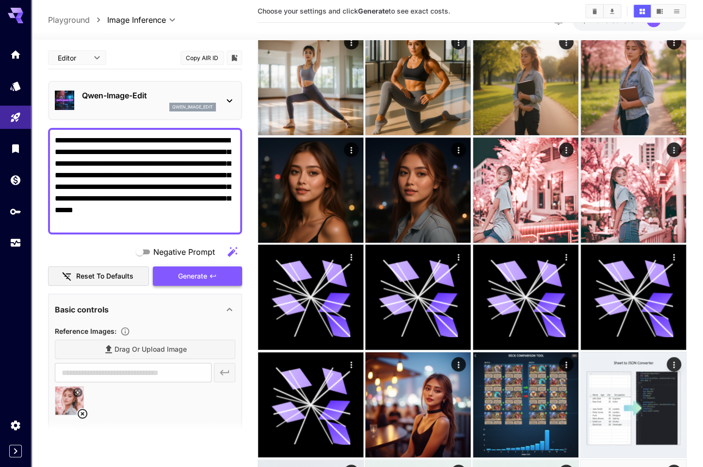
click at [228, 272] on button "Generate" at bounding box center [197, 277] width 89 height 20
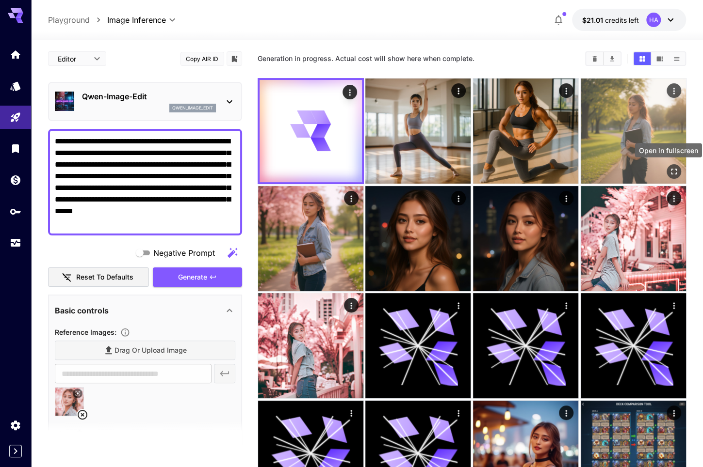
click at [671, 176] on icon "Open in fullscreen" at bounding box center [673, 172] width 10 height 10
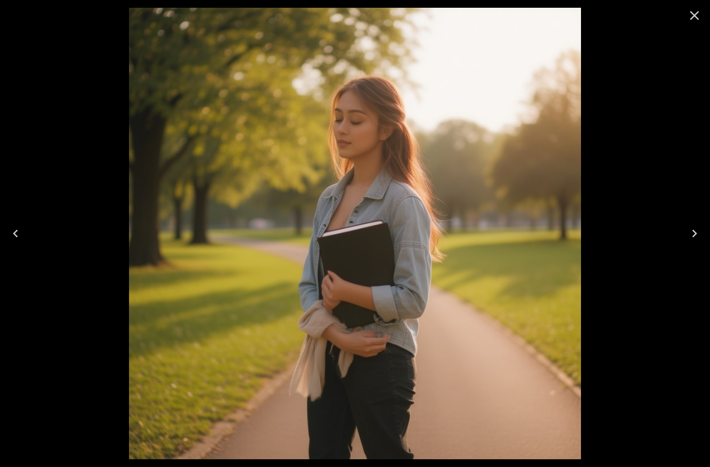
click at [694, 11] on icon "Close" at bounding box center [695, 16] width 16 height 16
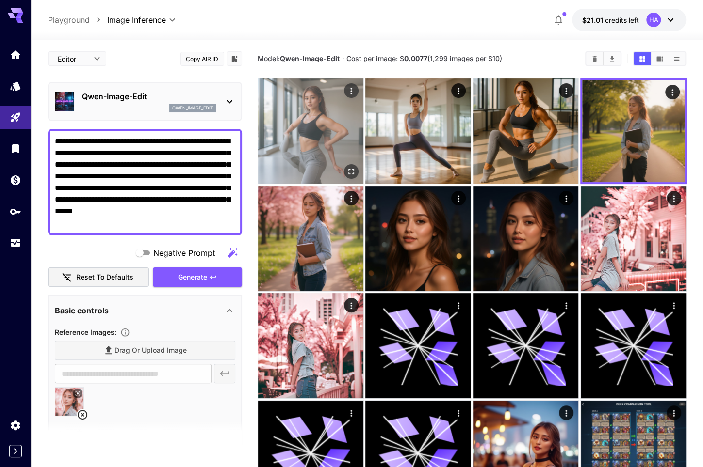
click at [352, 167] on icon "Open in fullscreen" at bounding box center [351, 172] width 10 height 10
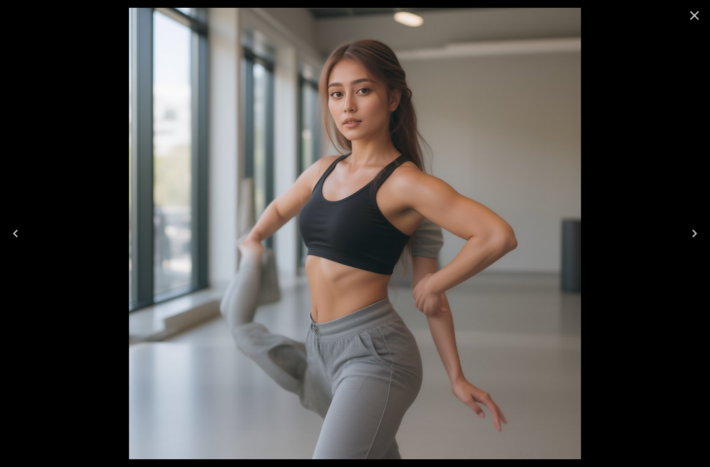
click at [698, 15] on icon "Close" at bounding box center [695, 16] width 16 height 16
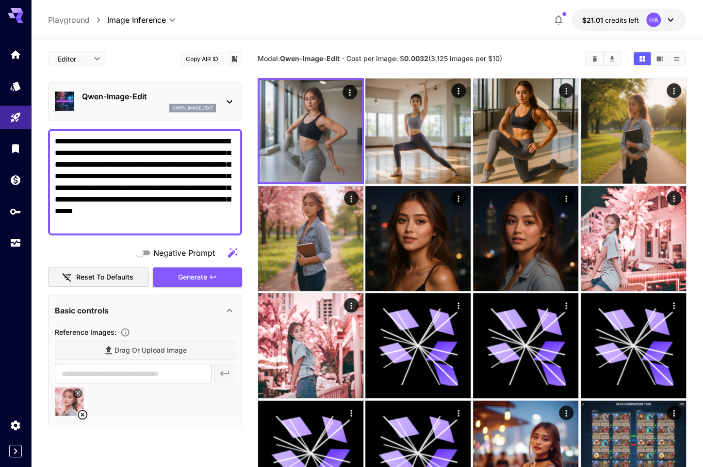
click at [270, 19] on div "**********" at bounding box center [367, 20] width 638 height 22
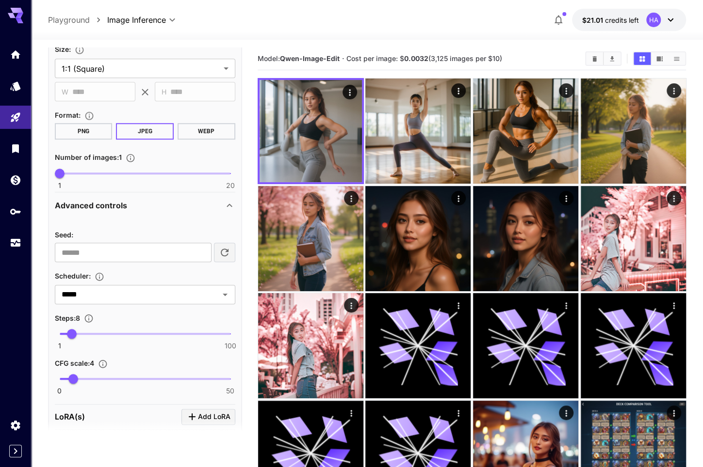
scroll to position [388, 0]
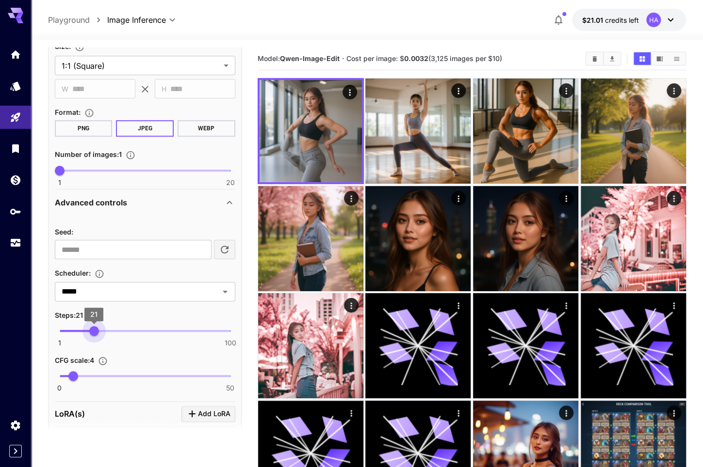
type input "**"
drag, startPoint x: 71, startPoint y: 326, endPoint x: 92, endPoint y: 322, distance: 21.6
click at [92, 326] on span "20" at bounding box center [92, 331] width 10 height 10
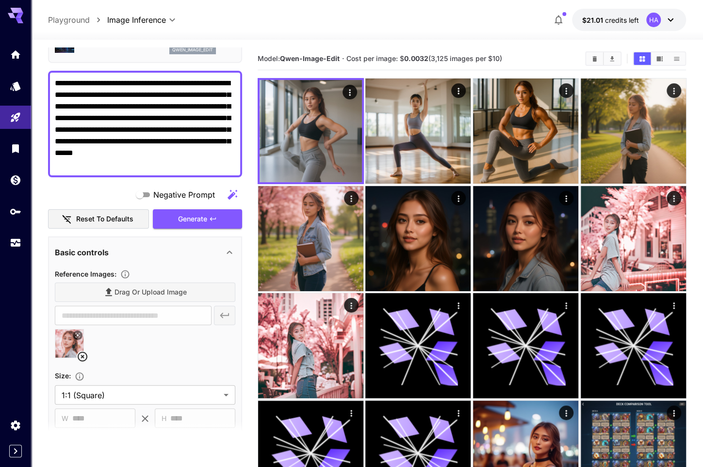
scroll to position [0, 0]
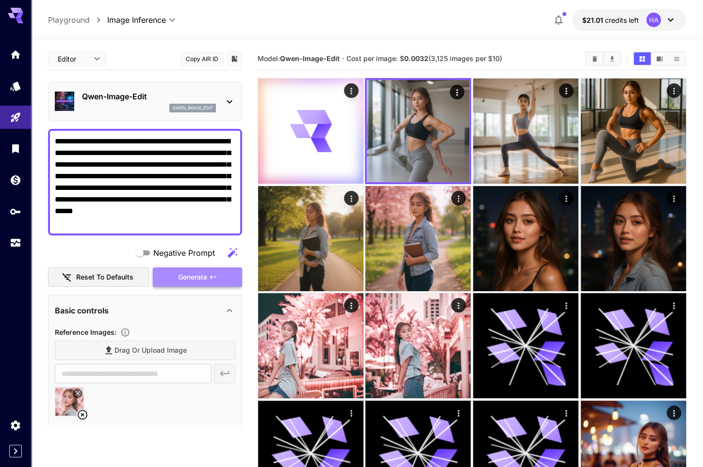
click at [175, 276] on button "Generate" at bounding box center [197, 278] width 89 height 20
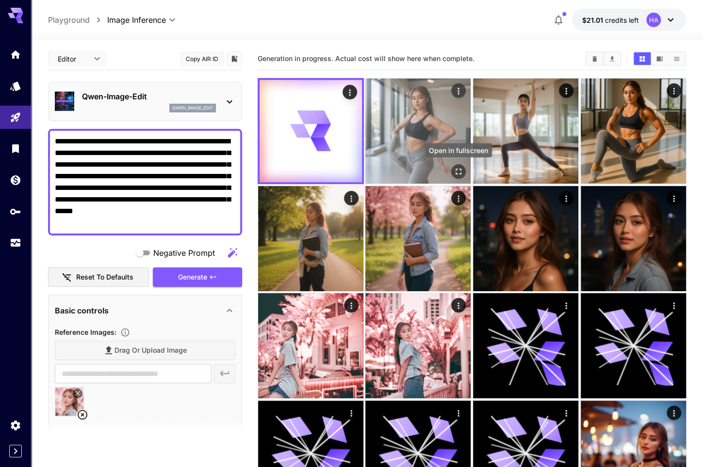
click at [460, 172] on icon "Open in fullscreen" at bounding box center [458, 172] width 10 height 10
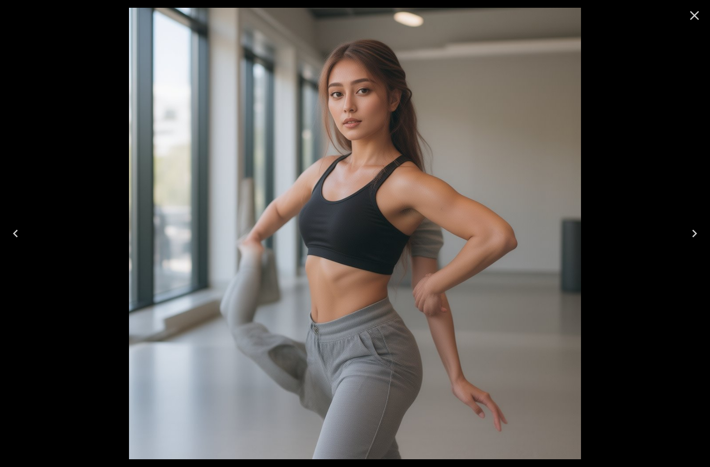
click at [697, 15] on icon "Close" at bounding box center [695, 16] width 16 height 16
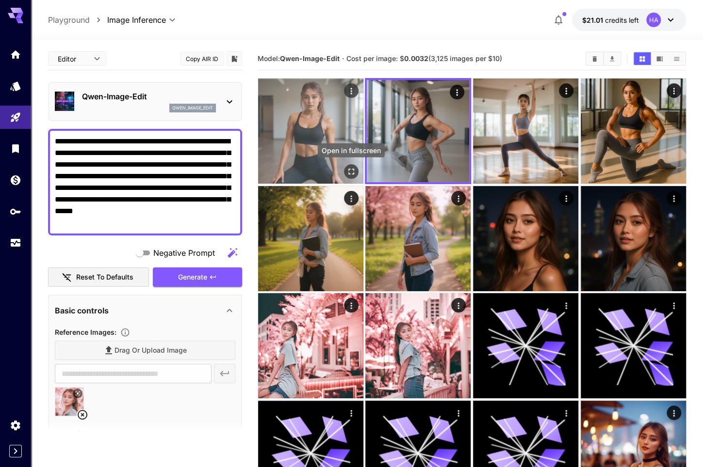
click at [352, 170] on icon "Open in fullscreen" at bounding box center [351, 172] width 10 height 10
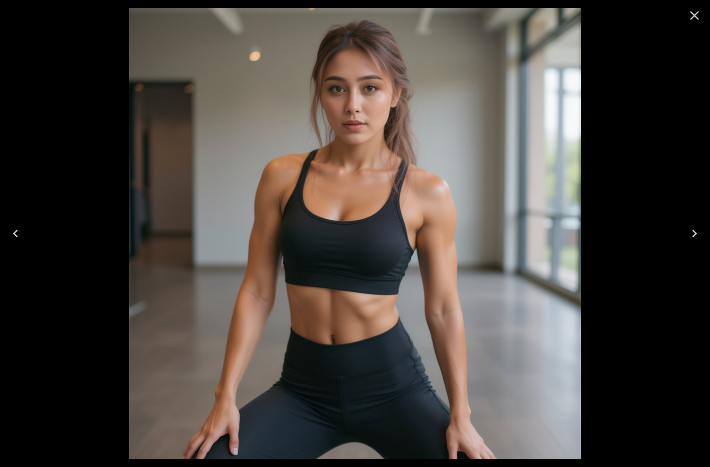
click at [690, 14] on icon "Close" at bounding box center [695, 16] width 16 height 16
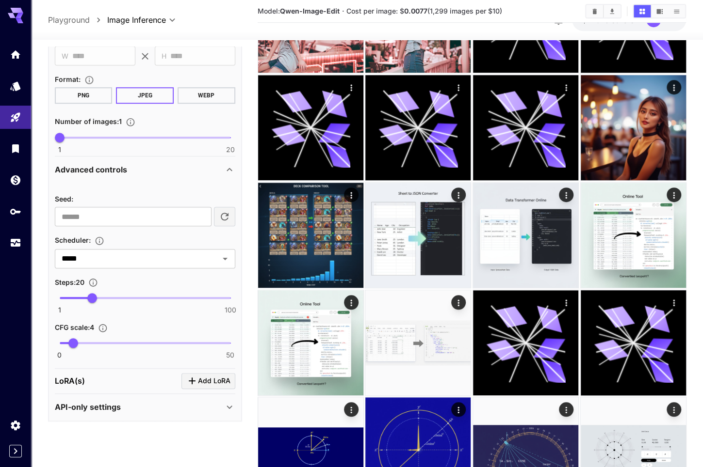
scroll to position [485, 0]
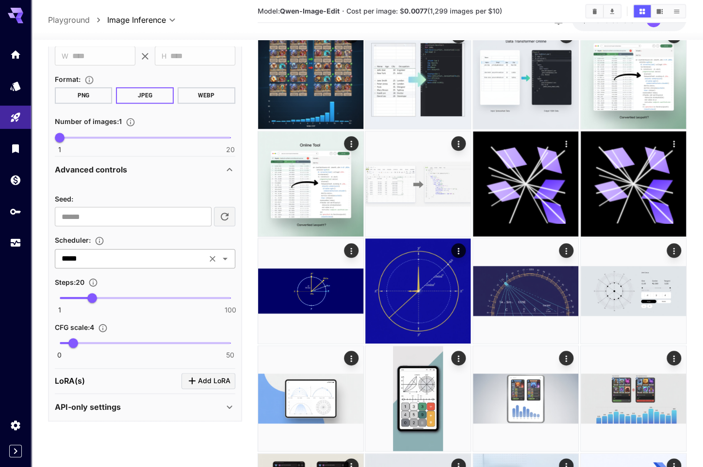
click at [227, 258] on icon "Open" at bounding box center [225, 259] width 12 height 12
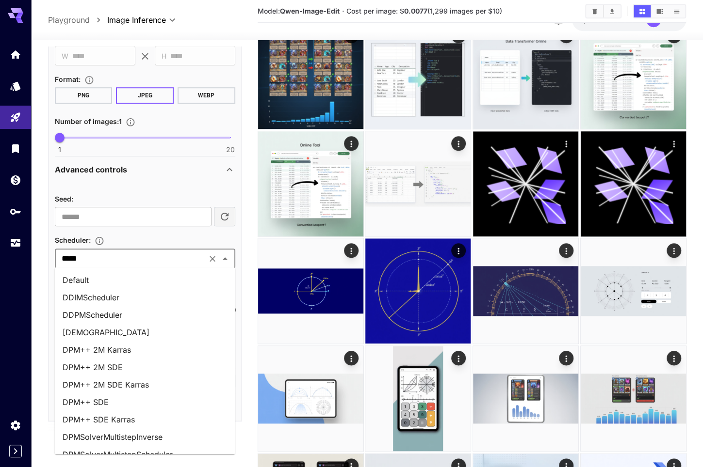
scroll to position [323, 0]
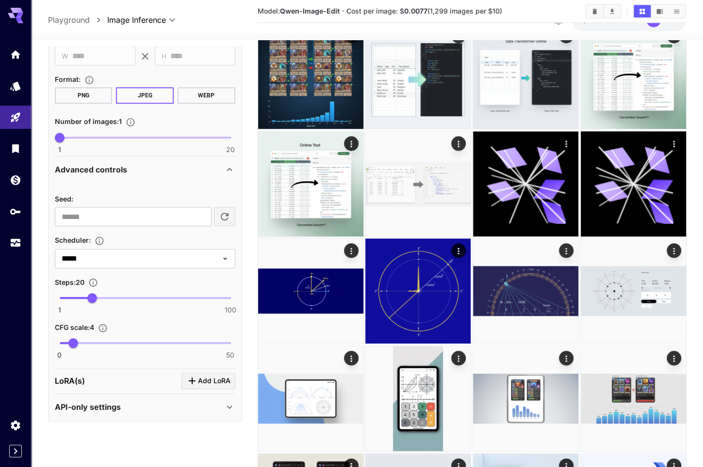
click at [114, 410] on p "API-only settings" at bounding box center [88, 408] width 66 height 12
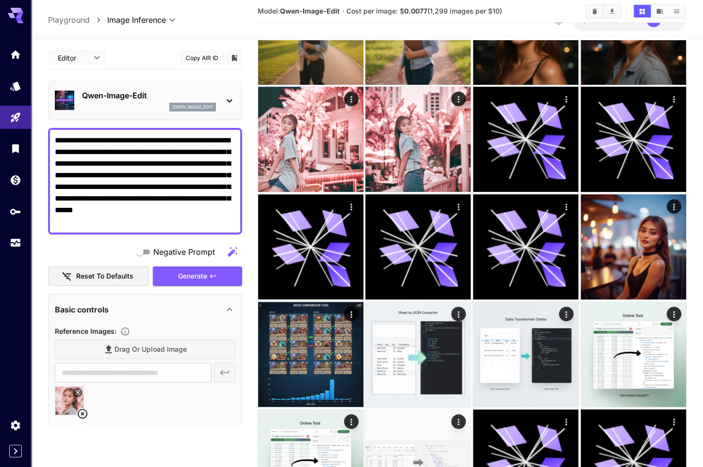
scroll to position [194, 0]
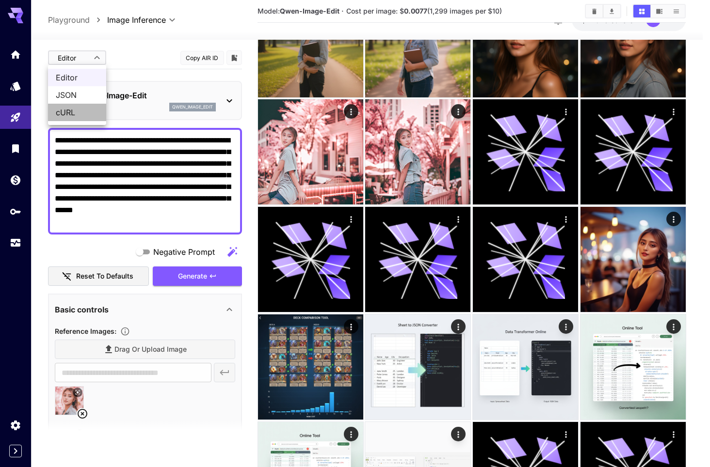
click at [83, 115] on span "cURL" at bounding box center [77, 113] width 43 height 12
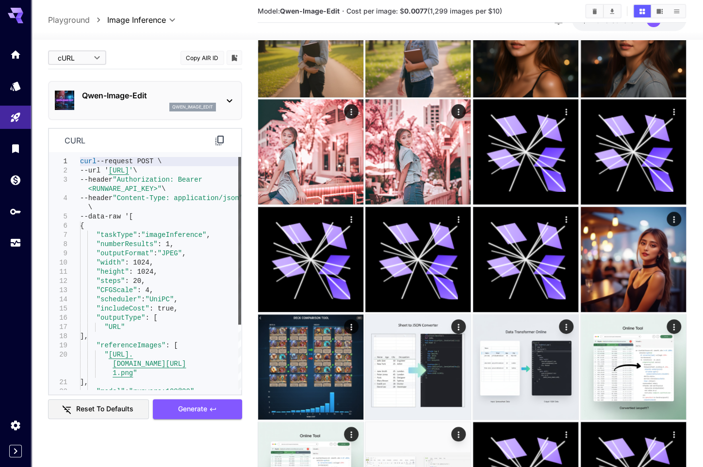
click at [238, 221] on div at bounding box center [239, 241] width 3 height 168
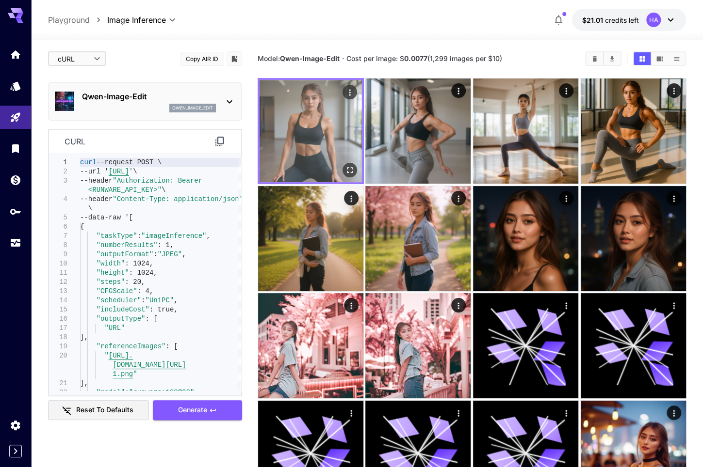
click at [306, 123] on img at bounding box center [310, 131] width 102 height 102
click at [317, 122] on img at bounding box center [310, 131] width 102 height 102
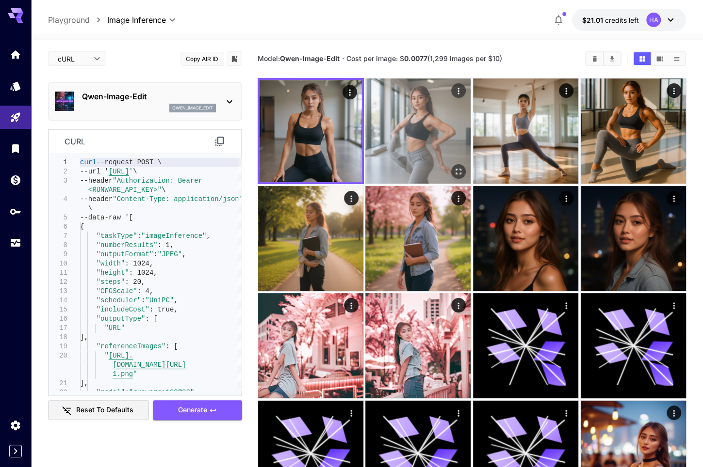
click at [426, 136] on img at bounding box center [417, 131] width 105 height 105
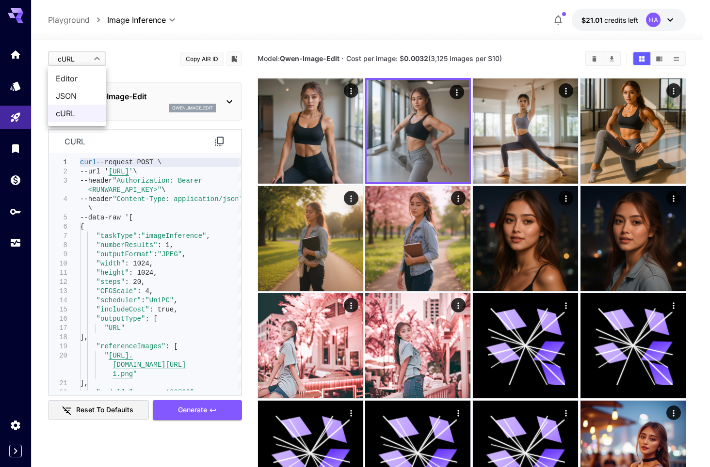
click at [72, 95] on span "JSON" at bounding box center [77, 96] width 43 height 12
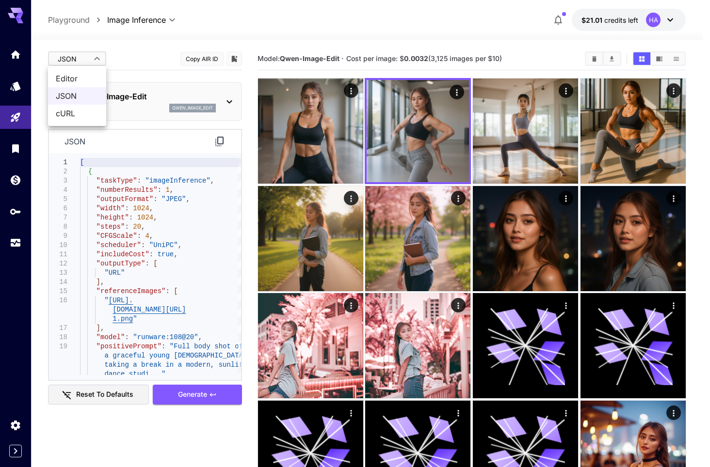
click at [76, 109] on span "cURL" at bounding box center [77, 114] width 43 height 12
type input "****"
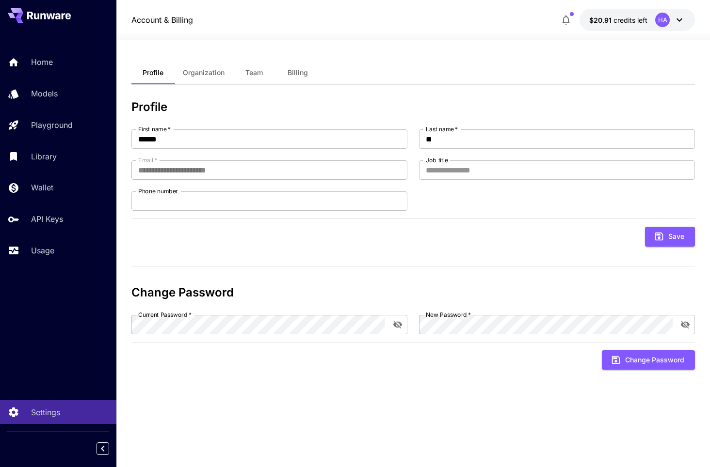
click at [305, 72] on span "Billing" at bounding box center [298, 72] width 20 height 9
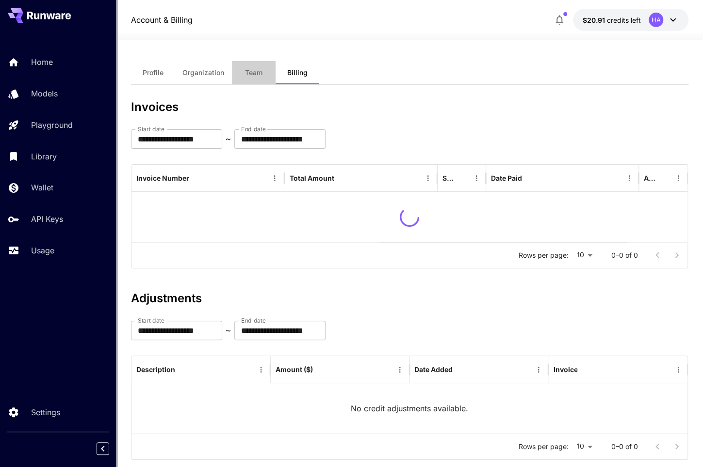
click at [247, 71] on span "Team" at bounding box center [253, 72] width 17 height 9
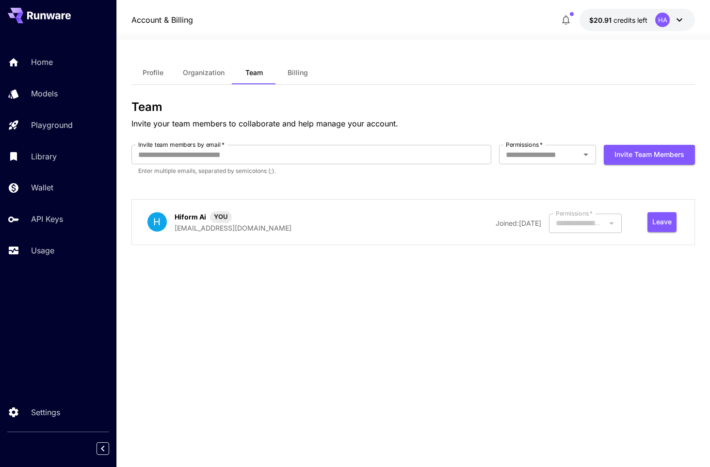
click at [213, 73] on span "Organization" at bounding box center [204, 72] width 42 height 9
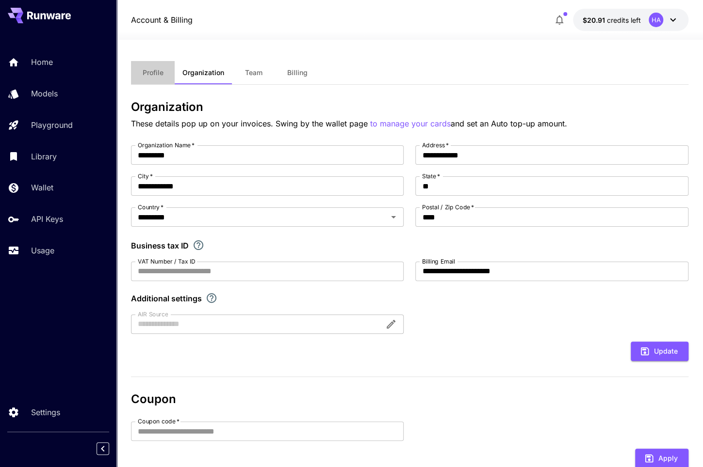
click at [165, 74] on button "Profile" at bounding box center [153, 72] width 44 height 23
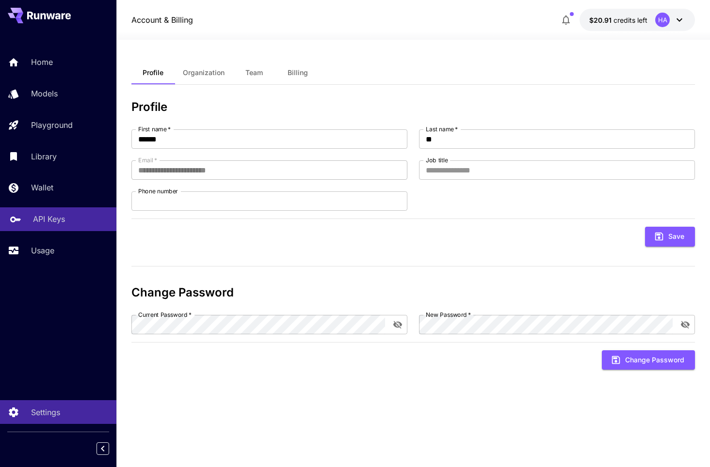
click at [53, 220] on p "API Keys" at bounding box center [49, 219] width 32 height 12
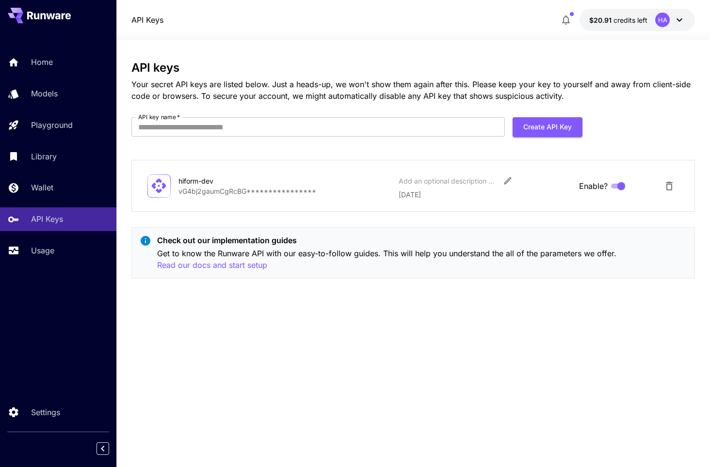
click at [259, 188] on p "**********" at bounding box center [284, 191] width 213 height 10
drag, startPoint x: 177, startPoint y: 179, endPoint x: 227, endPoint y: 178, distance: 50.0
click at [227, 178] on div "**********" at bounding box center [413, 186] width 532 height 28
copy div "hiform-dev"
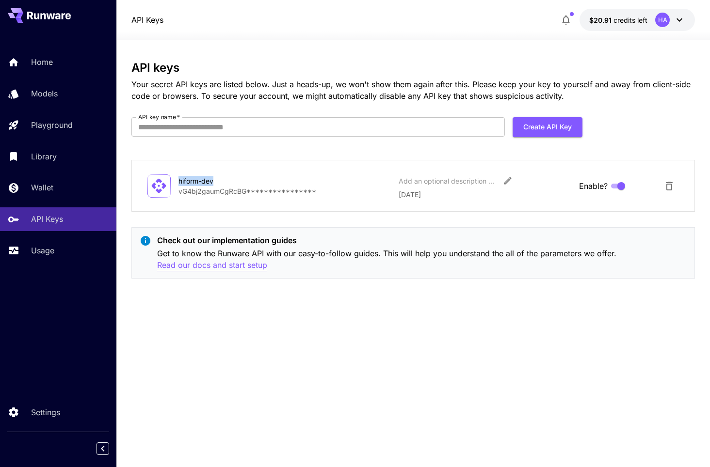
click at [232, 262] on p "Read our docs and start setup" at bounding box center [212, 265] width 110 height 12
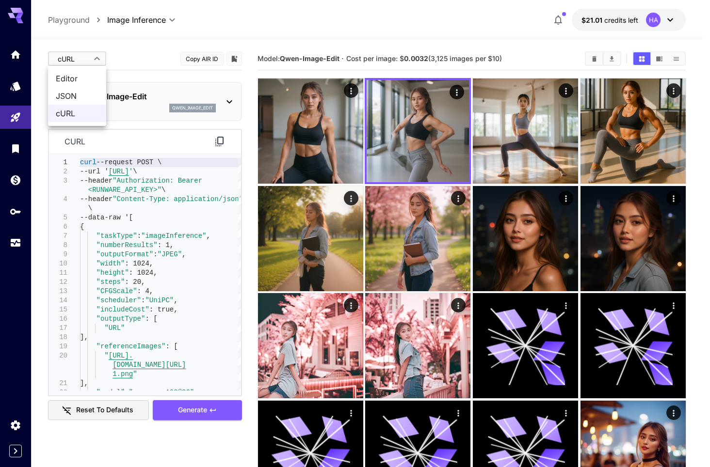
click at [77, 78] on span "Editor" at bounding box center [77, 79] width 43 height 12
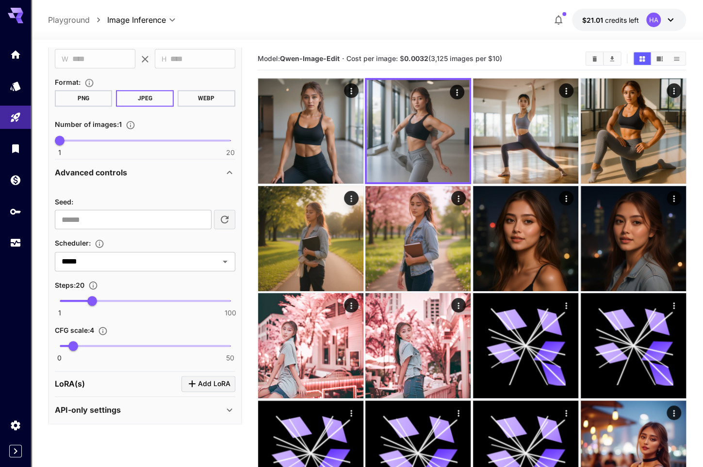
scroll to position [420, 0]
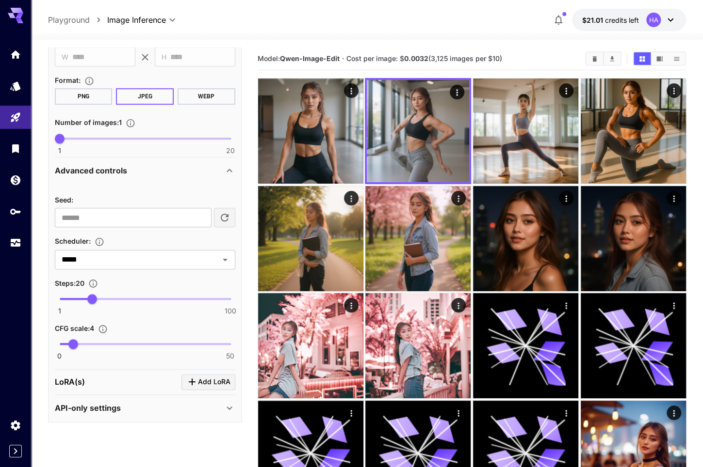
click at [81, 408] on p "API-only settings" at bounding box center [88, 409] width 66 height 12
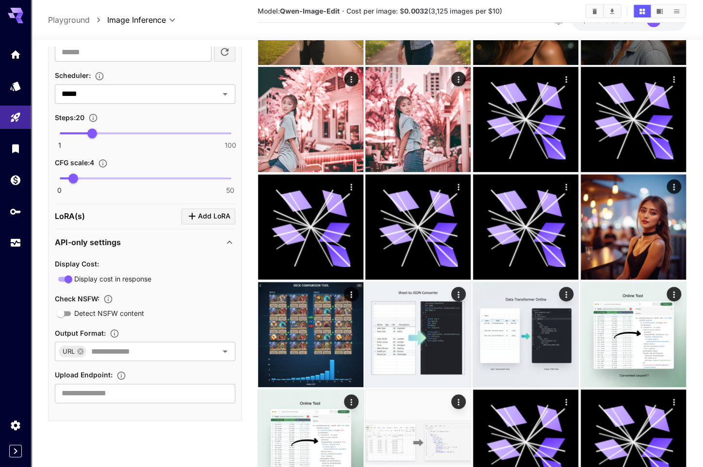
scroll to position [242, 0]
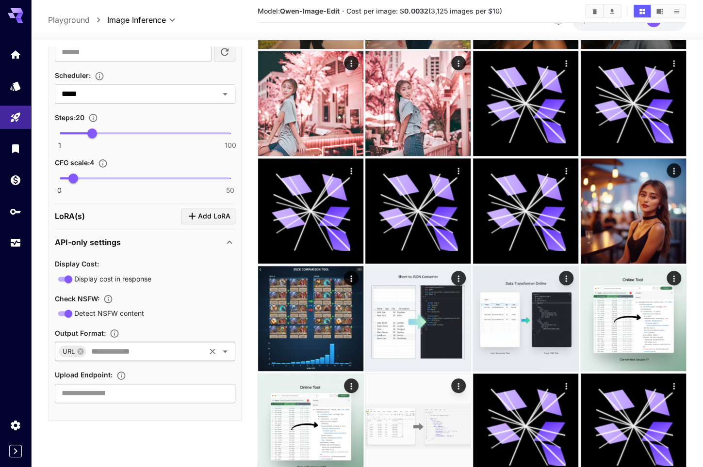
click at [159, 352] on input "text" at bounding box center [145, 352] width 116 height 14
click at [211, 293] on div "Check NSFW :" at bounding box center [145, 299] width 180 height 12
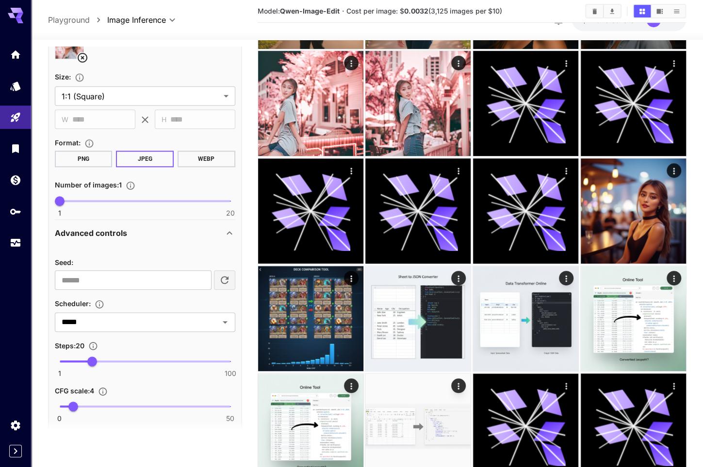
scroll to position [342, 0]
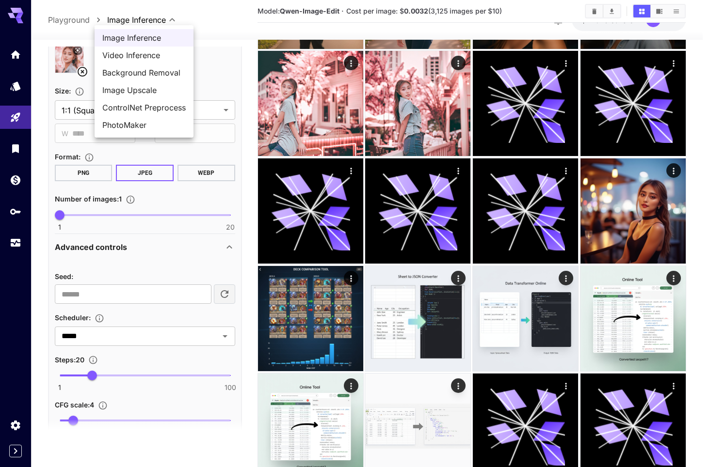
click at [235, 53] on div at bounding box center [355, 233] width 710 height 467
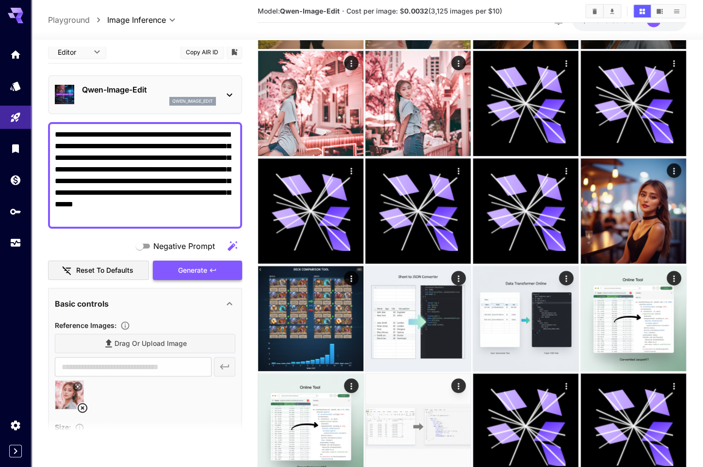
scroll to position [0, 0]
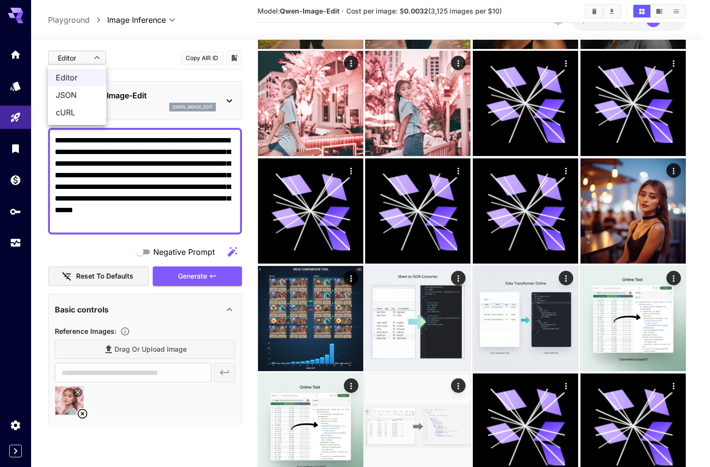
click at [65, 112] on span "cURL" at bounding box center [77, 113] width 43 height 12
type input "****"
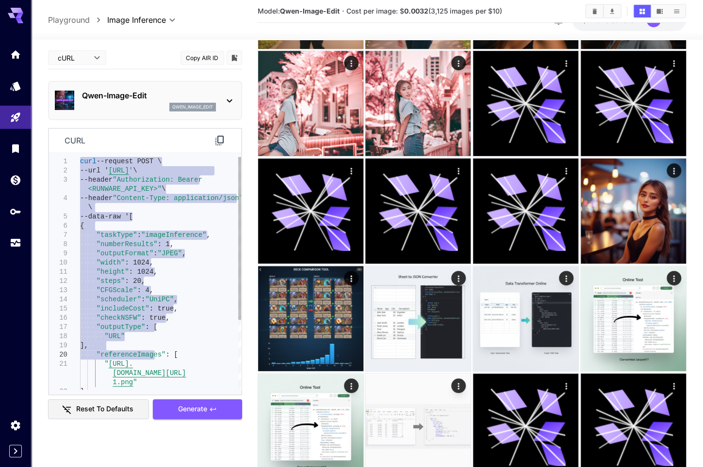
type textarea "**********"
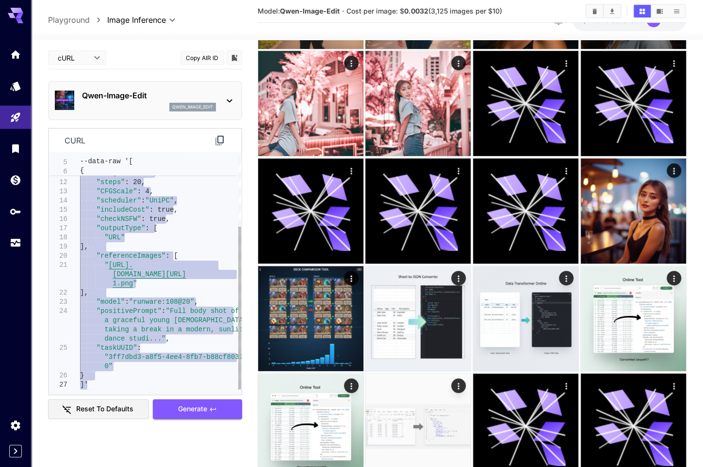
drag, startPoint x: 80, startPoint y: 161, endPoint x: 139, endPoint y: 414, distance: 260.0
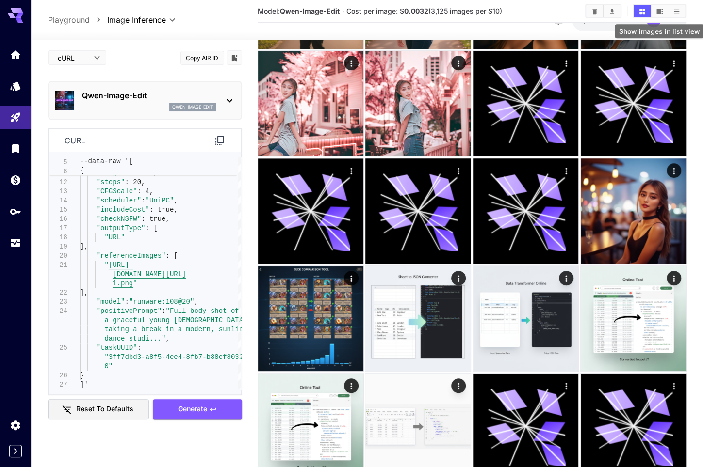
click at [673, 9] on icon "Show images in list view" at bounding box center [676, 11] width 7 height 7
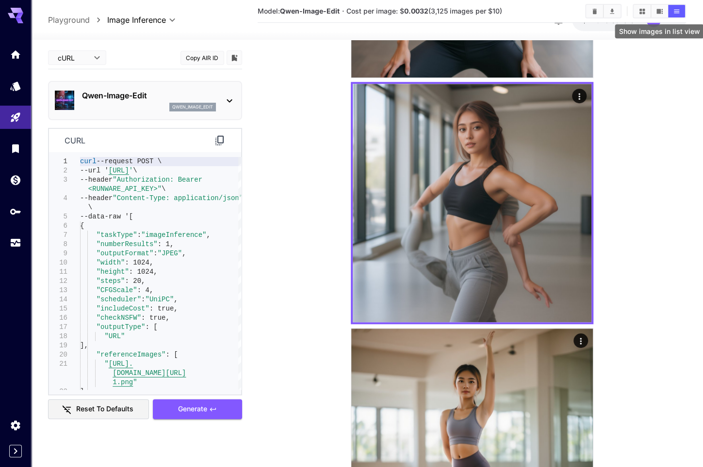
click at [673, 9] on icon "Show images in list view" at bounding box center [676, 11] width 7 height 7
click at [640, 11] on icon "Show images in grid view" at bounding box center [641, 10] width 5 height 5
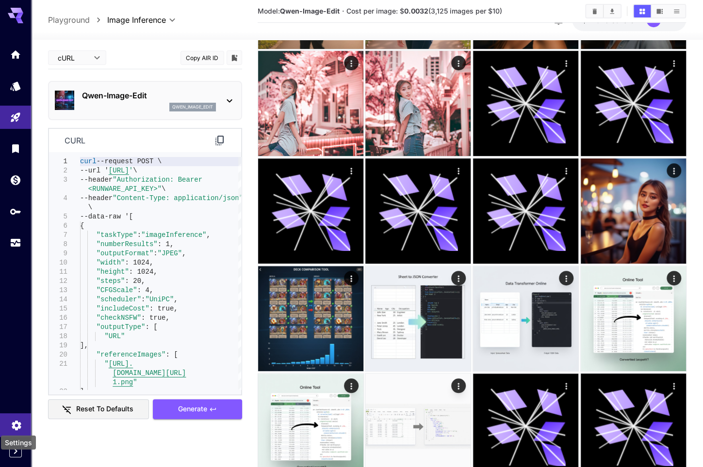
click at [16, 426] on icon "Settings" at bounding box center [16, 423] width 9 height 10
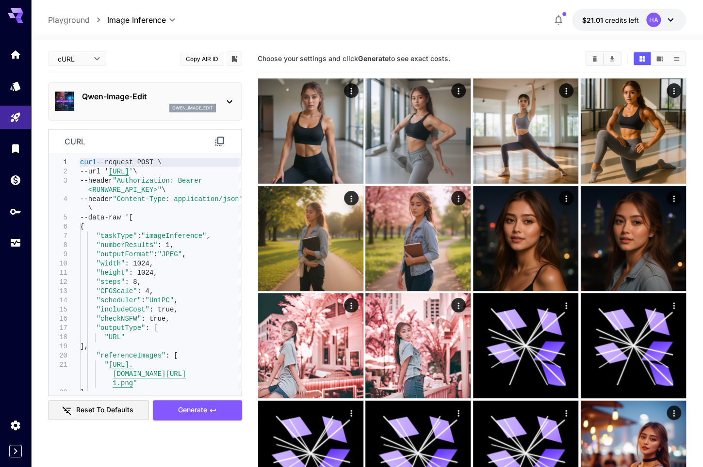
click at [532, 31] on div at bounding box center [367, 34] width 672 height 12
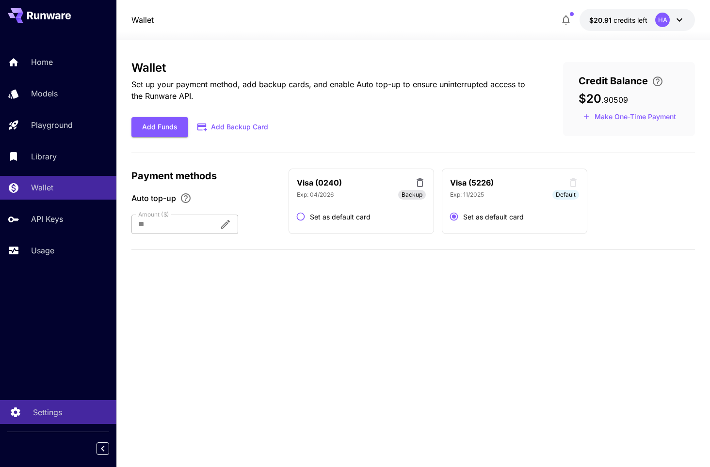
click at [58, 412] on p "Settings" at bounding box center [47, 413] width 29 height 12
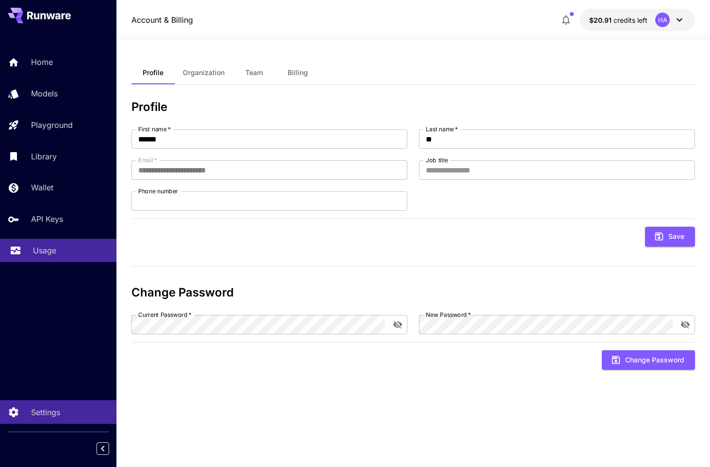
click at [58, 246] on div "Usage" at bounding box center [71, 251] width 76 height 12
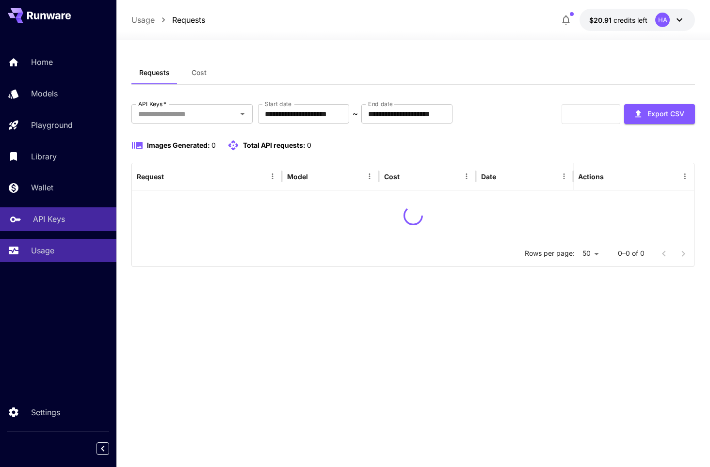
click at [70, 221] on div "API Keys" at bounding box center [71, 219] width 76 height 12
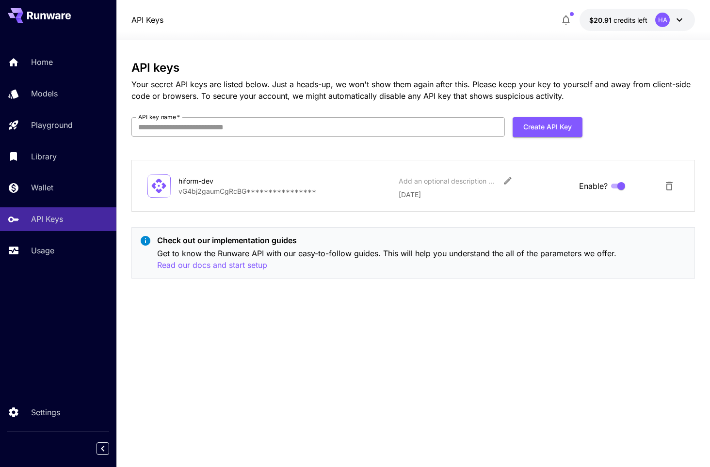
click at [324, 122] on input "API key name   *" at bounding box center [317, 126] width 373 height 19
type input "***"
click at [369, 151] on div "**********" at bounding box center [413, 174] width 564 height 226
click at [544, 130] on button "Create API Key" at bounding box center [548, 127] width 70 height 20
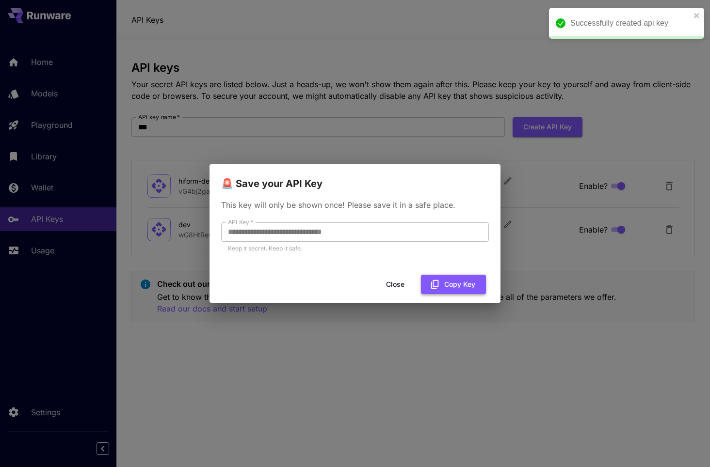
click at [463, 284] on button "Copy Key" at bounding box center [453, 285] width 65 height 20
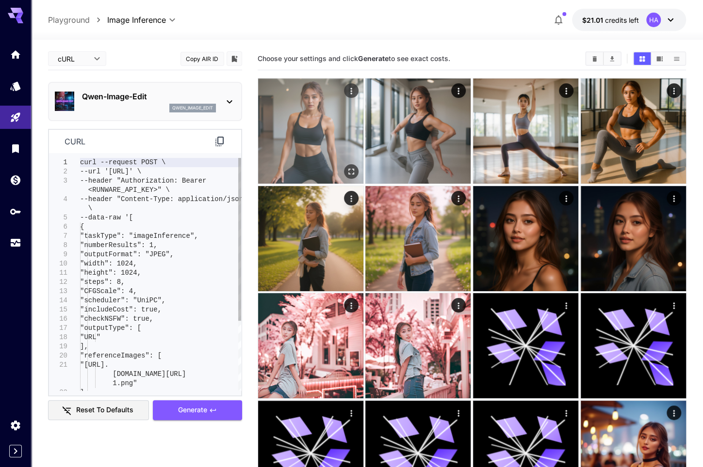
click at [309, 135] on img at bounding box center [310, 131] width 105 height 105
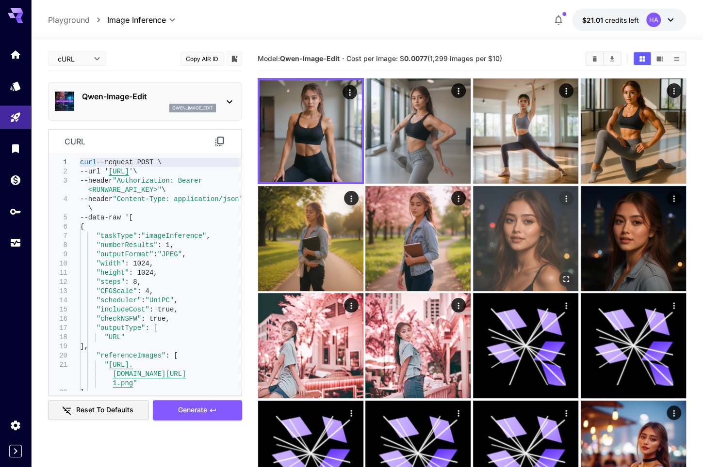
click at [553, 253] on img at bounding box center [525, 238] width 105 height 105
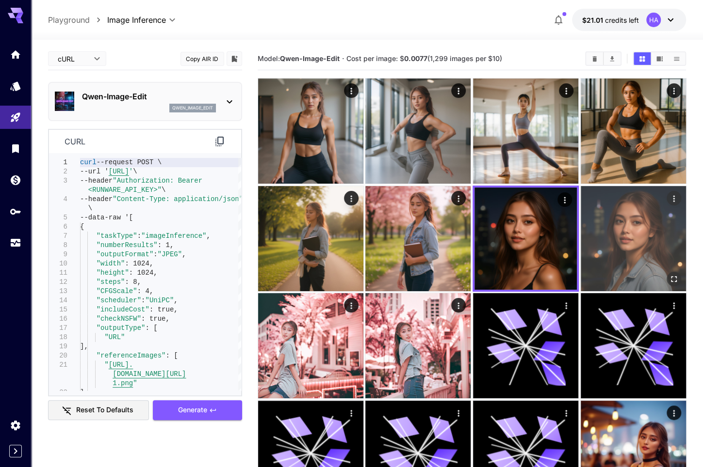
click at [635, 253] on img at bounding box center [632, 238] width 105 height 105
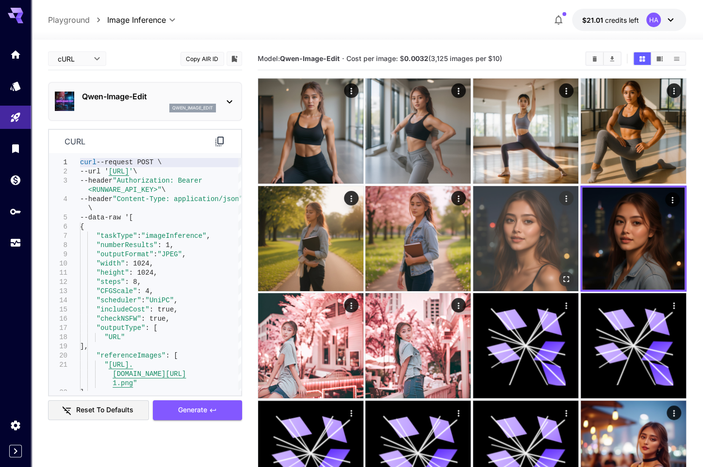
click at [535, 246] on img at bounding box center [525, 238] width 105 height 105
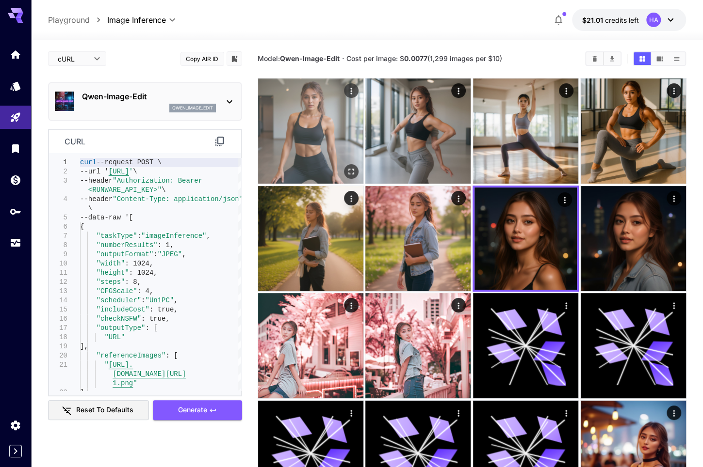
click at [289, 141] on img at bounding box center [310, 131] width 105 height 105
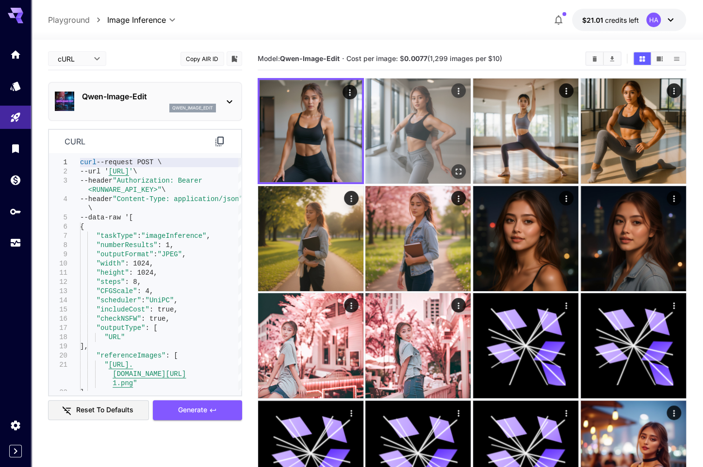
click at [423, 132] on img at bounding box center [417, 131] width 105 height 105
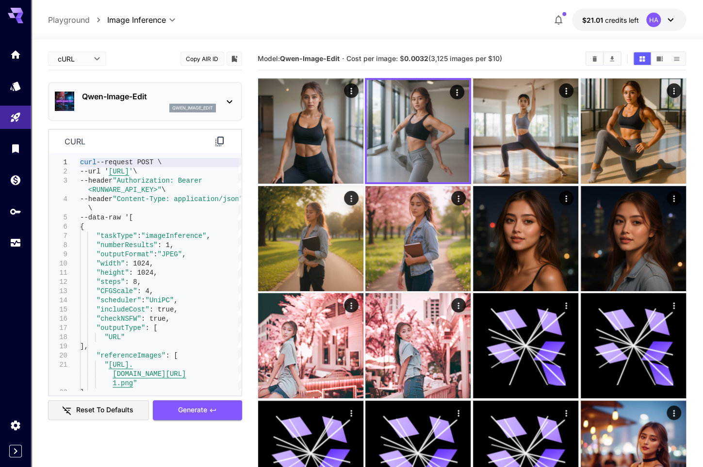
click at [406, 23] on div "**********" at bounding box center [367, 20] width 638 height 22
click at [229, 99] on icon at bounding box center [230, 102] width 12 height 12
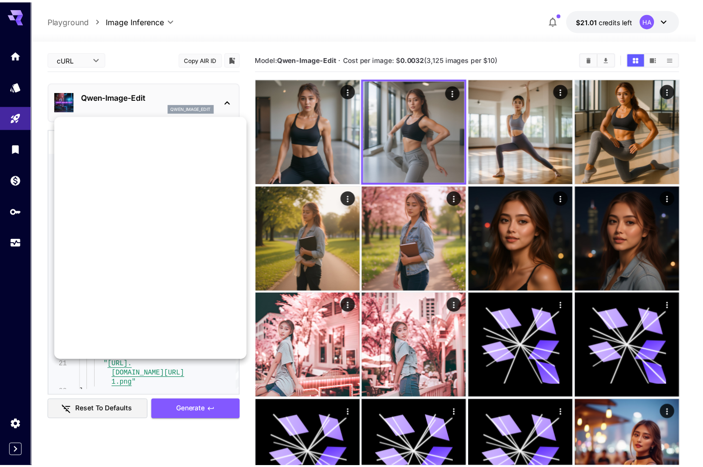
scroll to position [749, 0]
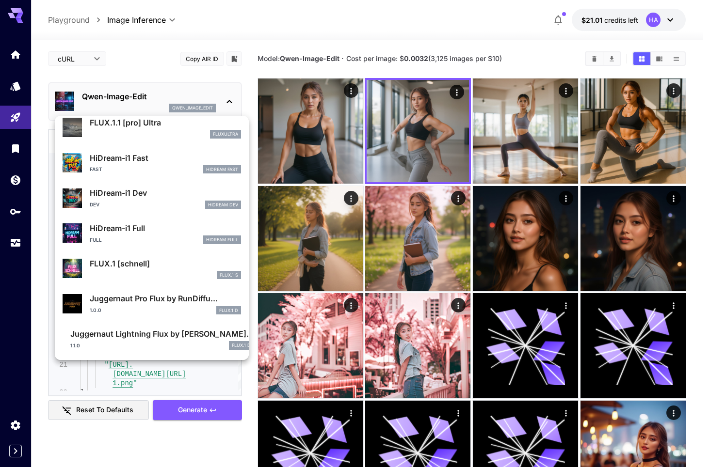
click at [173, 39] on div at bounding box center [355, 233] width 710 height 467
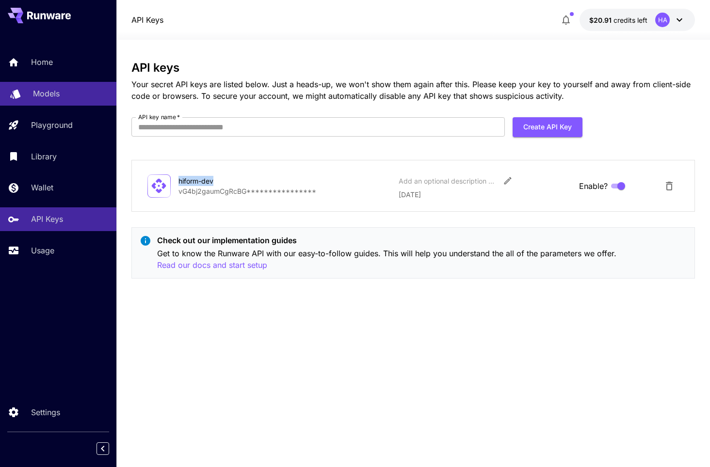
click at [59, 89] on p "Models" at bounding box center [46, 94] width 27 height 12
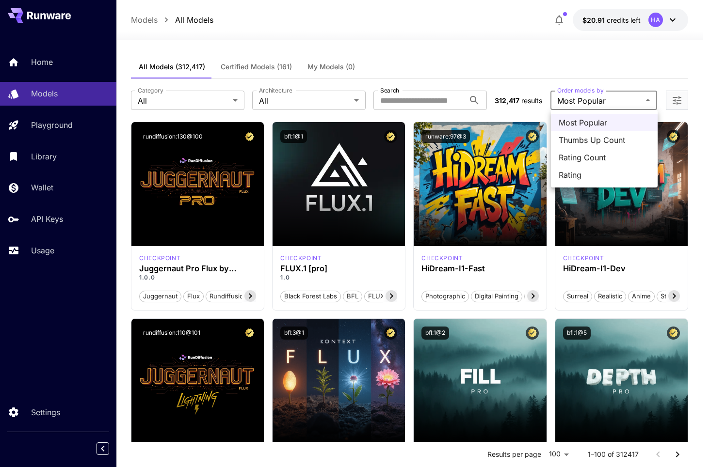
click at [607, 103] on div at bounding box center [355, 233] width 710 height 467
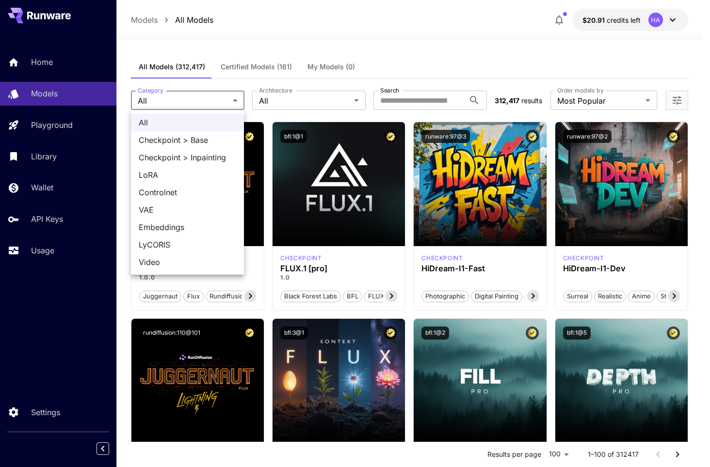
click at [272, 97] on div at bounding box center [355, 233] width 710 height 467
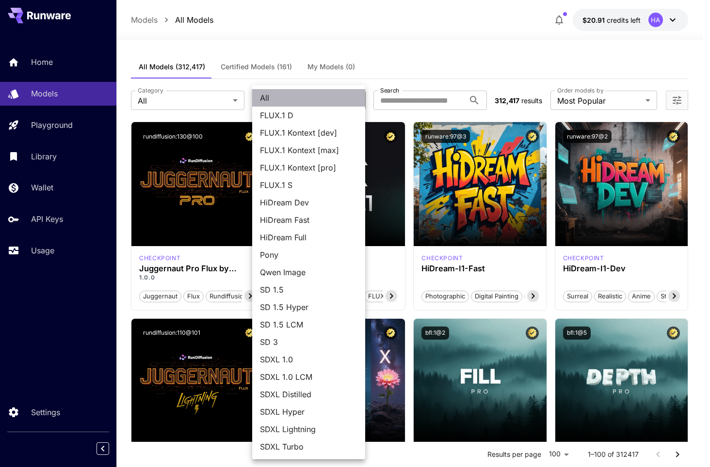
click at [272, 97] on span "All" at bounding box center [308, 98] width 97 height 12
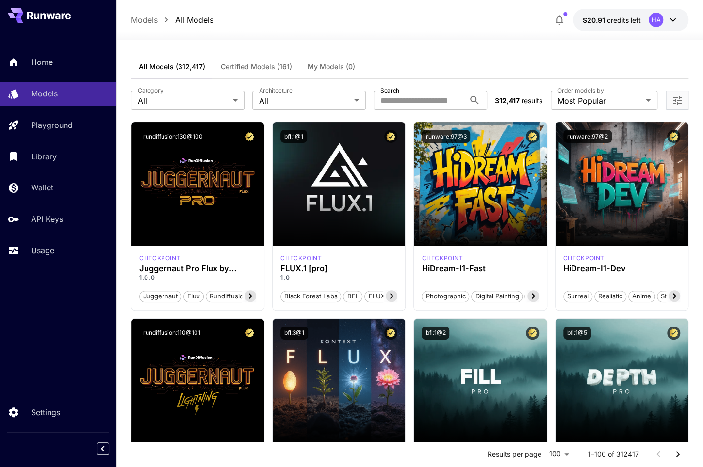
click at [139, 17] on p "Models" at bounding box center [144, 20] width 27 height 12
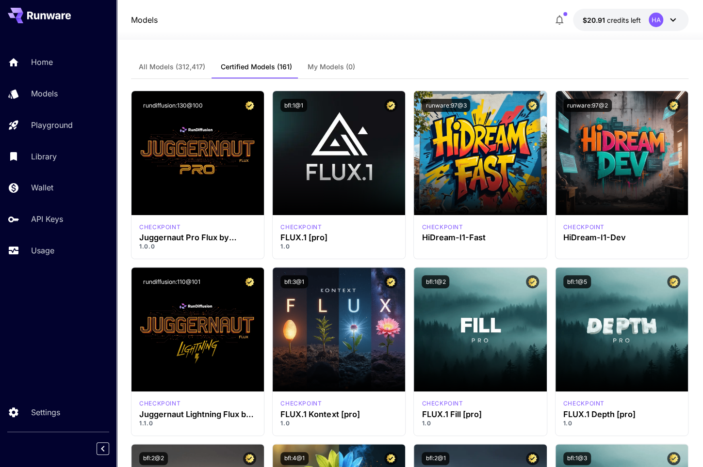
click at [60, 77] on div "Home Models Playground Library Wallet API Keys Usage" at bounding box center [58, 156] width 116 height 212
click at [61, 62] on div "Home" at bounding box center [71, 62] width 76 height 12
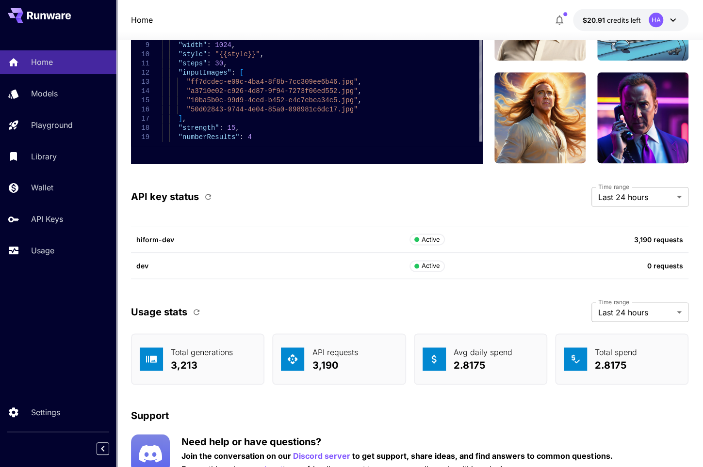
scroll to position [2619, 0]
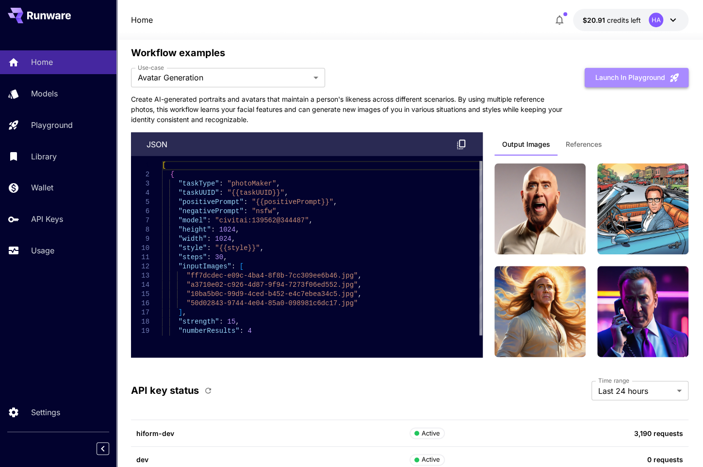
click at [616, 68] on button "Launch in Playground" at bounding box center [636, 78] width 104 height 20
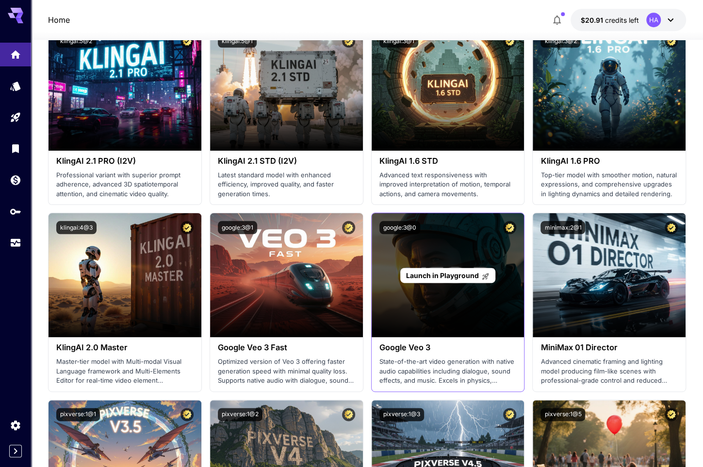
scroll to position [582, 0]
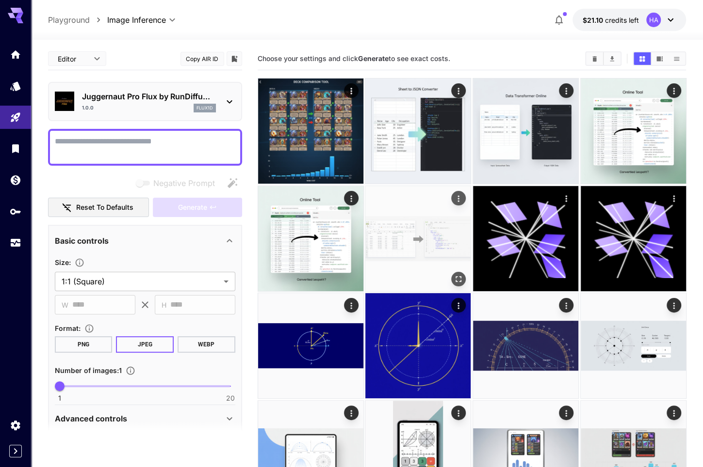
click at [417, 242] on img at bounding box center [417, 238] width 105 height 105
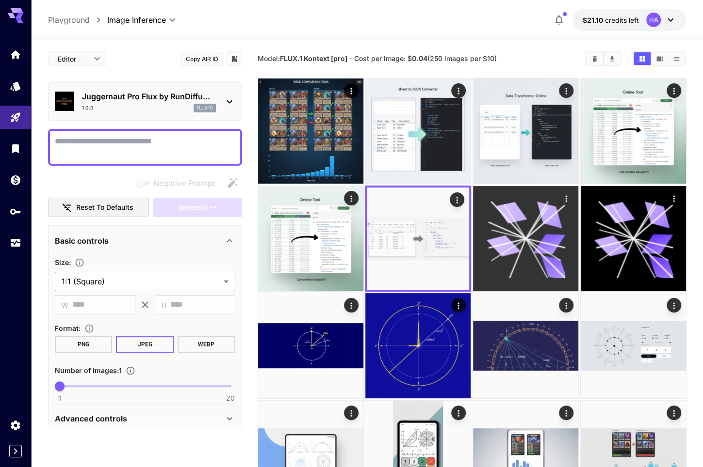
click at [563, 257] on icon at bounding box center [525, 238] width 79 height 79
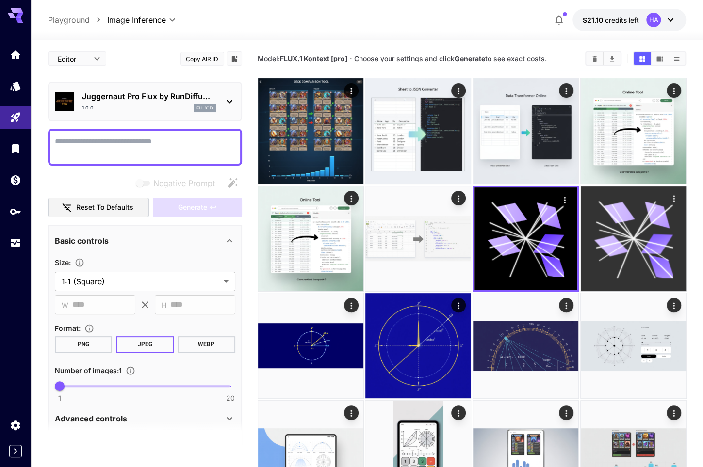
click at [671, 273] on icon at bounding box center [661, 268] width 31 height 26
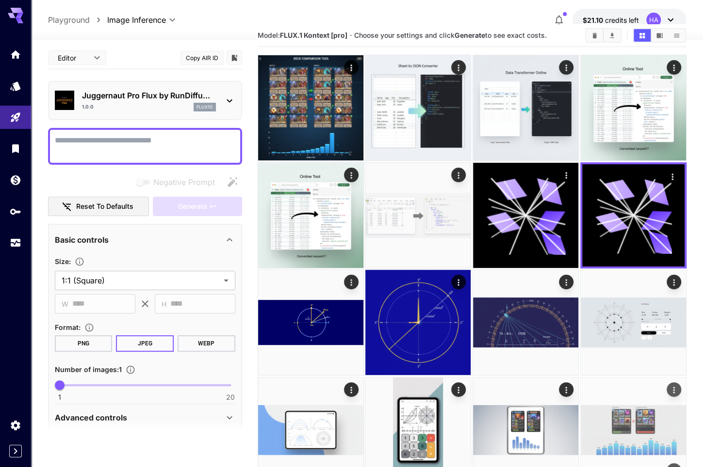
scroll to position [145, 0]
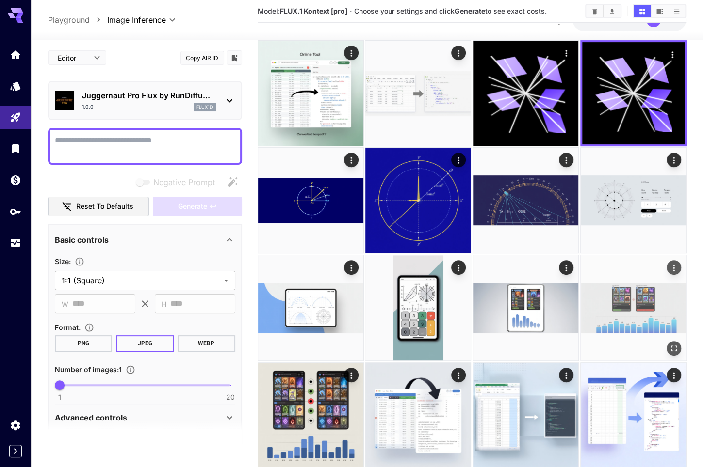
click at [628, 308] on img at bounding box center [632, 308] width 105 height 105
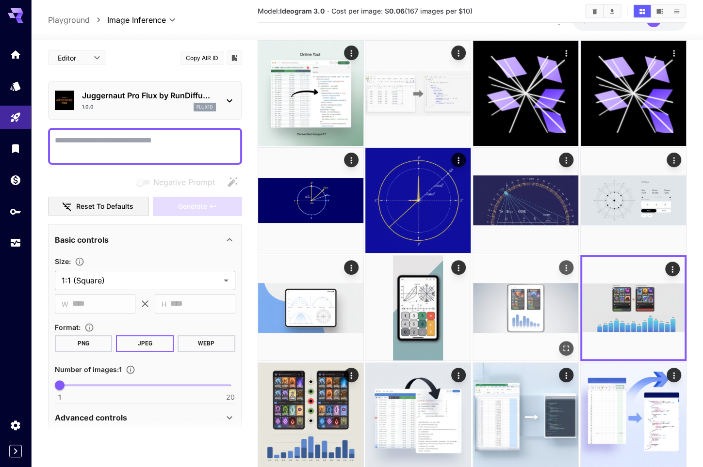
click at [535, 314] on img at bounding box center [525, 308] width 105 height 105
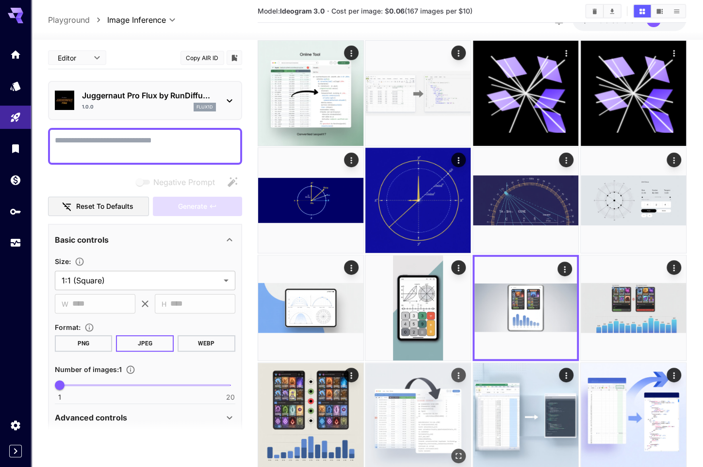
scroll to position [291, 0]
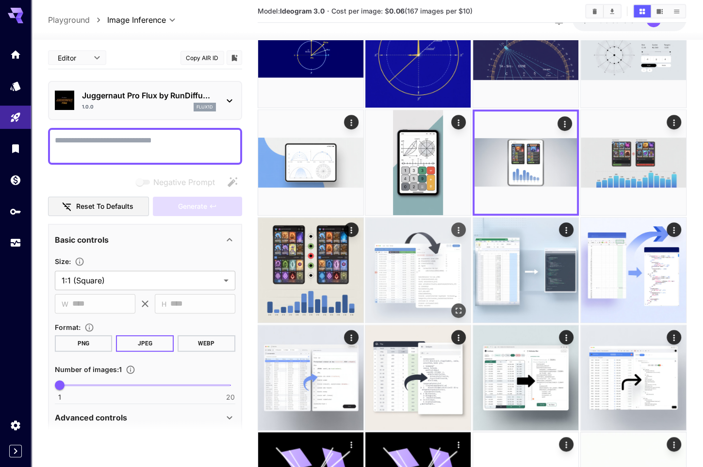
click at [404, 280] on img at bounding box center [417, 270] width 105 height 105
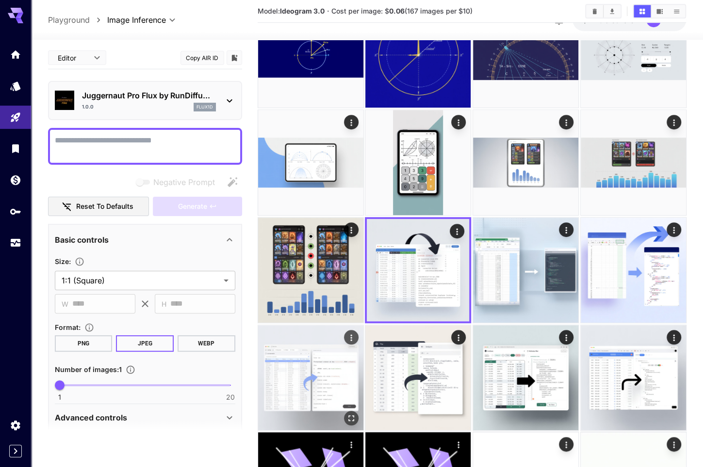
click at [323, 374] on img at bounding box center [310, 377] width 105 height 105
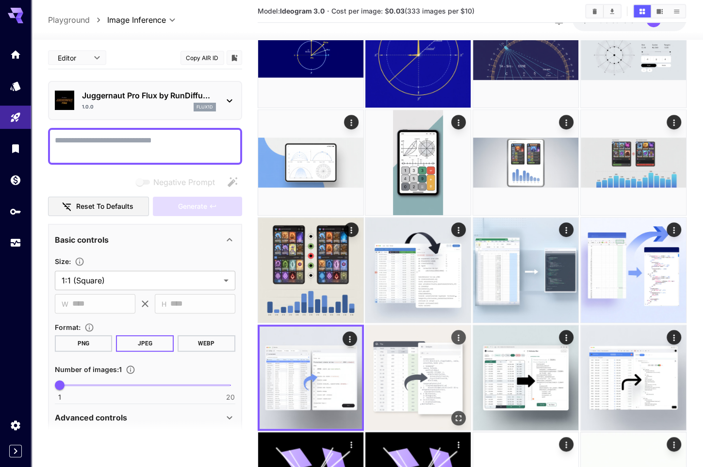
click at [405, 381] on img at bounding box center [417, 377] width 105 height 105
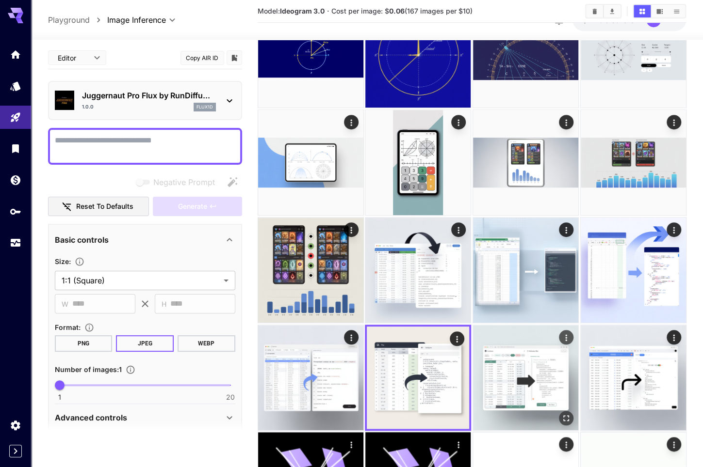
click at [527, 386] on img at bounding box center [525, 377] width 105 height 105
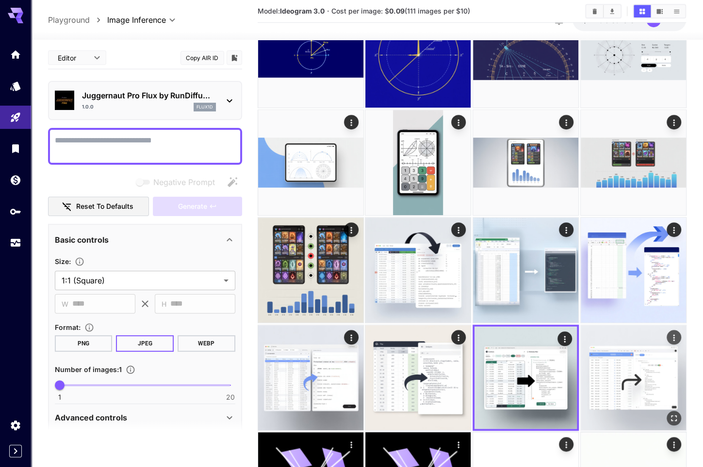
scroll to position [436, 0]
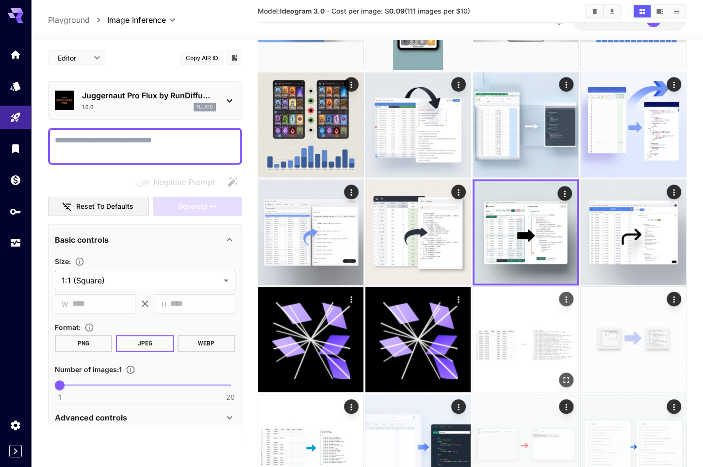
click at [517, 353] on img at bounding box center [525, 339] width 105 height 105
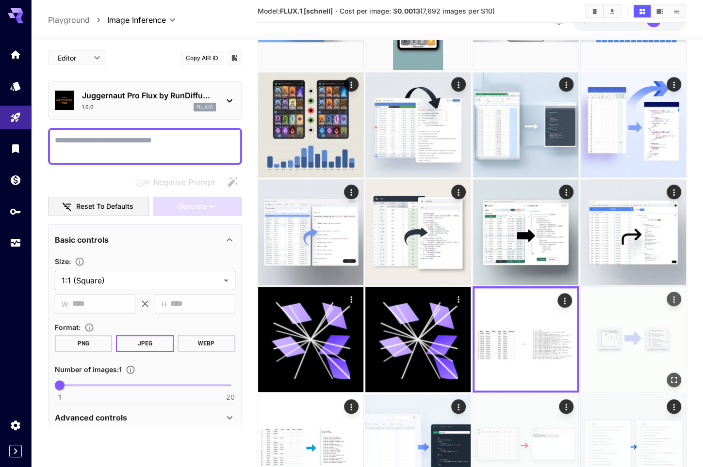
click at [606, 357] on img at bounding box center [632, 339] width 105 height 105
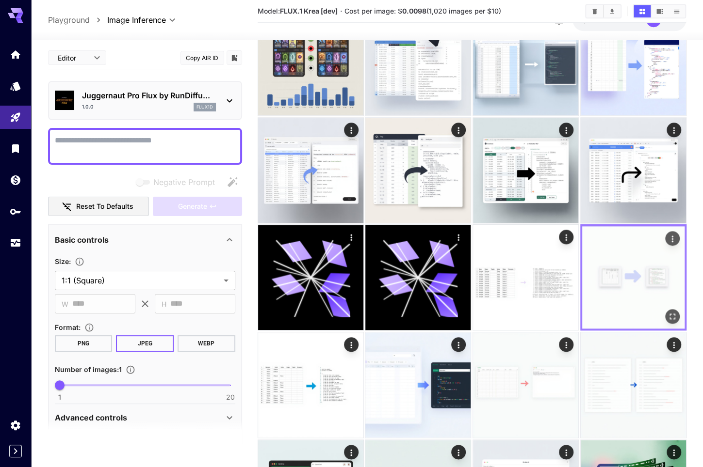
scroll to position [582, 0]
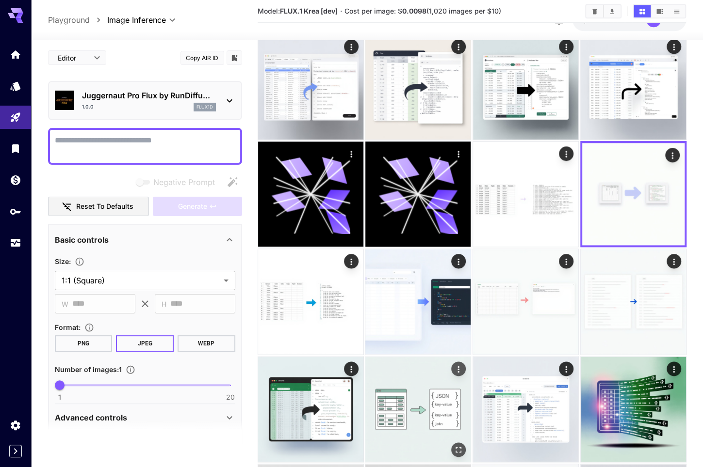
click at [393, 406] on img at bounding box center [417, 409] width 105 height 105
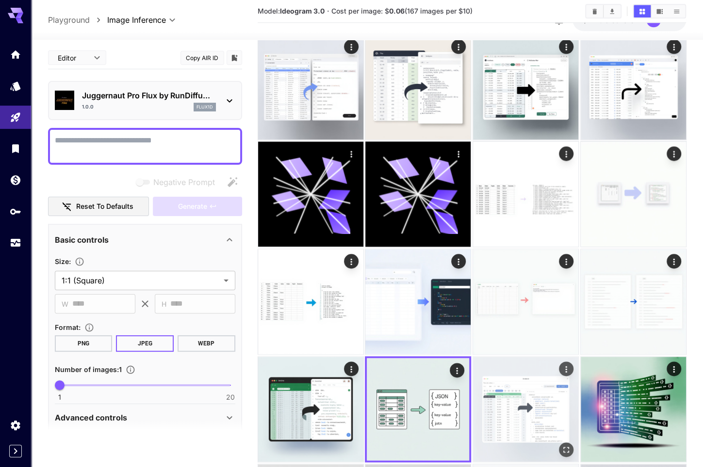
click at [515, 404] on img at bounding box center [525, 409] width 105 height 105
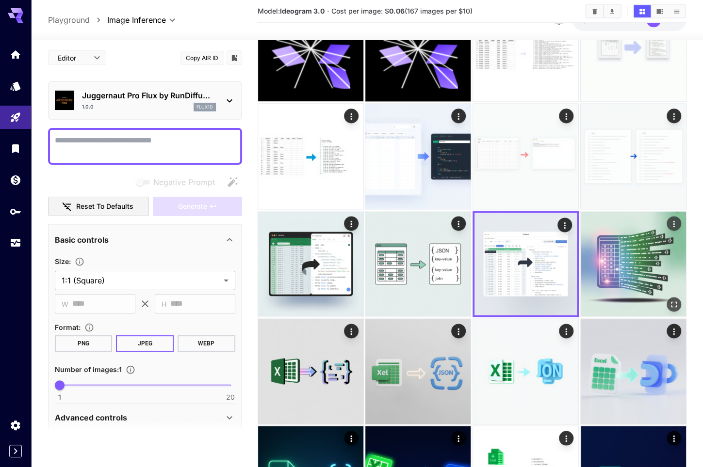
click at [637, 279] on img at bounding box center [632, 263] width 105 height 105
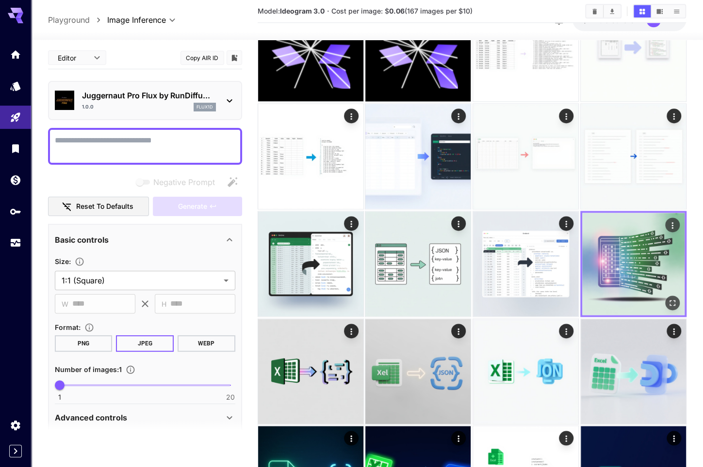
scroll to position [873, 0]
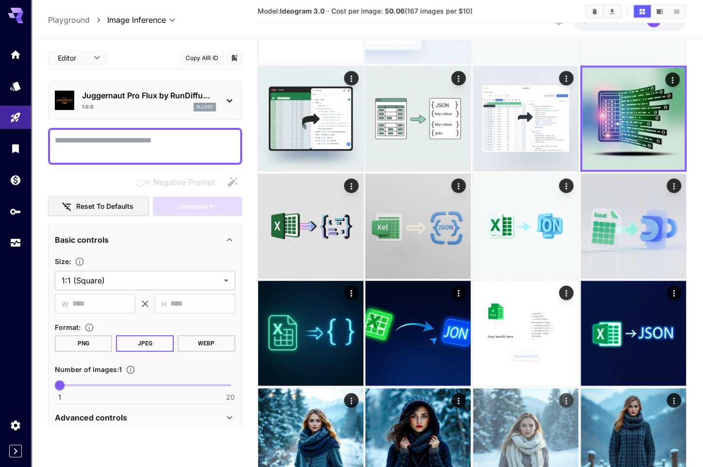
click at [508, 415] on img at bounding box center [525, 440] width 105 height 105
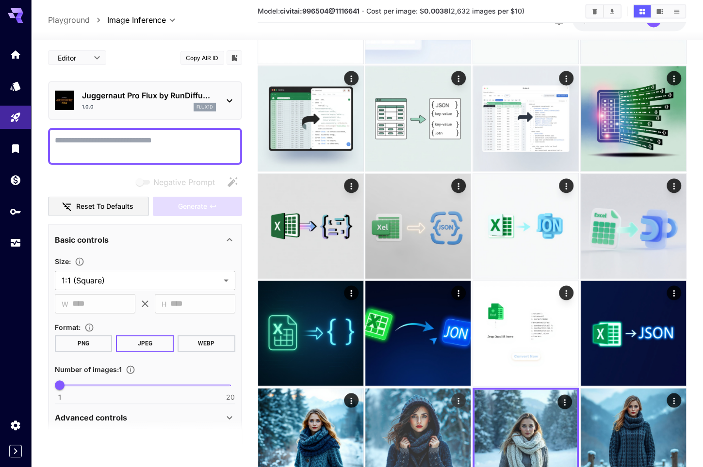
click at [404, 420] on img at bounding box center [417, 440] width 105 height 105
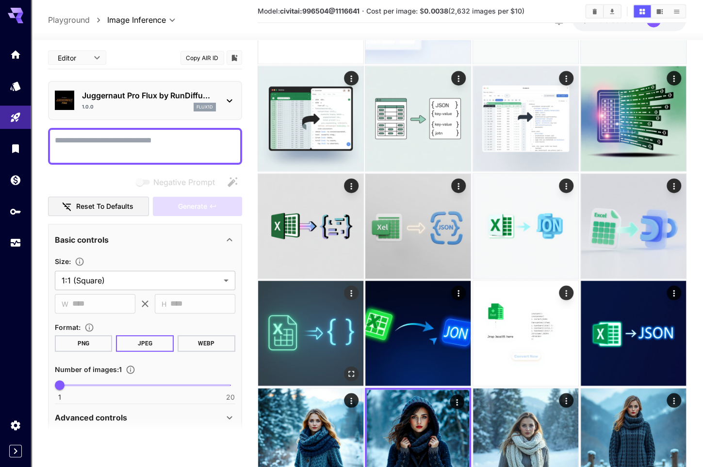
click at [296, 319] on img at bounding box center [310, 333] width 105 height 105
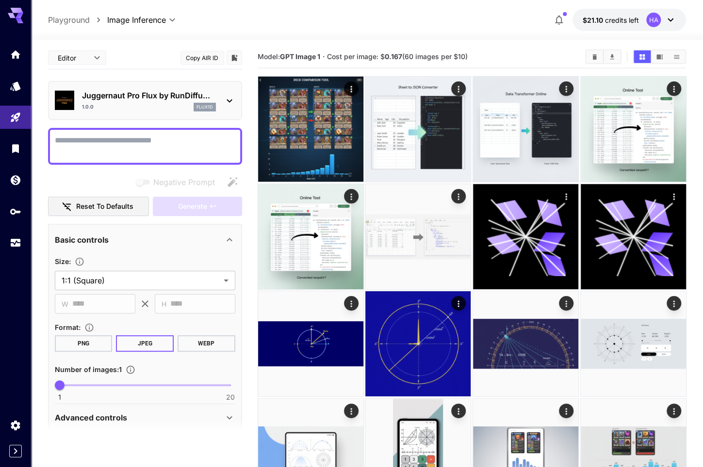
scroll to position [0, 0]
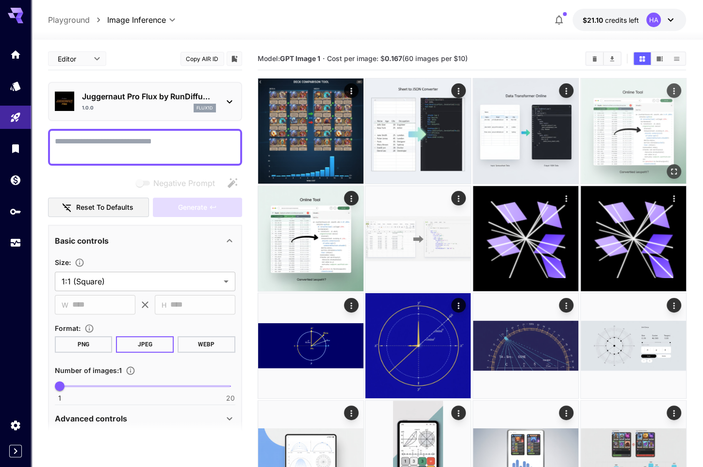
click at [623, 109] on img at bounding box center [632, 131] width 105 height 105
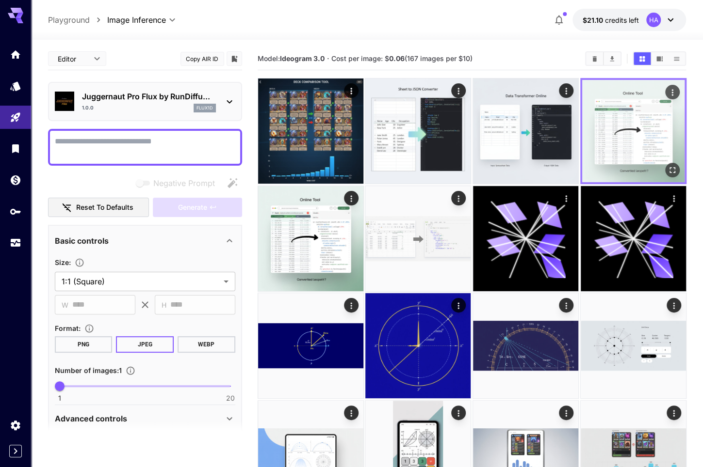
drag, startPoint x: 623, startPoint y: 109, endPoint x: 600, endPoint y: 117, distance: 24.2
click at [600, 117] on img at bounding box center [633, 131] width 102 height 102
click at [670, 91] on icon "Actions" at bounding box center [672, 93] width 10 height 10
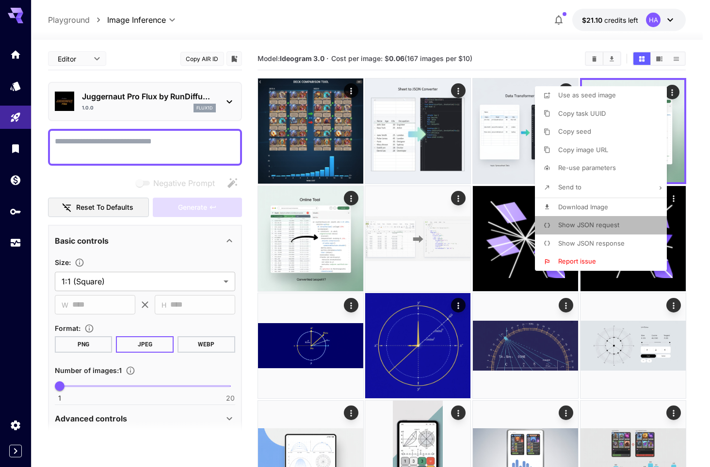
click at [605, 226] on span "Show JSON request" at bounding box center [588, 225] width 61 height 8
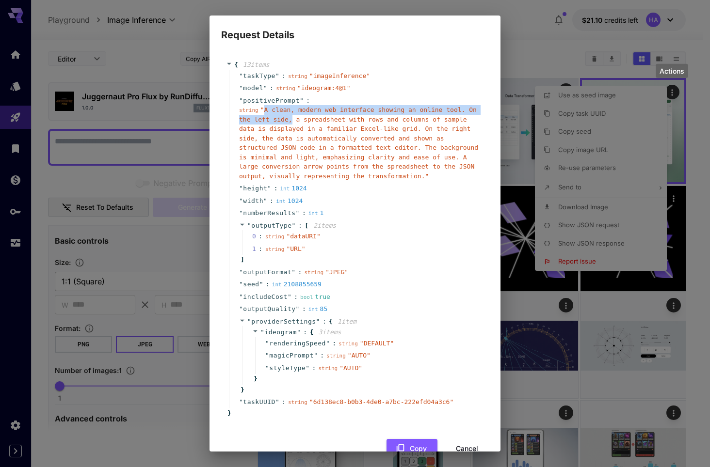
drag, startPoint x: 263, startPoint y: 111, endPoint x: 274, endPoint y: 118, distance: 13.3
click at [274, 118] on span "" A clean, modern web interface showing an online tool. On the left side, a spr…" at bounding box center [358, 143] width 239 height 74
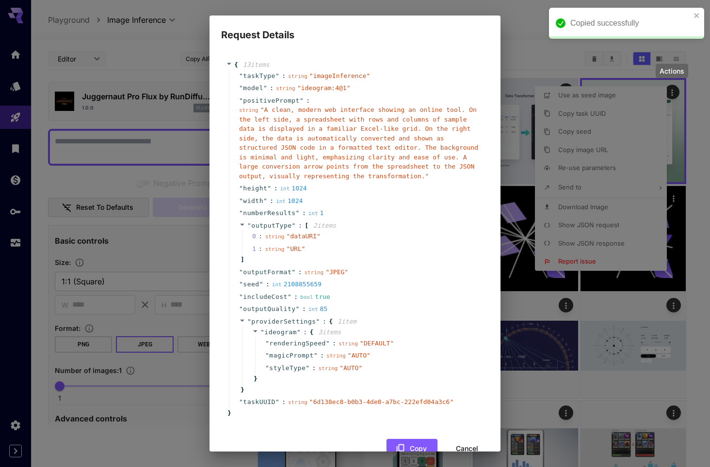
click at [305, 151] on span "" A clean, modern web interface showing an online tool. On the left side, a spr…" at bounding box center [358, 143] width 239 height 74
click at [251, 110] on span "string" at bounding box center [248, 110] width 19 height 6
click at [98, 153] on div "Request Details { 13 item s " taskType " : string " imageInference " " model " …" at bounding box center [355, 233] width 710 height 467
click at [454, 445] on button "Cancel" at bounding box center [467, 449] width 44 height 20
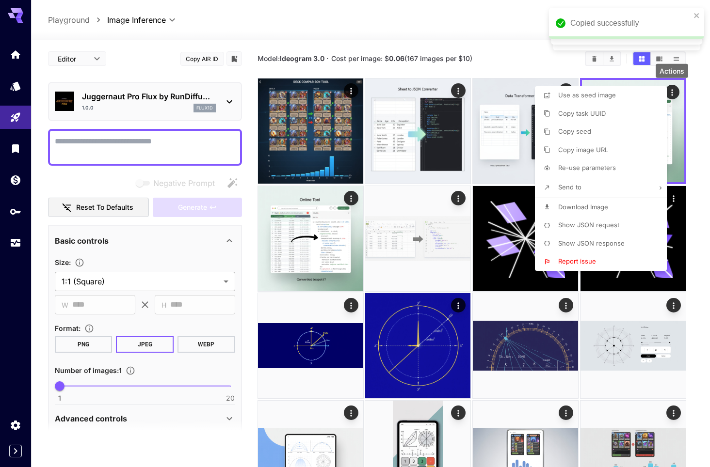
click at [171, 139] on div at bounding box center [355, 233] width 710 height 467
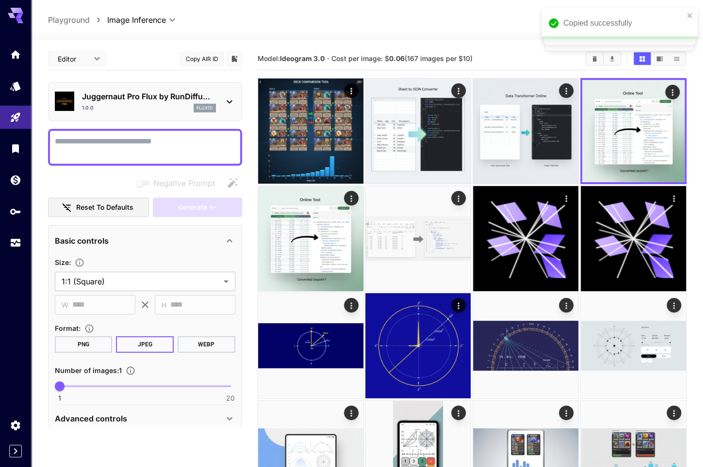
click at [135, 137] on textarea "Negative Prompt" at bounding box center [145, 147] width 180 height 23
paste textarea "**********"
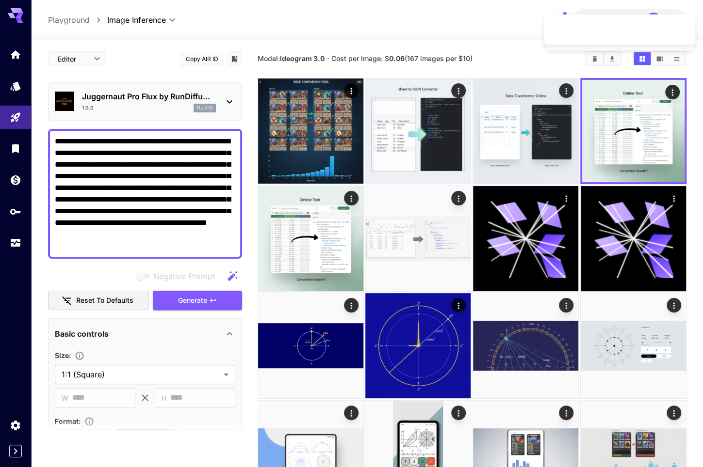
type textarea "**********"
click at [227, 100] on icon at bounding box center [230, 102] width 12 height 12
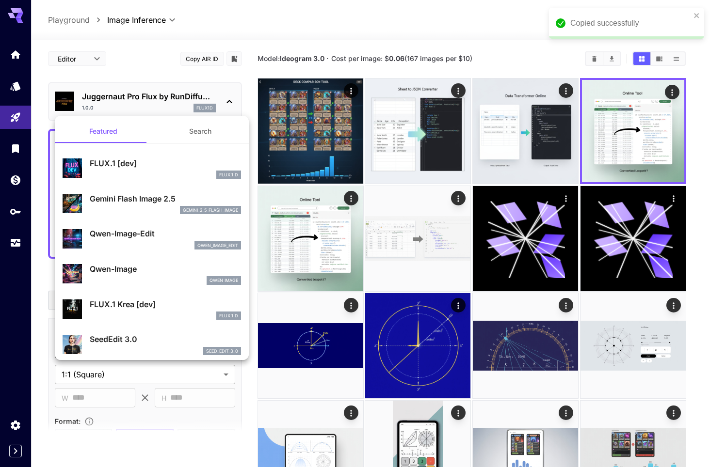
click at [116, 275] on div "Qwen-Image Qwen Image" at bounding box center [165, 274] width 151 height 22
type input "**"
type input "***"
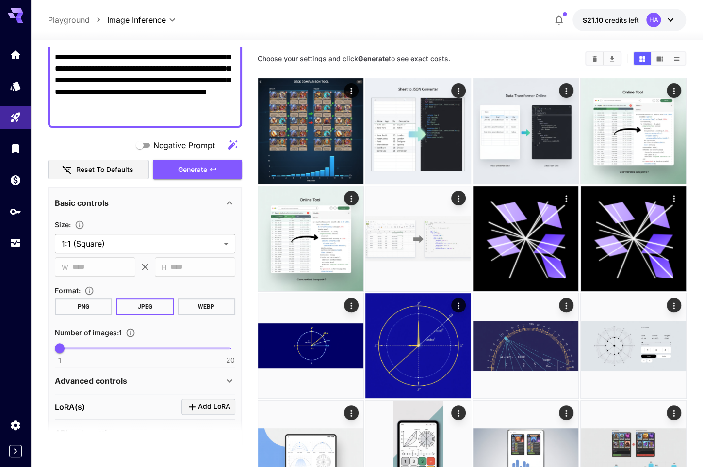
scroll to position [11, 0]
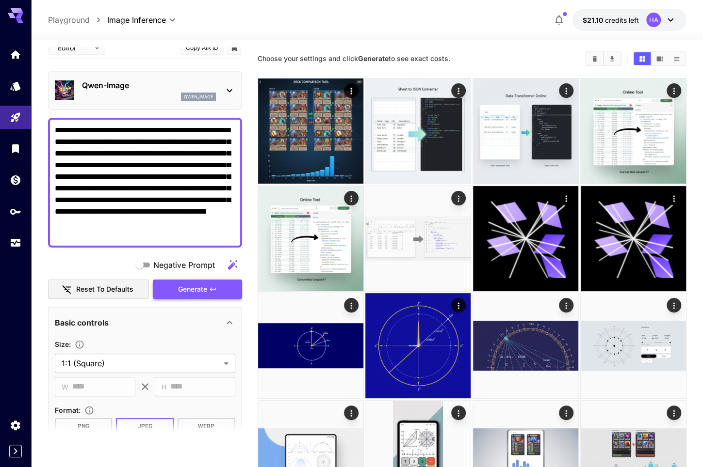
click at [188, 296] on button "Generate" at bounding box center [197, 290] width 89 height 20
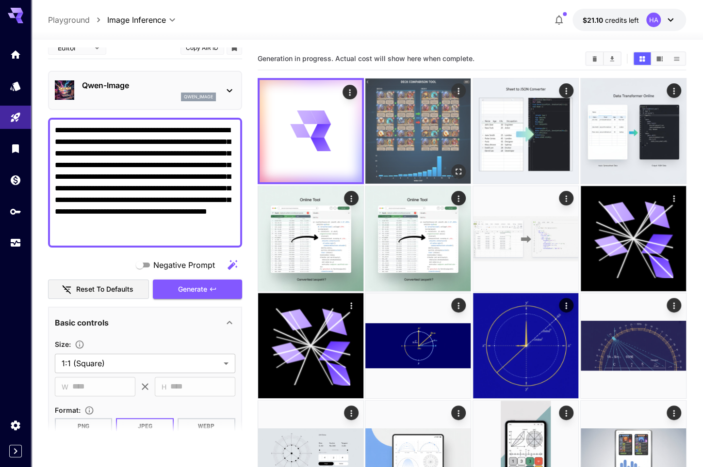
click at [429, 122] on img at bounding box center [417, 131] width 105 height 105
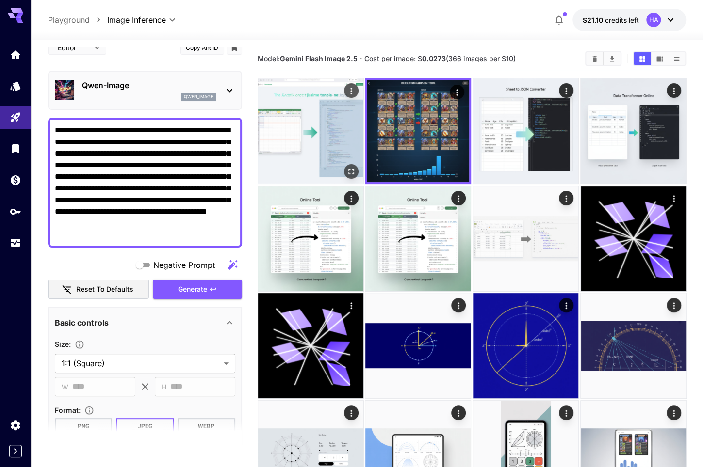
click at [295, 149] on img at bounding box center [310, 131] width 105 height 105
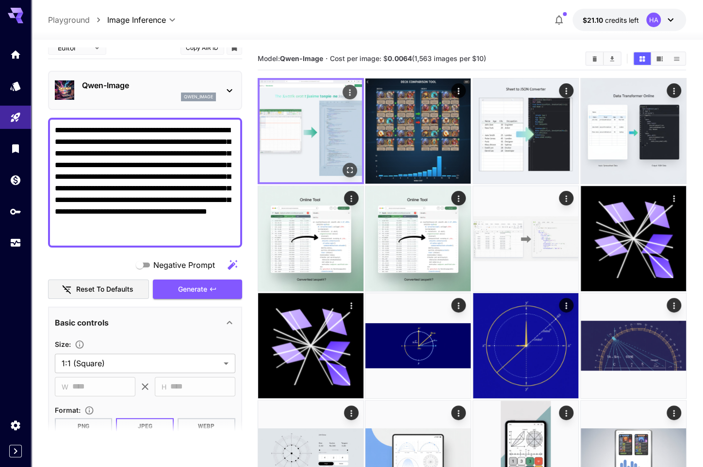
click at [344, 170] on button "Open in fullscreen" at bounding box center [349, 170] width 15 height 15
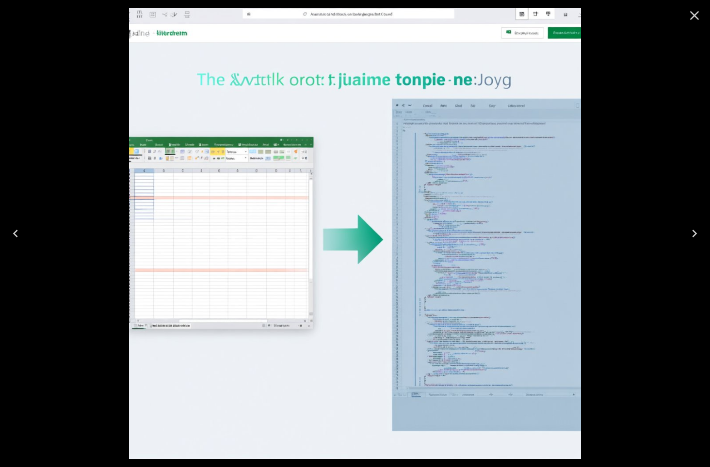
click at [646, 205] on div at bounding box center [355, 233] width 710 height 467
click at [693, 16] on icon "Close" at bounding box center [694, 15] width 9 height 9
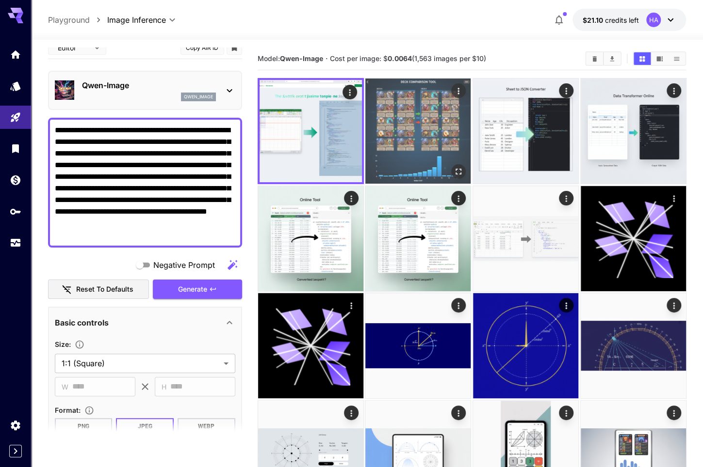
click at [436, 142] on img at bounding box center [417, 131] width 105 height 105
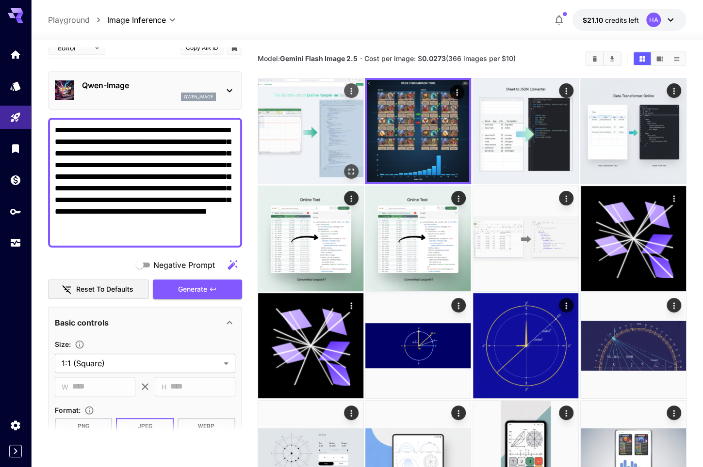
click at [282, 134] on img at bounding box center [310, 131] width 105 height 105
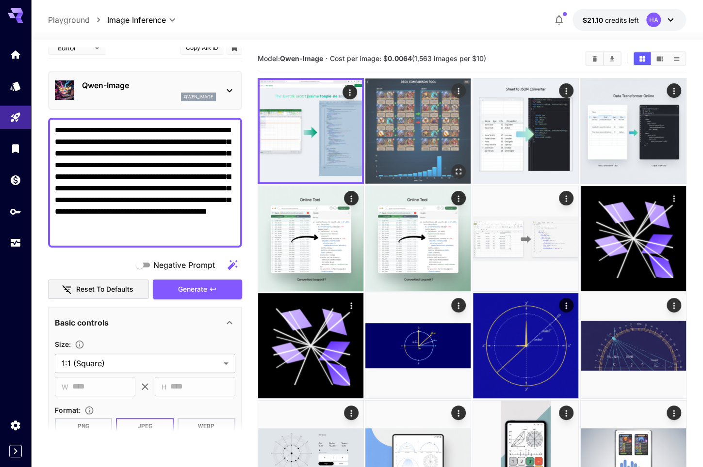
click at [436, 157] on img at bounding box center [417, 131] width 105 height 105
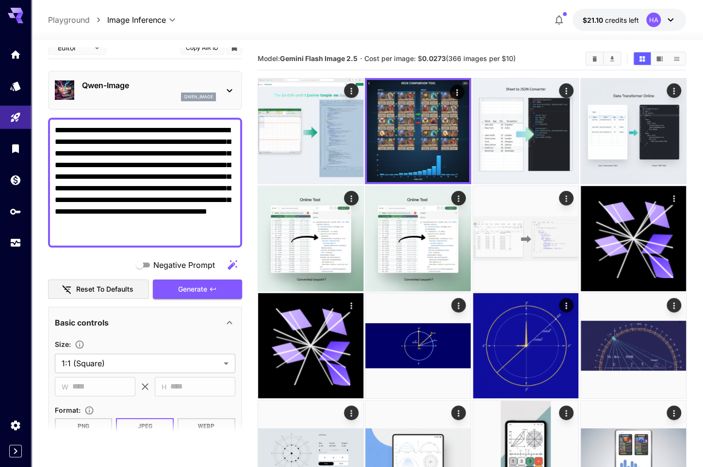
click at [216, 89] on div "Qwen-Image qwen_image" at bounding box center [145, 91] width 180 height 30
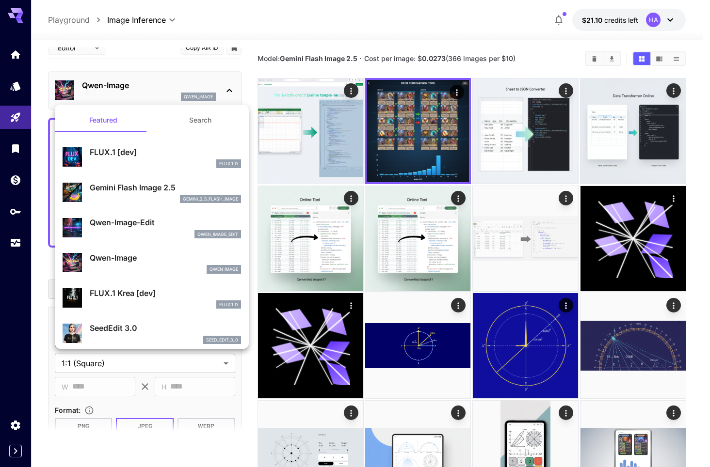
click at [253, 259] on div at bounding box center [355, 233] width 710 height 467
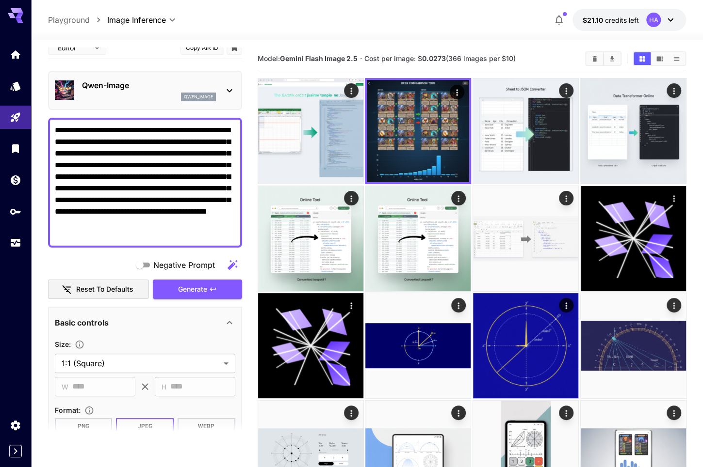
scroll to position [157, 0]
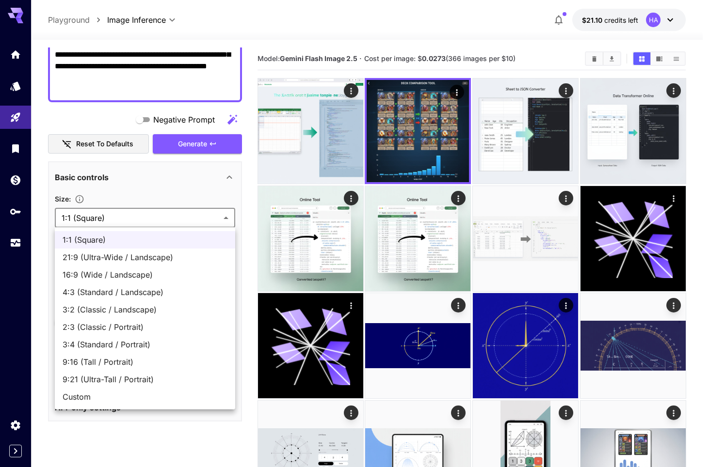
click at [148, 274] on span "16:9 (Wide / Landscape)" at bounding box center [145, 275] width 165 height 12
type input "**********"
type input "****"
type input "***"
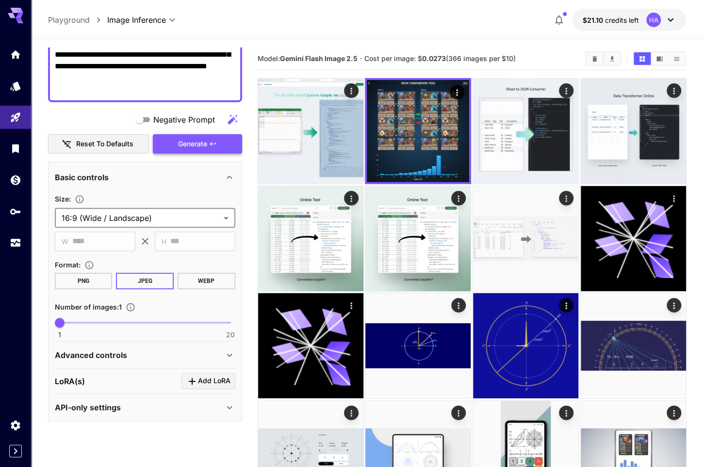
click at [202, 142] on span "Generate" at bounding box center [192, 144] width 29 height 12
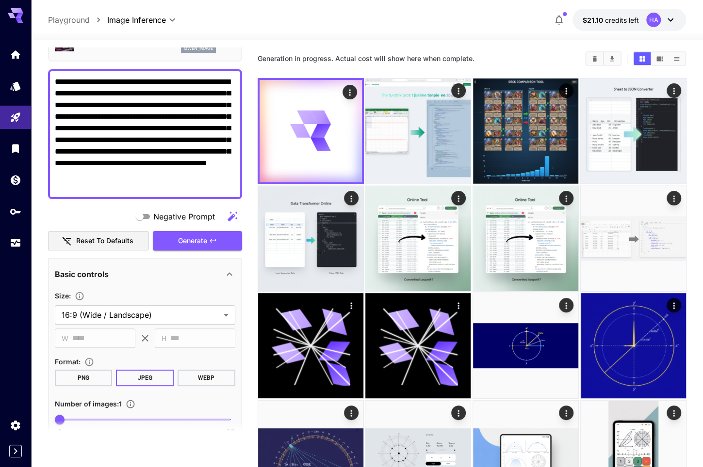
scroll to position [0, 0]
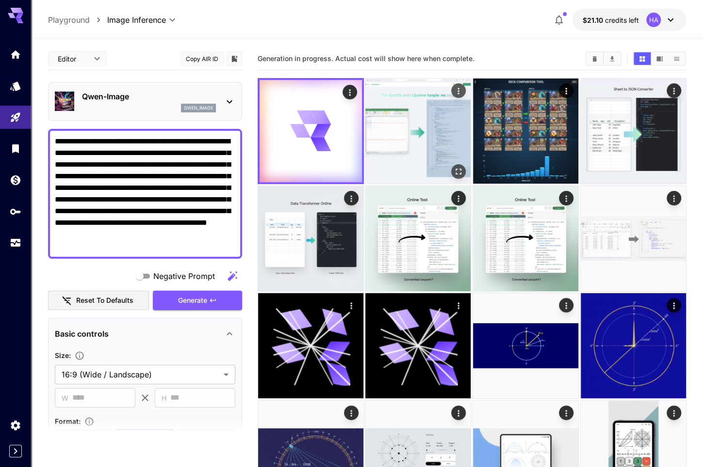
click at [421, 111] on img at bounding box center [417, 131] width 105 height 105
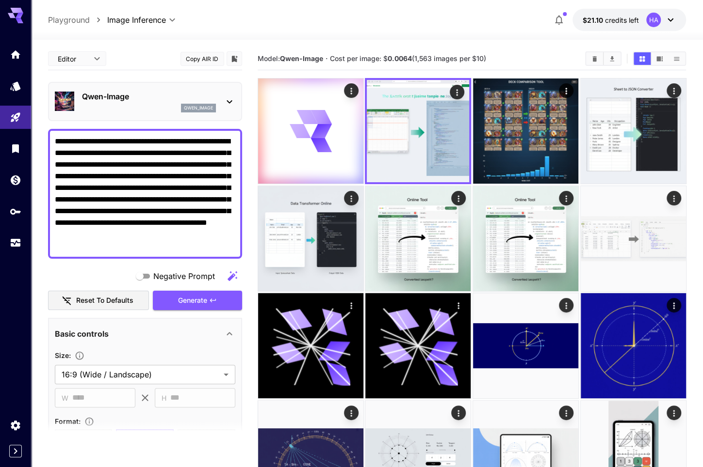
click at [220, 103] on div "Qwen-Image qwen_image" at bounding box center [145, 102] width 180 height 30
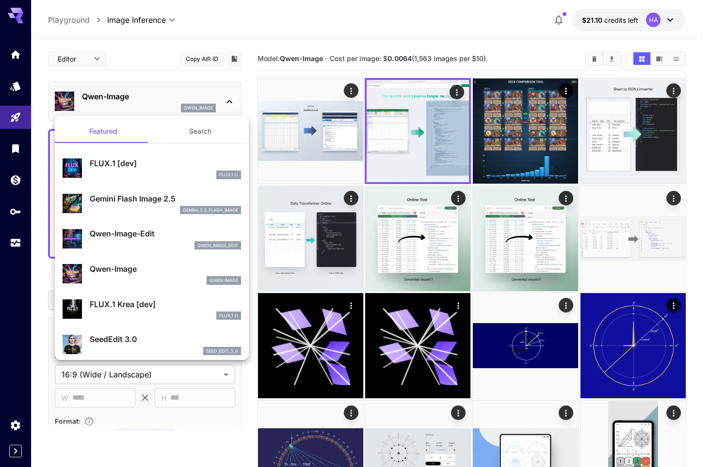
click at [323, 134] on div at bounding box center [355, 233] width 710 height 467
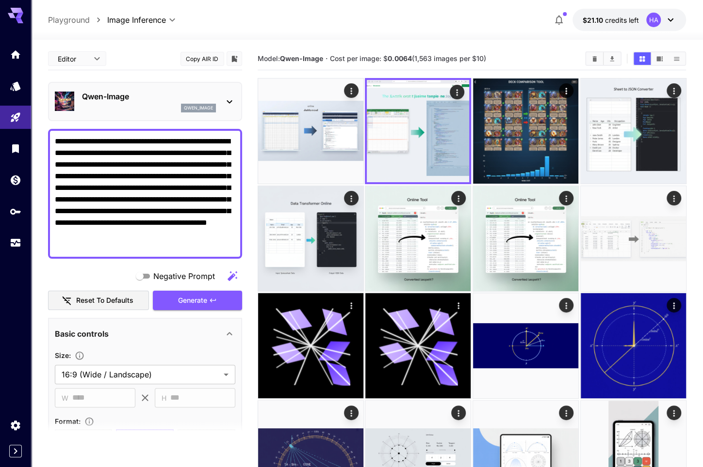
click at [323, 134] on img at bounding box center [310, 131] width 105 height 105
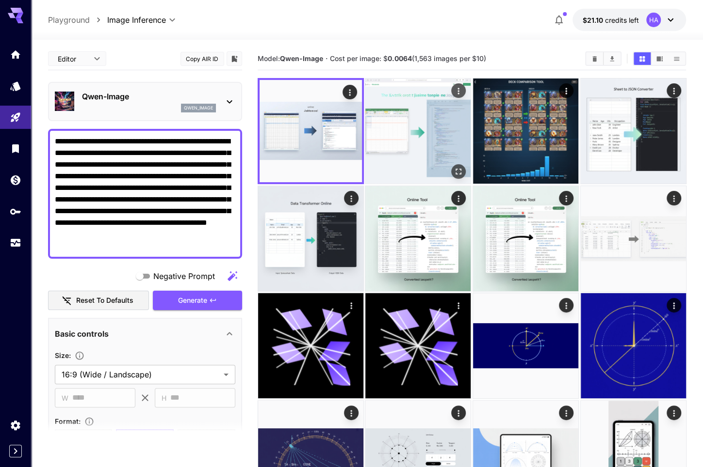
click at [414, 141] on img at bounding box center [417, 131] width 105 height 105
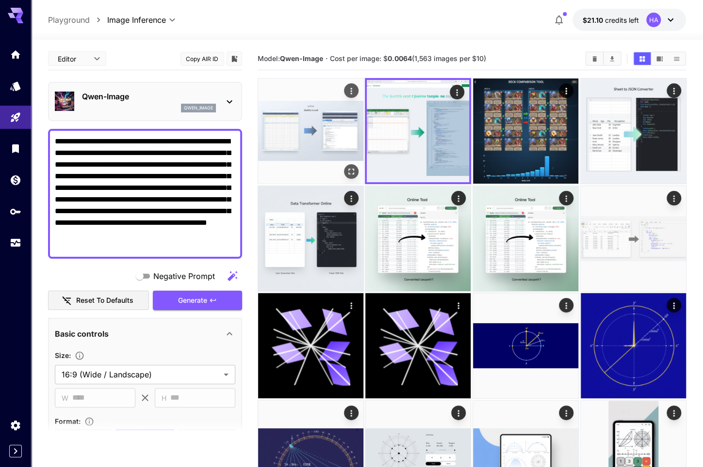
click at [306, 137] on img at bounding box center [310, 131] width 105 height 105
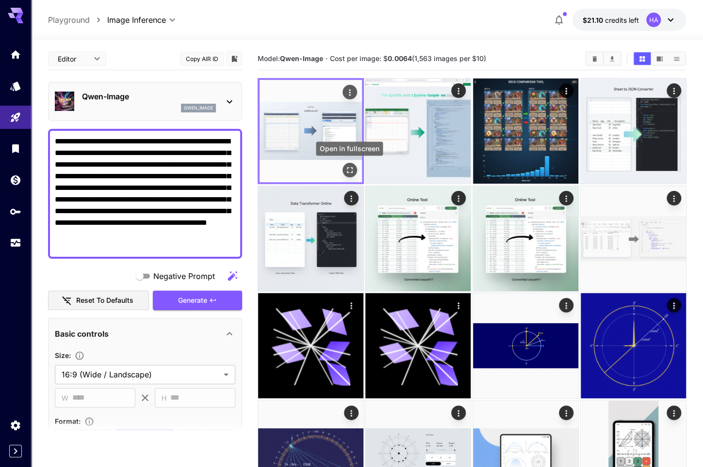
click at [354, 169] on icon "Open in fullscreen" at bounding box center [349, 170] width 10 height 10
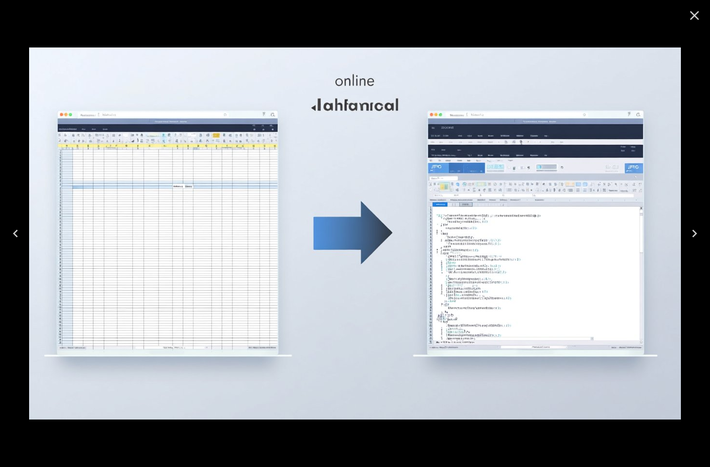
click at [700, 16] on icon "Close" at bounding box center [695, 16] width 16 height 16
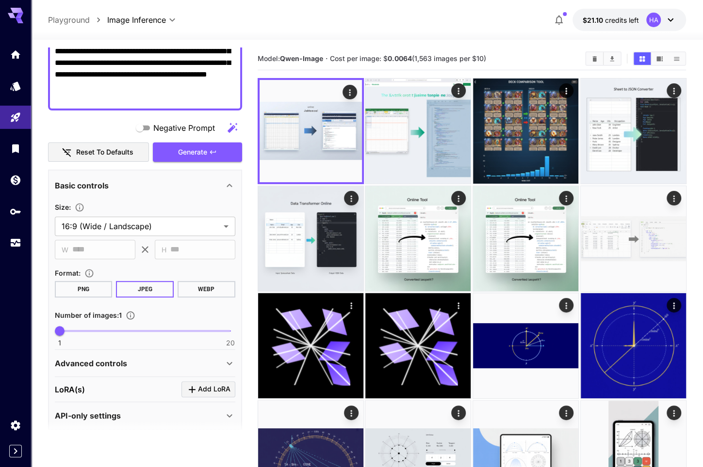
scroll to position [157, 0]
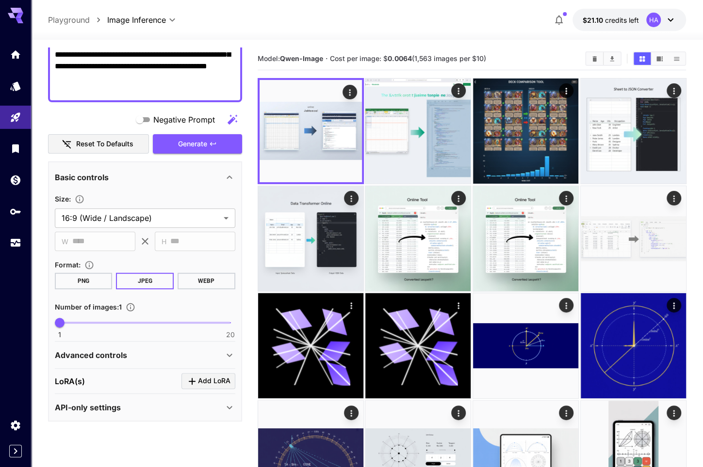
click at [143, 356] on div "Advanced controls" at bounding box center [139, 356] width 169 height 12
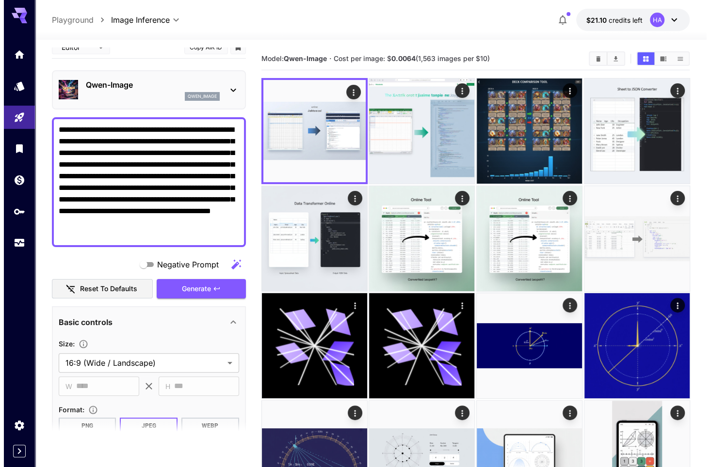
scroll to position [0, 0]
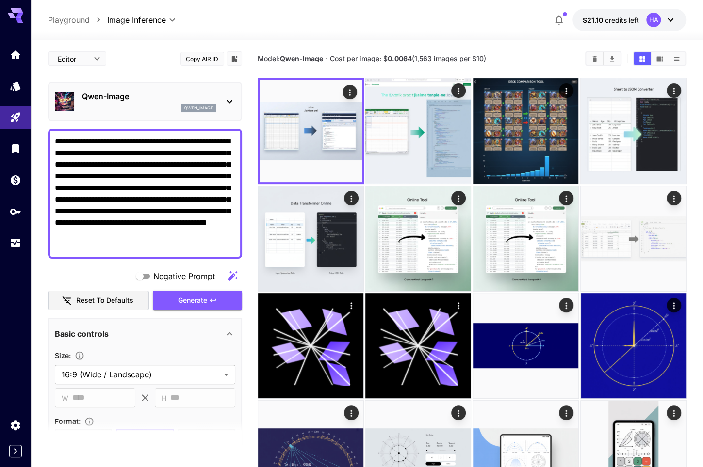
click at [114, 95] on p "Qwen-Image" at bounding box center [149, 97] width 134 height 12
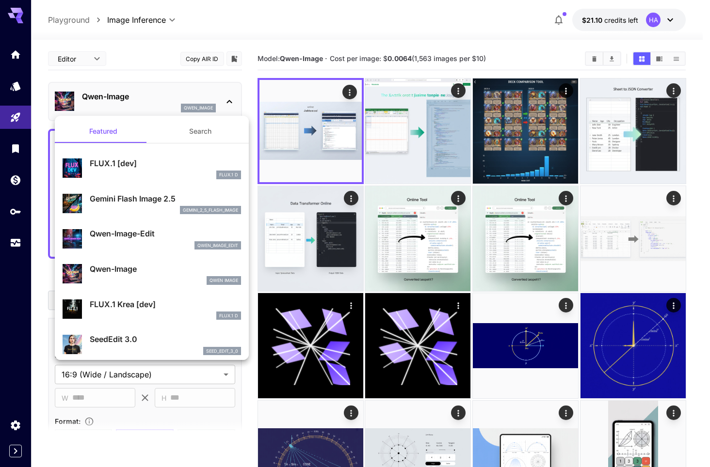
click at [533, 132] on div at bounding box center [355, 233] width 710 height 467
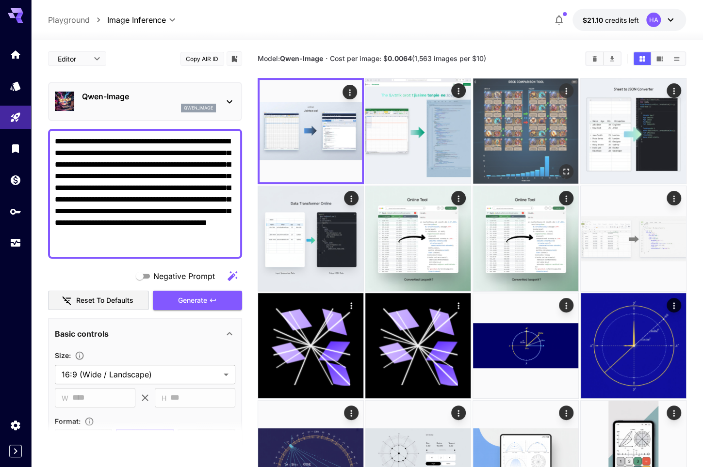
click at [517, 145] on img at bounding box center [525, 131] width 105 height 105
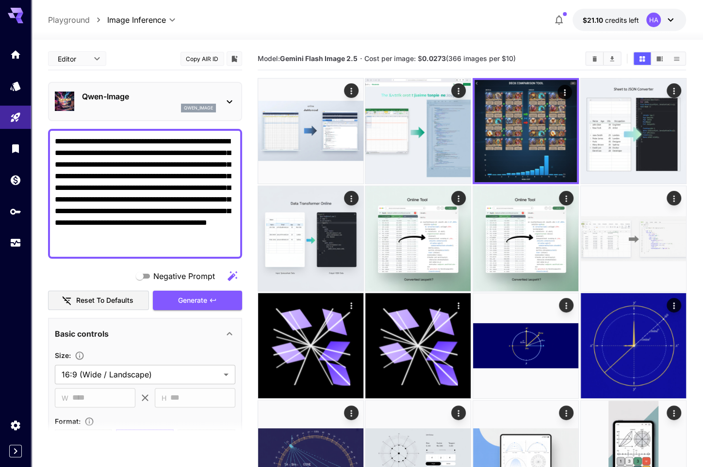
click at [216, 104] on div "Qwen-Image qwen_image" at bounding box center [145, 102] width 180 height 30
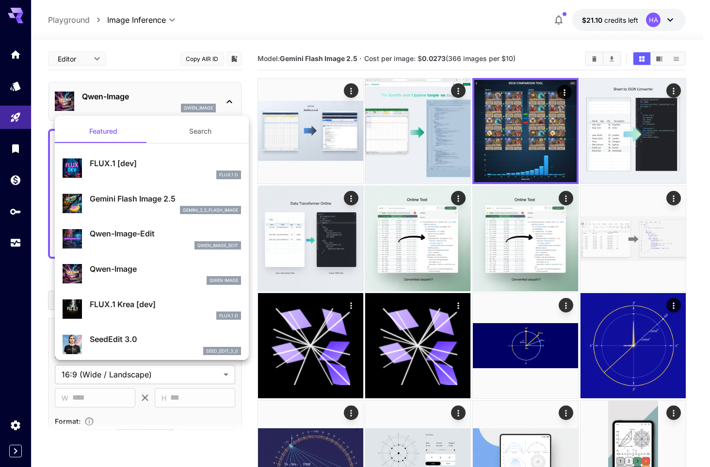
click at [624, 339] on div at bounding box center [355, 233] width 710 height 467
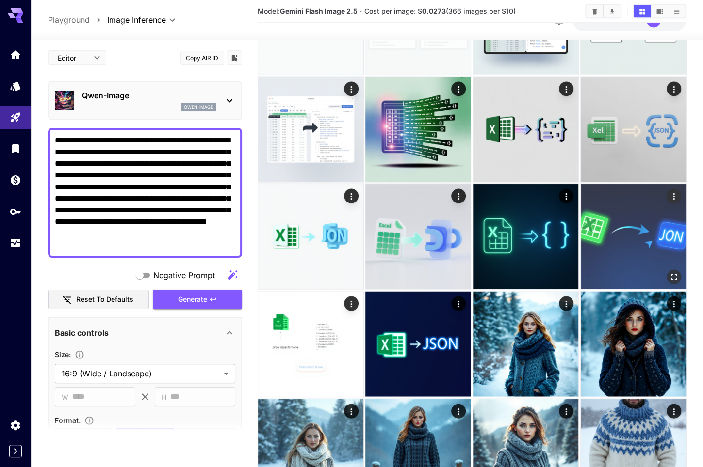
scroll to position [970, 0]
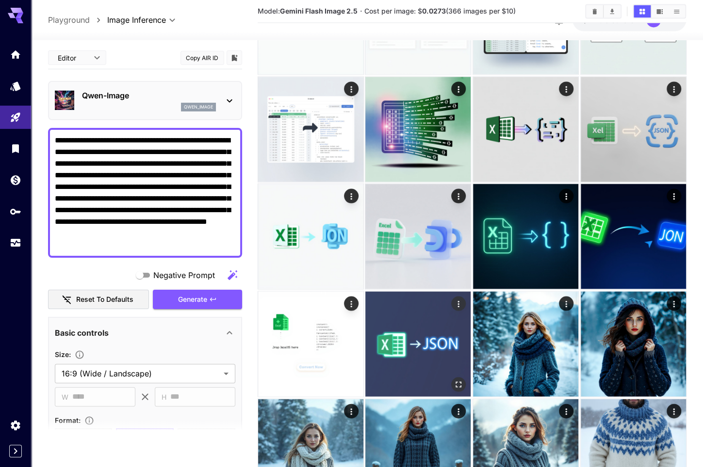
click at [387, 354] on img at bounding box center [417, 343] width 105 height 105
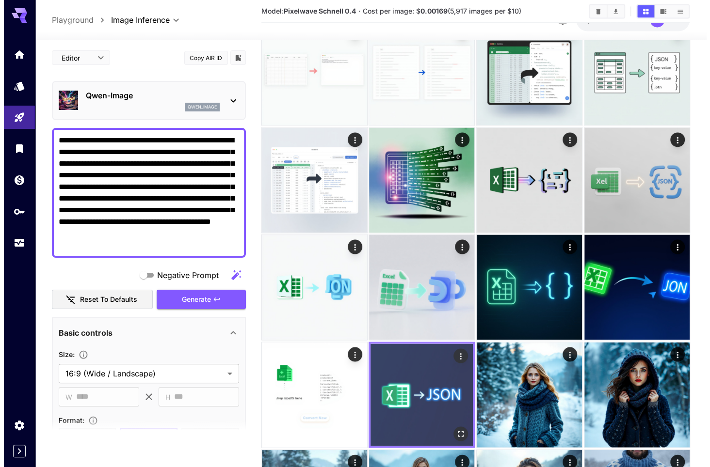
scroll to position [921, 0]
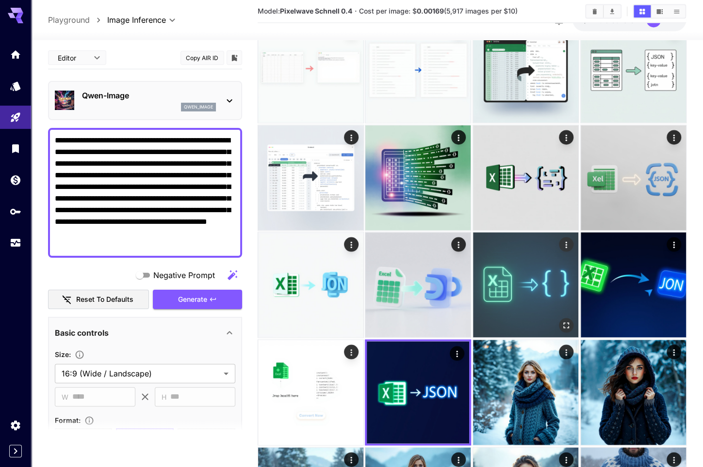
click at [503, 281] on img at bounding box center [525, 284] width 105 height 105
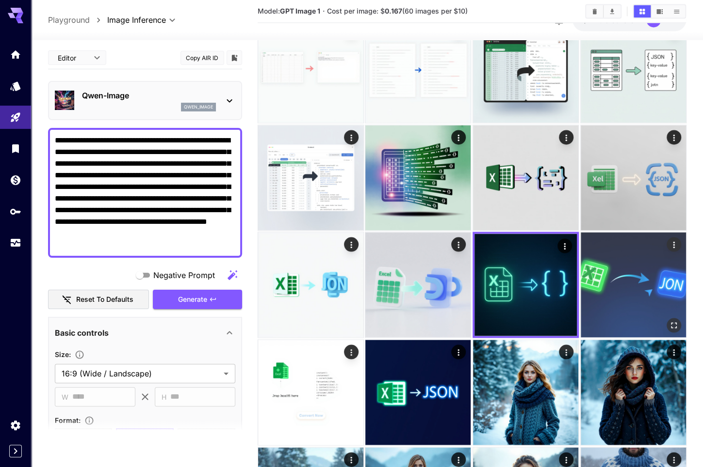
click at [618, 306] on img at bounding box center [632, 284] width 105 height 105
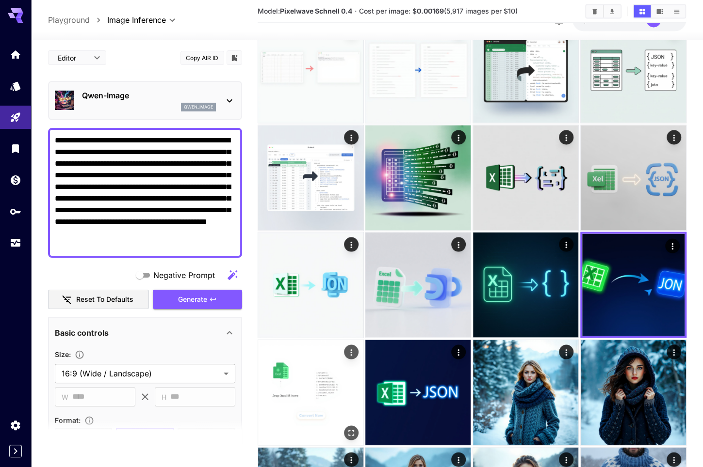
click at [301, 383] on img at bounding box center [310, 392] width 105 height 105
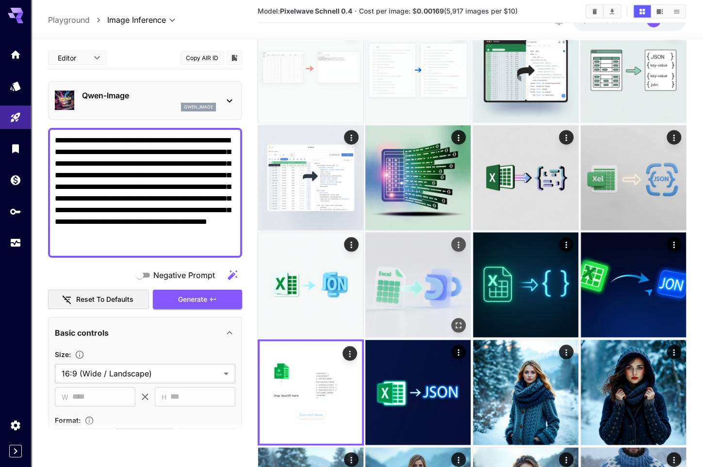
click at [404, 285] on img at bounding box center [417, 284] width 105 height 105
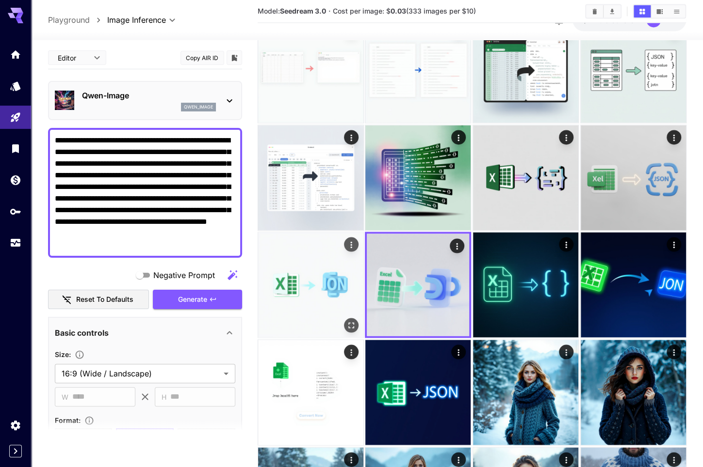
click at [314, 288] on img at bounding box center [310, 284] width 105 height 105
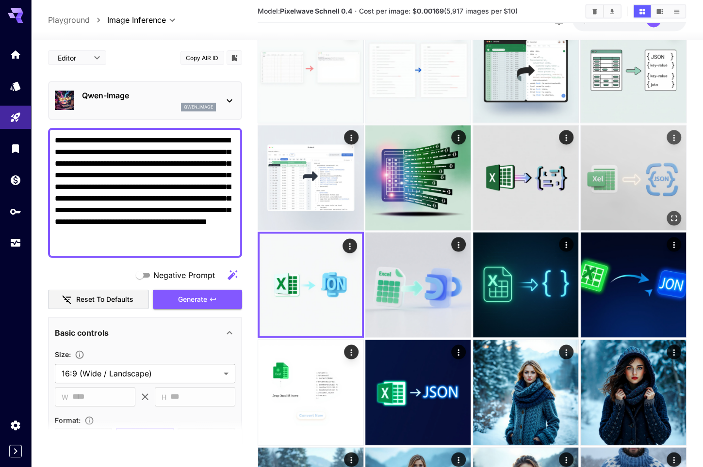
click at [632, 196] on img at bounding box center [632, 177] width 105 height 105
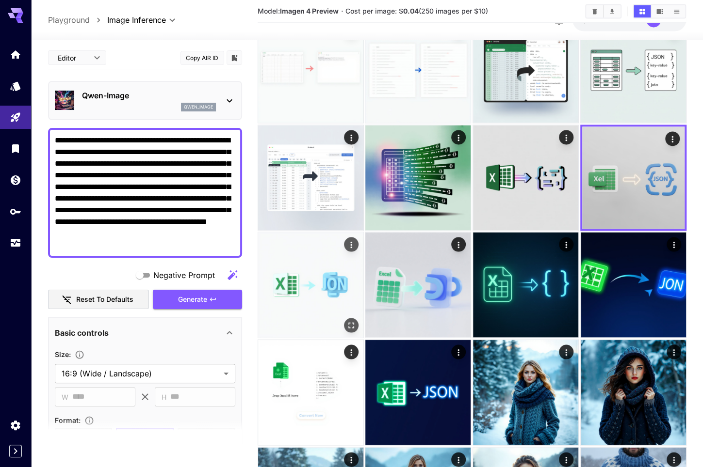
click at [314, 268] on img at bounding box center [310, 284] width 105 height 105
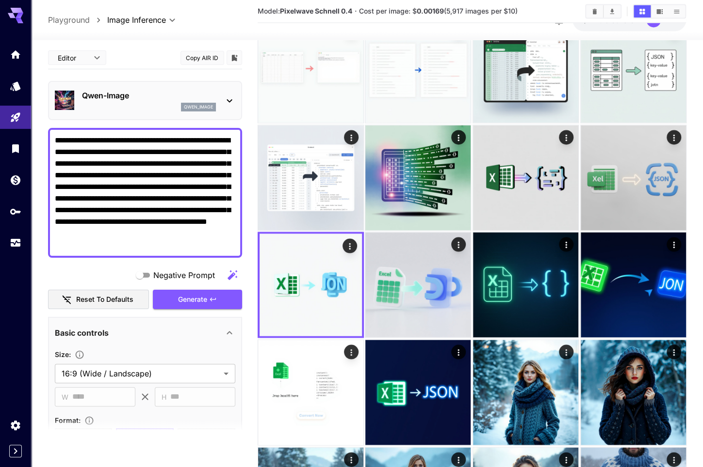
click at [226, 101] on icon at bounding box center [230, 101] width 12 height 12
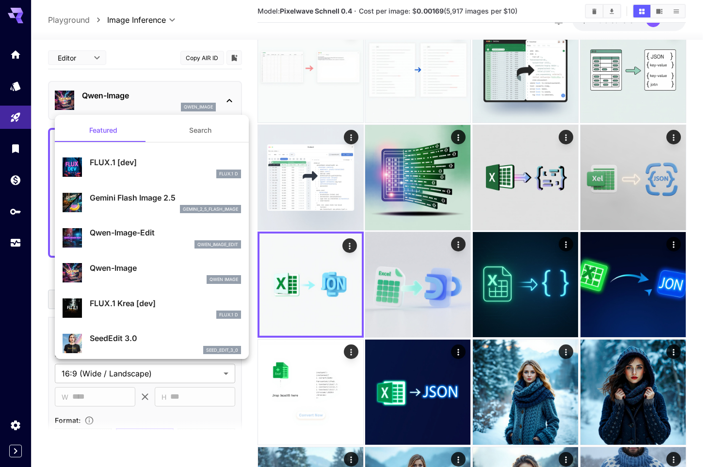
click at [426, 167] on div at bounding box center [355, 233] width 710 height 467
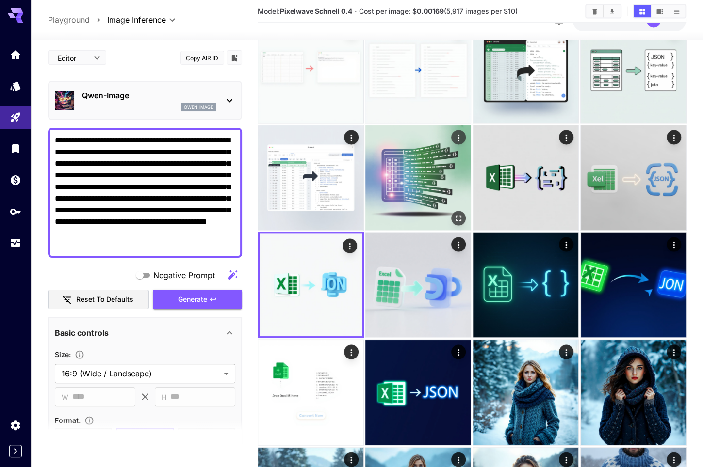
click at [409, 173] on img at bounding box center [417, 177] width 105 height 105
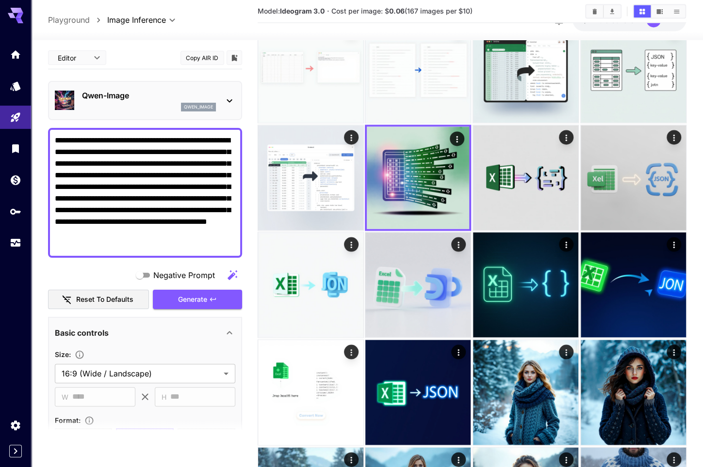
click at [219, 101] on div "Qwen-Image qwen_image" at bounding box center [145, 101] width 180 height 30
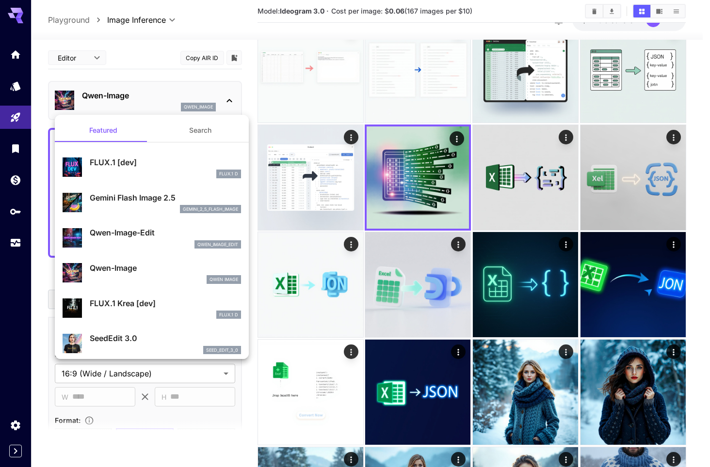
click at [193, 132] on button "Search" at bounding box center [200, 130] width 97 height 23
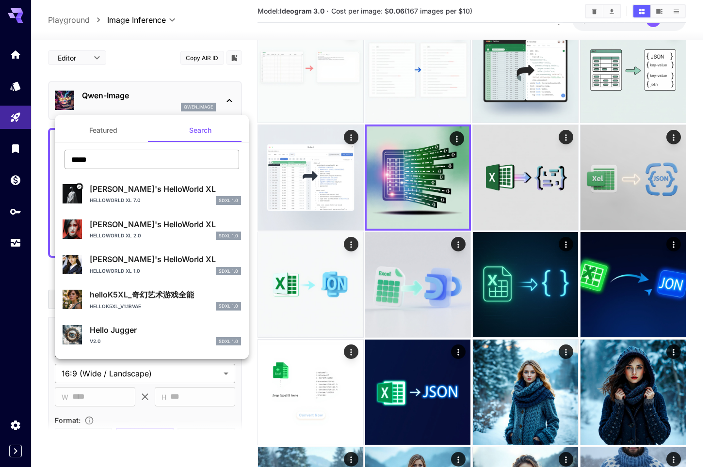
click at [132, 163] on input "*****" at bounding box center [151, 159] width 175 height 19
type input "*"
type input "*********"
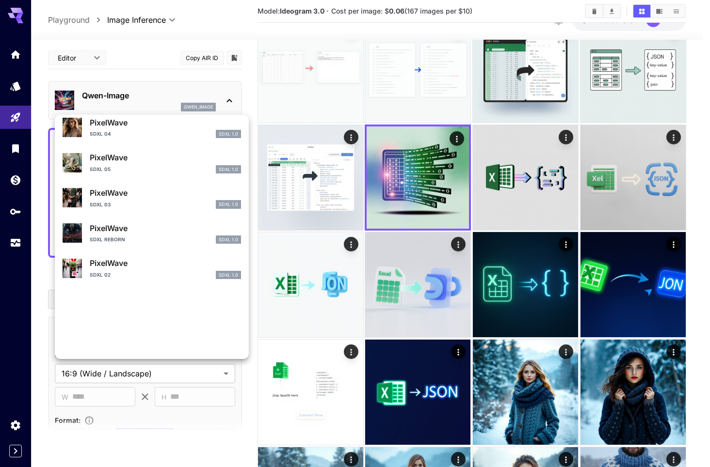
scroll to position [0, 0]
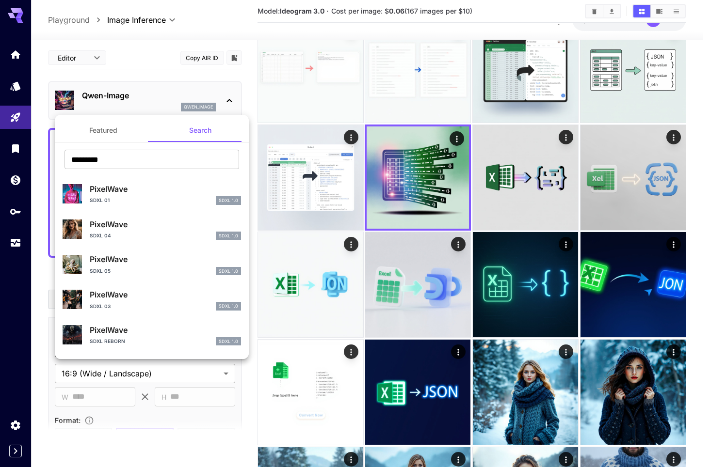
click at [246, 35] on div at bounding box center [355, 233] width 710 height 467
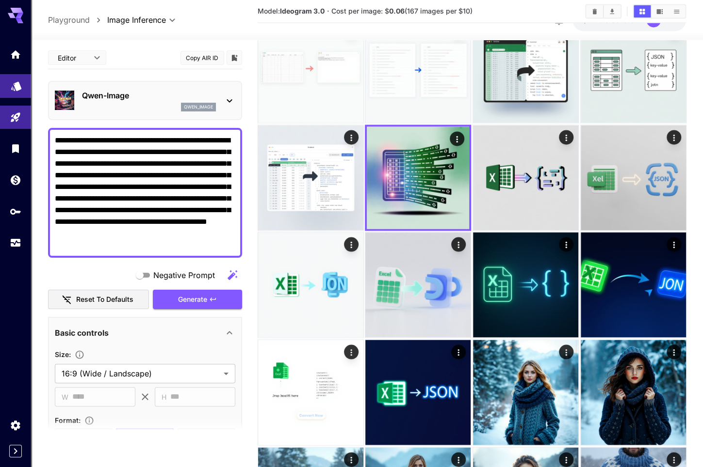
drag, startPoint x: 175, startPoint y: 247, endPoint x: 3, endPoint y: 75, distance: 242.4
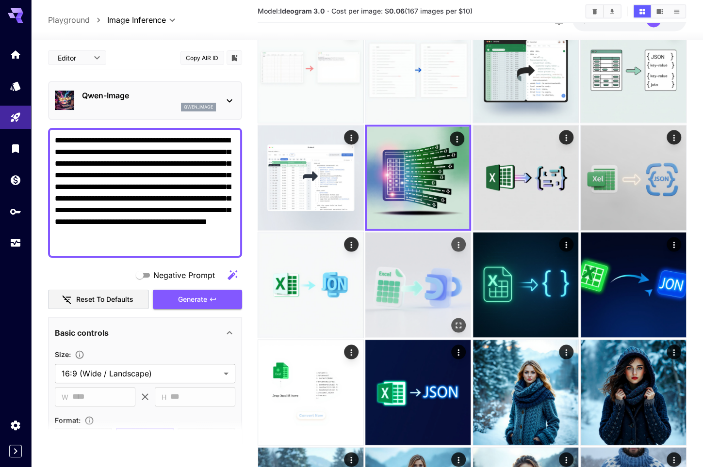
click at [413, 300] on img at bounding box center [417, 284] width 105 height 105
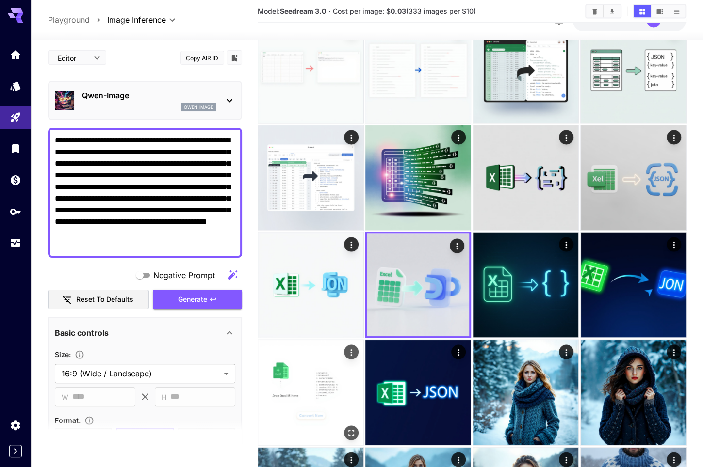
click at [313, 376] on img at bounding box center [310, 392] width 105 height 105
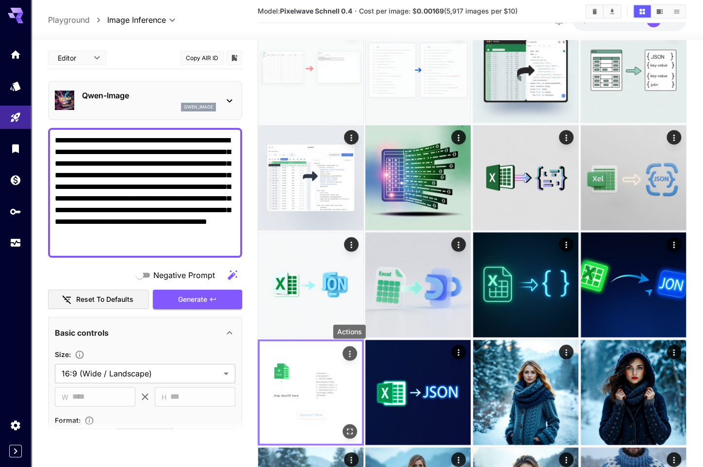
click at [347, 352] on icon "Actions" at bounding box center [349, 354] width 10 height 10
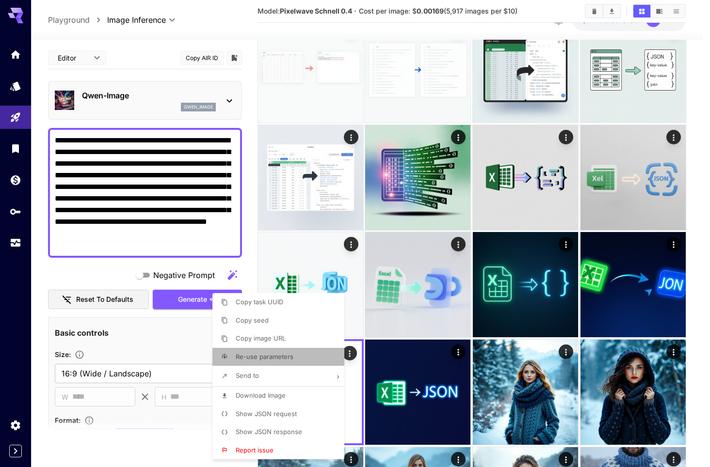
click at [284, 354] on span "Re-use parameters" at bounding box center [265, 357] width 58 height 8
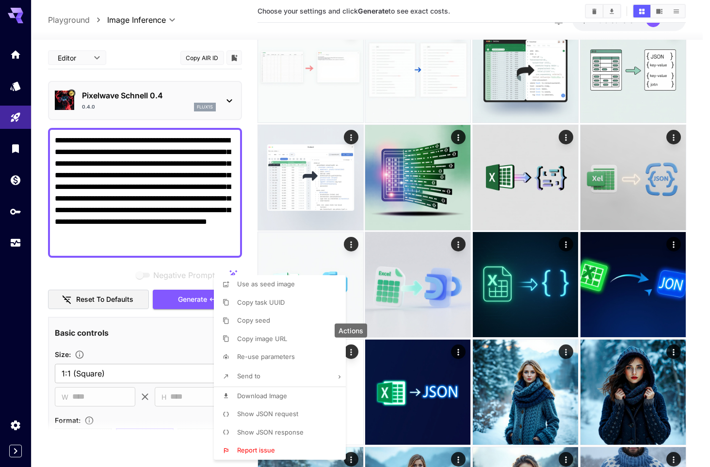
click at [227, 246] on div at bounding box center [355, 233] width 710 height 467
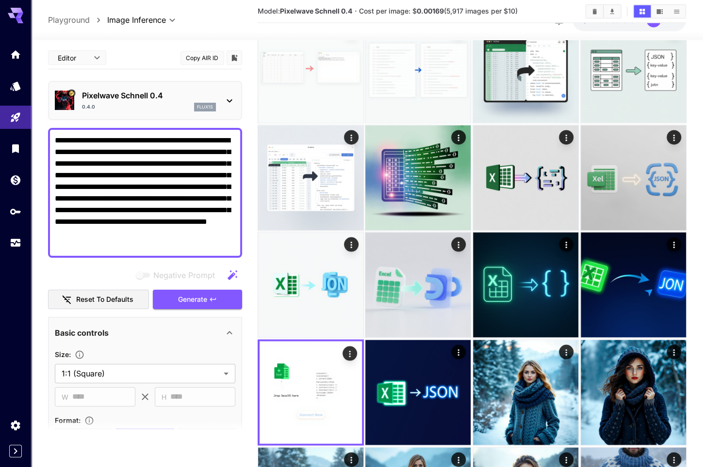
drag, startPoint x: 53, startPoint y: 137, endPoint x: 159, endPoint y: 179, distance: 113.8
click at [159, 179] on div "**********" at bounding box center [145, 193] width 194 height 130
drag, startPoint x: 52, startPoint y: 140, endPoint x: 134, endPoint y: 172, distance: 87.7
click at [134, 172] on div "**********" at bounding box center [145, 193] width 194 height 130
click at [234, 96] on icon at bounding box center [230, 101] width 12 height 12
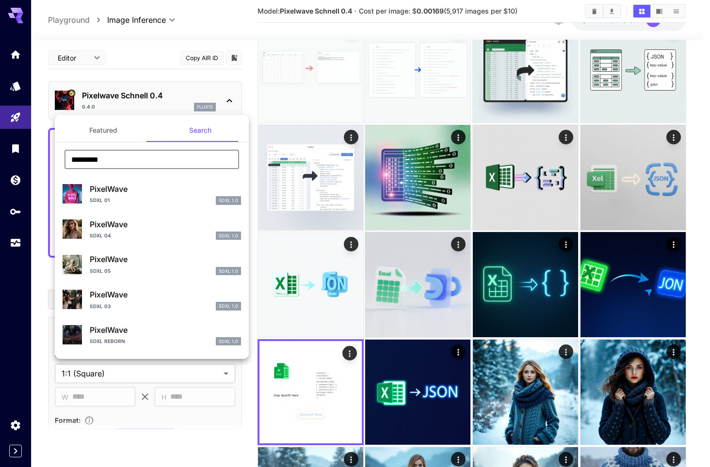
click at [117, 155] on input "*********" at bounding box center [151, 159] width 175 height 19
drag, startPoint x: 107, startPoint y: 158, endPoint x: -18, endPoint y: 128, distance: 128.7
type input "*******"
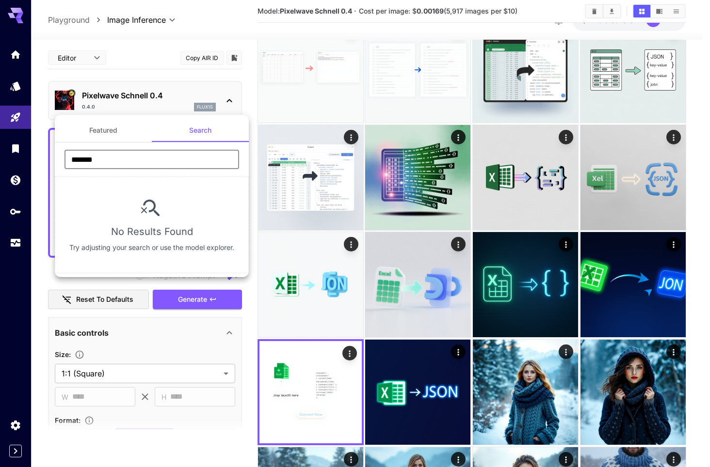
click at [126, 132] on button "Featured" at bounding box center [103, 130] width 97 height 23
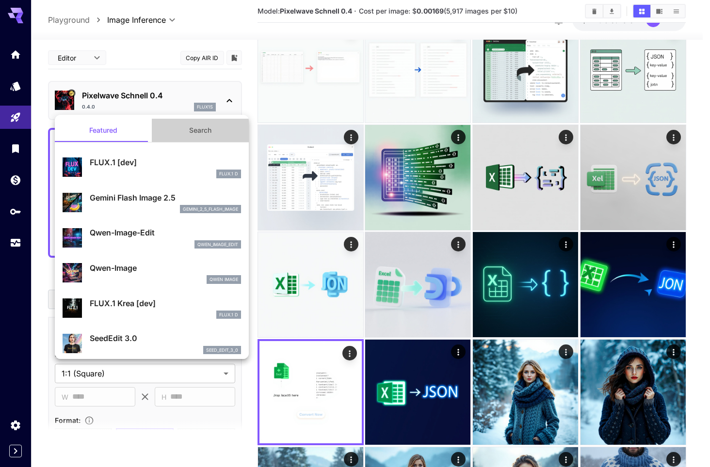
click at [206, 133] on button "Search" at bounding box center [200, 130] width 97 height 23
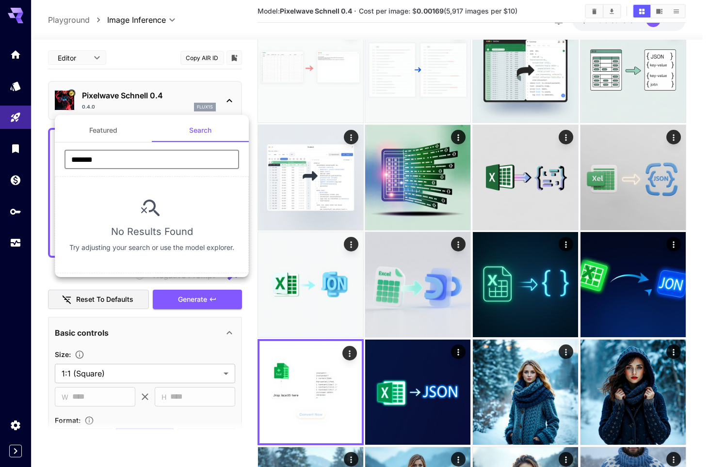
drag, startPoint x: 125, startPoint y: 158, endPoint x: -60, endPoint y: 111, distance: 190.7
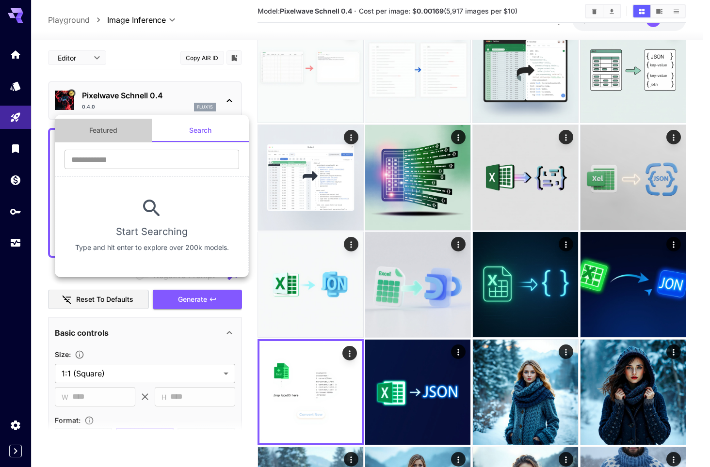
click at [102, 137] on button "Featured" at bounding box center [103, 130] width 97 height 23
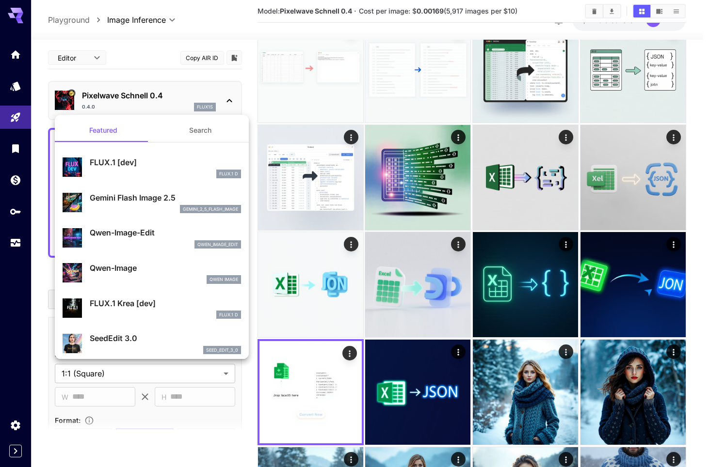
click at [184, 131] on button "Search" at bounding box center [200, 130] width 97 height 23
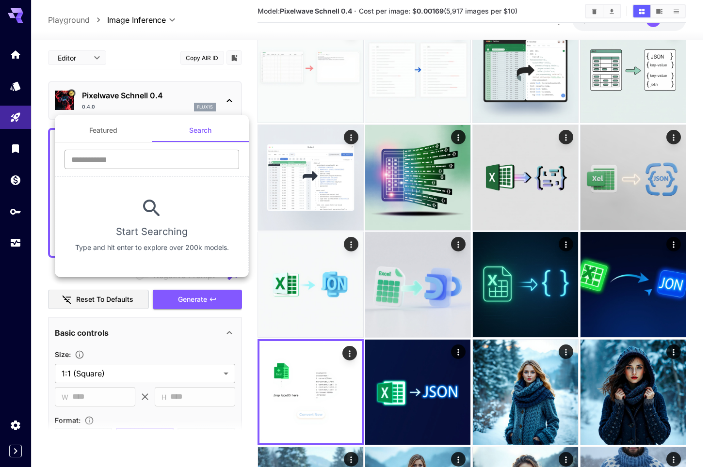
click at [170, 153] on input "text" at bounding box center [151, 159] width 175 height 19
drag, startPoint x: 155, startPoint y: 160, endPoint x: 28, endPoint y: 130, distance: 129.9
click at [28, 130] on div "Featured Search ******* ​ No Results Found Try adjusting your search or use the…" at bounding box center [97, 145] width 194 height 291
type input "*********"
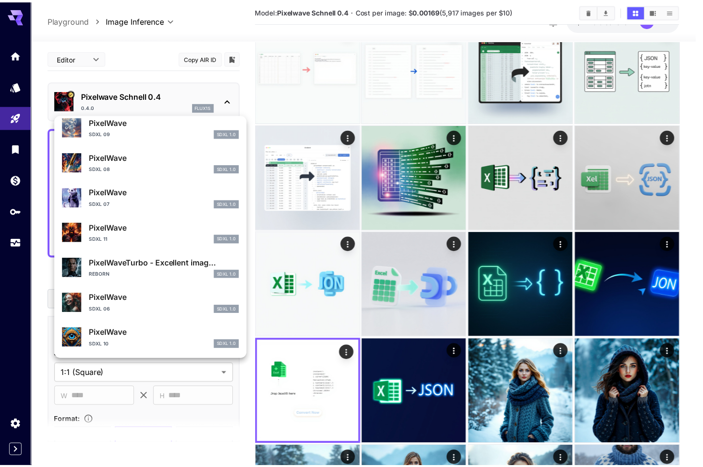
scroll to position [280, 0]
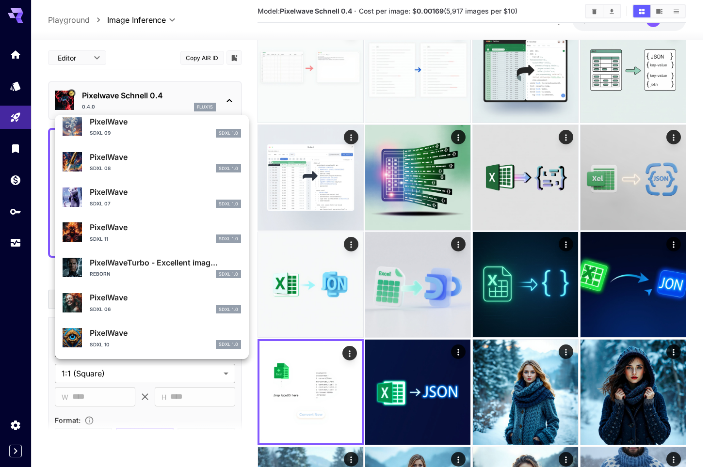
click at [136, 58] on div at bounding box center [355, 233] width 710 height 467
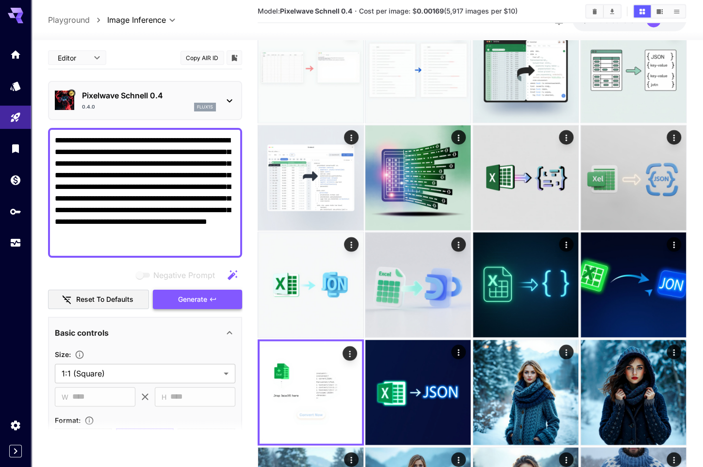
click at [205, 298] on span "Generate" at bounding box center [192, 300] width 29 height 12
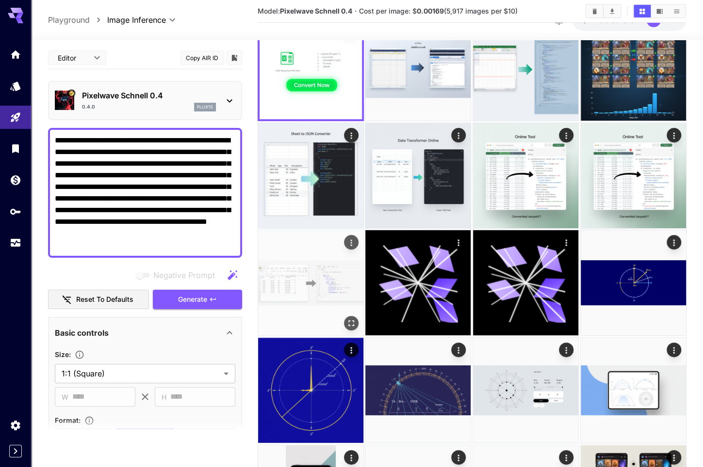
scroll to position [0, 0]
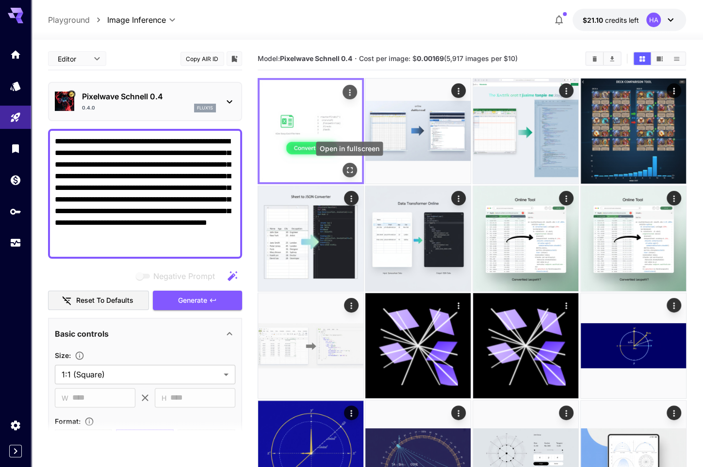
click at [352, 172] on icon "Open in fullscreen" at bounding box center [349, 170] width 10 height 10
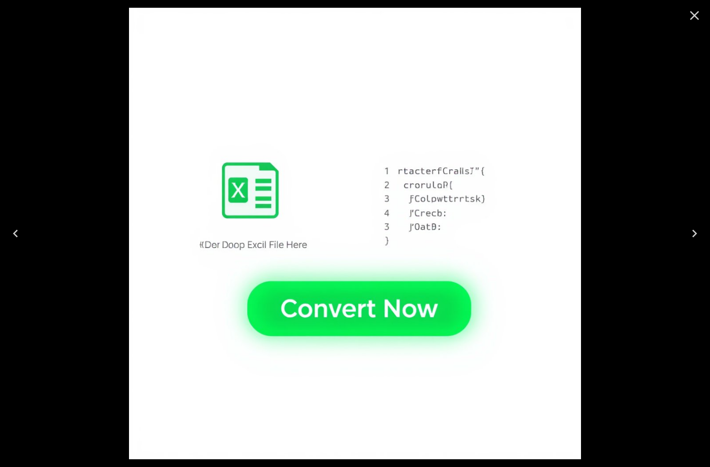
click at [640, 217] on div at bounding box center [355, 233] width 710 height 467
click at [636, 124] on div at bounding box center [355, 233] width 710 height 467
click at [689, 14] on icon "Close" at bounding box center [695, 16] width 16 height 16
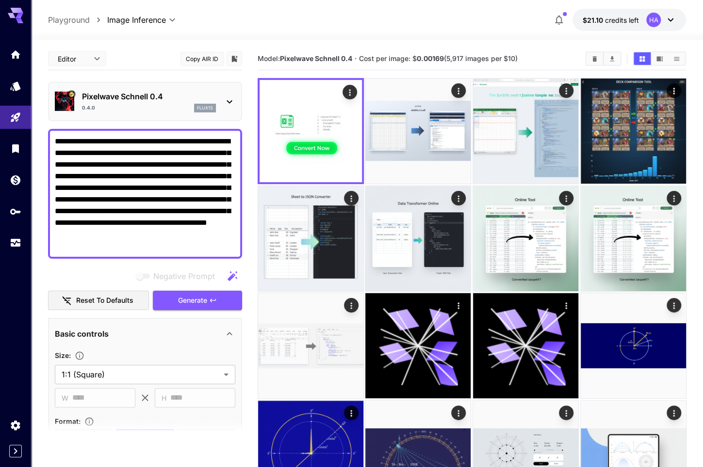
click at [321, 61] on b "Pixelwave Schnell 0.4" at bounding box center [316, 58] width 72 height 8
copy b "Schnell"
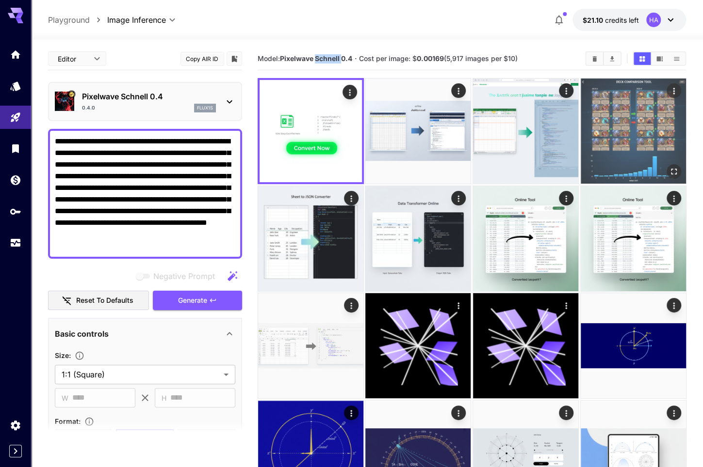
drag, startPoint x: 624, startPoint y: 106, endPoint x: 609, endPoint y: 159, distance: 55.0
click at [609, 159] on img at bounding box center [632, 131] width 105 height 105
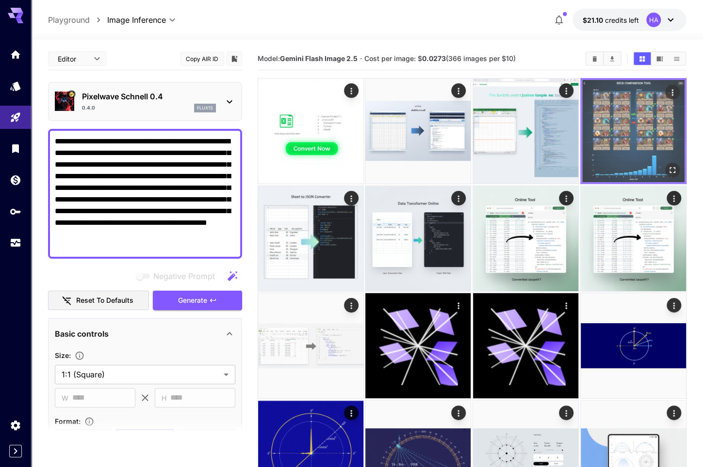
click at [634, 144] on img at bounding box center [633, 131] width 102 height 102
click at [669, 96] on icon "Actions" at bounding box center [672, 93] width 10 height 10
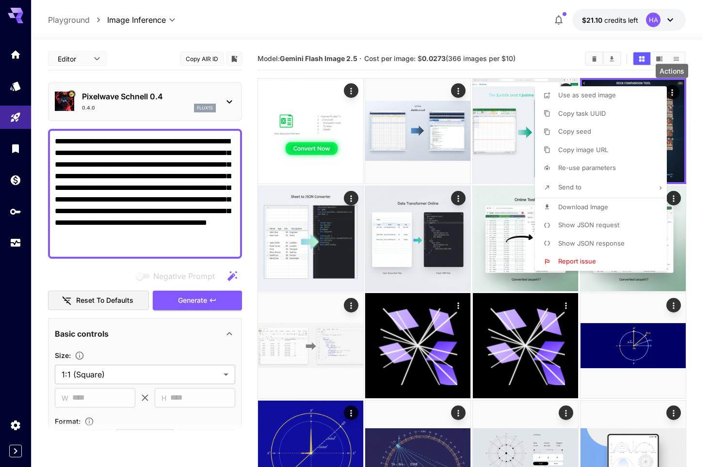
click at [589, 166] on span "Re-use parameters" at bounding box center [587, 168] width 58 height 8
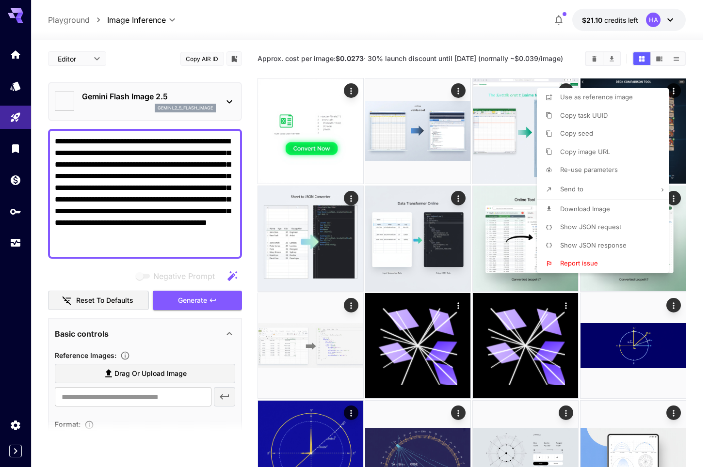
type input "**********"
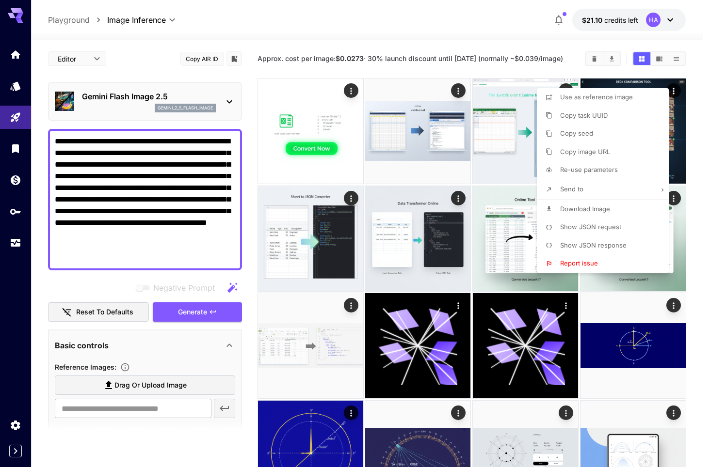
click at [185, 256] on div at bounding box center [355, 233] width 710 height 467
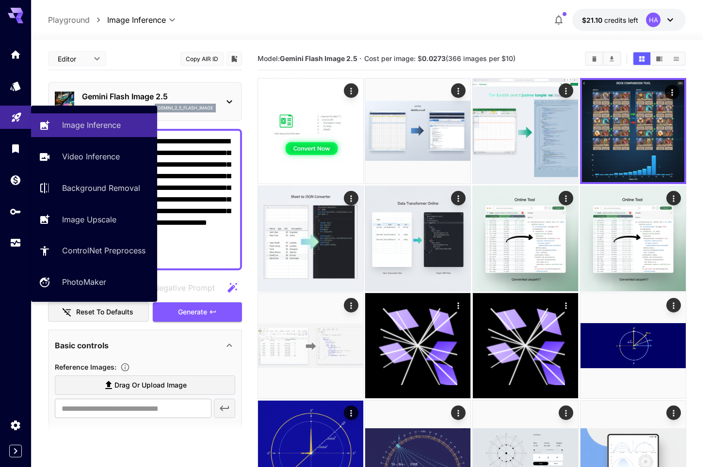
drag, startPoint x: 184, startPoint y: 258, endPoint x: 26, endPoint y: 122, distance: 208.0
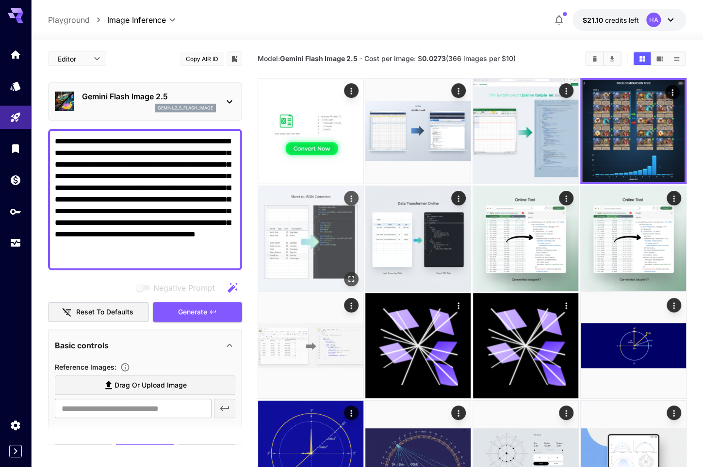
paste textarea
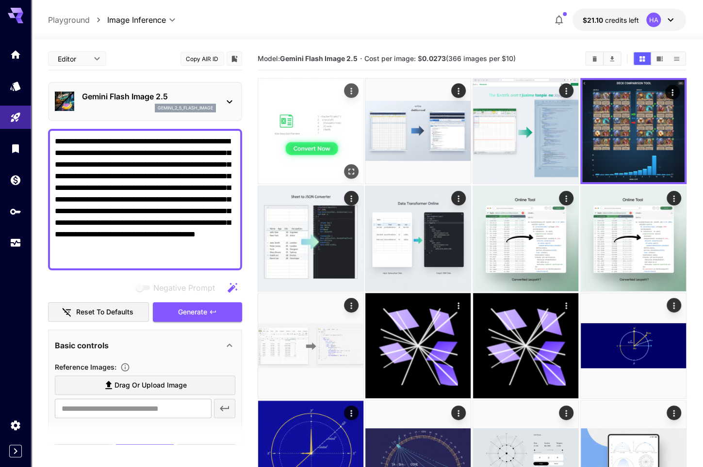
drag, startPoint x: 324, startPoint y: 134, endPoint x: 271, endPoint y: 123, distance: 54.6
click at [271, 123] on img at bounding box center [310, 131] width 105 height 105
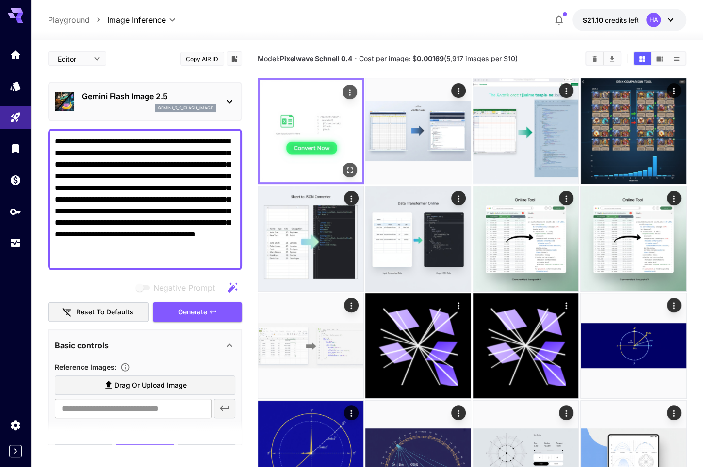
click at [345, 93] on icon "Actions" at bounding box center [349, 93] width 10 height 10
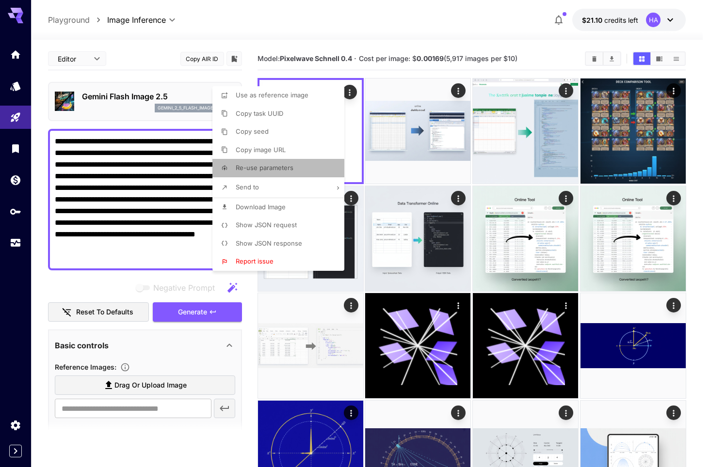
click at [278, 169] on span "Re-use parameters" at bounding box center [265, 168] width 58 height 8
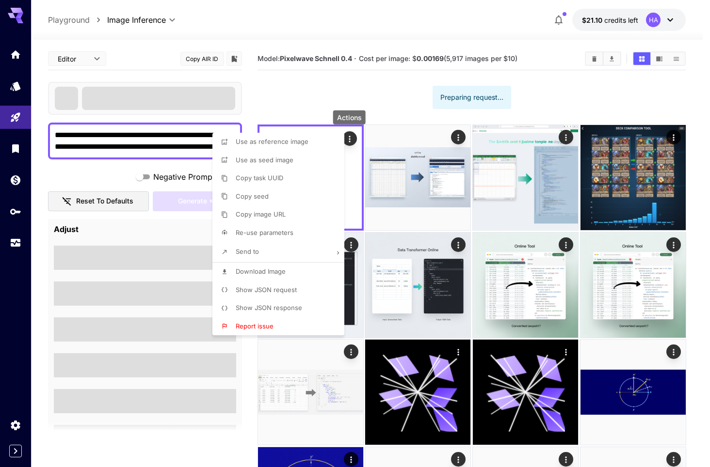
click at [158, 134] on div at bounding box center [355, 233] width 710 height 467
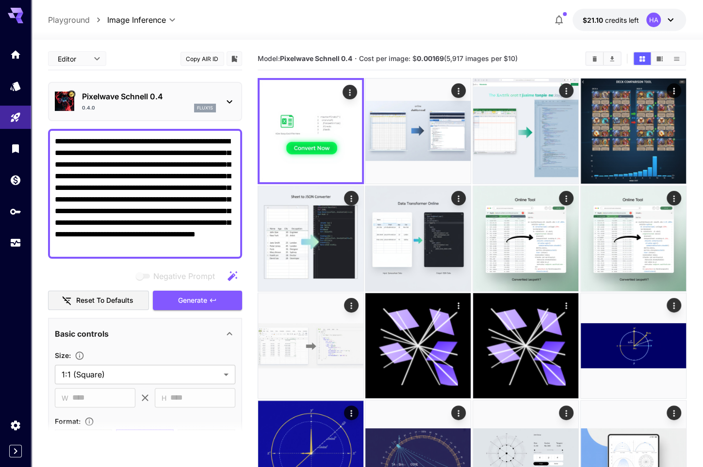
click at [175, 184] on textarea "**********" at bounding box center [145, 194] width 180 height 116
drag, startPoint x: 229, startPoint y: 249, endPoint x: 37, endPoint y: 110, distance: 237.3
paste textarea "**********"
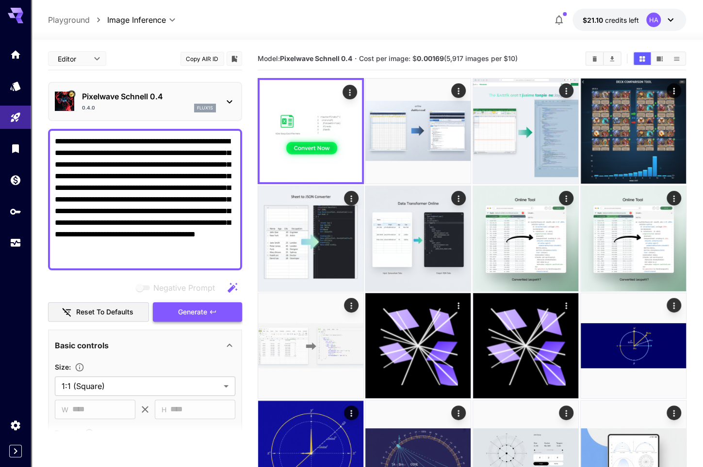
click at [193, 310] on span "Generate" at bounding box center [192, 312] width 29 height 12
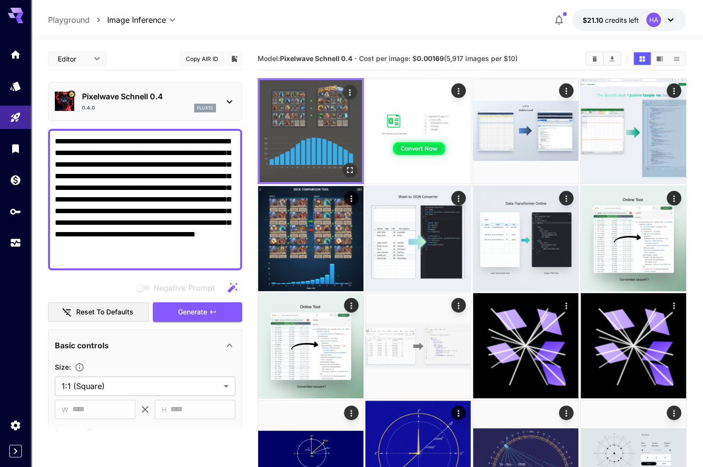
click at [348, 165] on icon "Open in fullscreen" at bounding box center [349, 170] width 10 height 10
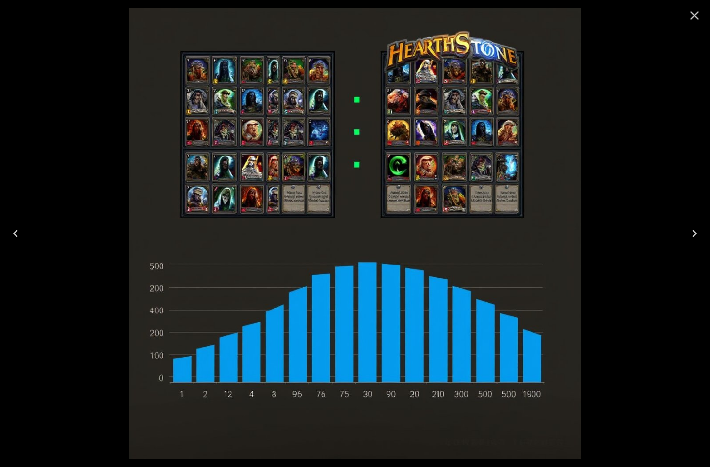
click at [694, 18] on icon "Close" at bounding box center [695, 16] width 16 height 16
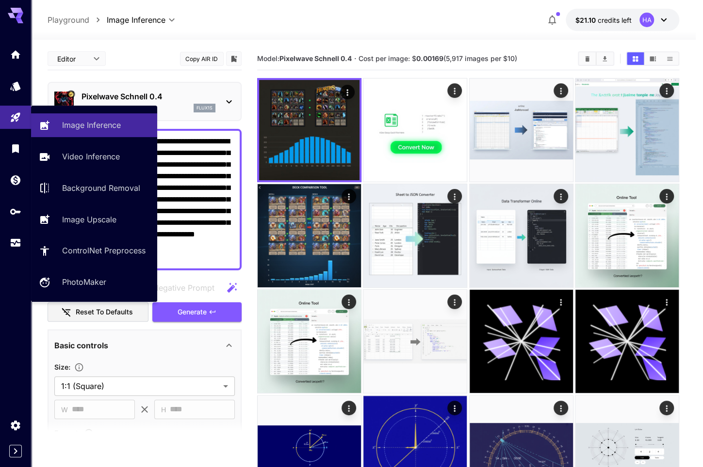
drag, startPoint x: 192, startPoint y: 259, endPoint x: 0, endPoint y: 104, distance: 247.0
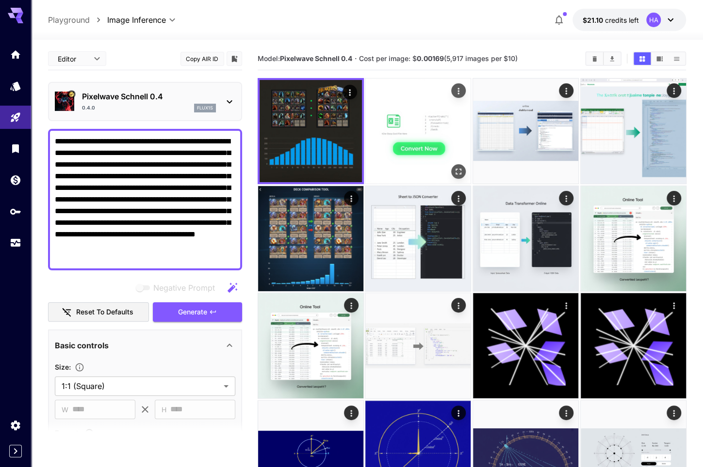
click at [415, 114] on img at bounding box center [417, 131] width 105 height 105
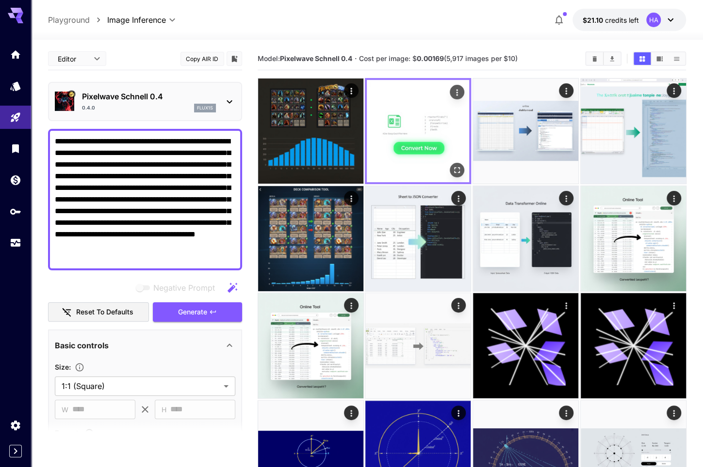
click at [452, 93] on icon "Actions" at bounding box center [457, 93] width 10 height 10
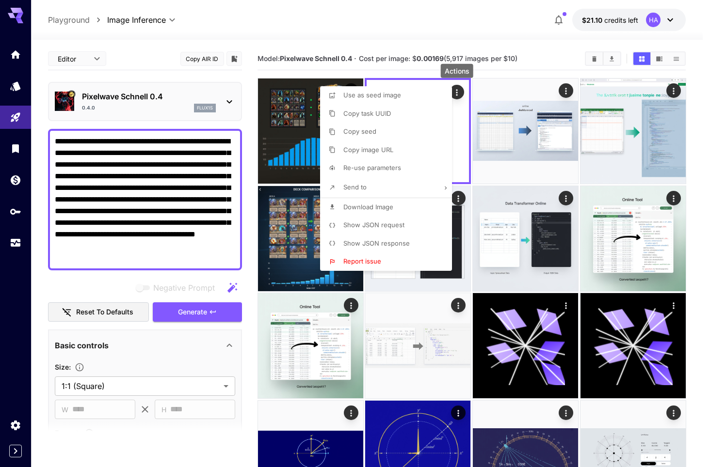
click at [435, 72] on div at bounding box center [355, 233] width 710 height 467
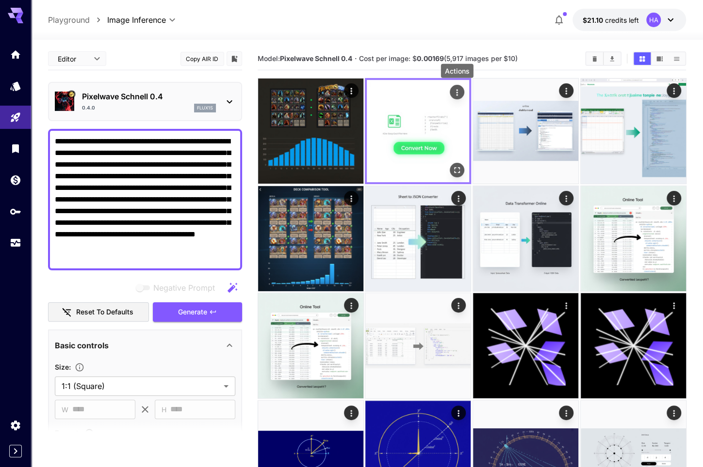
click at [456, 91] on icon "Actions" at bounding box center [457, 93] width 10 height 10
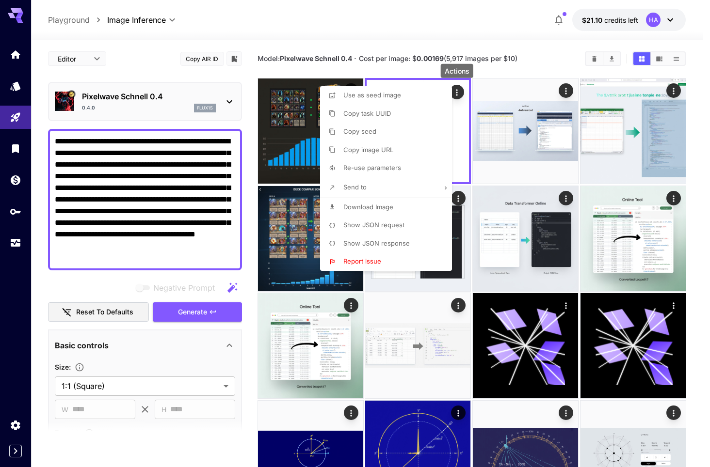
click at [380, 171] on span "Re-use parameters" at bounding box center [372, 168] width 58 height 8
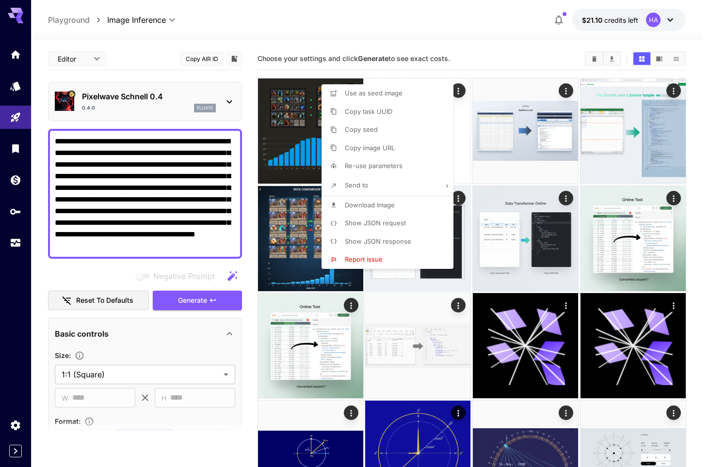
click at [226, 243] on div at bounding box center [355, 233] width 710 height 467
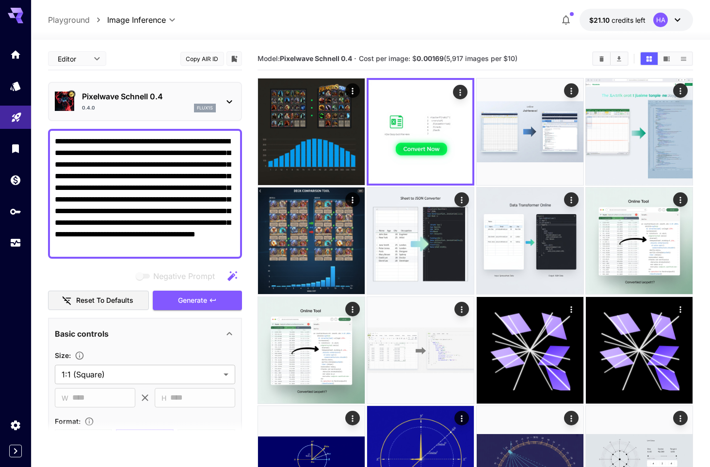
drag, startPoint x: 228, startPoint y: 247, endPoint x: 1, endPoint y: 129, distance: 255.5
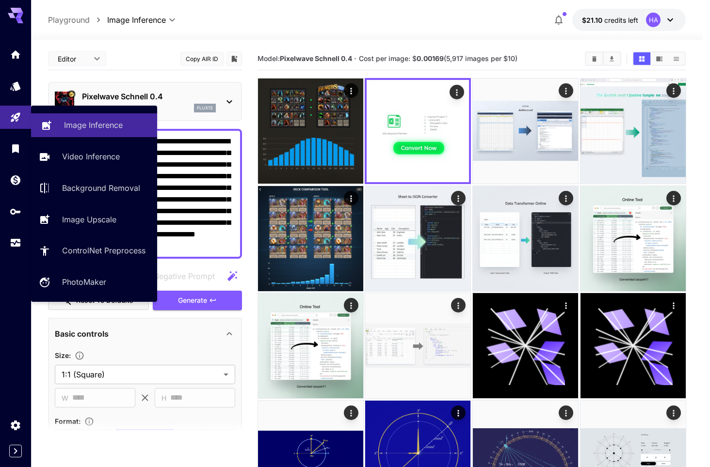
type textarea "**********"
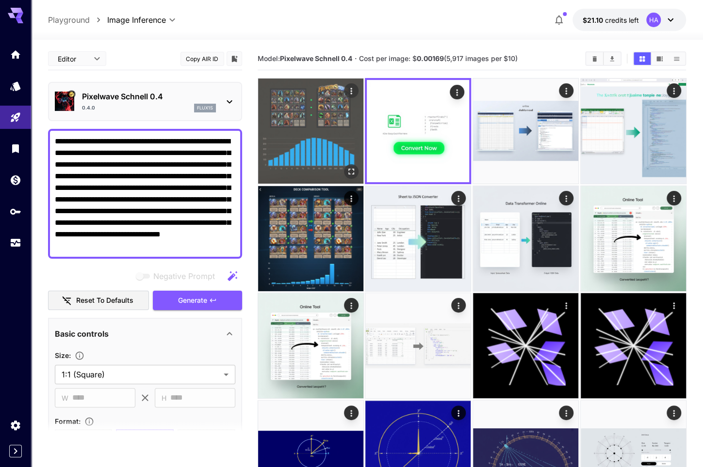
click at [305, 113] on img at bounding box center [310, 131] width 105 height 105
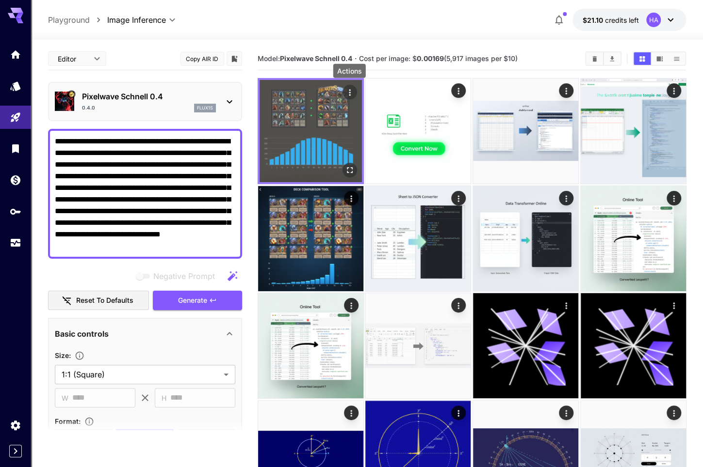
click at [344, 95] on icon "Actions" at bounding box center [349, 93] width 10 height 10
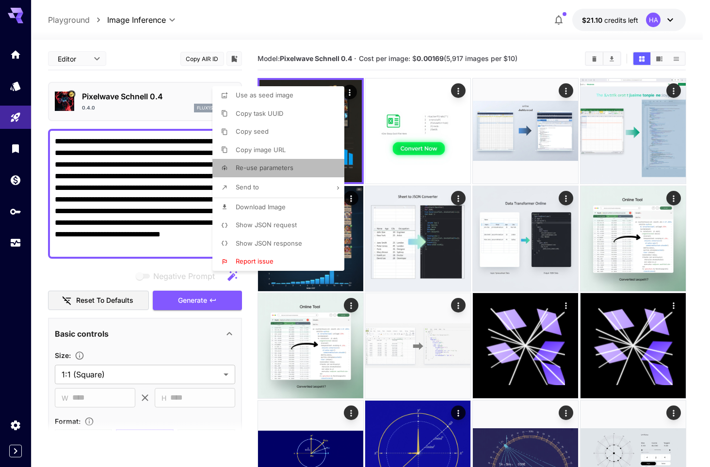
click at [261, 164] on span "Re-use parameters" at bounding box center [265, 168] width 58 height 8
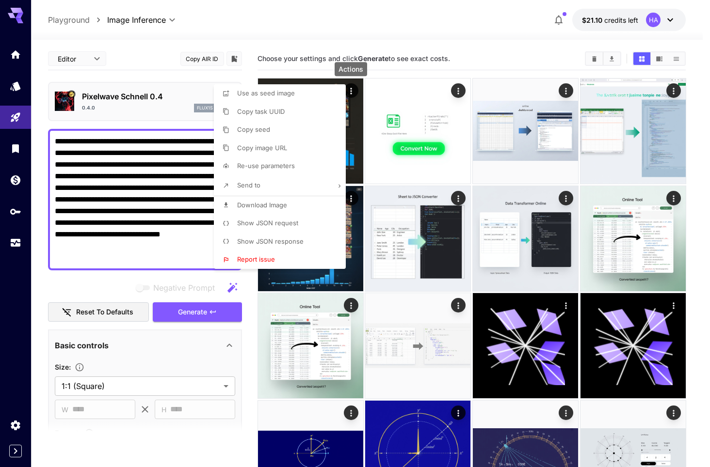
click at [164, 189] on div at bounding box center [355, 233] width 710 height 467
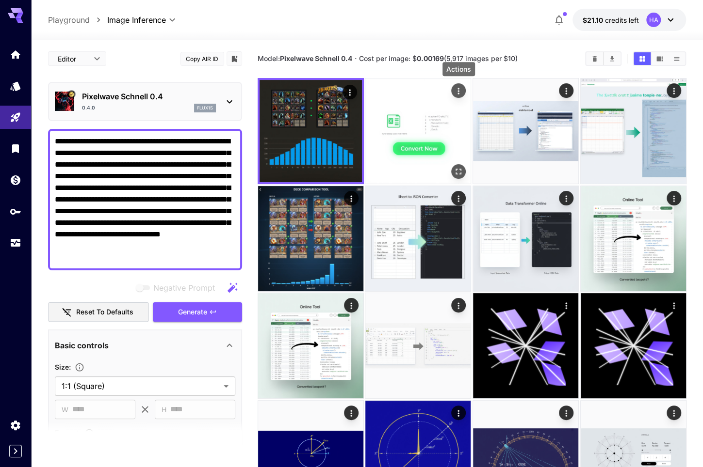
click at [452, 91] on button "Actions" at bounding box center [458, 90] width 15 height 15
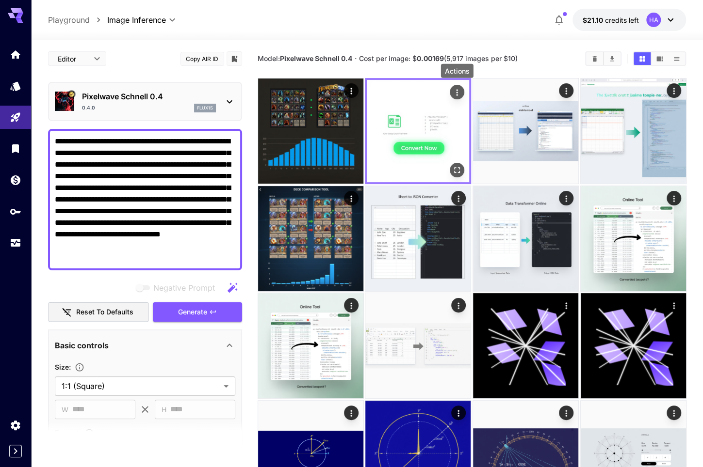
click at [452, 93] on icon "Actions" at bounding box center [457, 93] width 10 height 10
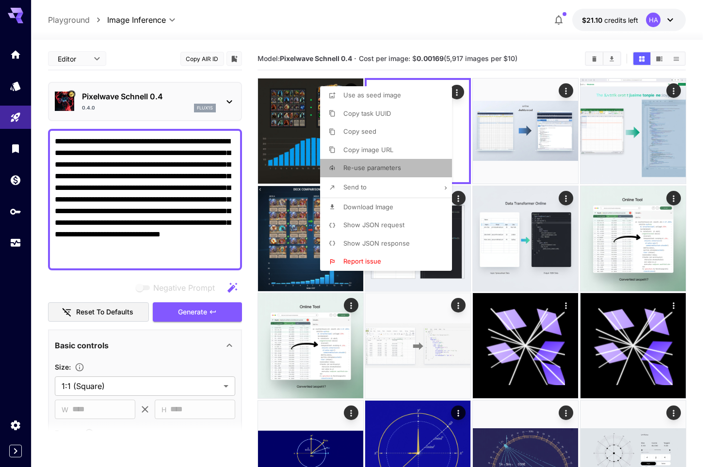
click at [387, 167] on span "Re-use parameters" at bounding box center [372, 168] width 58 height 8
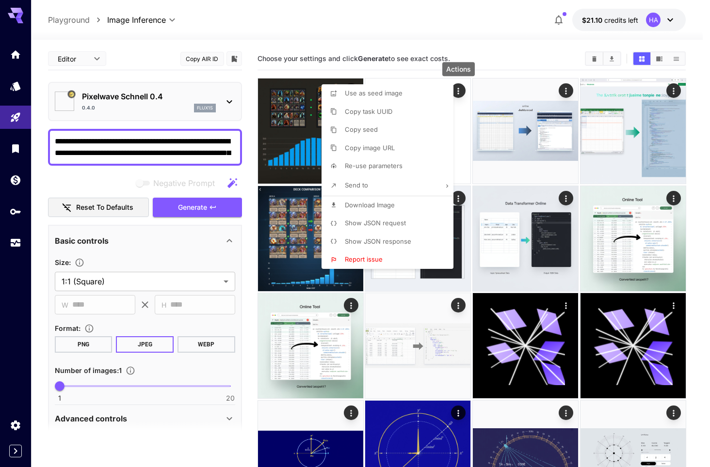
type input "**********"
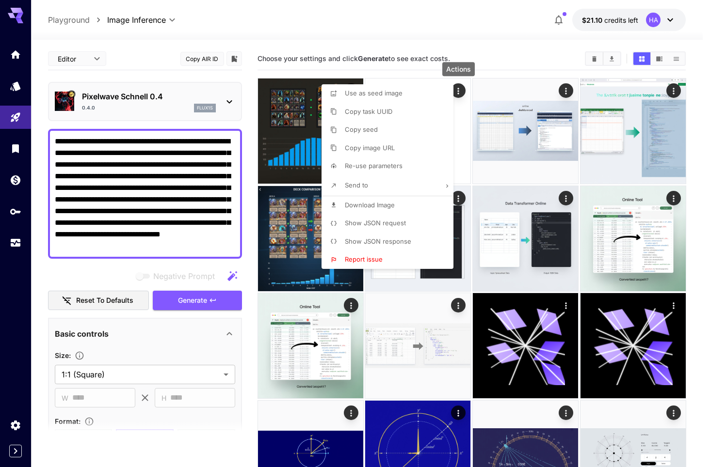
click at [175, 205] on div at bounding box center [355, 233] width 710 height 467
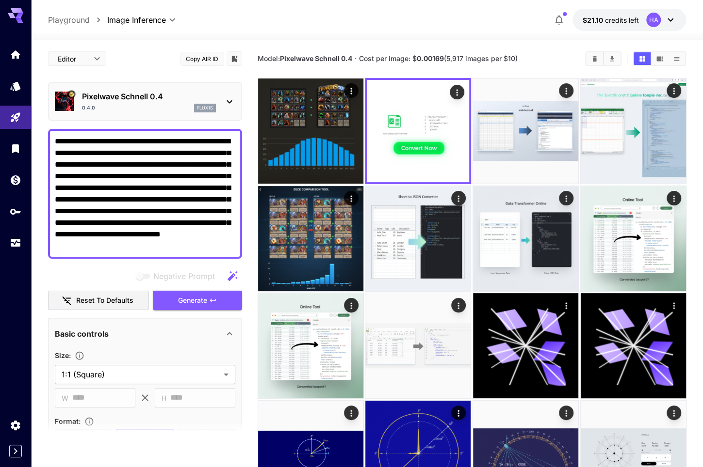
drag, startPoint x: 227, startPoint y: 246, endPoint x: 48, endPoint y: 140, distance: 208.1
click at [48, 140] on div "**********" at bounding box center [145, 194] width 194 height 130
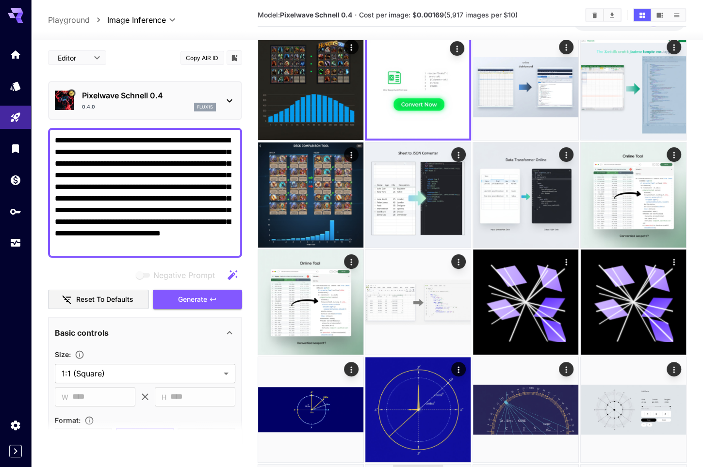
scroll to position [48, 0]
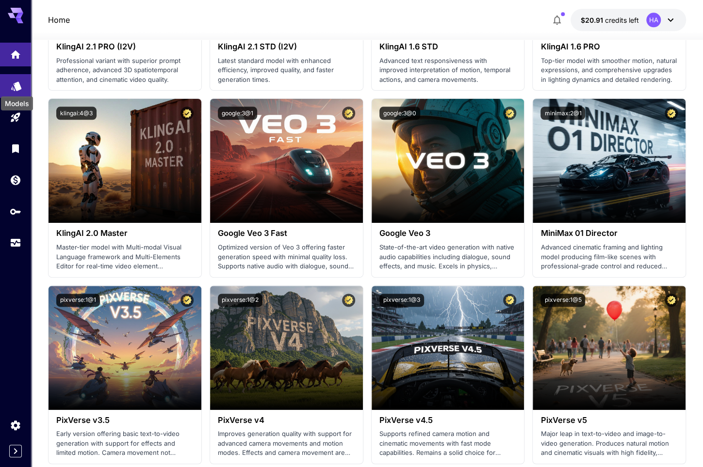
click at [17, 87] on icon "Models" at bounding box center [16, 83] width 10 height 9
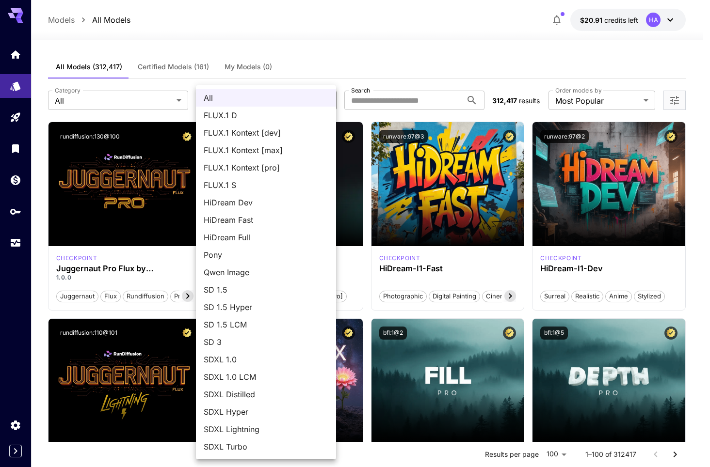
click at [225, 185] on span "FLUX.1 S" at bounding box center [266, 185] width 125 height 12
type input "******"
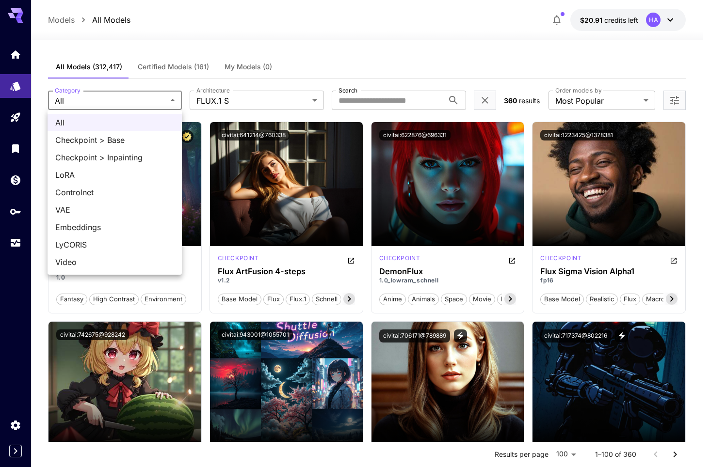
click at [133, 141] on span "Checkpoint > Base" at bounding box center [114, 140] width 119 height 12
type input "**********"
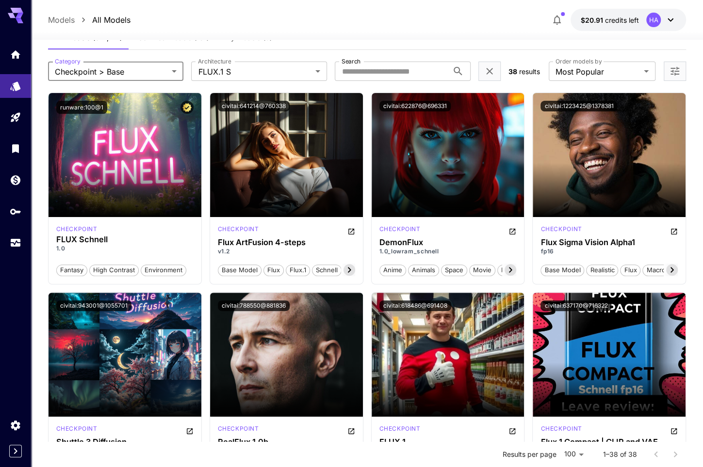
scroll to position [97, 0]
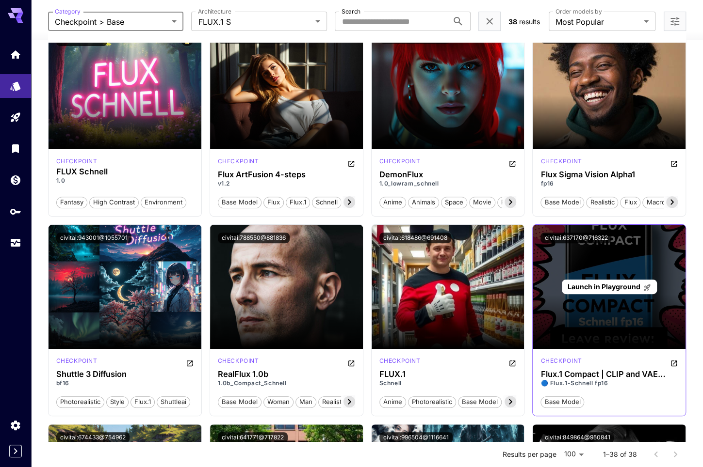
click at [632, 288] on span "Launch in Playground" at bounding box center [603, 287] width 73 height 8
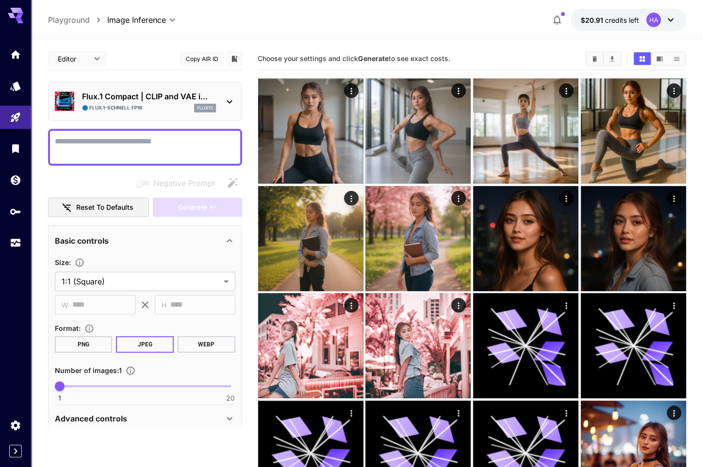
click at [119, 144] on textarea "Negative Prompt" at bounding box center [145, 147] width 180 height 23
paste textarea "**********"
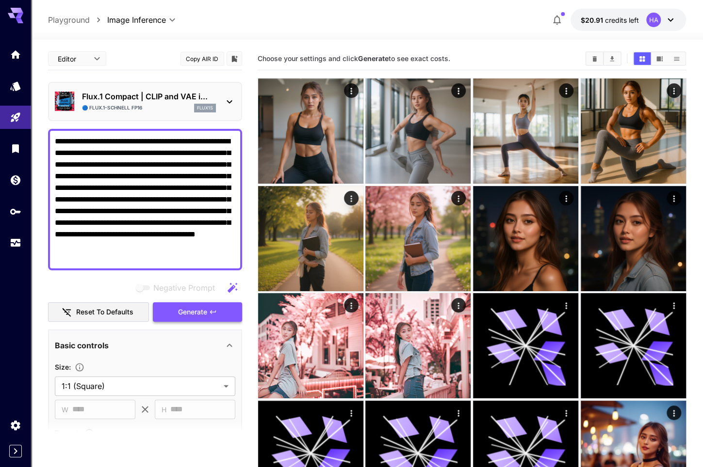
click at [195, 312] on span "Generate" at bounding box center [192, 312] width 29 height 12
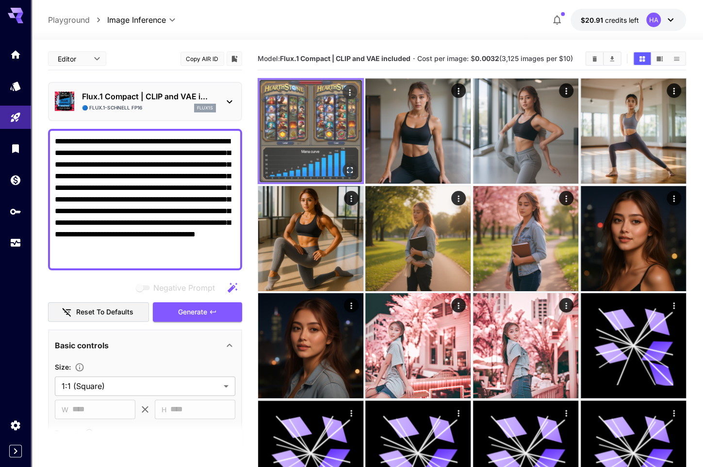
click at [351, 171] on icon "Open in fullscreen" at bounding box center [349, 170] width 6 height 6
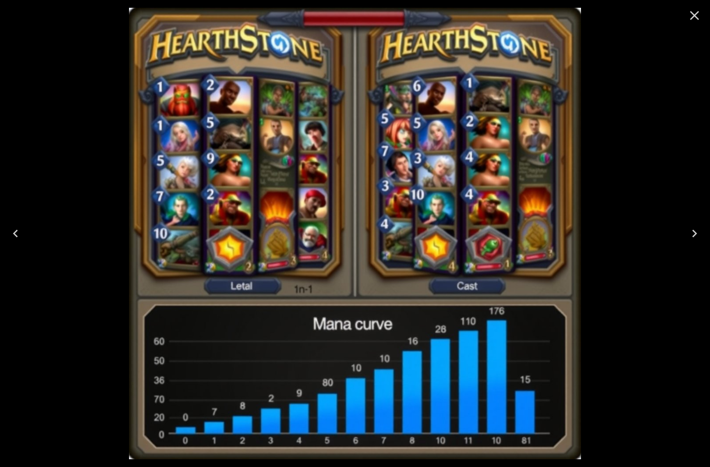
click at [699, 15] on icon "Close" at bounding box center [695, 16] width 16 height 16
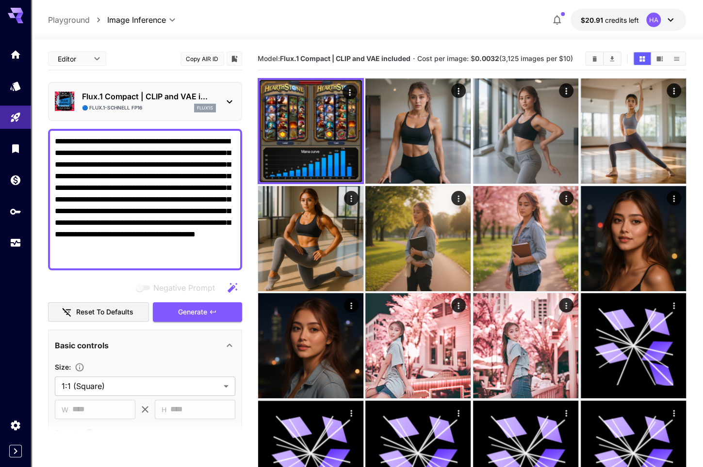
drag, startPoint x: 187, startPoint y: 259, endPoint x: 49, endPoint y: 136, distance: 184.8
click at [49, 136] on div "**********" at bounding box center [145, 200] width 194 height 142
paste textarea
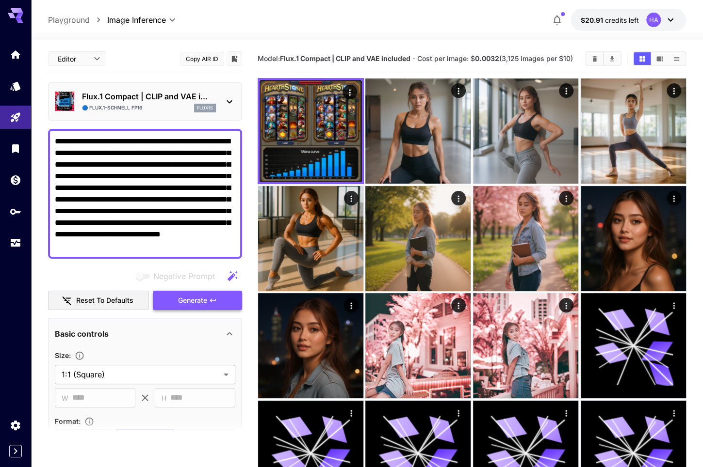
type textarea "**********"
click at [194, 302] on span "Generate" at bounding box center [192, 301] width 29 height 12
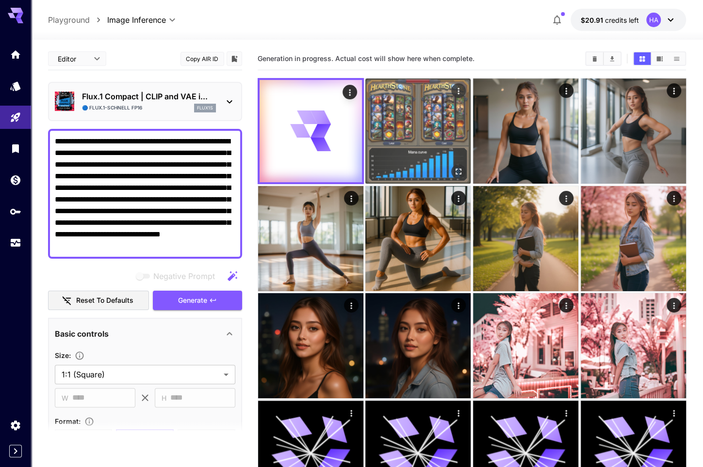
click at [426, 122] on img at bounding box center [417, 131] width 105 height 105
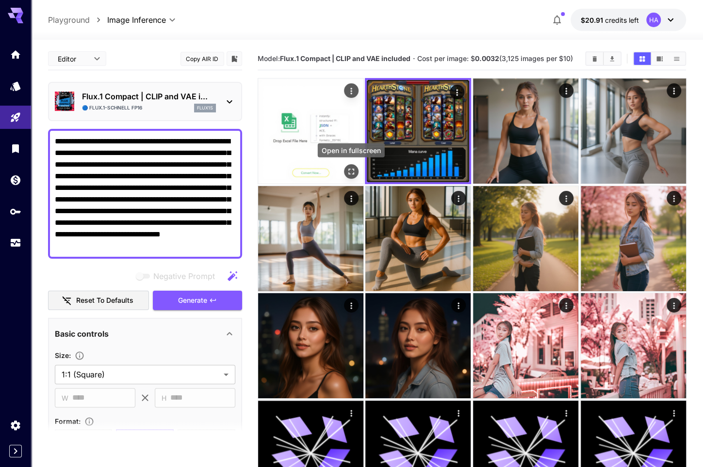
click at [353, 170] on icon "Open in fullscreen" at bounding box center [351, 172] width 10 height 10
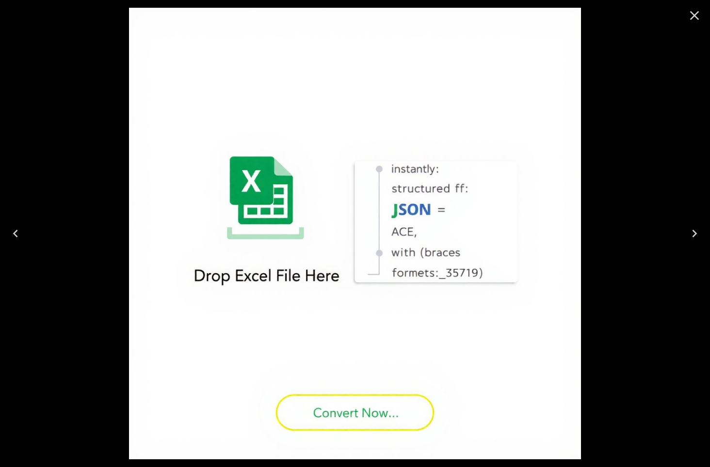
click at [666, 213] on div at bounding box center [355, 233] width 710 height 467
click at [693, 14] on icon "Close" at bounding box center [694, 15] width 9 height 9
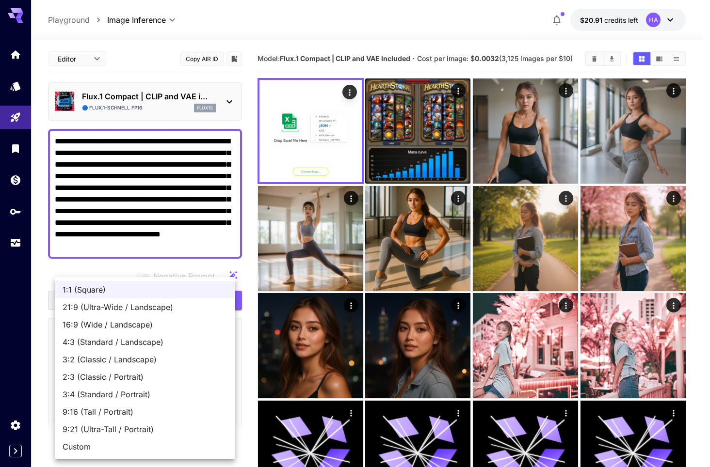
click at [140, 305] on span "21:9 (Ultra-Wide / Landscape)" at bounding box center [145, 308] width 165 height 12
type input "**********"
type input "****"
type input "***"
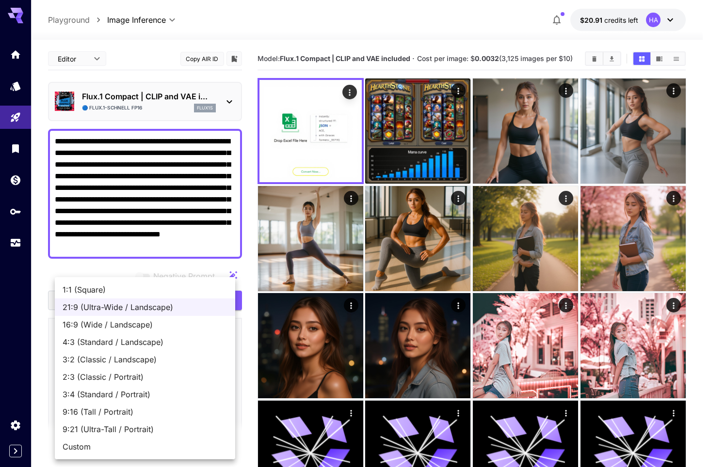
click at [141, 442] on span "Custom" at bounding box center [145, 447] width 165 height 12
type input "******"
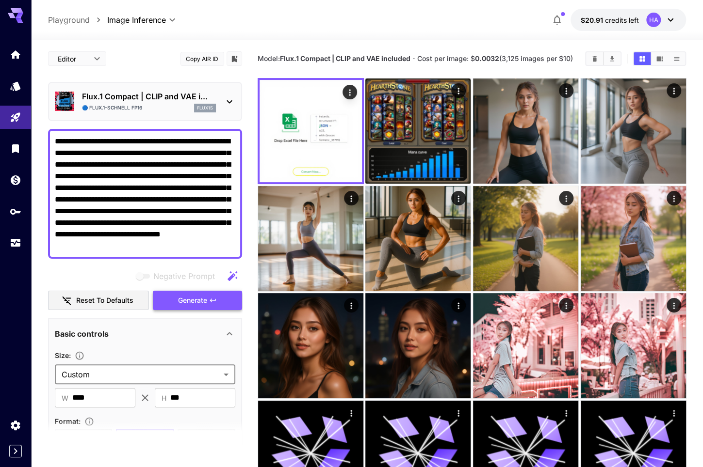
click at [201, 300] on span "Generate" at bounding box center [192, 301] width 29 height 12
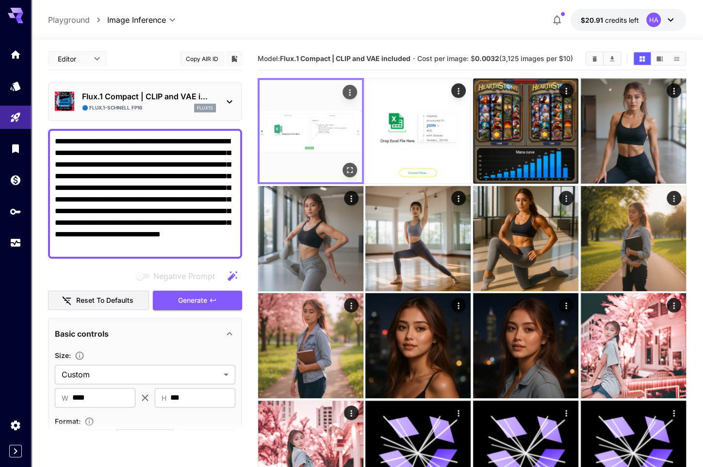
click at [351, 170] on icon "Open in fullscreen" at bounding box center [349, 170] width 10 height 10
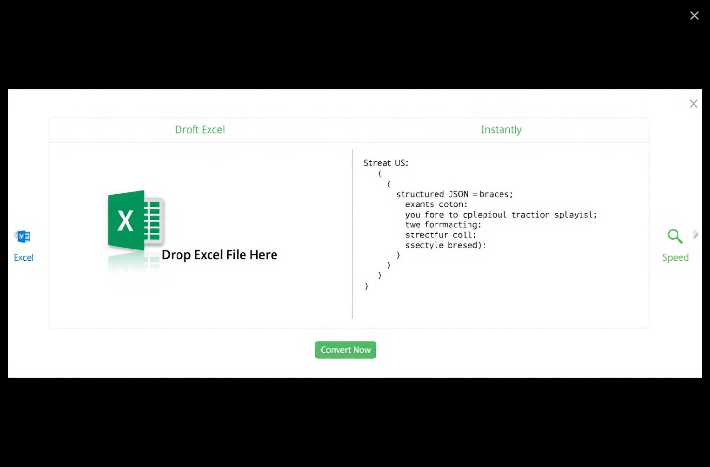
click at [695, 21] on icon "Close" at bounding box center [695, 16] width 16 height 16
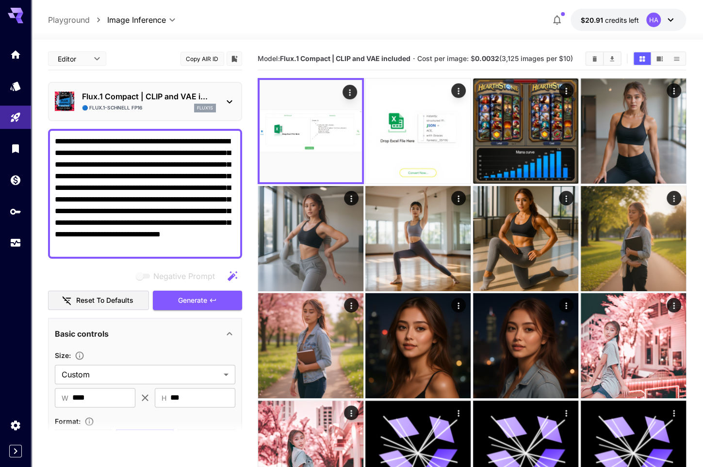
click at [430, 159] on img at bounding box center [417, 131] width 105 height 105
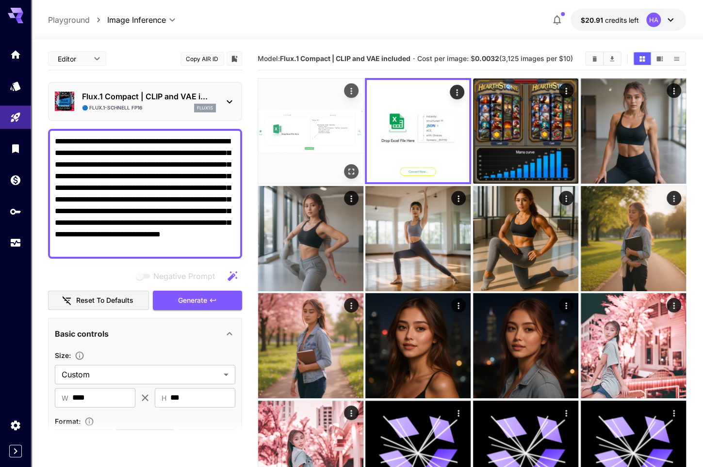
click at [349, 149] on img at bounding box center [310, 131] width 105 height 105
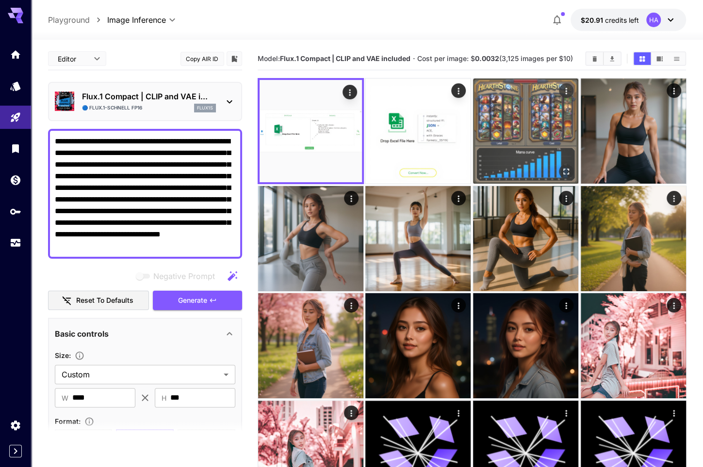
click at [511, 148] on img at bounding box center [525, 131] width 105 height 105
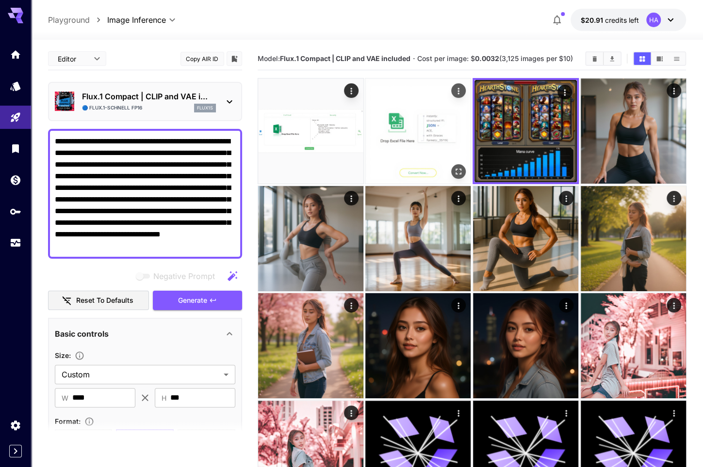
click at [420, 122] on img at bounding box center [417, 131] width 105 height 105
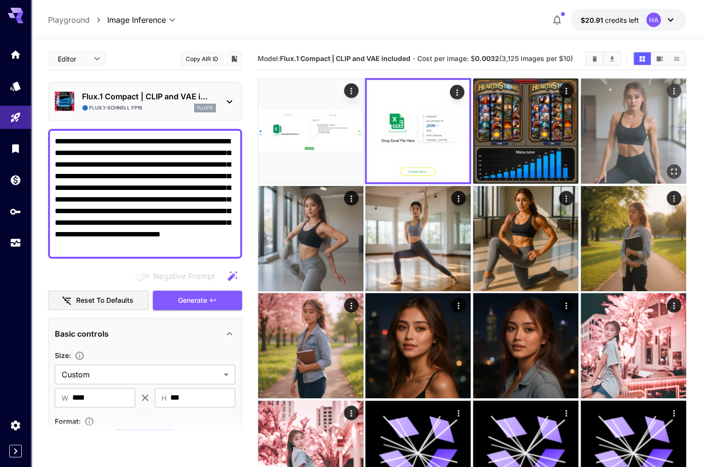
click at [617, 142] on img at bounding box center [632, 131] width 105 height 105
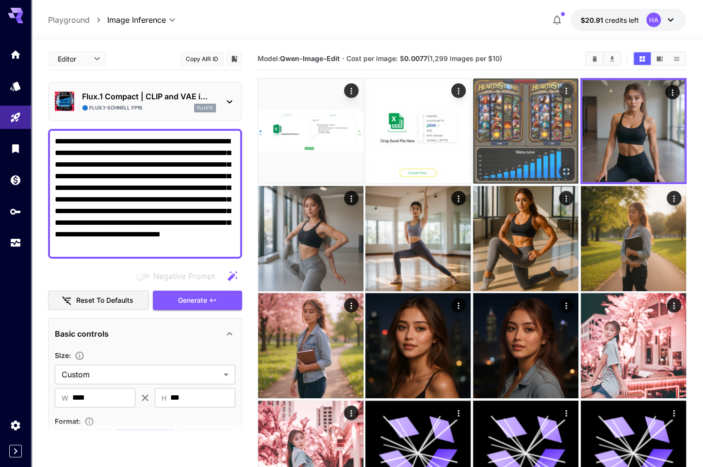
click at [500, 138] on img at bounding box center [525, 131] width 105 height 105
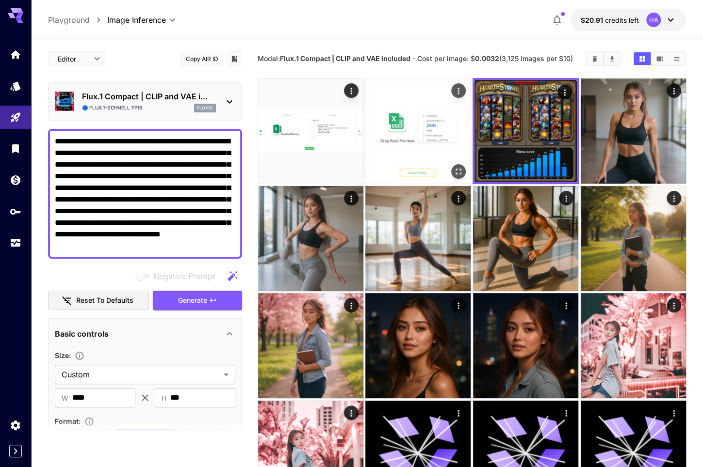
click at [432, 137] on img at bounding box center [417, 131] width 105 height 105
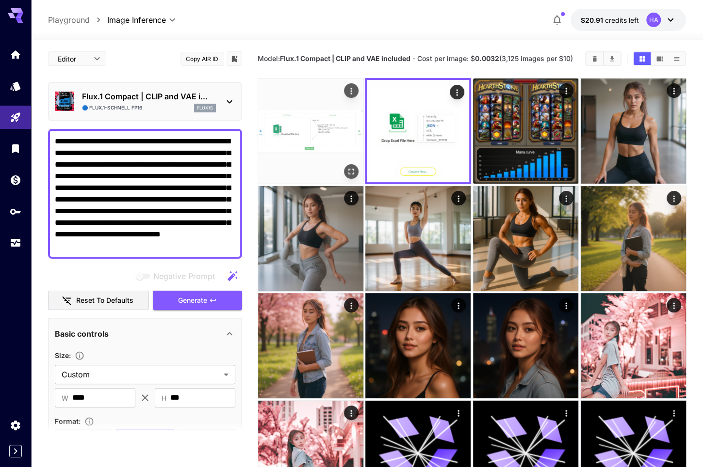
click at [331, 129] on img at bounding box center [310, 131] width 105 height 105
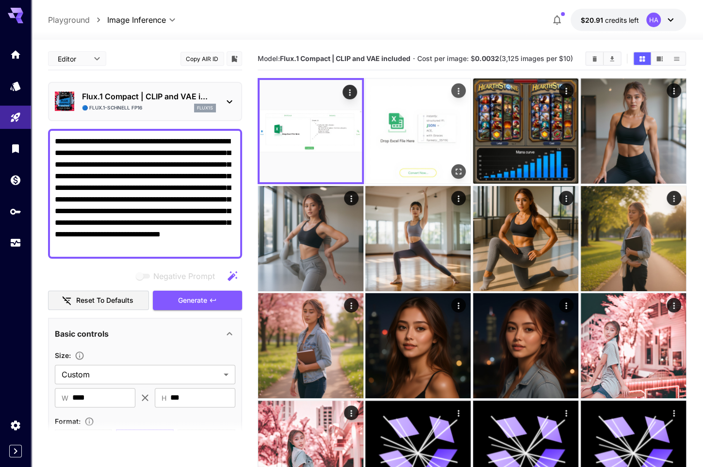
click at [405, 131] on img at bounding box center [417, 131] width 105 height 105
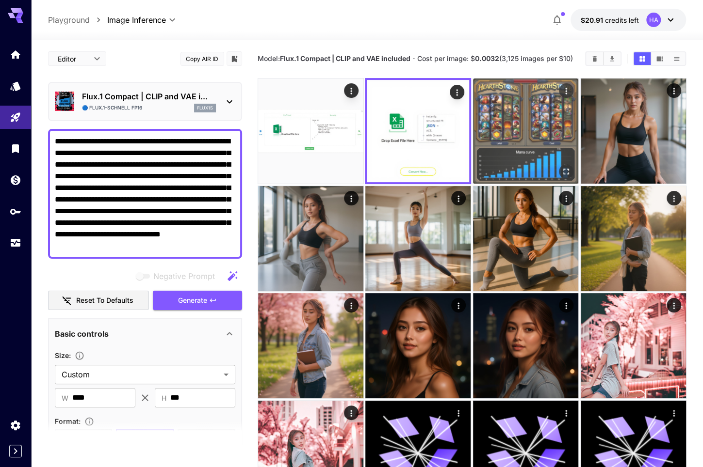
click at [526, 139] on img at bounding box center [525, 131] width 105 height 105
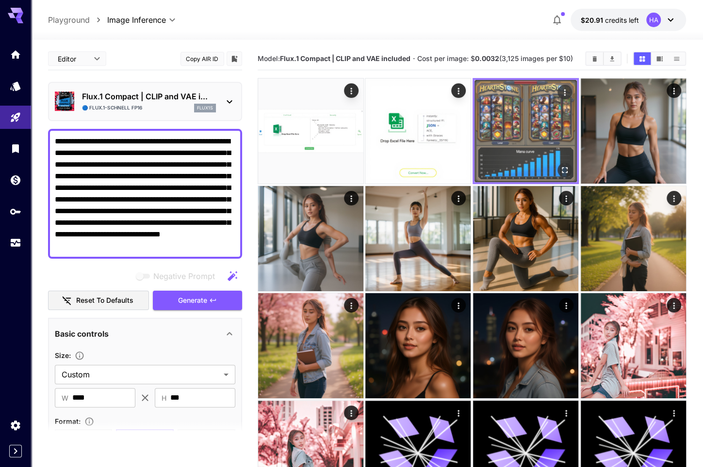
click at [536, 146] on img at bounding box center [525, 131] width 102 height 102
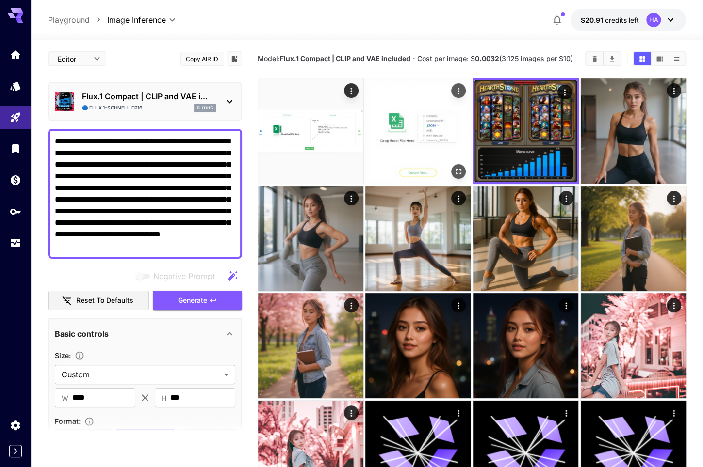
click at [422, 134] on img at bounding box center [417, 131] width 105 height 105
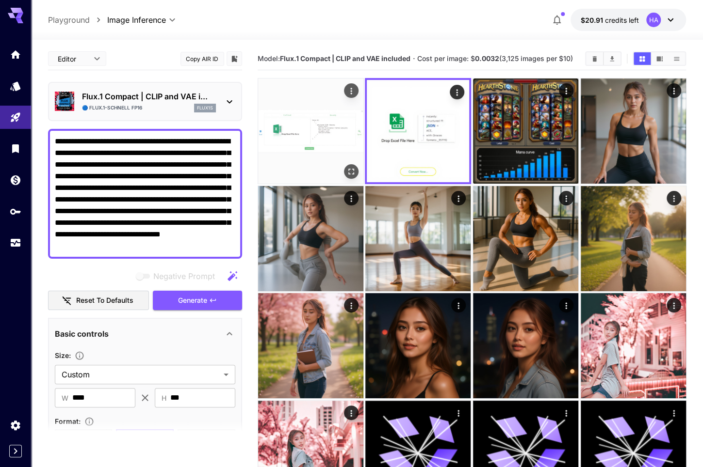
click at [327, 136] on img at bounding box center [310, 131] width 105 height 105
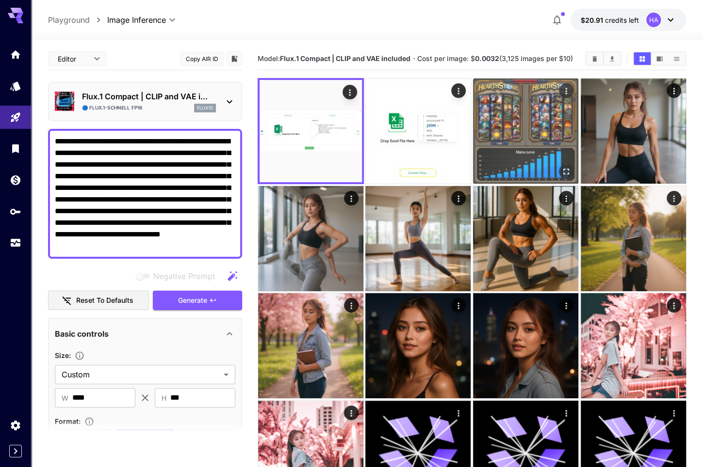
click at [519, 132] on img at bounding box center [525, 131] width 105 height 105
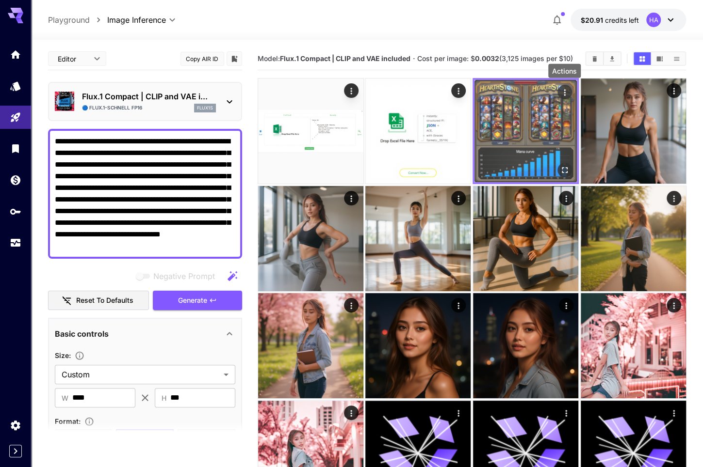
click at [565, 93] on icon "Actions" at bounding box center [565, 93] width 10 height 10
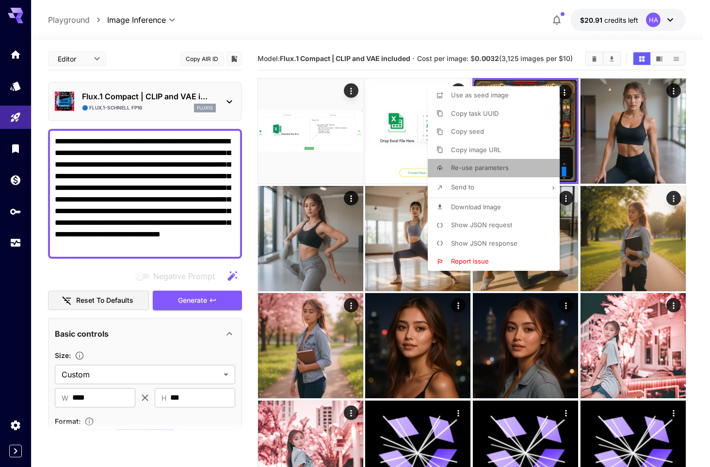
click at [504, 169] on span "Re-use parameters" at bounding box center [480, 168] width 58 height 8
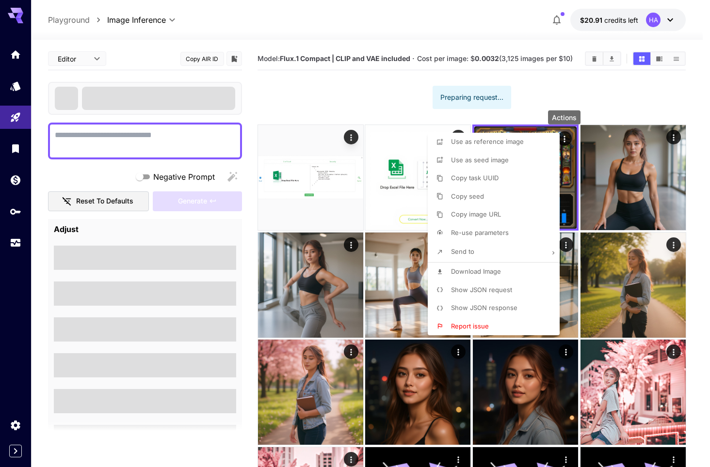
type textarea "**********"
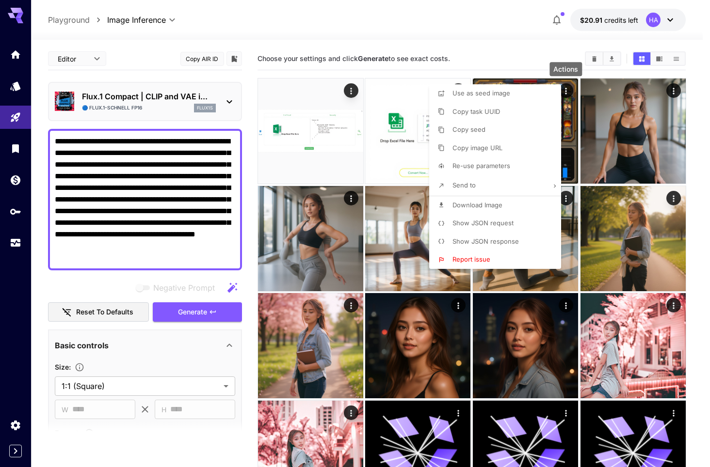
click at [131, 385] on div at bounding box center [355, 233] width 710 height 467
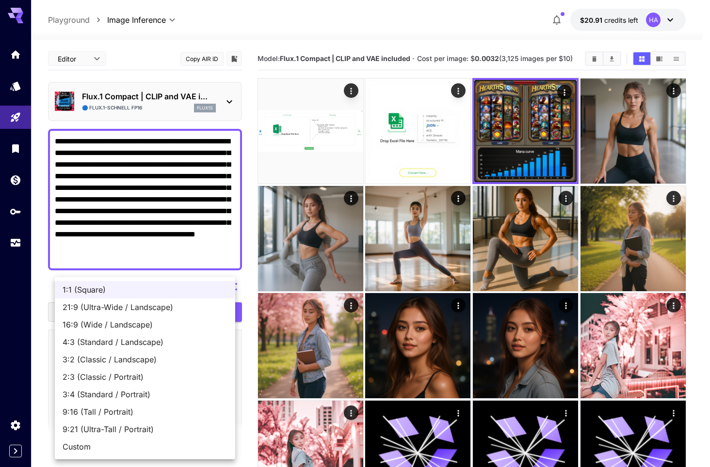
click at [155, 306] on span "21:9 (Ultra-Wide / Landscape)" at bounding box center [145, 308] width 165 height 12
type input "**********"
type input "****"
type input "***"
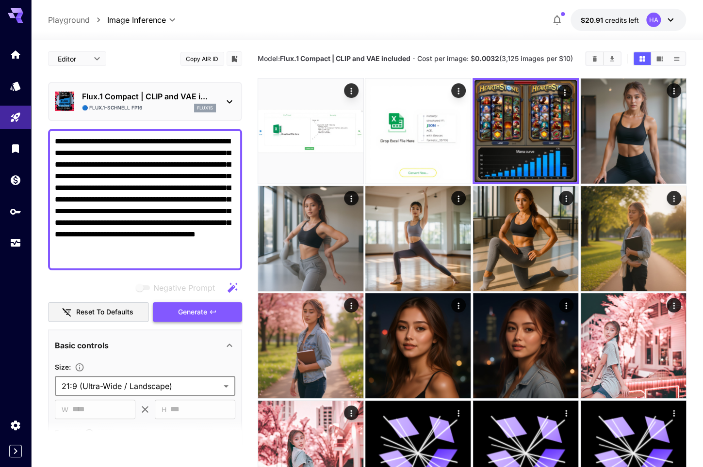
click at [206, 315] on span "Generate" at bounding box center [192, 312] width 29 height 12
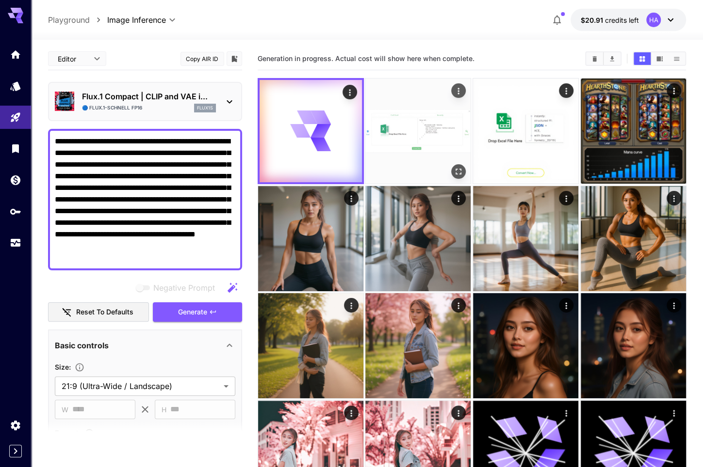
click at [413, 124] on img at bounding box center [417, 131] width 105 height 105
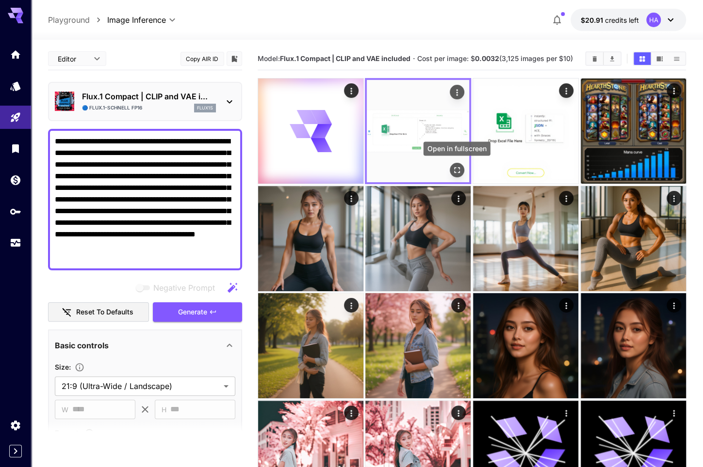
click at [455, 169] on icon "Open in fullscreen" at bounding box center [457, 170] width 10 height 10
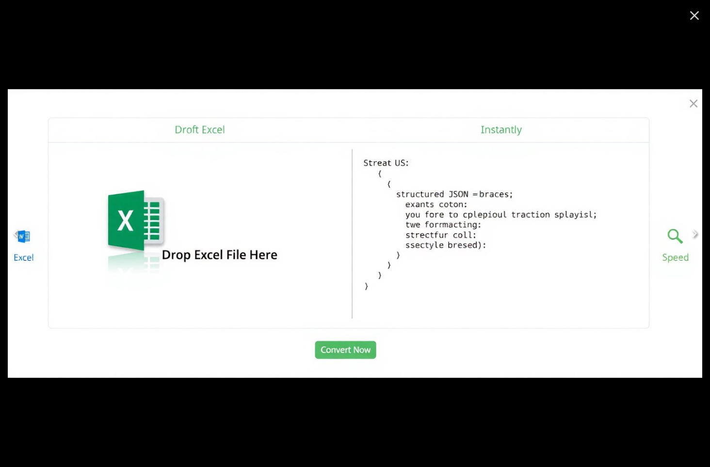
click at [693, 14] on icon "Close" at bounding box center [694, 15] width 9 height 9
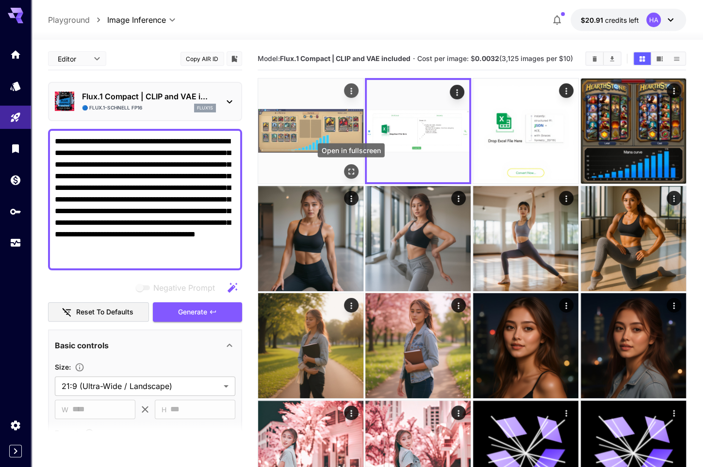
click at [356, 168] on button "Open in fullscreen" at bounding box center [350, 171] width 15 height 15
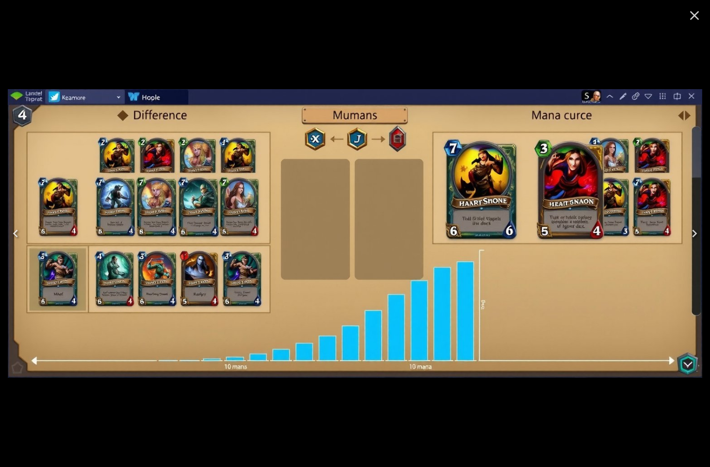
click at [692, 17] on icon "Close" at bounding box center [694, 15] width 9 height 9
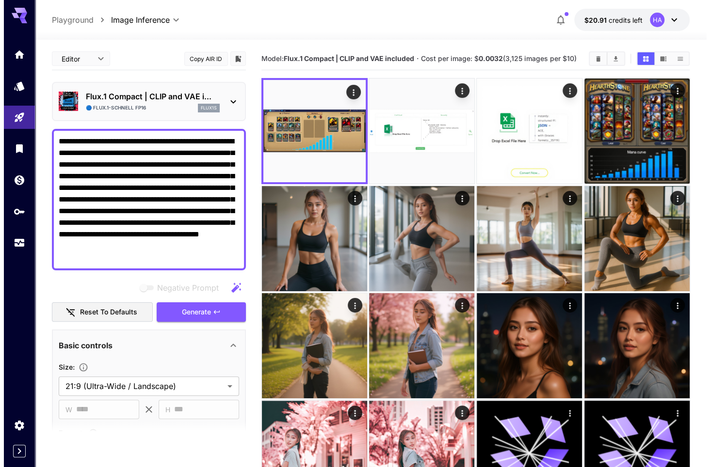
scroll to position [97, 0]
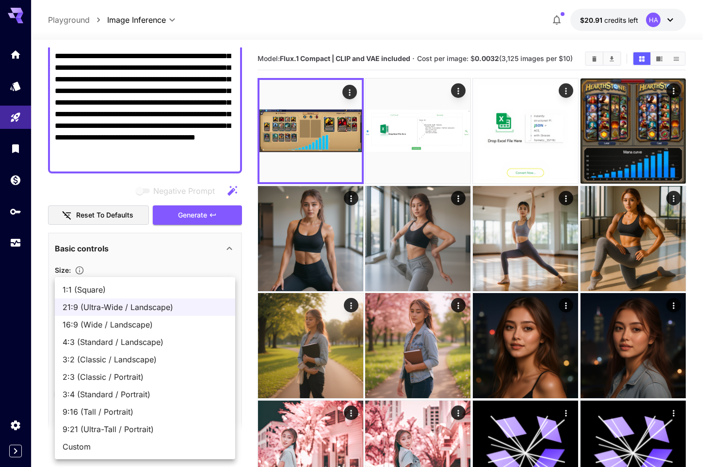
click at [121, 444] on span "Custom" at bounding box center [145, 447] width 165 height 12
type input "******"
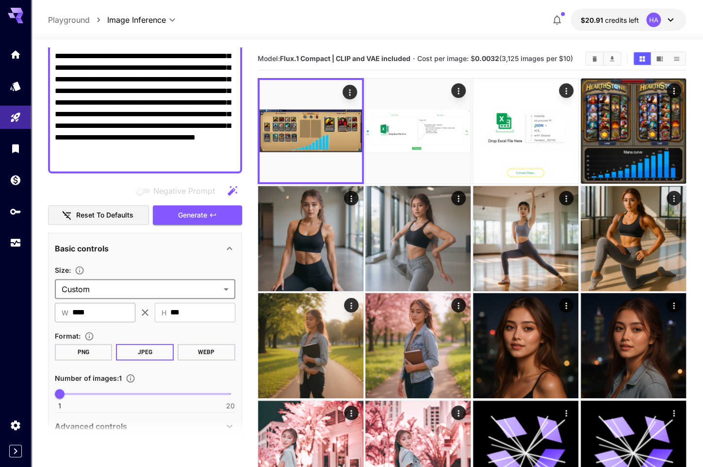
click at [100, 312] on input "****" at bounding box center [103, 312] width 63 height 19
type input "****"
click at [206, 214] on span "Generate" at bounding box center [192, 216] width 29 height 12
type input "***"
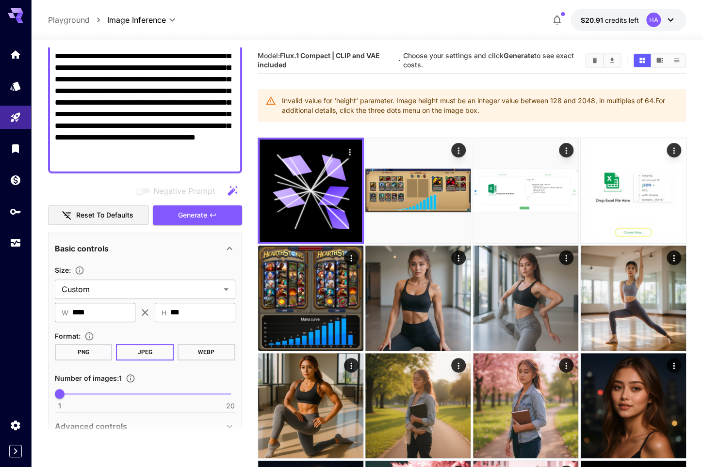
click at [90, 311] on input "****" at bounding box center [103, 312] width 63 height 19
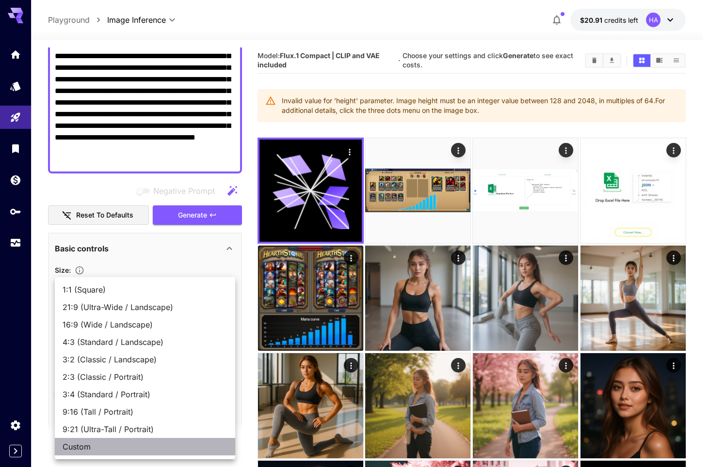
click at [77, 443] on span "Custom" at bounding box center [145, 447] width 165 height 12
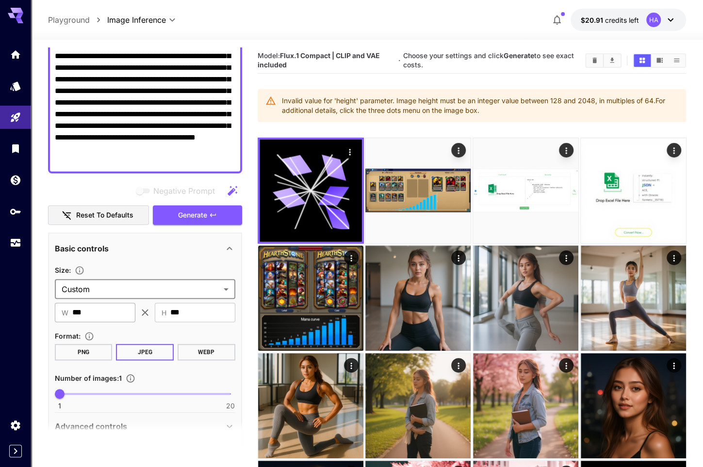
click at [77, 318] on input "***" at bounding box center [103, 312] width 63 height 19
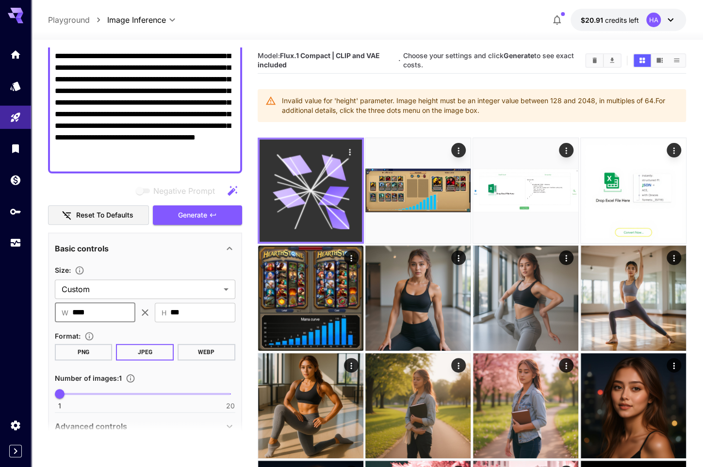
type input "****"
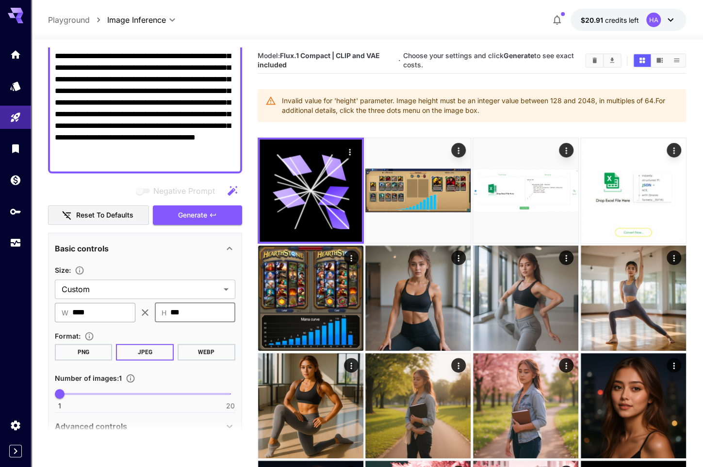
click at [95, 311] on input "****" at bounding box center [103, 312] width 63 height 19
click at [176, 213] on button "Generate" at bounding box center [197, 216] width 89 height 20
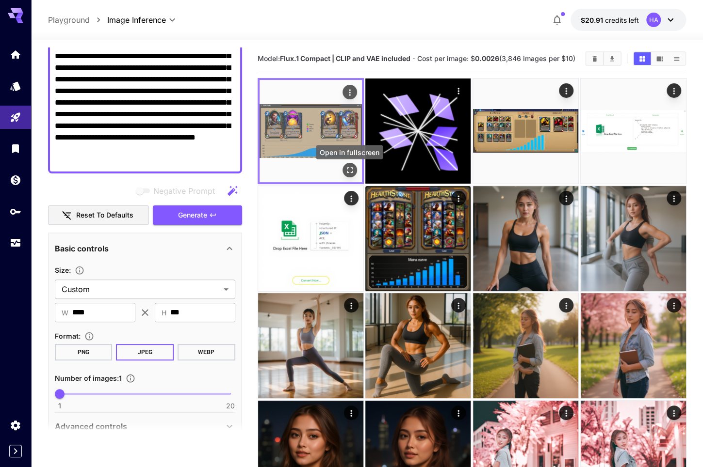
click at [349, 172] on icon "Open in fullscreen" at bounding box center [349, 170] width 10 height 10
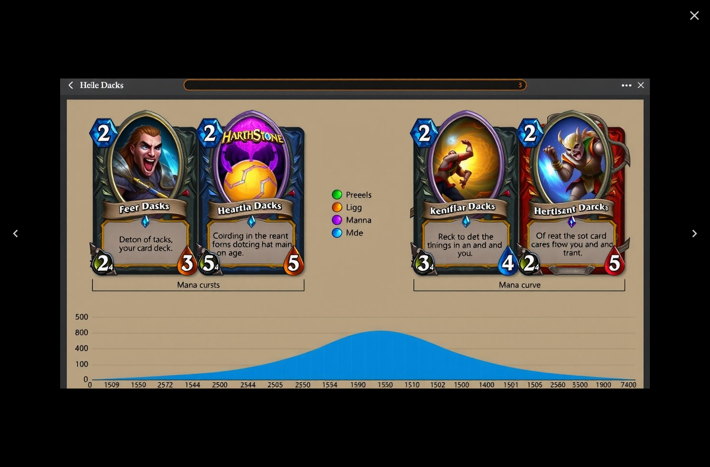
click at [685, 340] on div at bounding box center [355, 233] width 710 height 467
click at [688, 28] on div at bounding box center [694, 15] width 31 height 31
click at [696, 19] on icon "Close" at bounding box center [695, 16] width 16 height 16
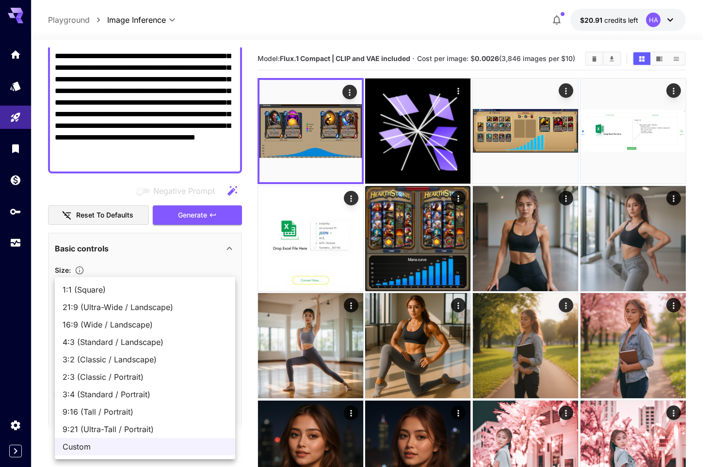
click at [193, 250] on div at bounding box center [355, 233] width 710 height 467
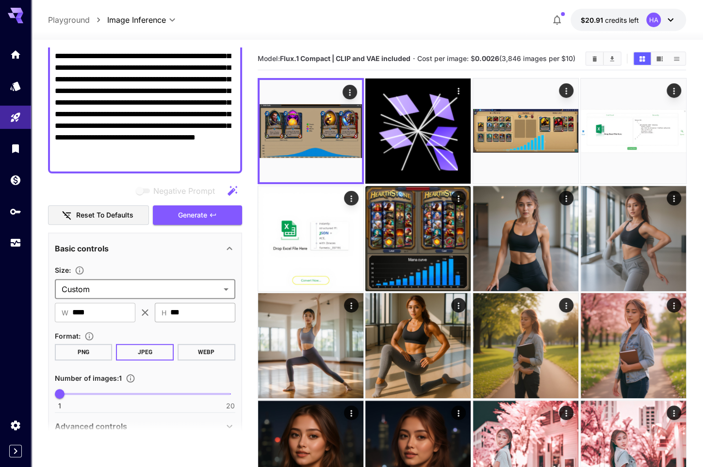
click at [190, 316] on input "***" at bounding box center [202, 312] width 65 height 19
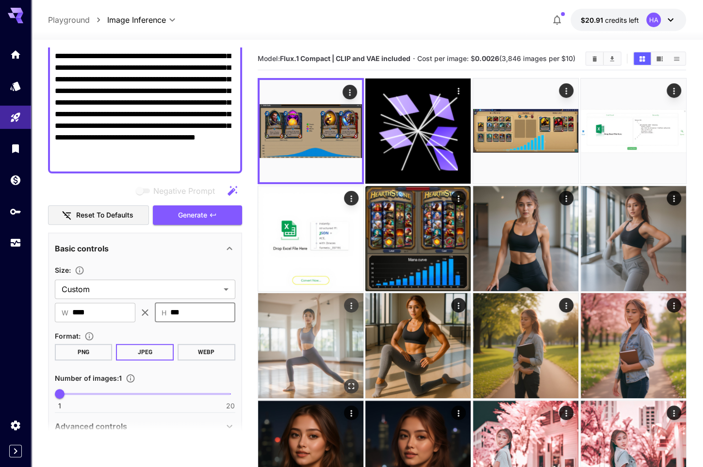
drag, startPoint x: 172, startPoint y: 312, endPoint x: 299, endPoint y: 322, distance: 127.9
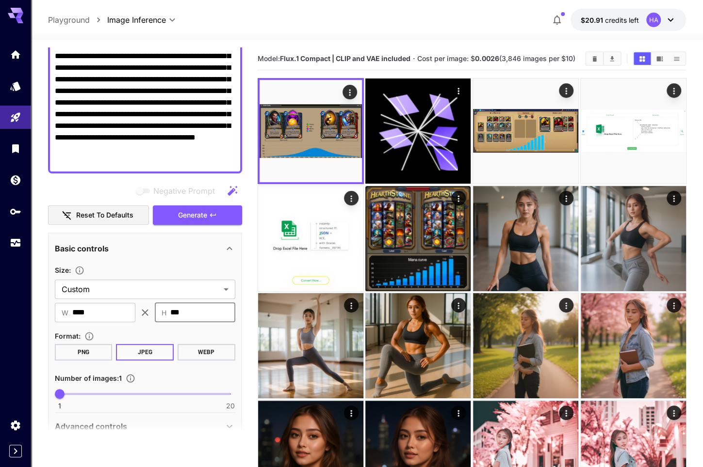
type input "***"
click at [143, 269] on div "Size :" at bounding box center [145, 270] width 180 height 12
click at [90, 313] on input "****" at bounding box center [103, 312] width 63 height 19
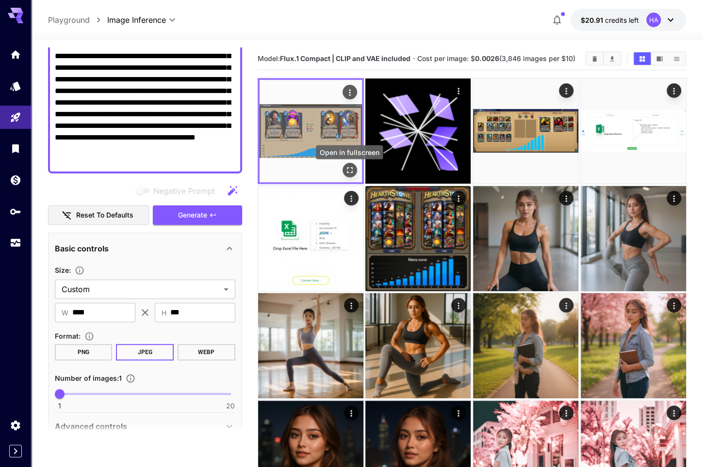
click at [346, 175] on icon "Open in fullscreen" at bounding box center [349, 170] width 10 height 10
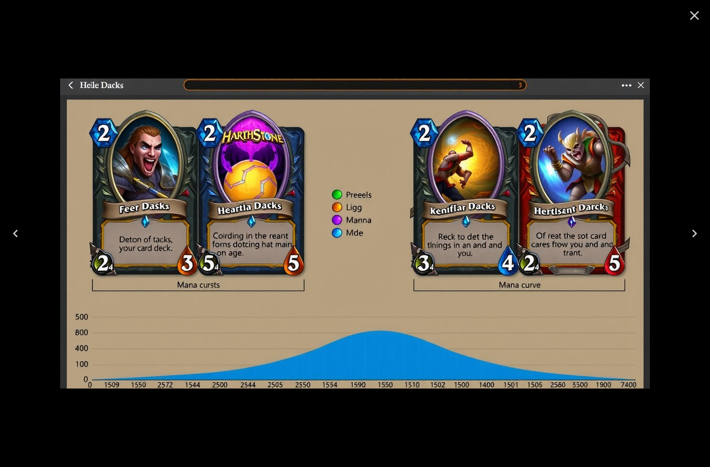
scroll to position [97, 0]
click at [696, 16] on icon "Close" at bounding box center [695, 16] width 16 height 16
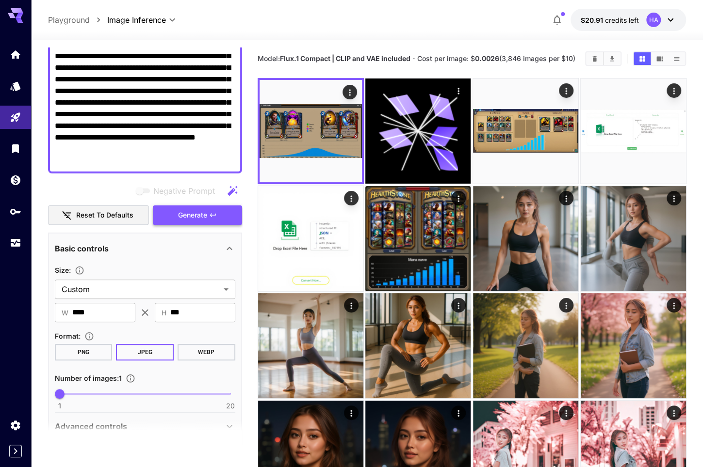
click at [212, 210] on button "Generate" at bounding box center [197, 216] width 89 height 20
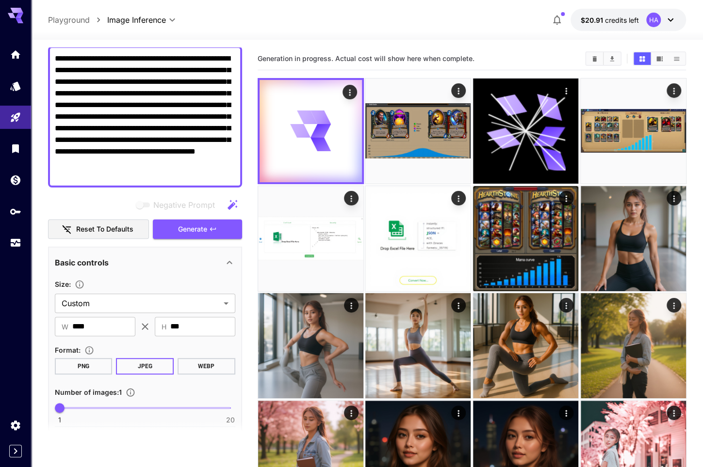
scroll to position [48, 0]
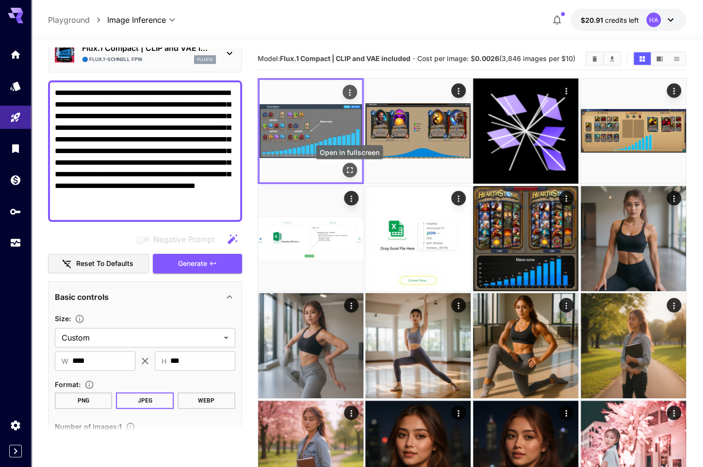
click at [349, 175] on icon "Open in fullscreen" at bounding box center [349, 170] width 10 height 10
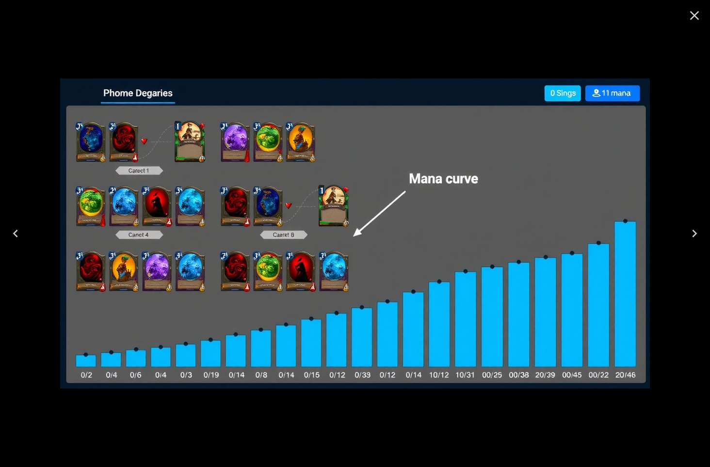
click at [365, 52] on div at bounding box center [355, 233] width 710 height 467
click at [686, 22] on button "Close" at bounding box center [694, 15] width 23 height 23
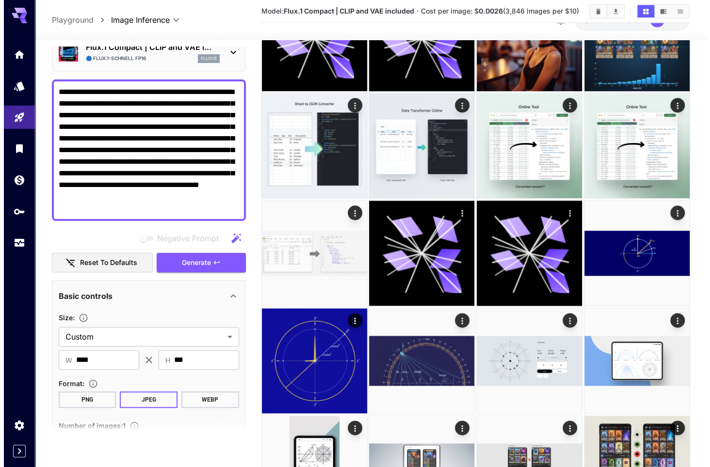
scroll to position [824, 0]
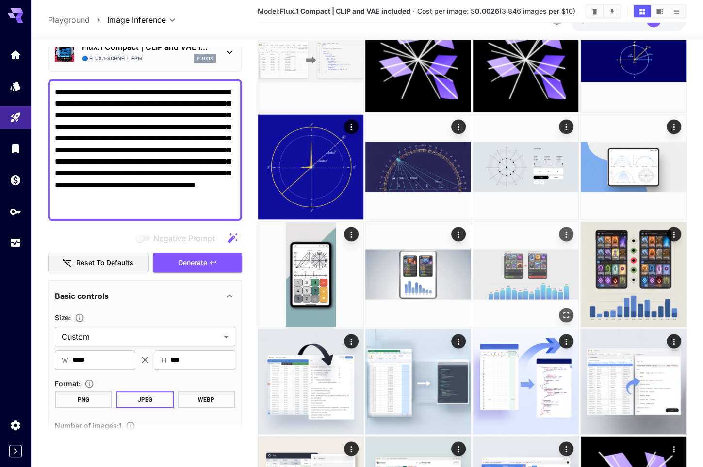
click at [540, 294] on img at bounding box center [525, 274] width 105 height 105
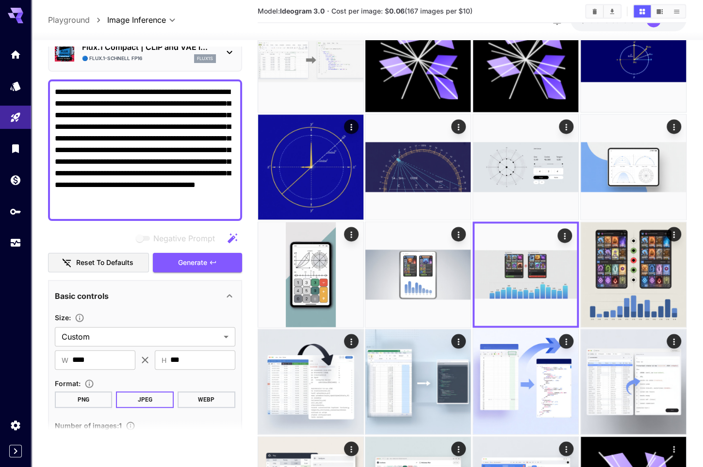
drag, startPoint x: 533, startPoint y: 285, endPoint x: 196, endPoint y: 306, distance: 338.1
click at [196, 306] on div "Basic controls" at bounding box center [145, 296] width 180 height 23
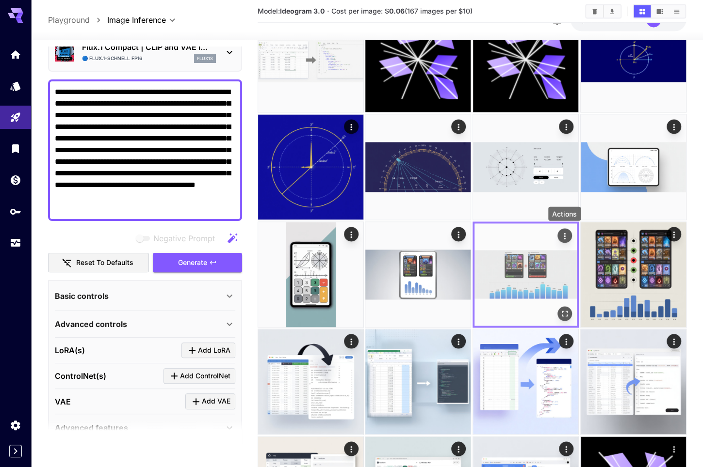
click at [558, 231] on button "Actions" at bounding box center [564, 235] width 15 height 15
click at [566, 233] on icon "Actions" at bounding box center [565, 236] width 10 height 10
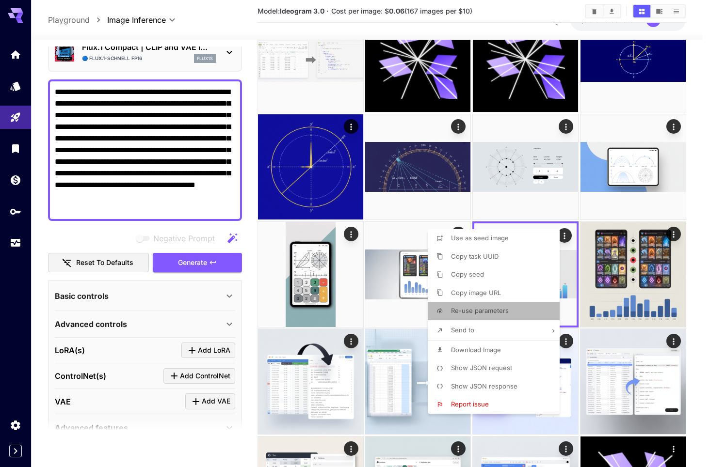
click at [472, 311] on span "Re-use parameters" at bounding box center [480, 311] width 58 height 8
type input "*********"
type input "**********"
type input "****"
type input "*********"
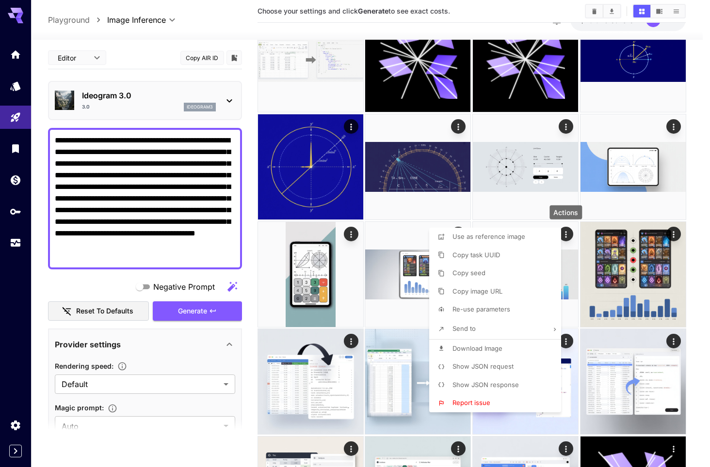
click at [250, 360] on div at bounding box center [355, 233] width 710 height 467
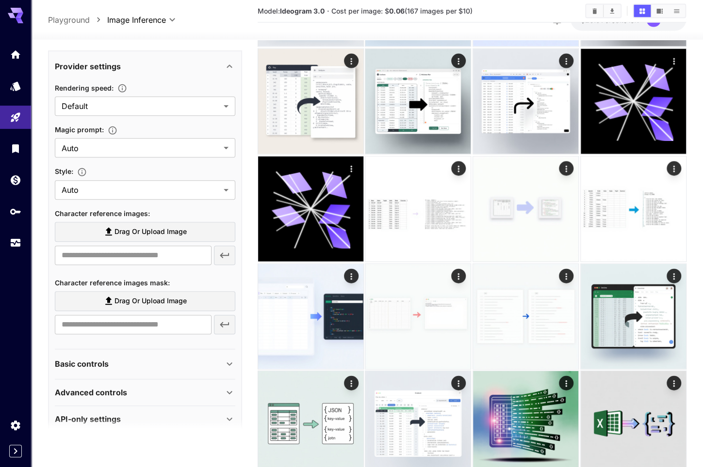
scroll to position [291, 0]
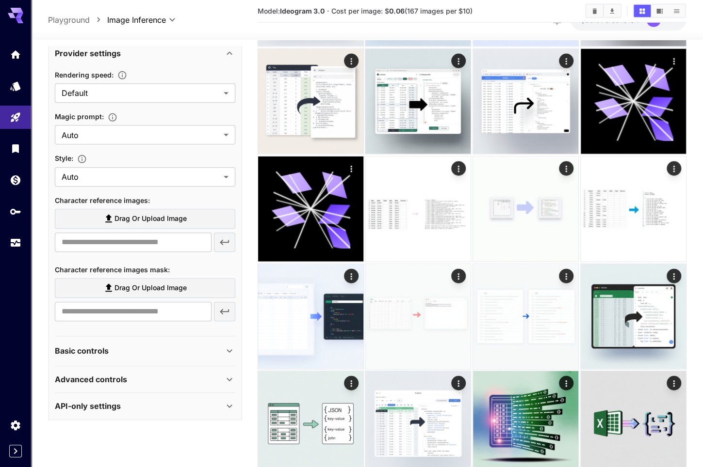
click at [176, 356] on div "Basic controls" at bounding box center [145, 351] width 180 height 23
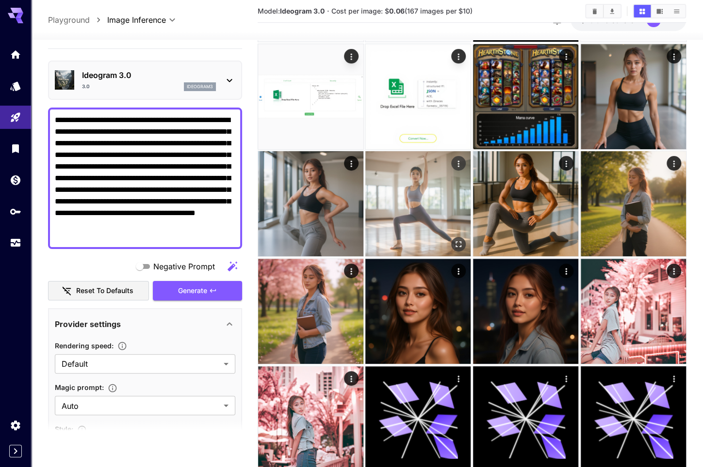
scroll to position [0, 0]
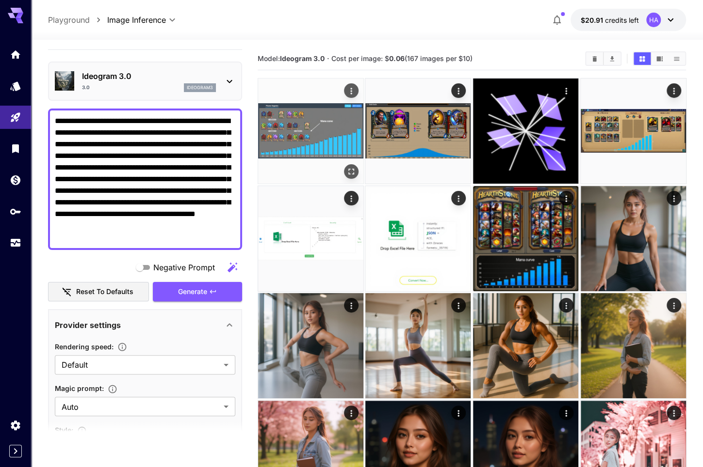
click at [305, 129] on img at bounding box center [310, 131] width 105 height 105
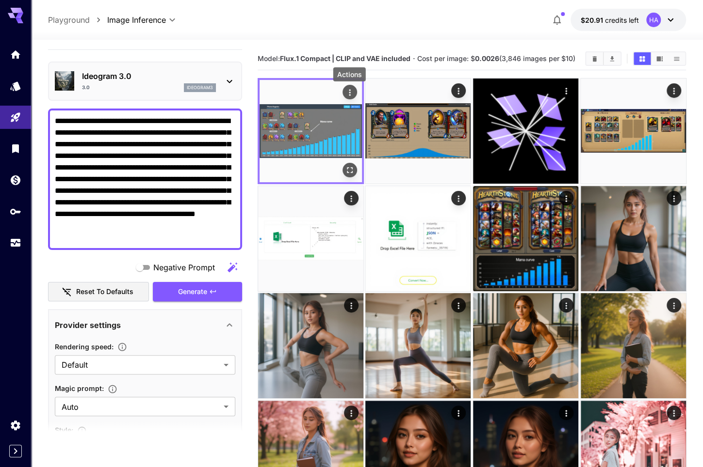
click at [349, 97] on icon "Actions" at bounding box center [349, 93] width 10 height 10
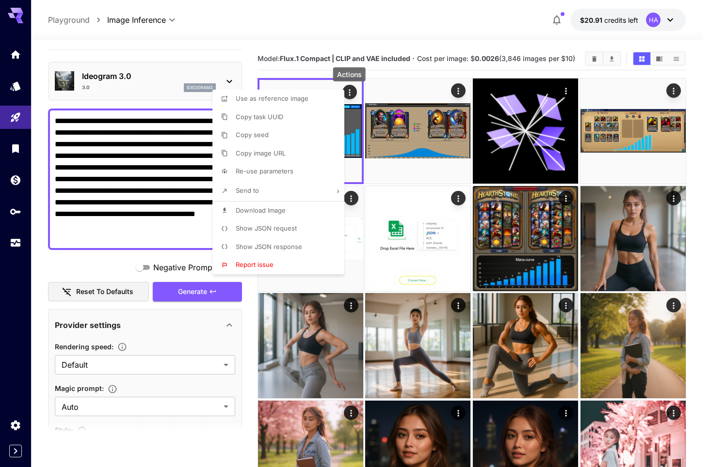
click at [276, 174] on span "Re-use parameters" at bounding box center [265, 171] width 58 height 8
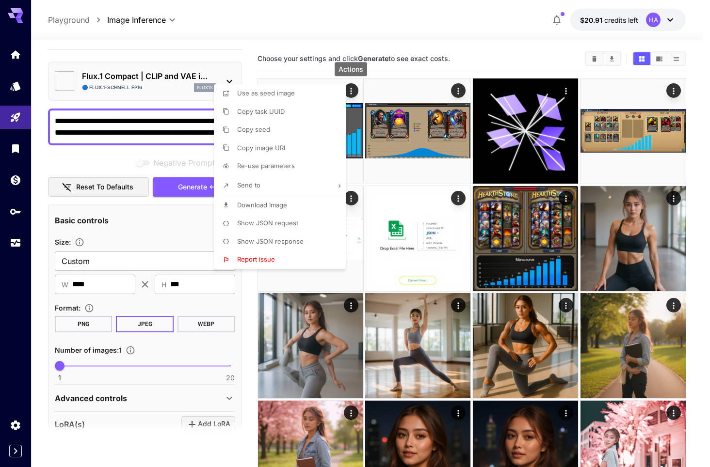
type input "**********"
click at [133, 205] on div at bounding box center [355, 233] width 710 height 467
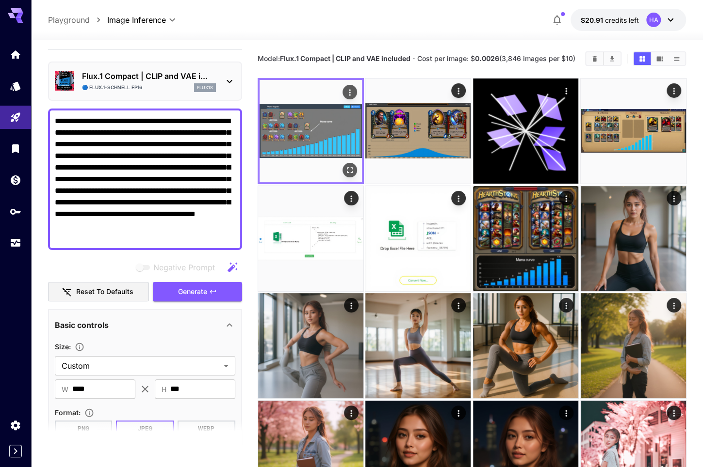
click at [310, 130] on img at bounding box center [310, 131] width 102 height 102
click at [355, 175] on button "Open in fullscreen" at bounding box center [349, 170] width 15 height 15
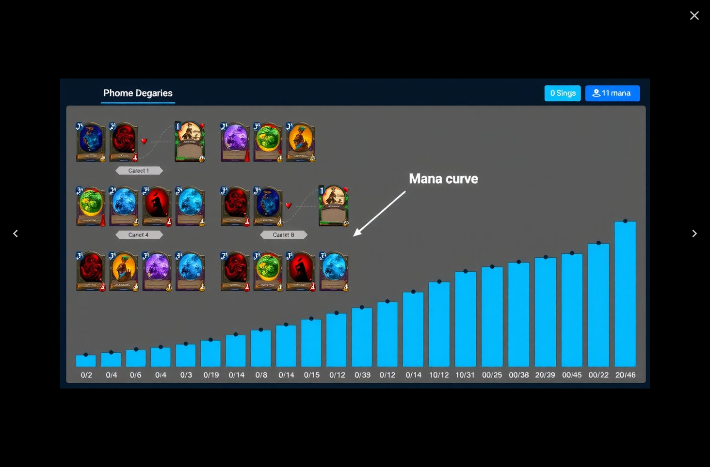
click at [692, 16] on icon "Close" at bounding box center [695, 16] width 16 height 16
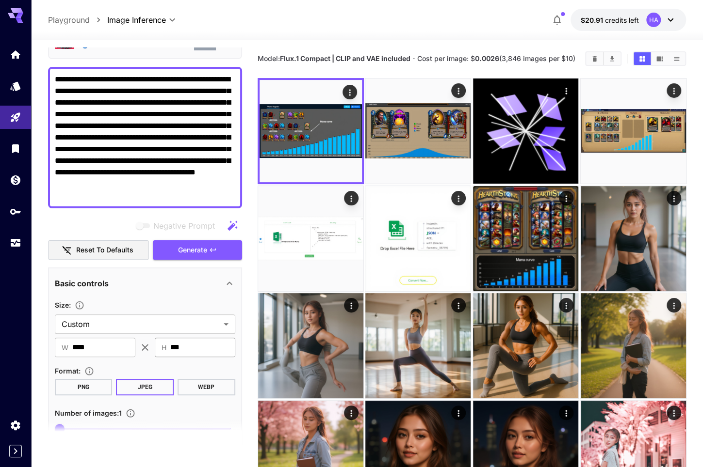
scroll to position [214, 0]
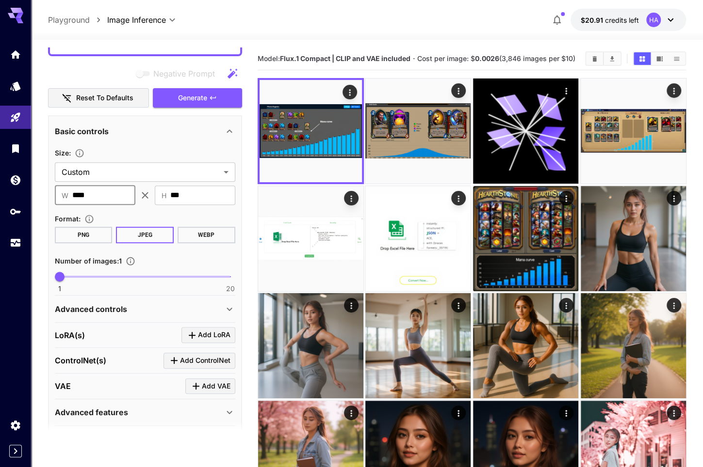
drag, startPoint x: 72, startPoint y: 196, endPoint x: 116, endPoint y: 192, distance: 44.9
click at [116, 192] on input "****" at bounding box center [103, 195] width 63 height 19
type input "****"
click at [161, 144] on div "Size : Custom ****** ​ ​ W **** ​ ​ H *** ​ Format : PNG JPEG WEBP Number of im…" at bounding box center [145, 217] width 180 height 149
click at [205, 96] on span "Generate" at bounding box center [192, 98] width 29 height 12
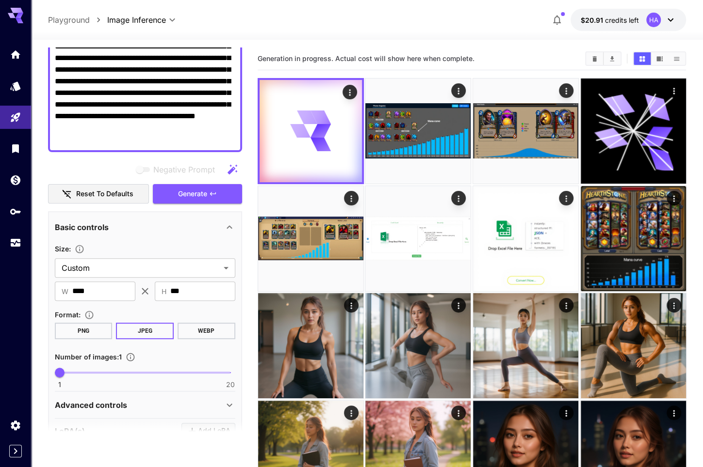
scroll to position [117, 0]
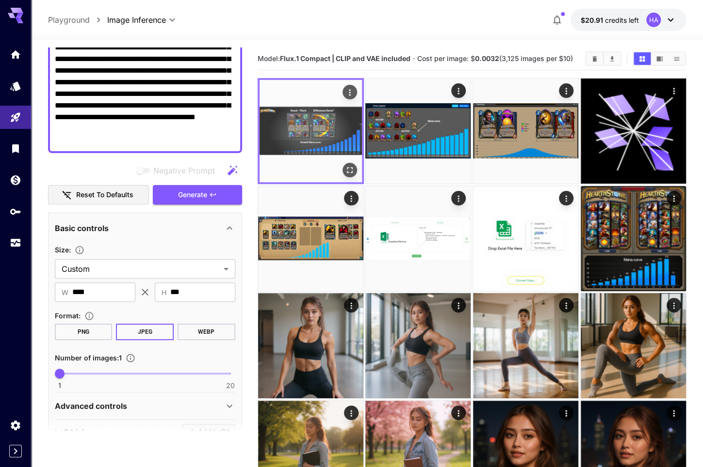
click at [349, 171] on icon "Open in fullscreen" at bounding box center [349, 170] width 10 height 10
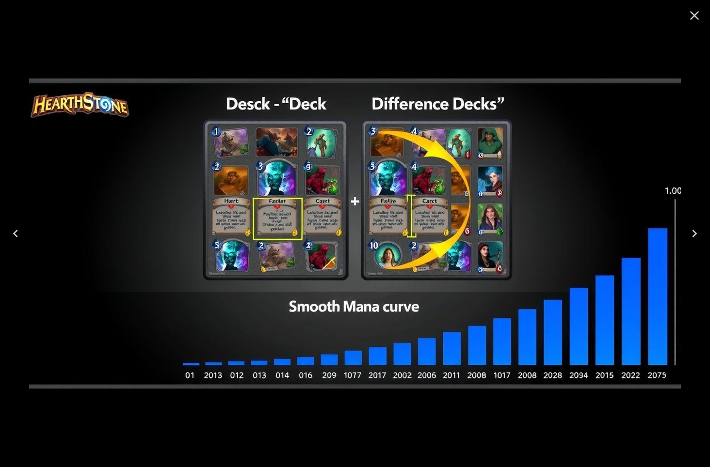
click at [694, 13] on icon "Close" at bounding box center [695, 16] width 16 height 16
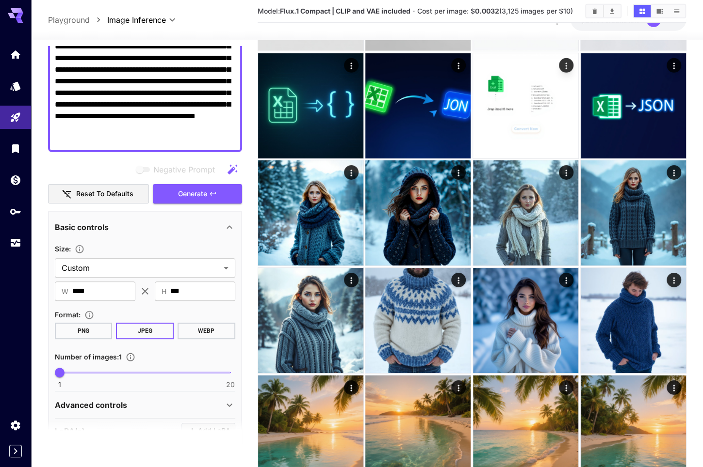
scroll to position [1895, 0]
